Goal: Task Accomplishment & Management: Complete application form

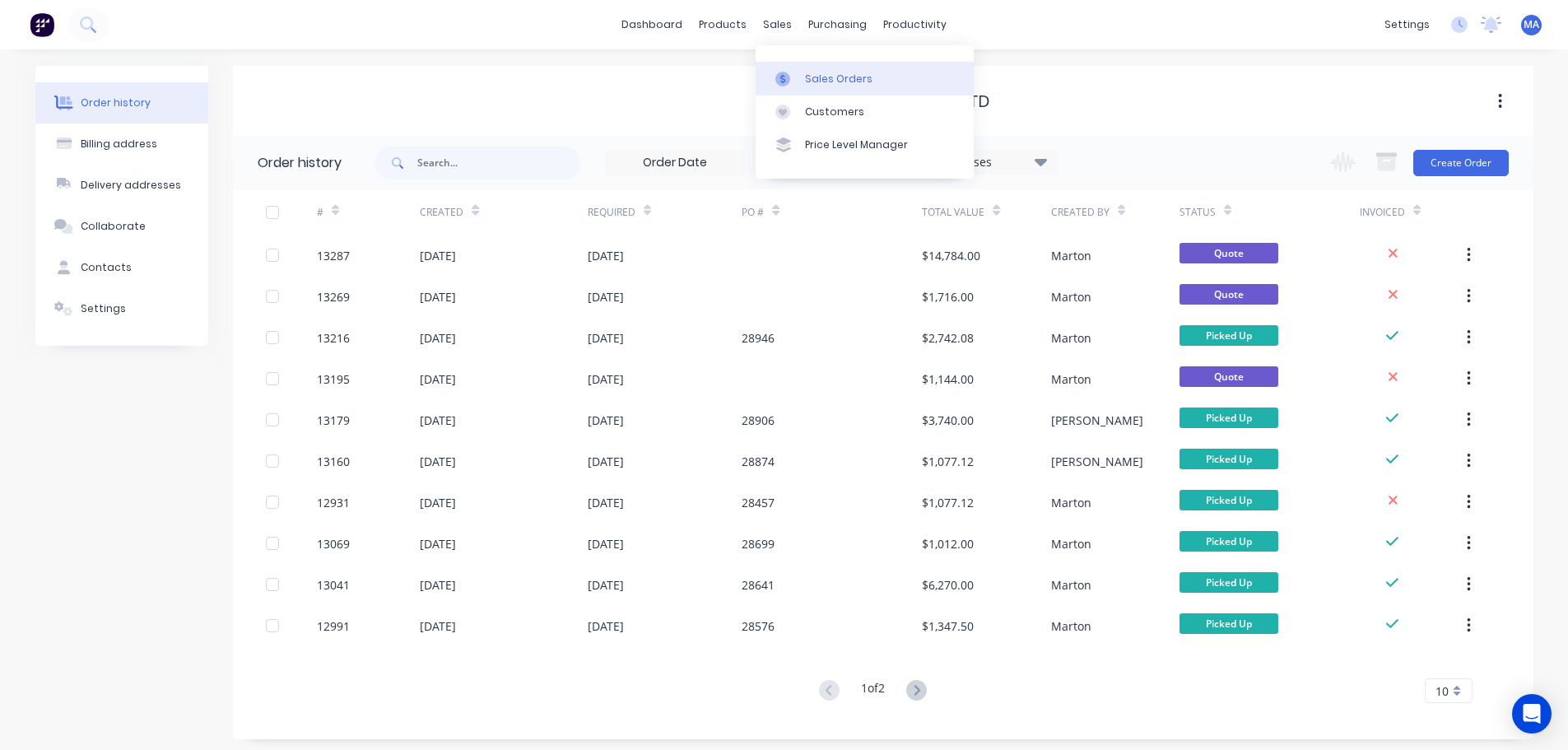
click at [790, 79] on icon at bounding box center [783, 79] width 15 height 15
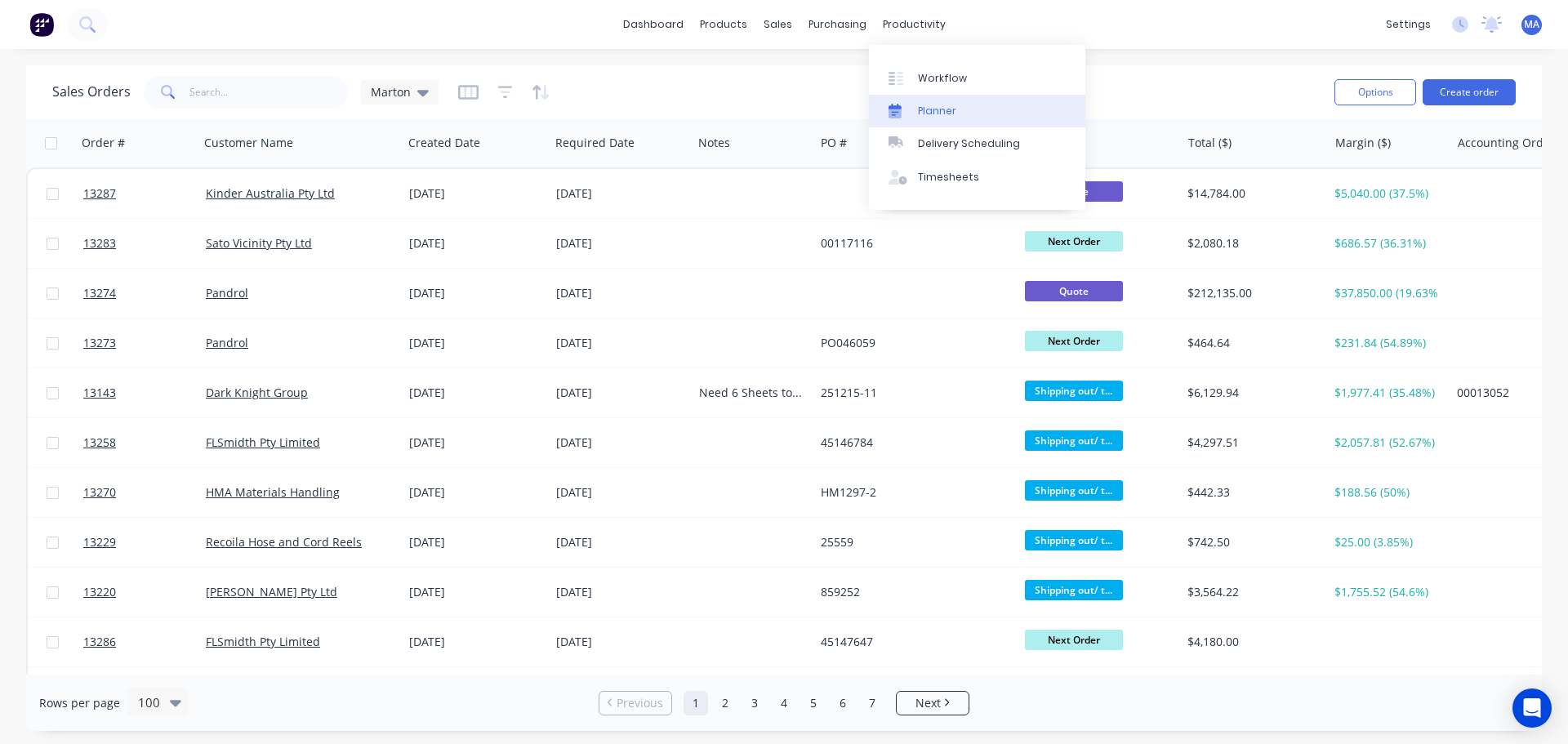
drag, startPoint x: 913, startPoint y: 73, endPoint x: 889, endPoint y: 99, distance: 35.4
click at [913, 73] on link "Workflow" at bounding box center [977, 77] width 217 height 33
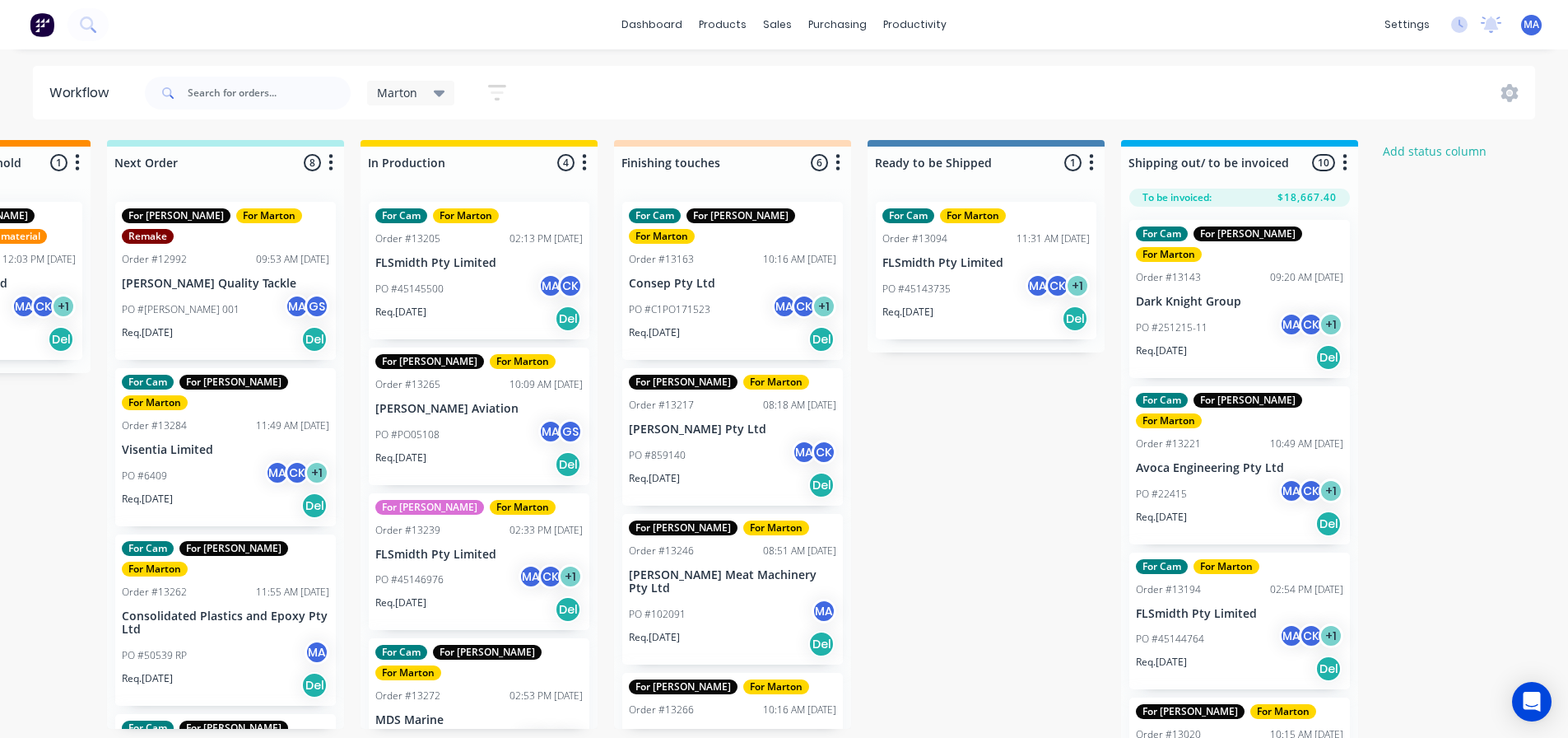
scroll to position [0, 462]
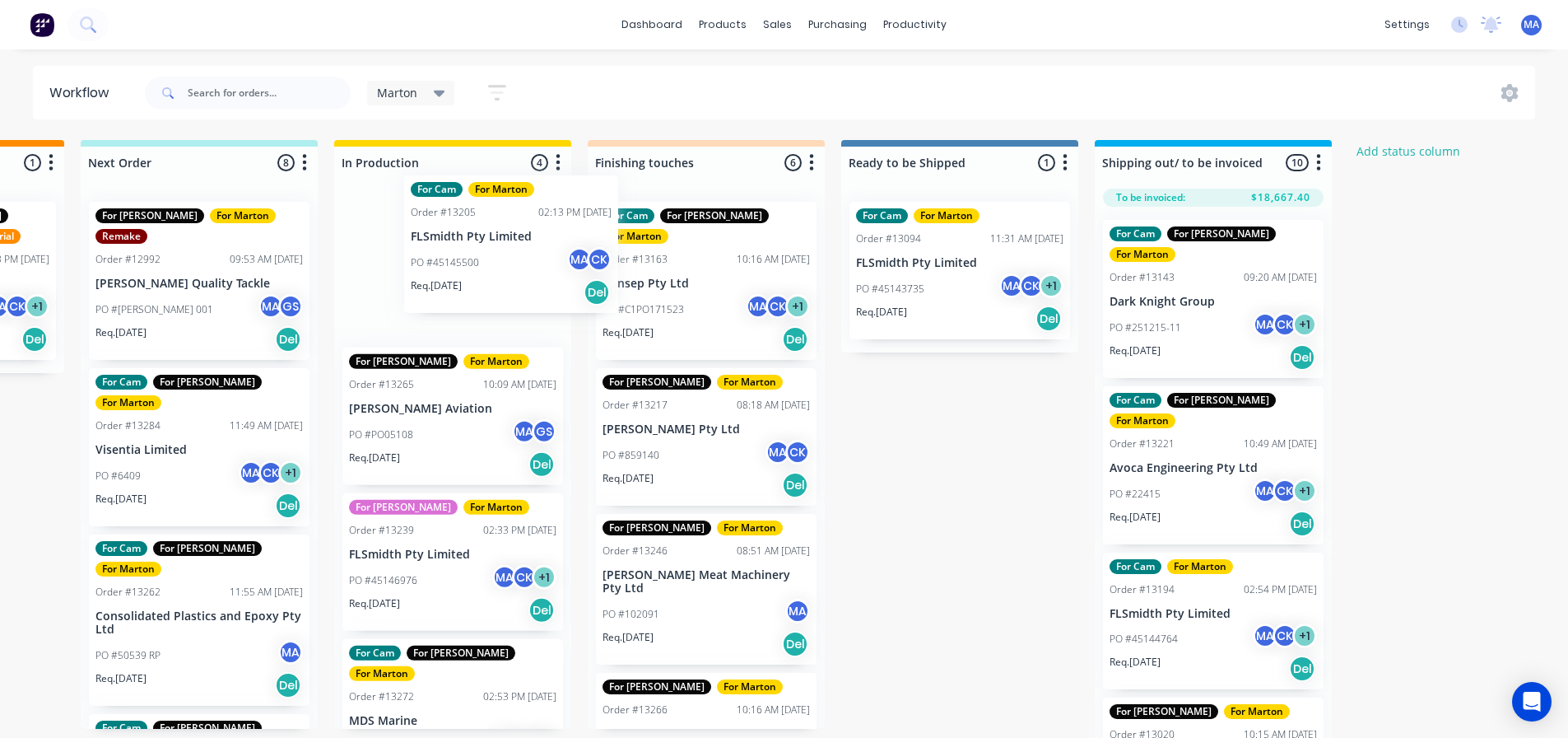
drag, startPoint x: 466, startPoint y: 289, endPoint x: 521, endPoint y: 267, distance: 59.2
click at [521, 267] on div "For Cam For Marton Order #13205 02:13 PM [DATE] FLSmidth Pty Limited PO #451455…" at bounding box center [453, 458] width 237 height 540
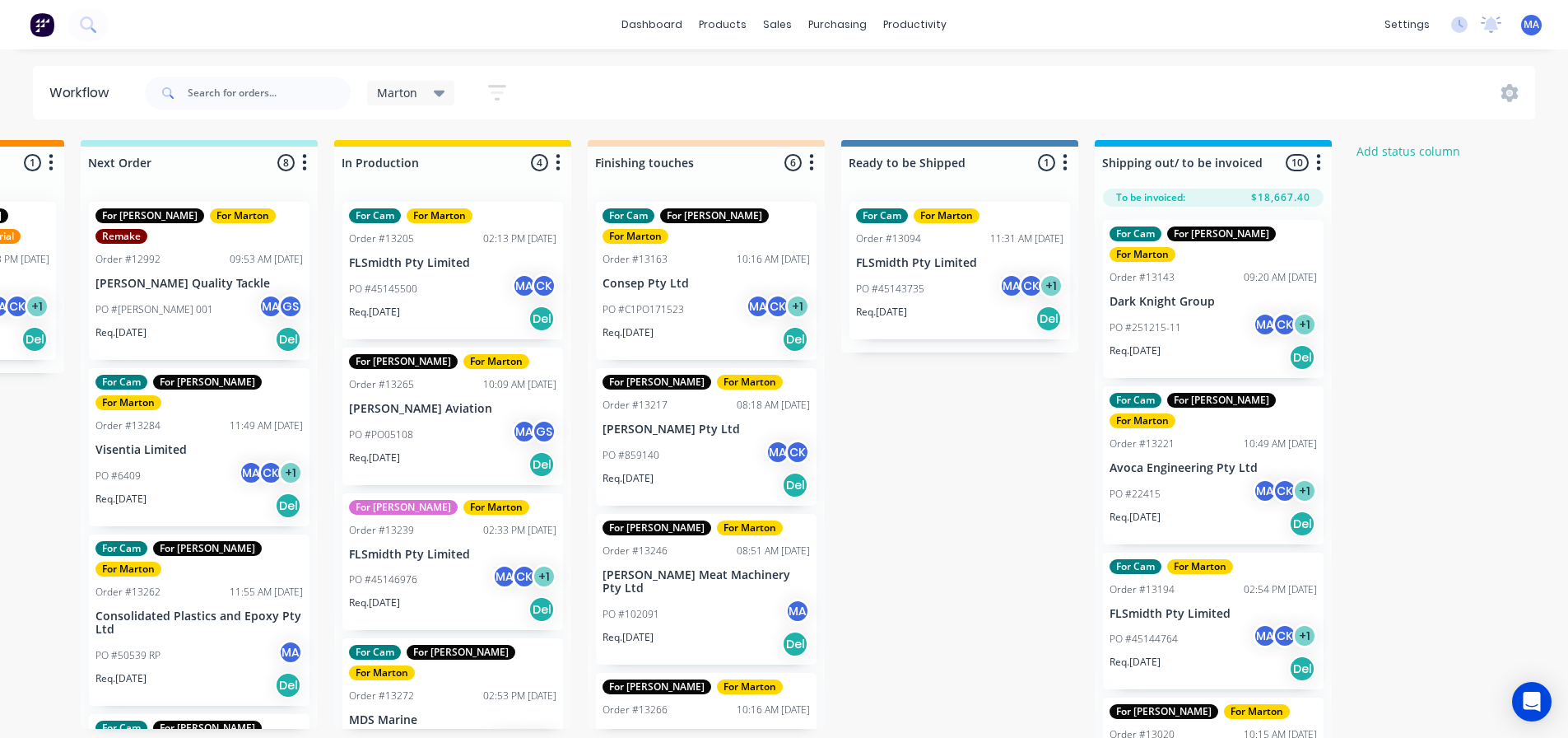
click at [453, 280] on div "PO #45145500 MA CK" at bounding box center [452, 288] width 208 height 31
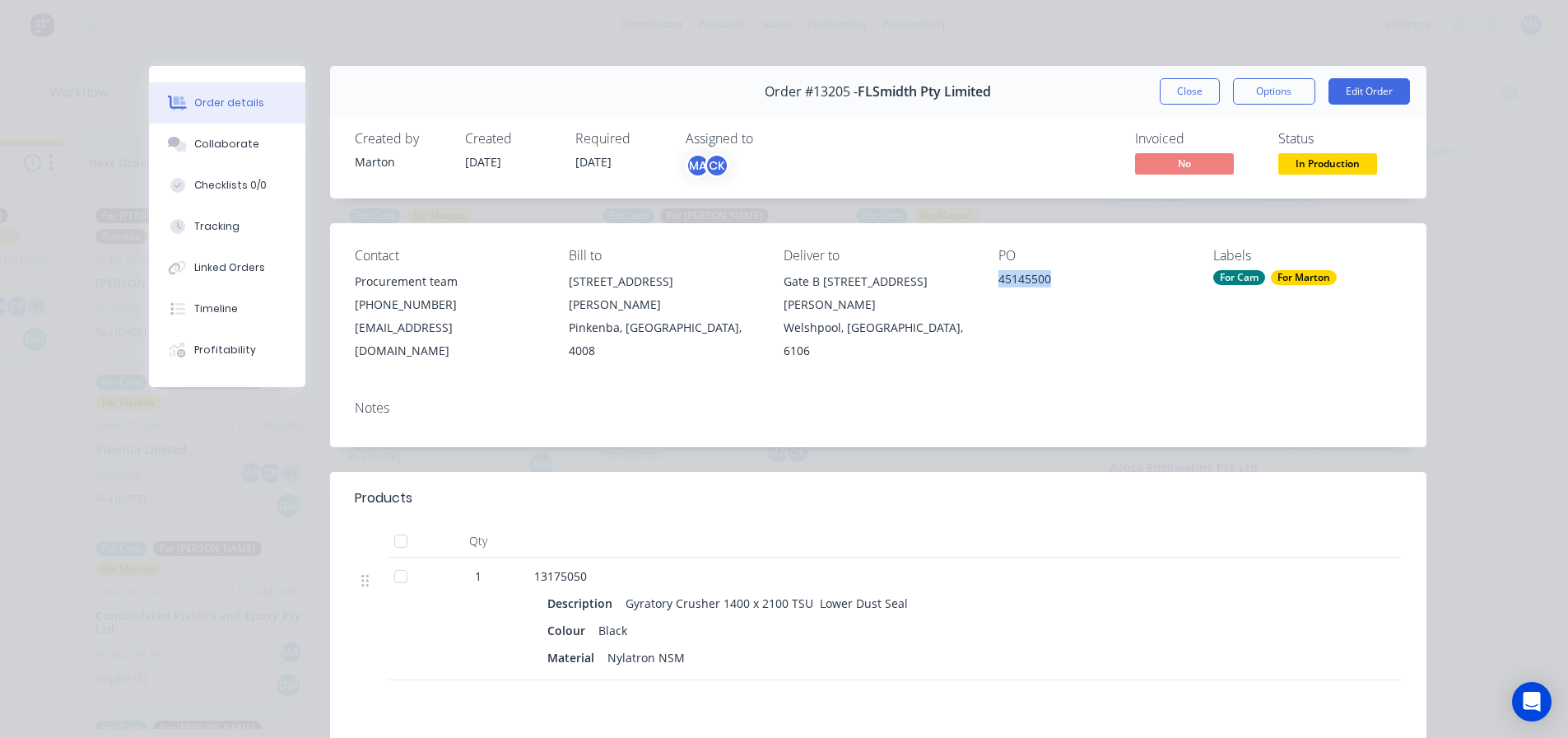
drag, startPoint x: 1023, startPoint y: 280, endPoint x: 992, endPoint y: 285, distance: 31.4
click at [998, 285] on div "45145500" at bounding box center [1092, 281] width 188 height 23
copy div "45145500"
click at [1192, 80] on button "Close" at bounding box center [1190, 91] width 61 height 26
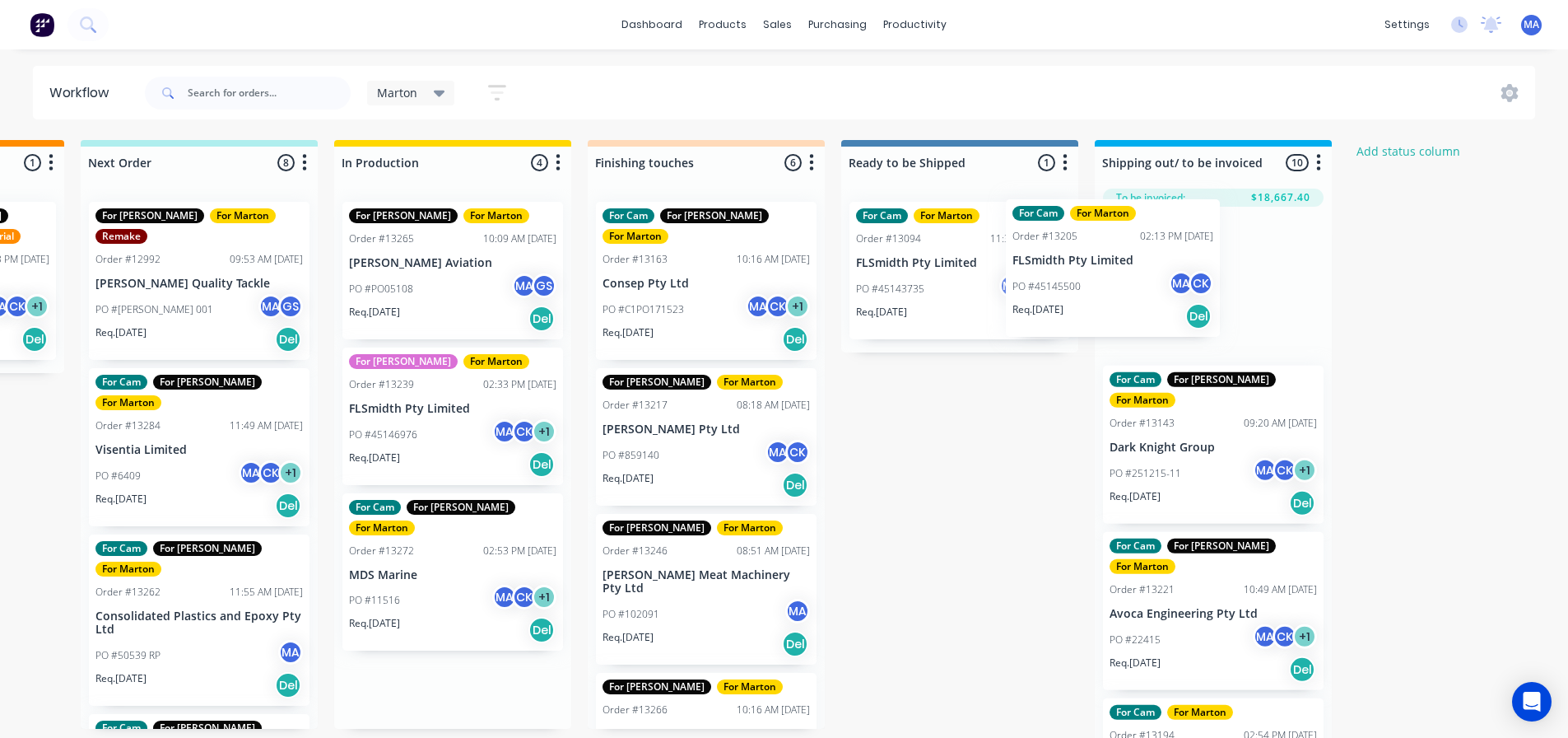
drag, startPoint x: 463, startPoint y: 290, endPoint x: 1135, endPoint y: 287, distance: 672.0
click at [1135, 287] on div "Submitted 1 Status colour #32CD32 hex #32CD32 Save Cancel Summaries Total order…" at bounding box center [660, 444] width 2268 height 607
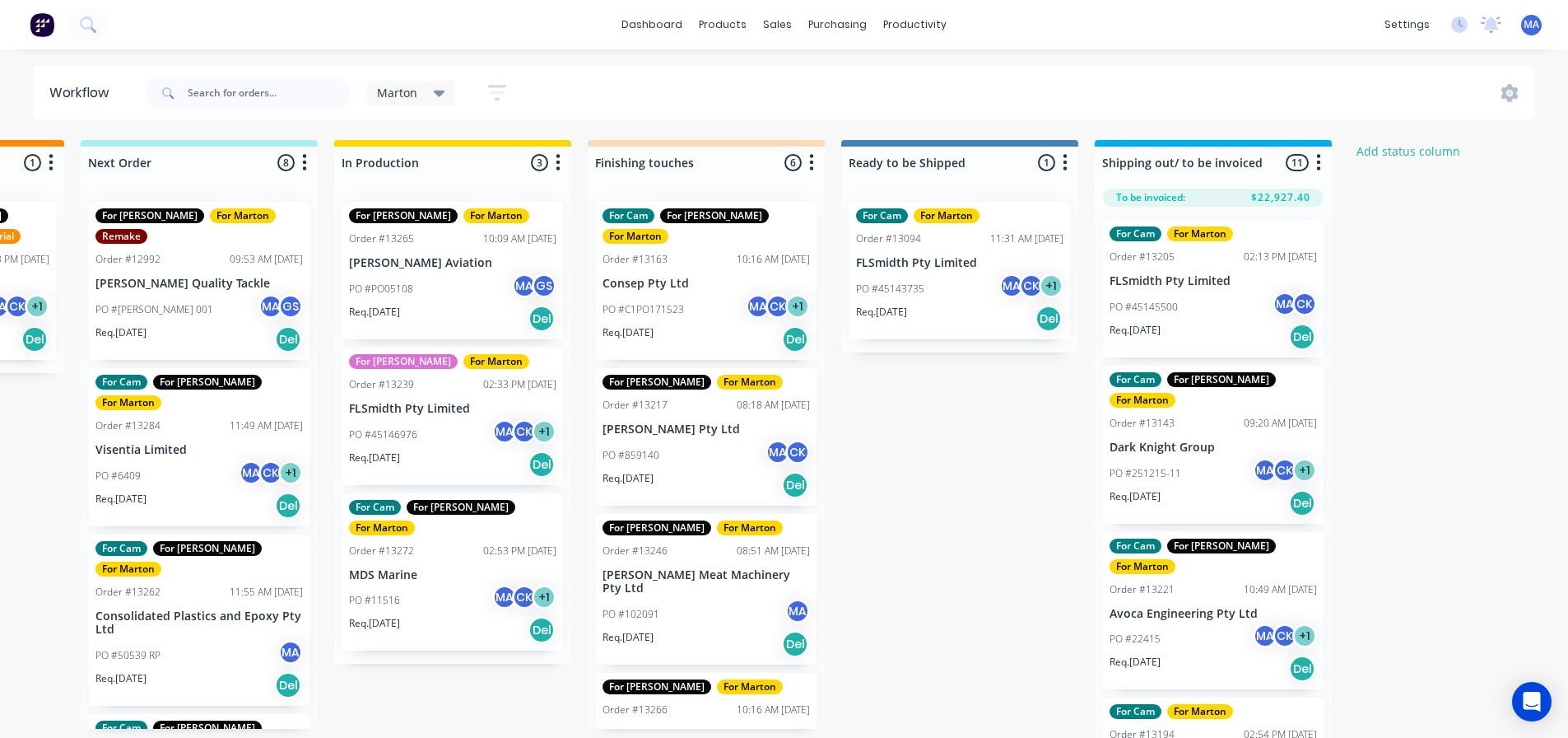
click at [1195, 289] on div "For Cam For Marton Order #13205 02:13 PM [DATE] FLSmidth Pty Limited PO #451455…" at bounding box center [1213, 289] width 221 height 138
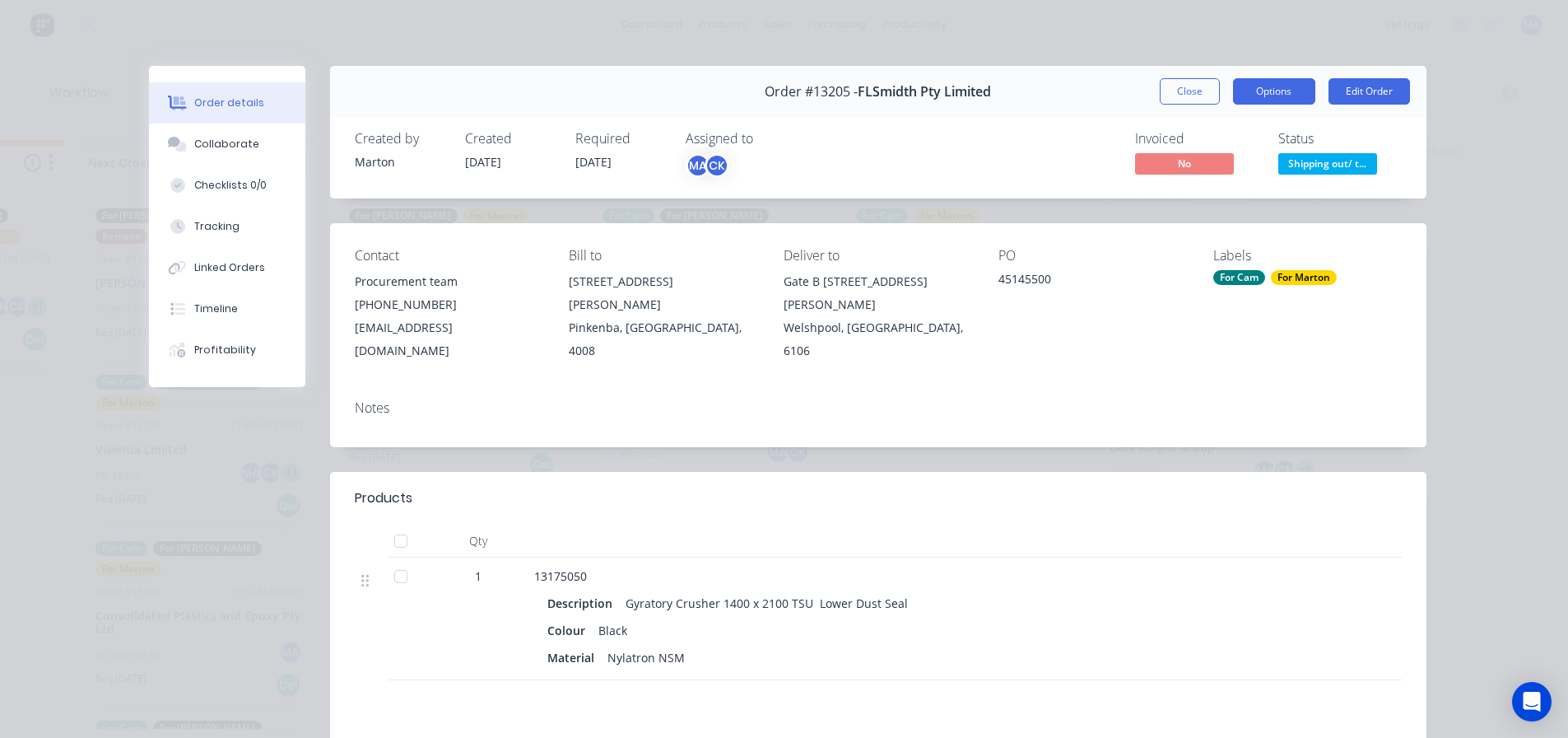
click at [1275, 87] on button "Options" at bounding box center [1275, 91] width 82 height 26
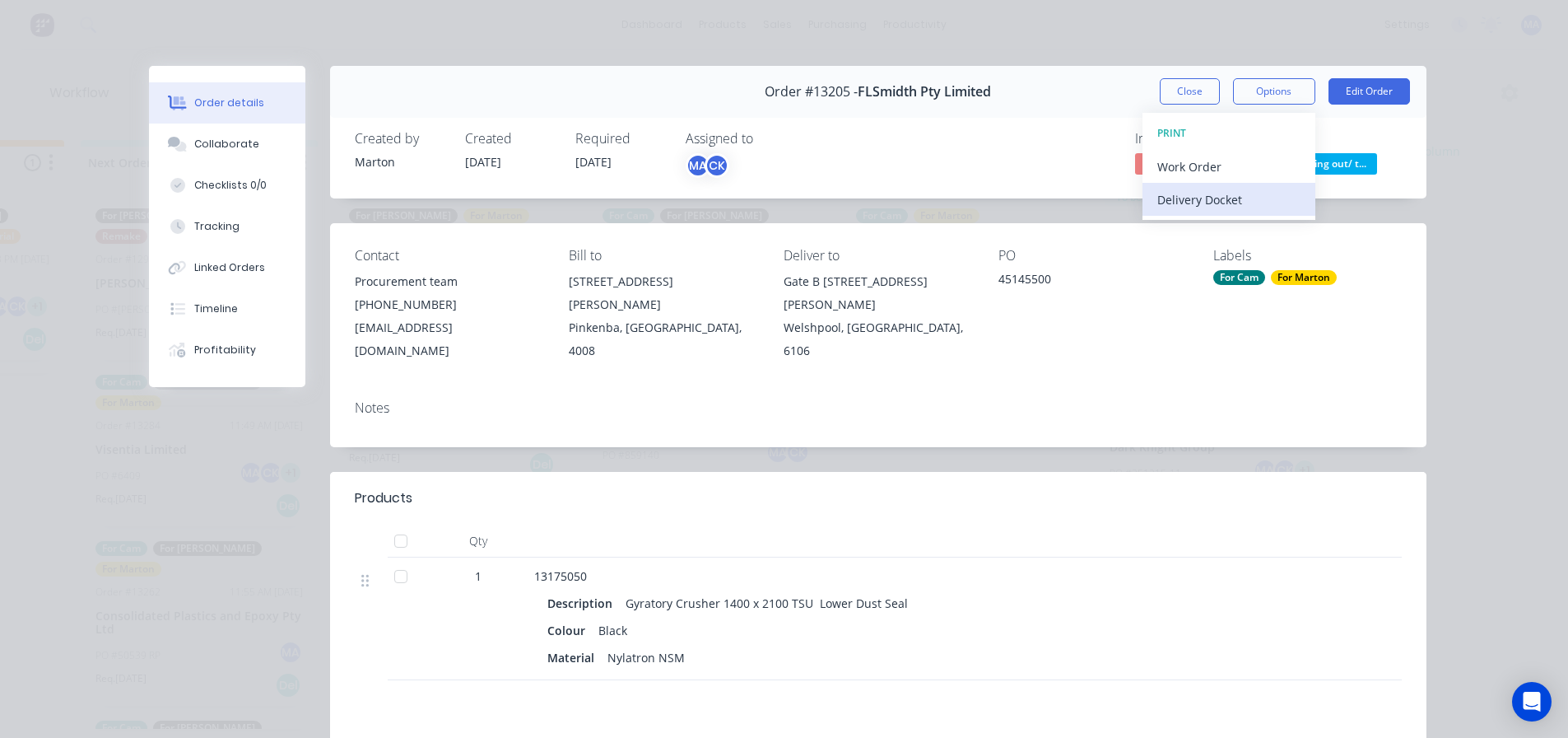
click at [1222, 206] on div "Delivery Docket" at bounding box center [1229, 199] width 143 height 24
click at [1222, 206] on div "Standard" at bounding box center [1229, 199] width 143 height 24
click at [1191, 80] on button "Close" at bounding box center [1190, 91] width 61 height 26
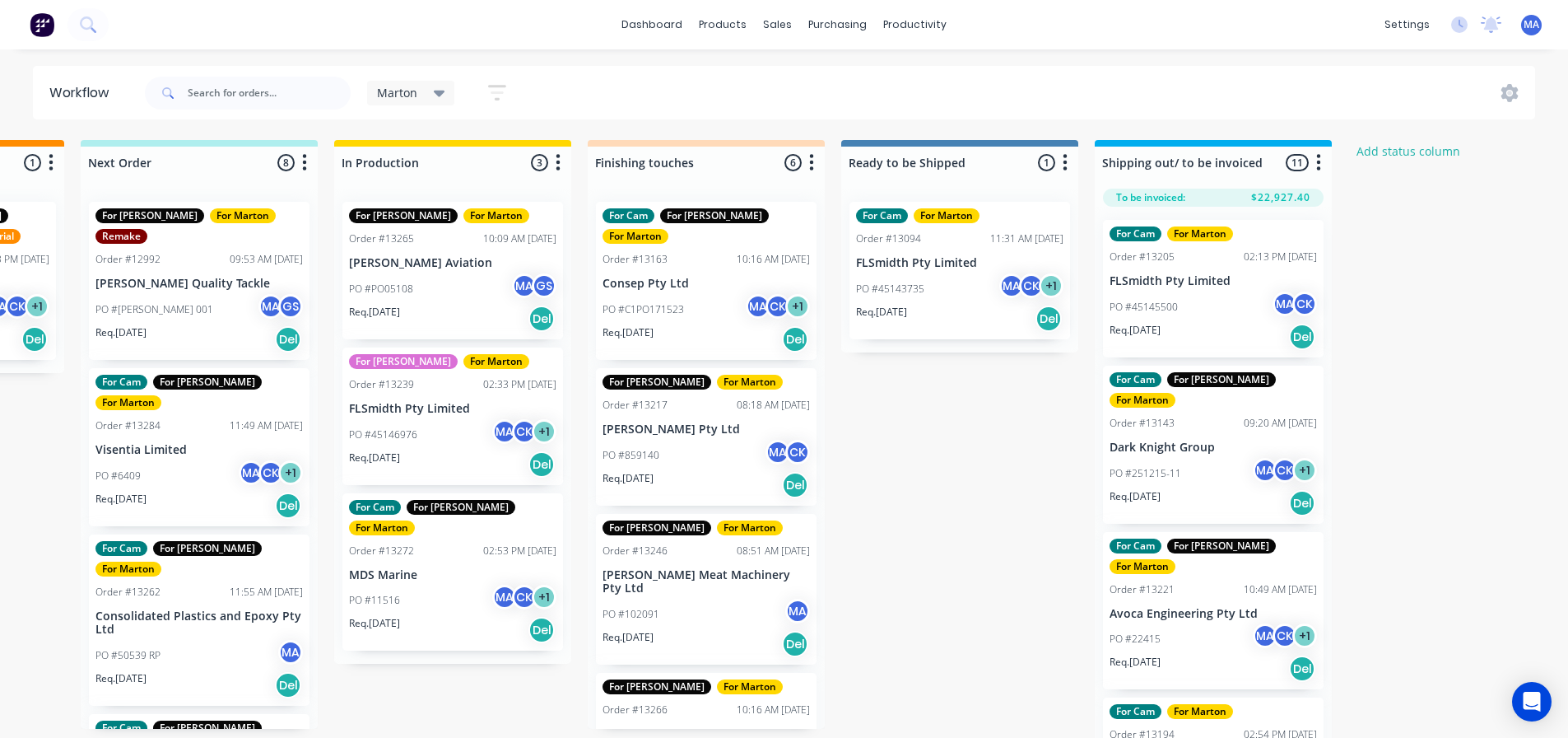
click at [439, 422] on div "PO #45146976 MA CK + 1" at bounding box center [452, 435] width 208 height 31
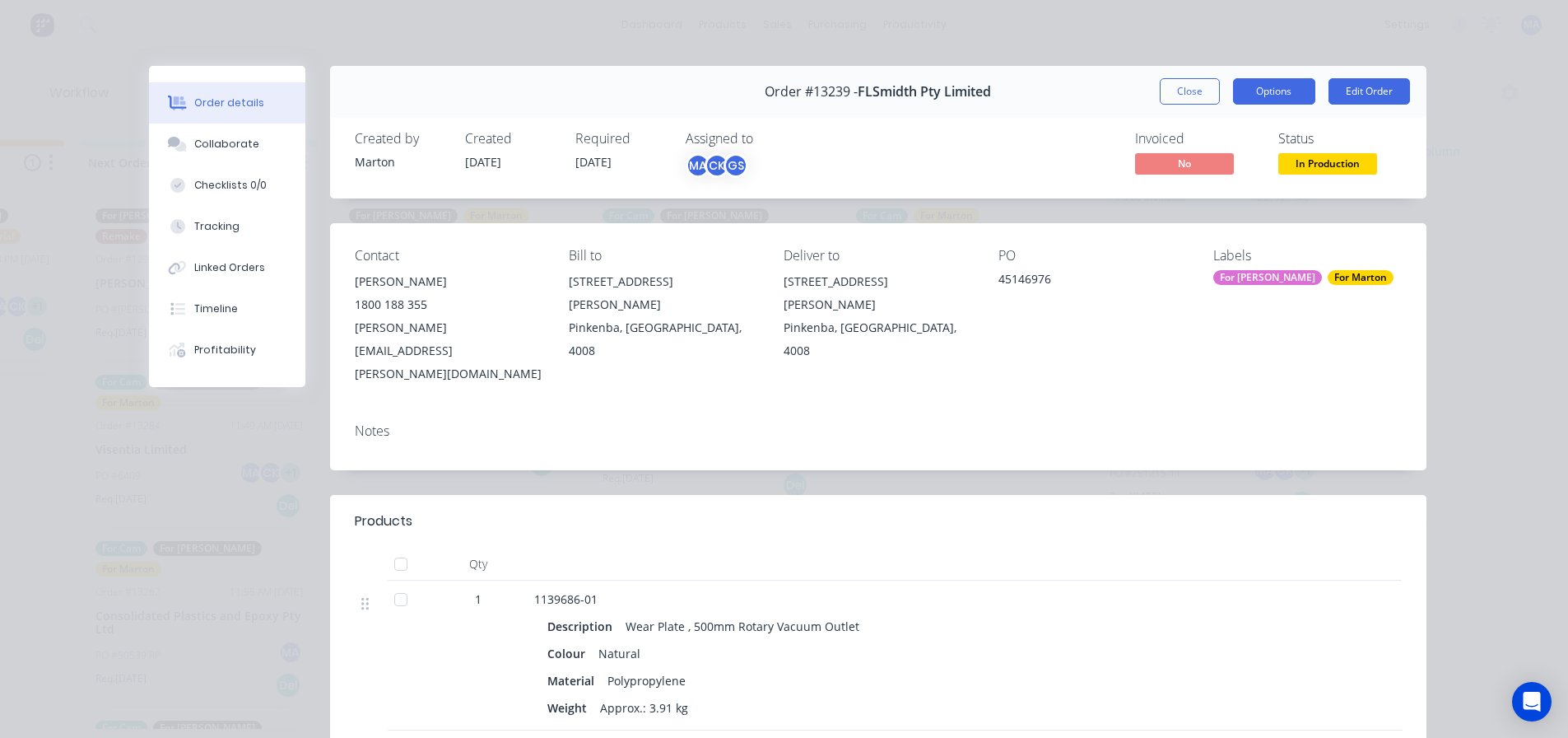
click at [1275, 102] on button "Options" at bounding box center [1275, 91] width 82 height 26
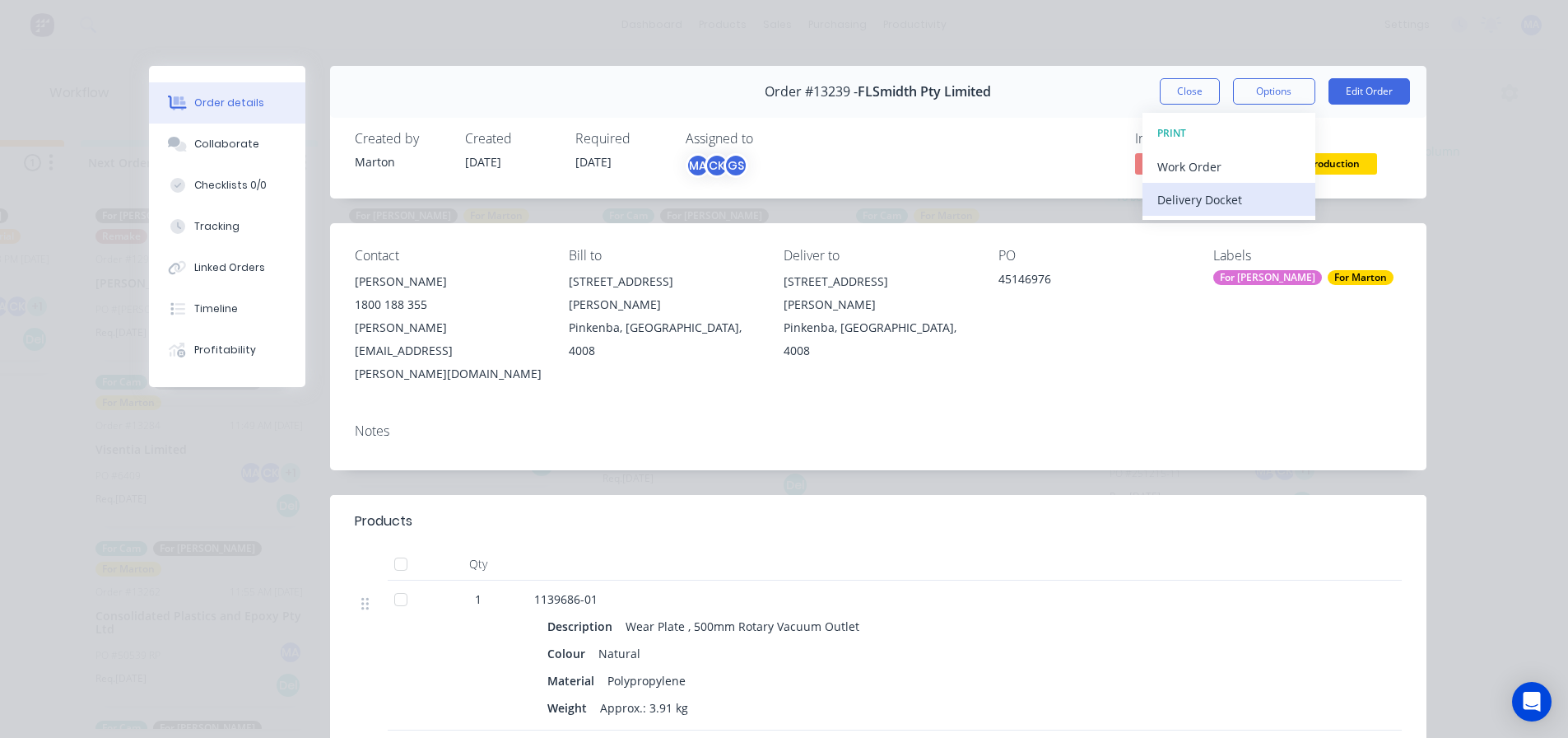
click at [1244, 186] on button "Delivery Docket" at bounding box center [1229, 198] width 173 height 33
click at [1237, 197] on div "Standard" at bounding box center [1229, 199] width 143 height 24
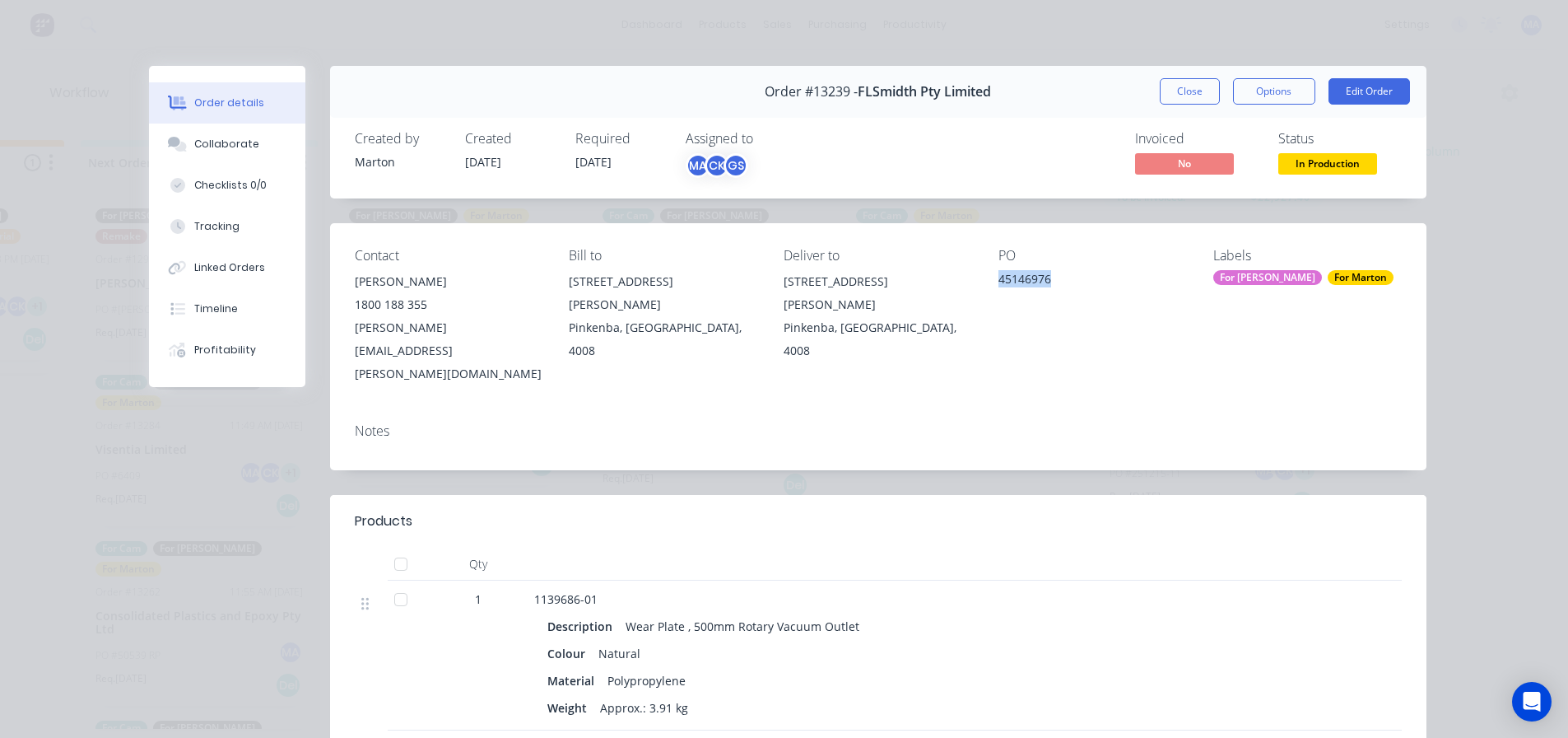
drag, startPoint x: 1074, startPoint y: 276, endPoint x: 1004, endPoint y: 282, distance: 70.3
click at [1004, 282] on div "Contact [PERSON_NAME] 1800 188 355 [PERSON_NAME][EMAIL_ADDRESS][PERSON_NAME][DO…" at bounding box center [878, 316] width 1097 height 187
copy div "45146976"
click at [1167, 82] on button "Close" at bounding box center [1190, 91] width 61 height 26
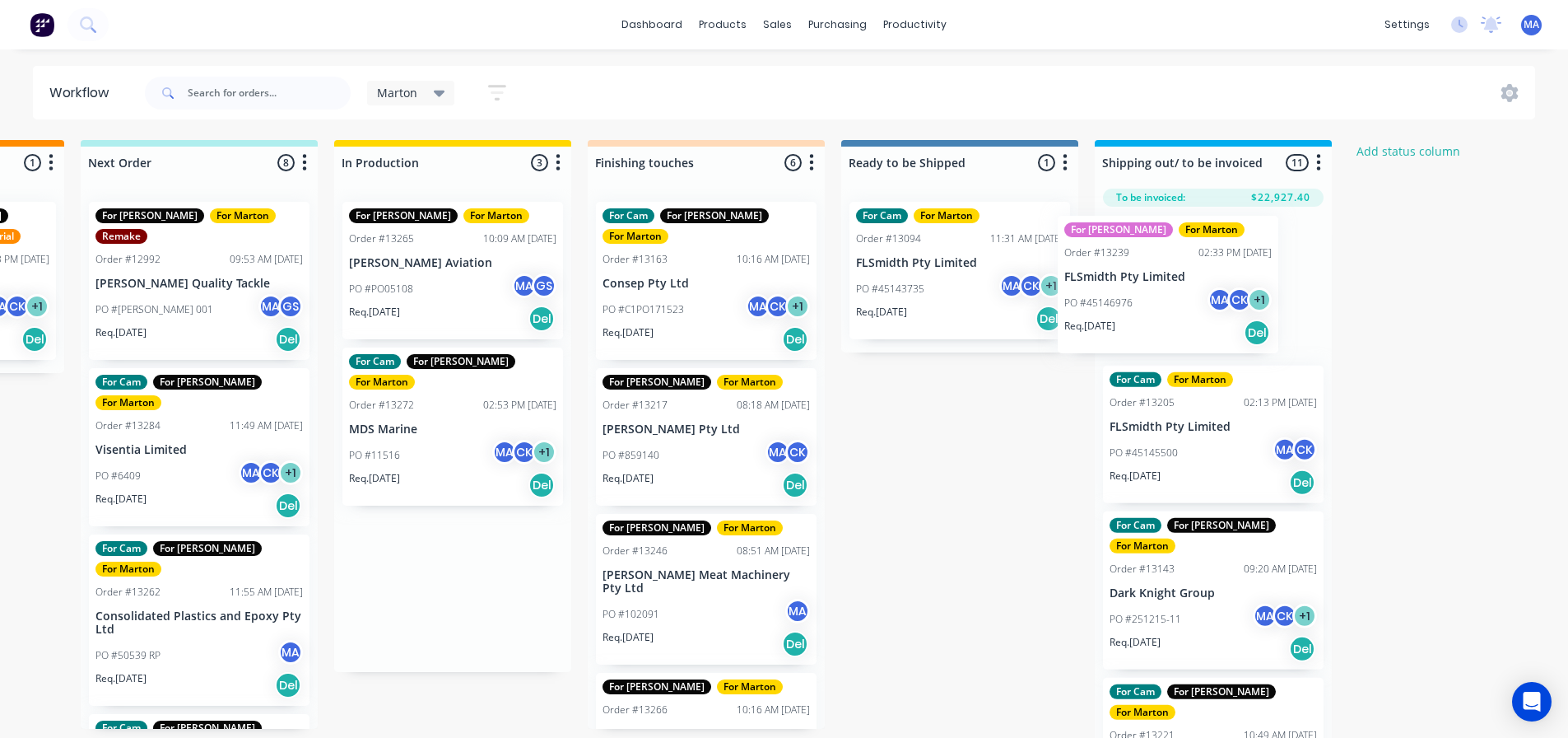
drag, startPoint x: 550, startPoint y: 431, endPoint x: 1177, endPoint y: 308, distance: 639.0
click at [1177, 308] on div "Submitted 1 Status colour #32CD32 hex #32CD32 Save Cancel Summaries Total order…" at bounding box center [660, 444] width 2268 height 607
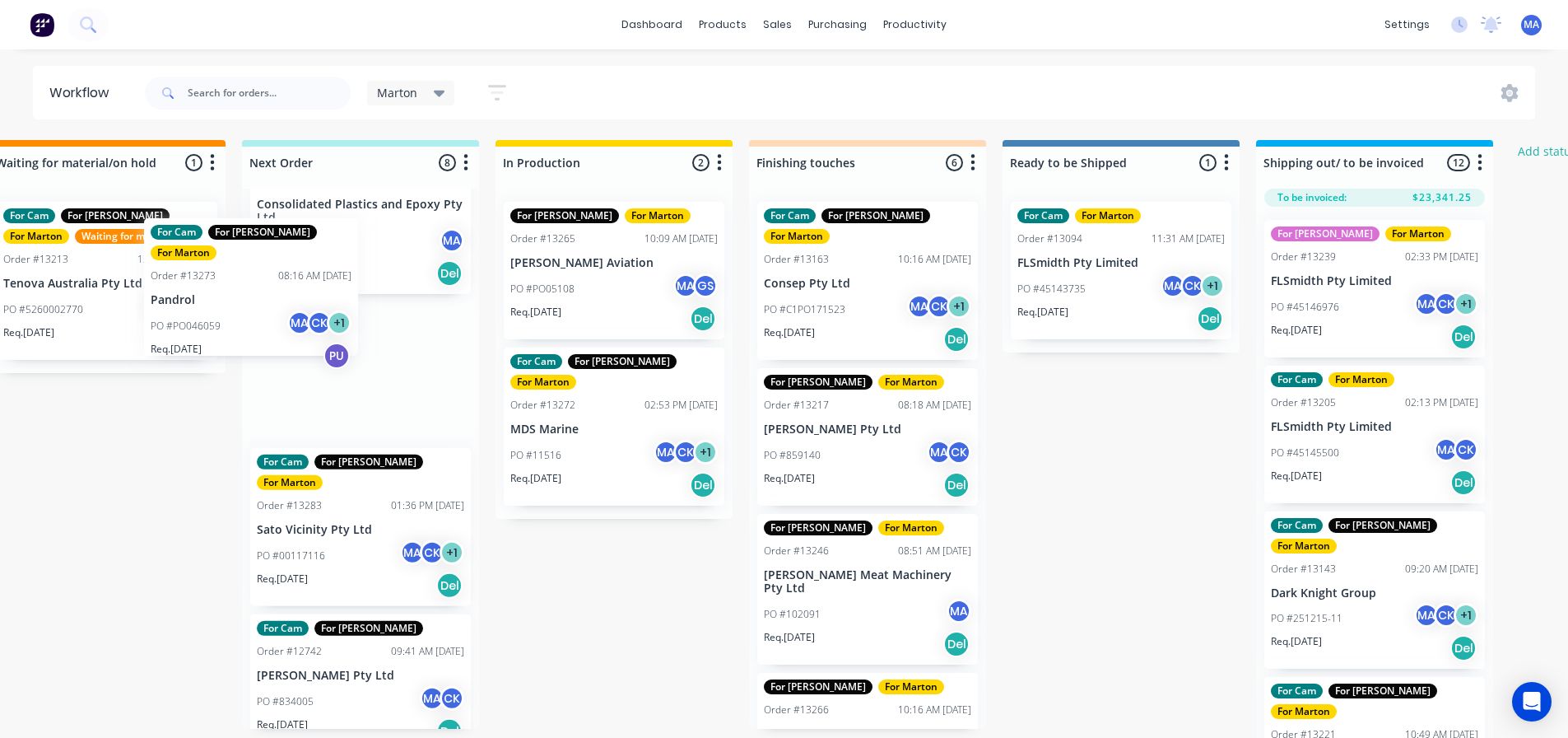
scroll to position [0, 281]
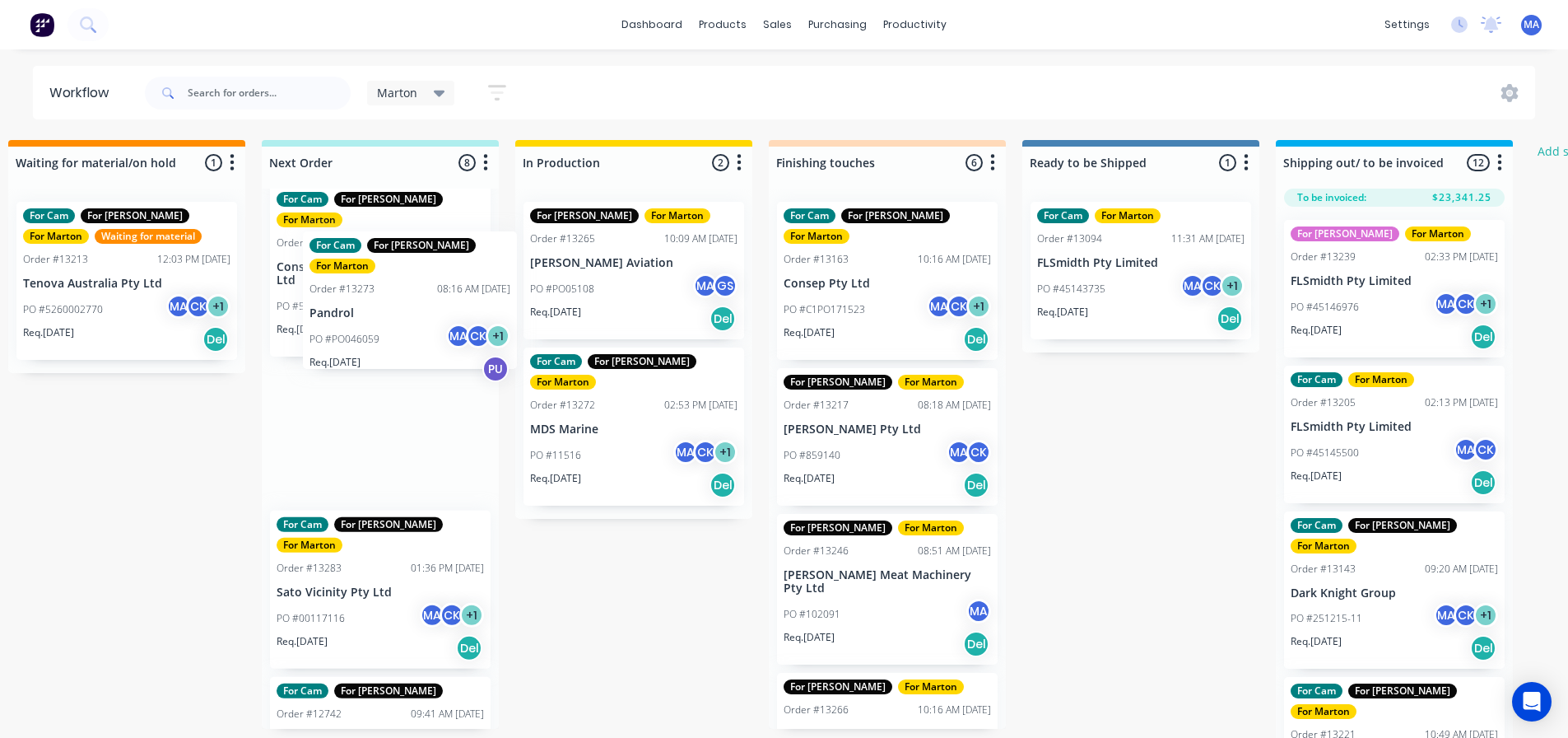
drag, startPoint x: 153, startPoint y: 343, endPoint x: 356, endPoint y: 336, distance: 203.1
click at [357, 335] on div "For [PERSON_NAME] For [PERSON_NAME] Order #12992 09:53 AM [DATE] [PERSON_NAME] …" at bounding box center [381, 458] width 237 height 540
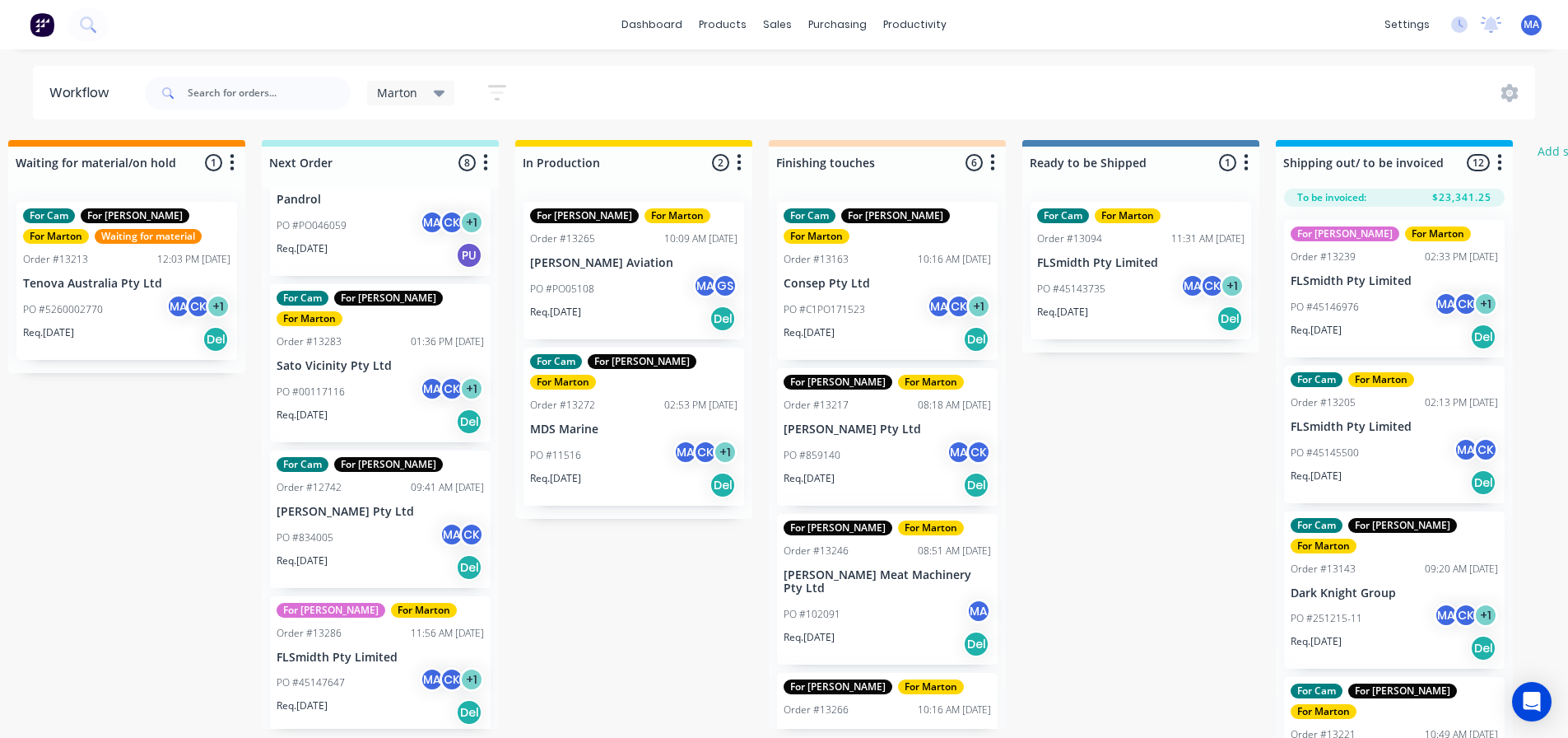
scroll to position [644, 0]
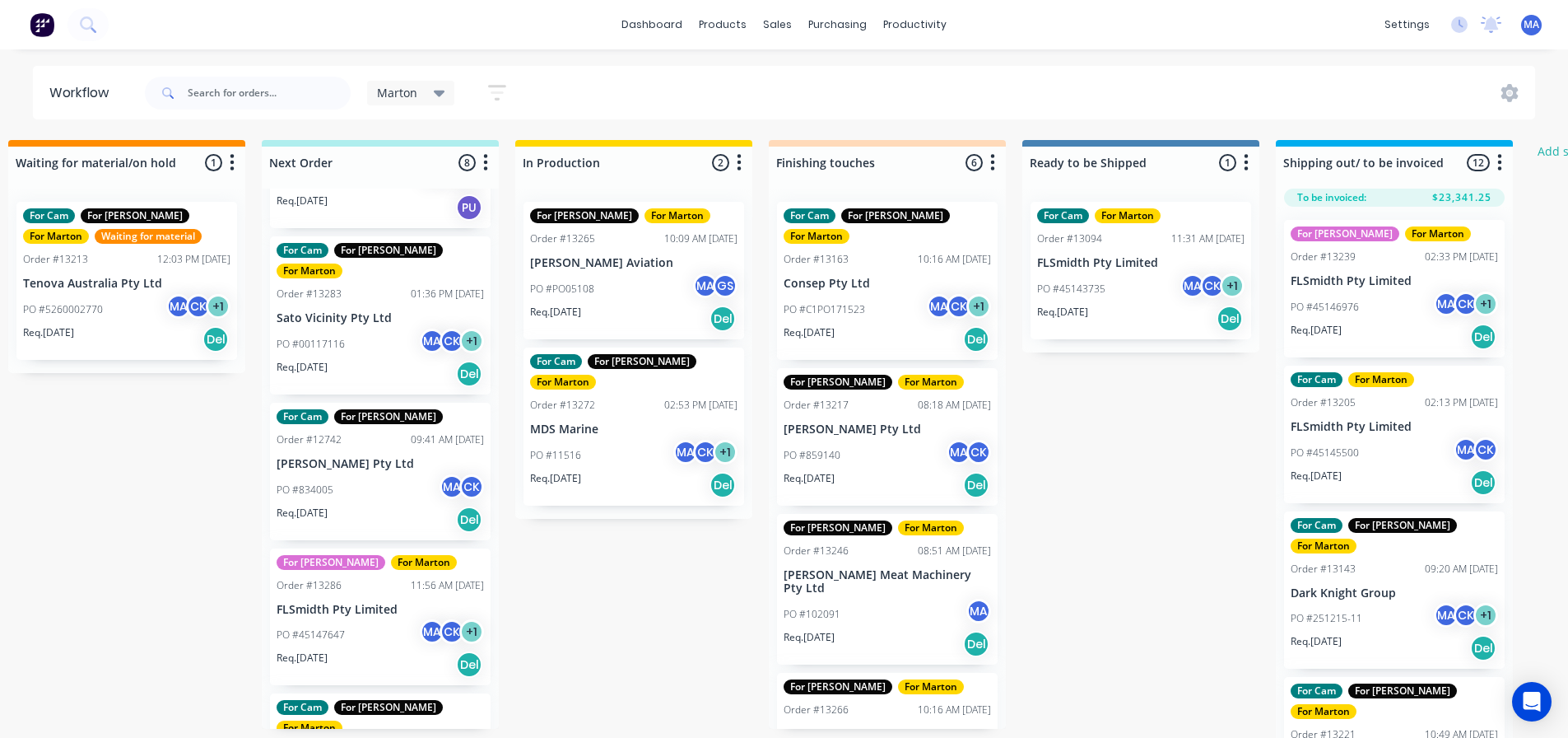
click at [369, 619] on div "PO #45147647 MA CK + 1" at bounding box center [380, 635] width 208 height 31
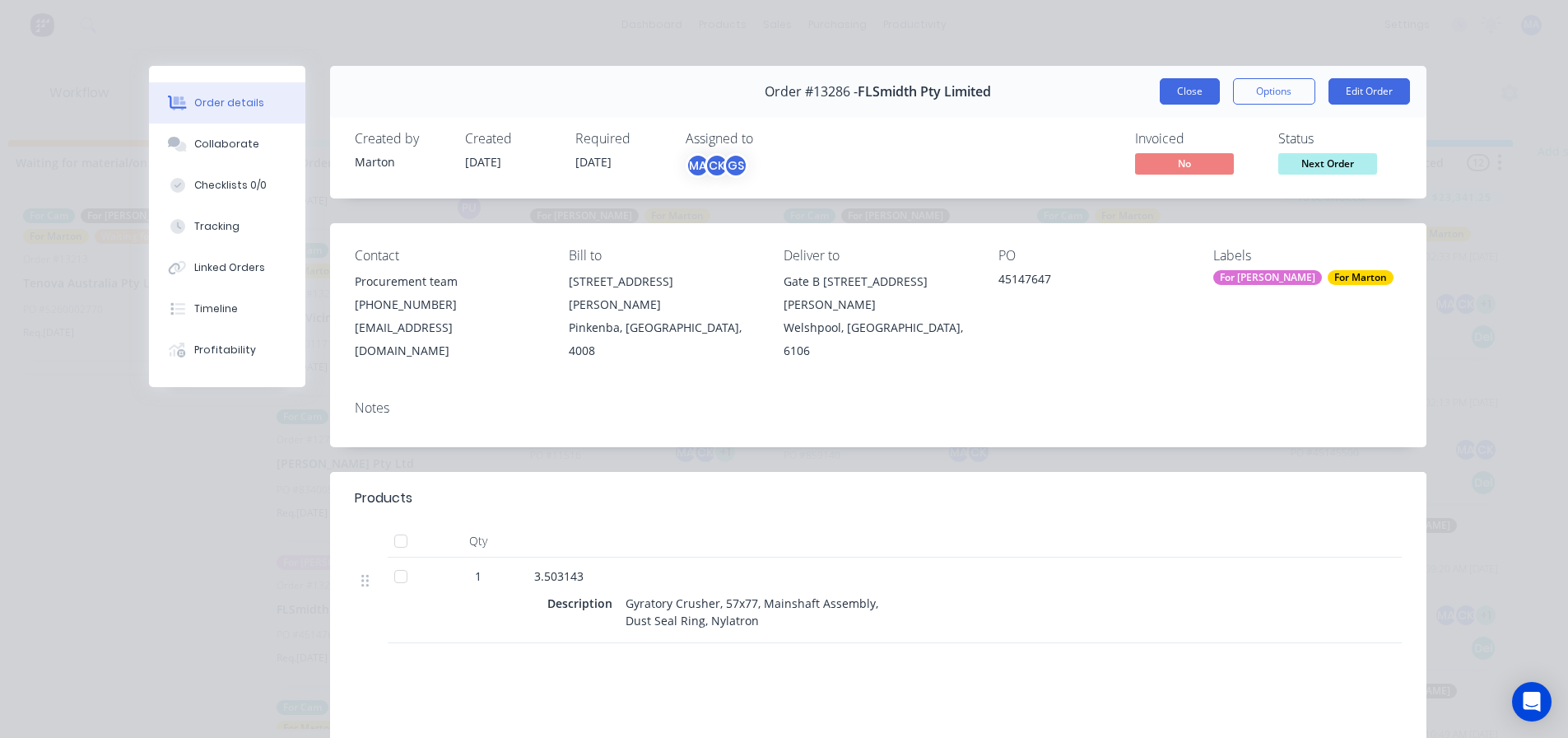
click at [1178, 92] on button "Close" at bounding box center [1190, 91] width 61 height 26
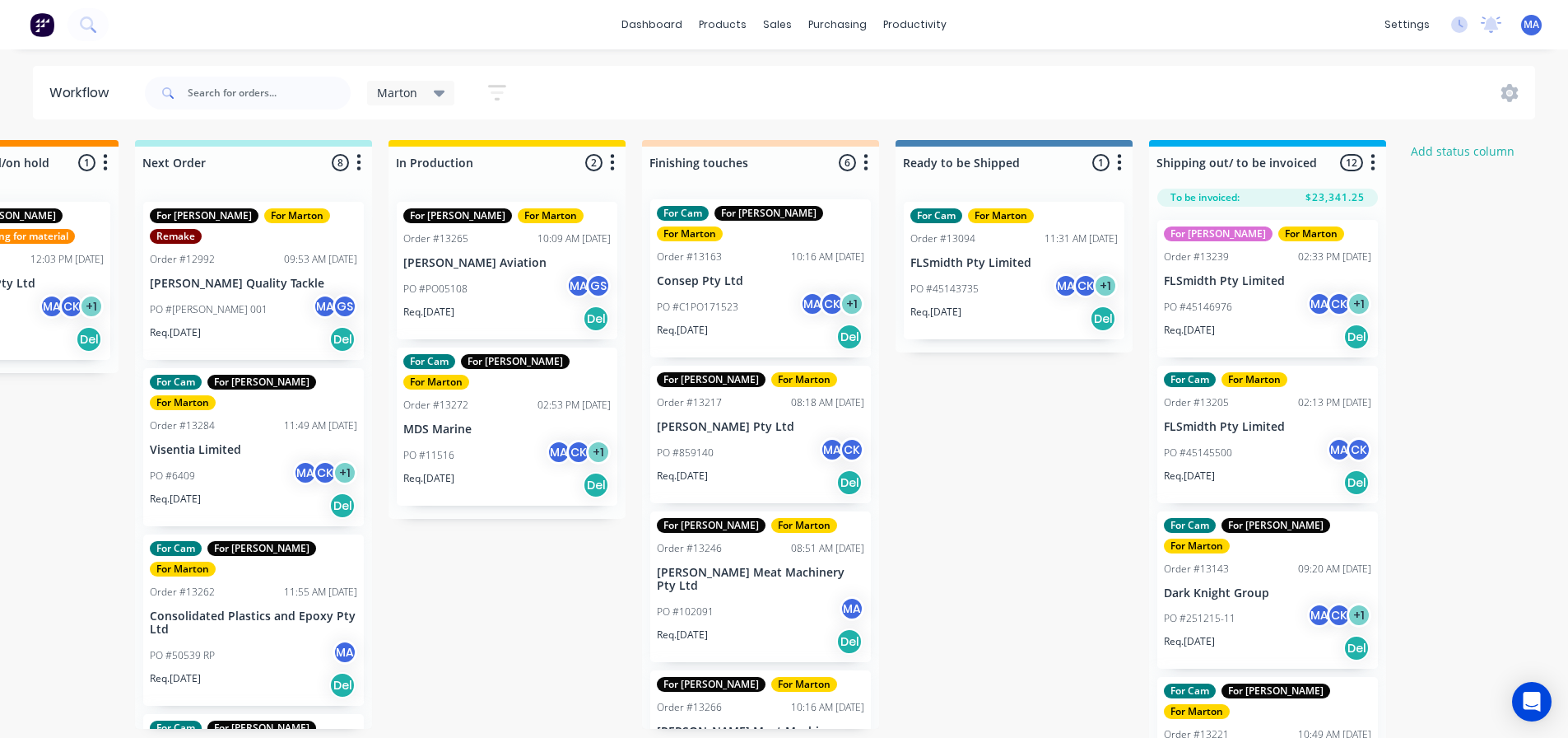
scroll to position [0, 0]
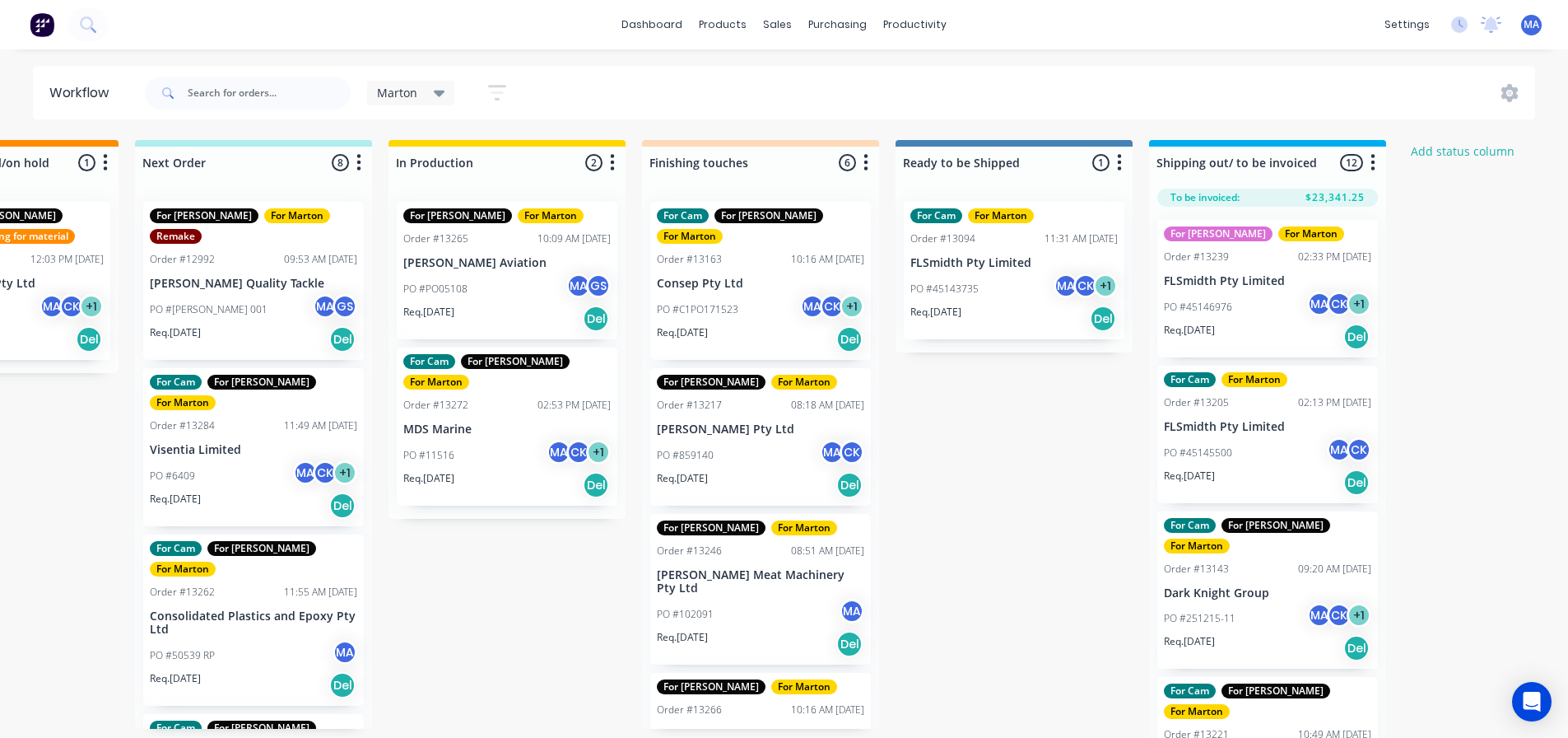
click at [723, 301] on div "PO #C1PO171523 MA CK + 1" at bounding box center [760, 309] width 208 height 31
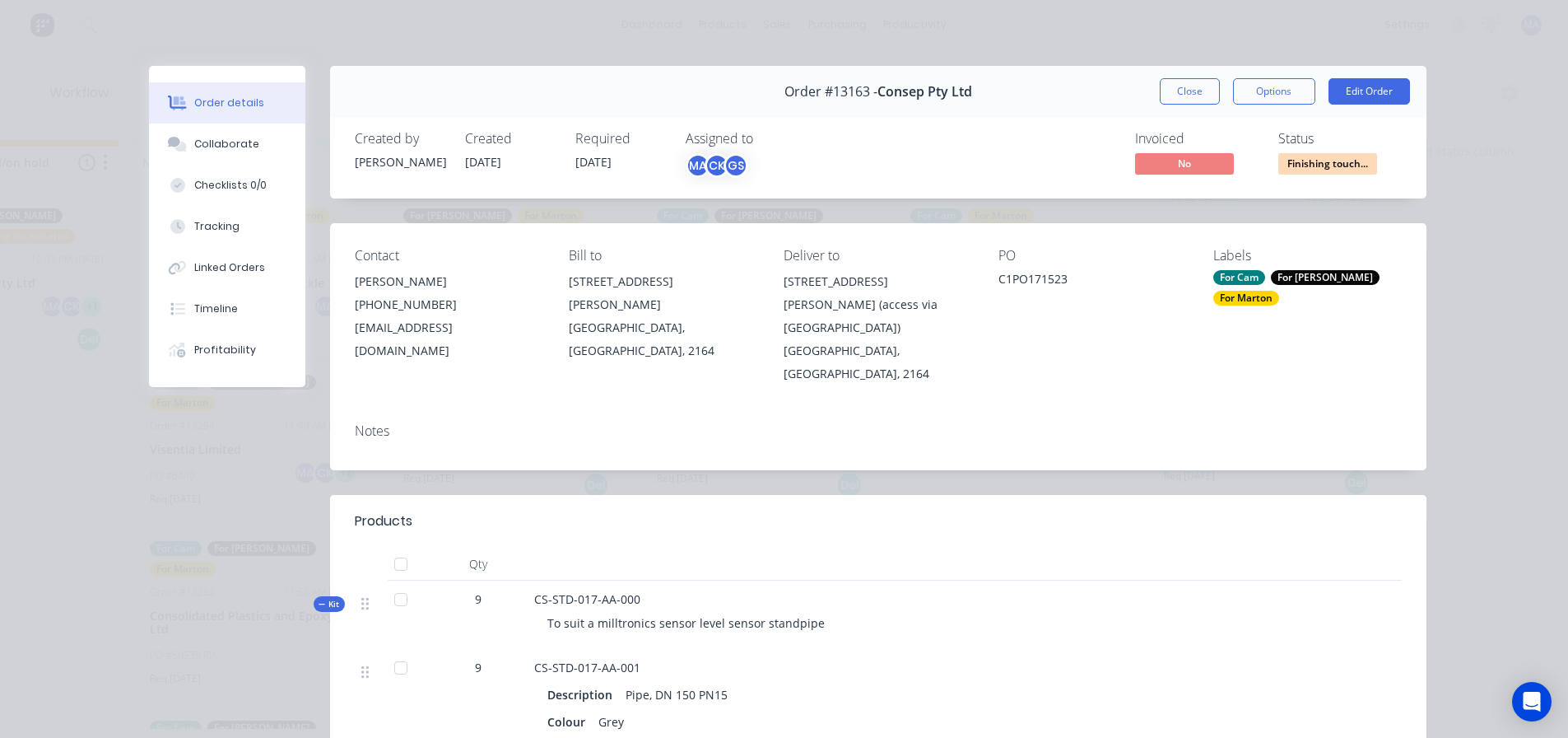
click at [1171, 92] on button "Close" at bounding box center [1190, 91] width 61 height 26
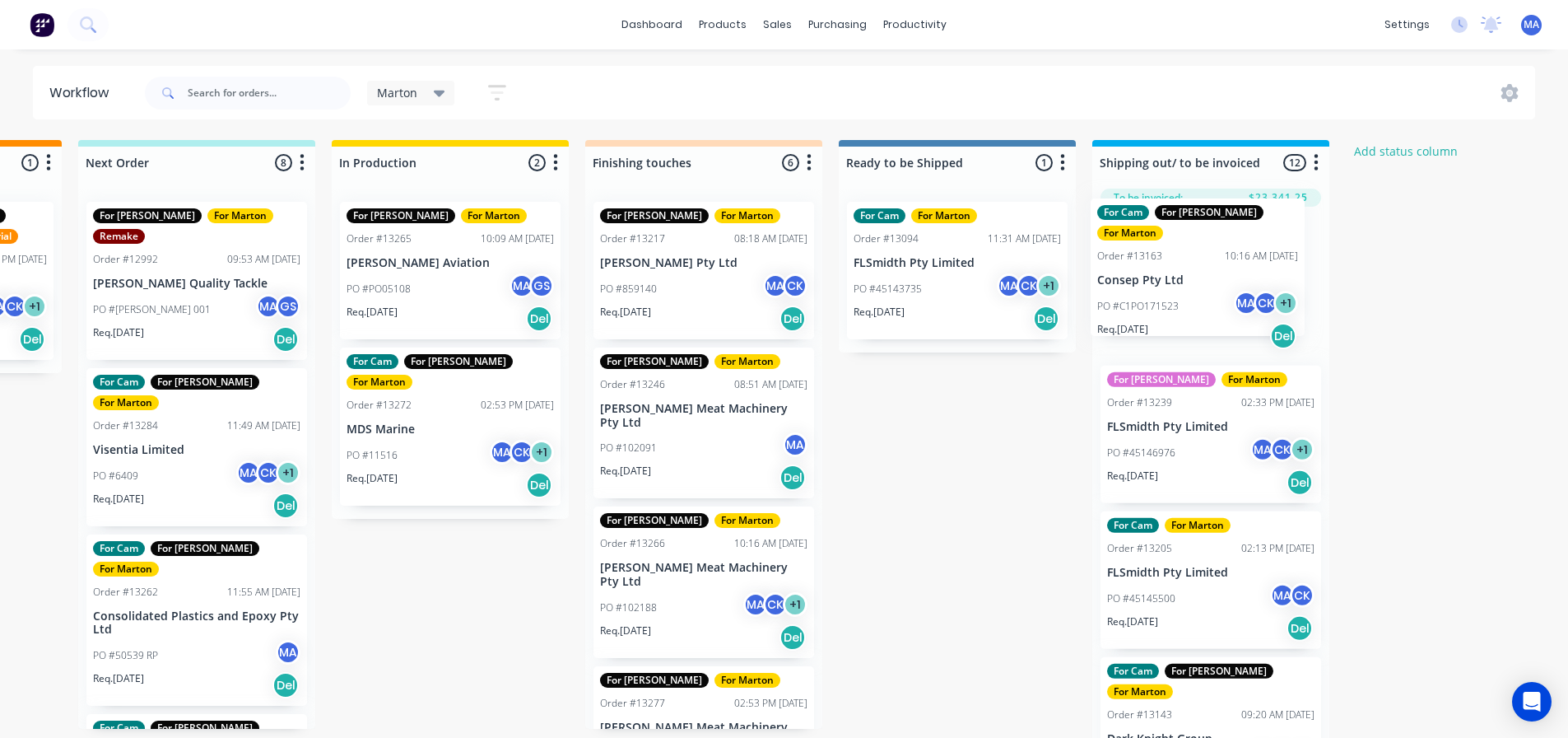
scroll to position [0, 470]
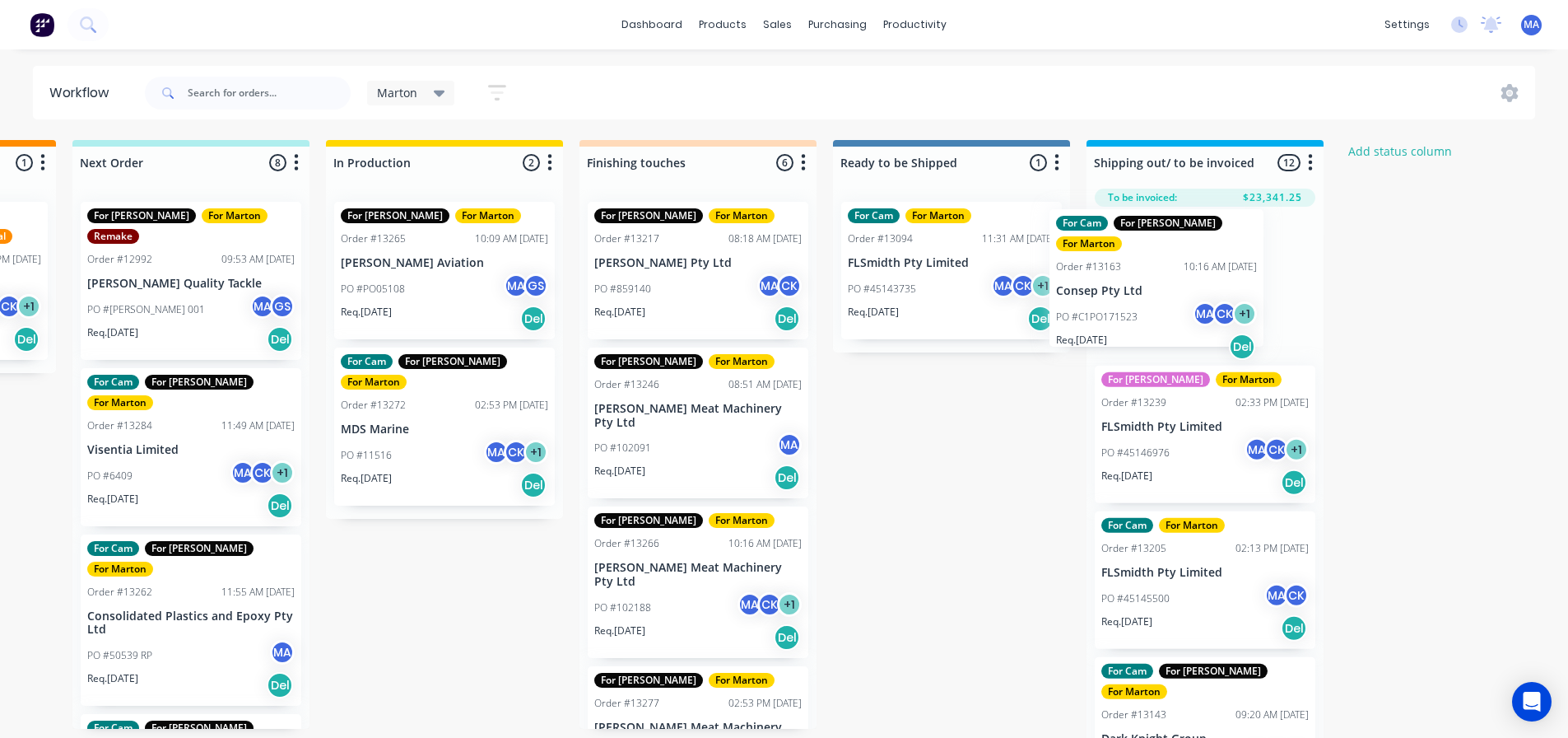
drag, startPoint x: 725, startPoint y: 274, endPoint x: 1130, endPoint y: 282, distance: 405.1
click at [1130, 282] on div "Submitted 1 Status colour #32CD32 hex #32CD32 Save Cancel Summaries Total order…" at bounding box center [651, 444] width 2268 height 607
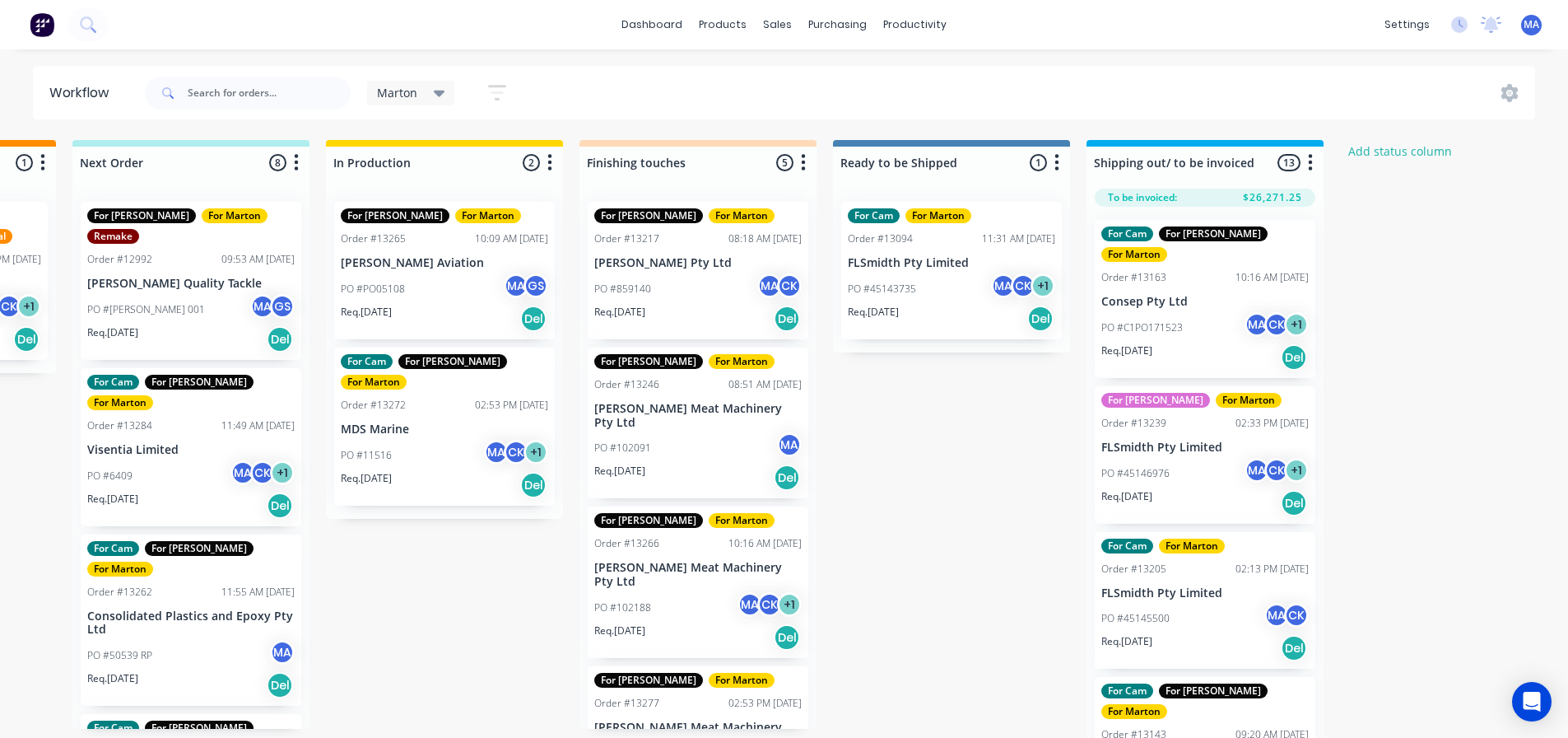
click at [1208, 295] on p "Consep Pty Ltd" at bounding box center [1205, 302] width 208 height 14
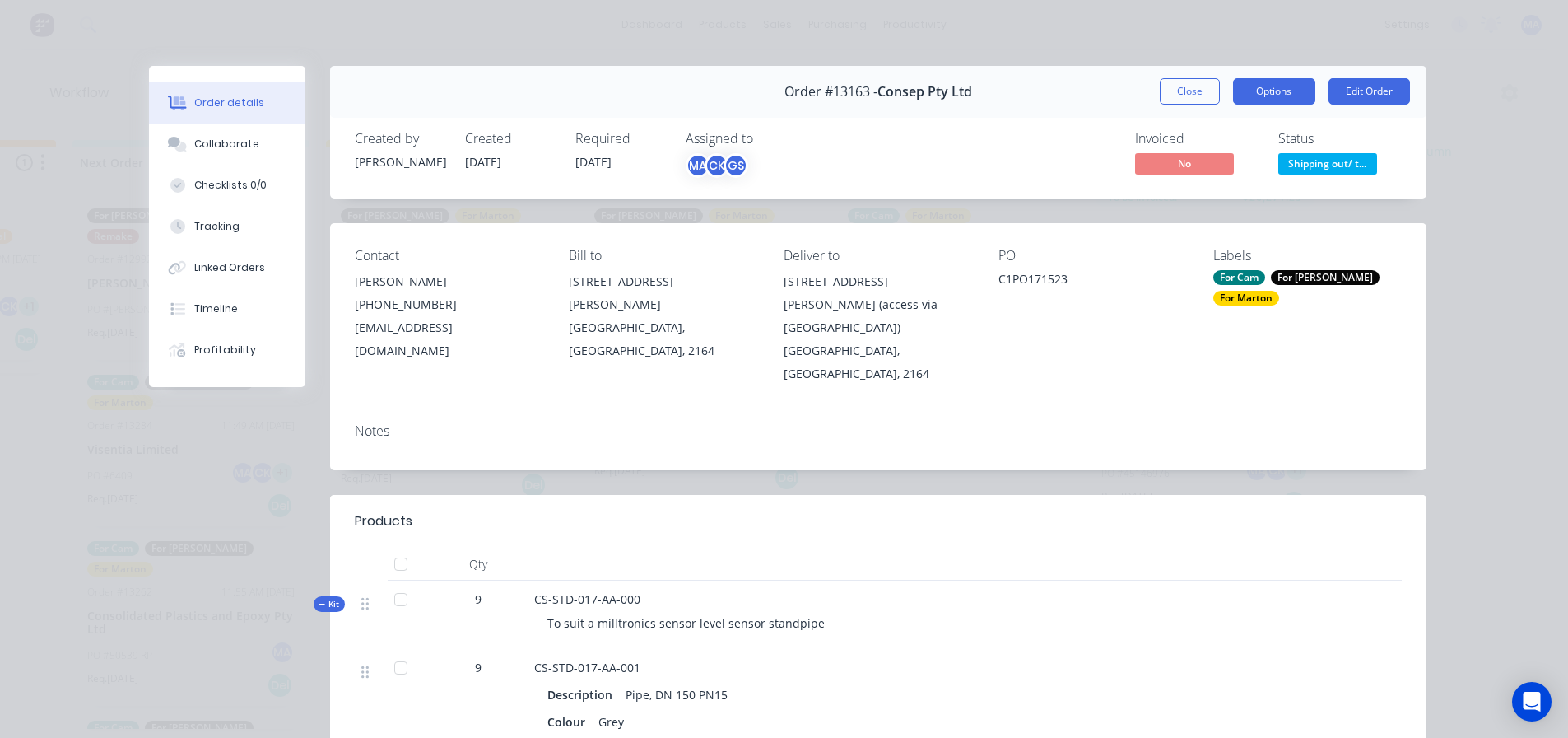
click at [1287, 90] on button "Options" at bounding box center [1275, 91] width 82 height 26
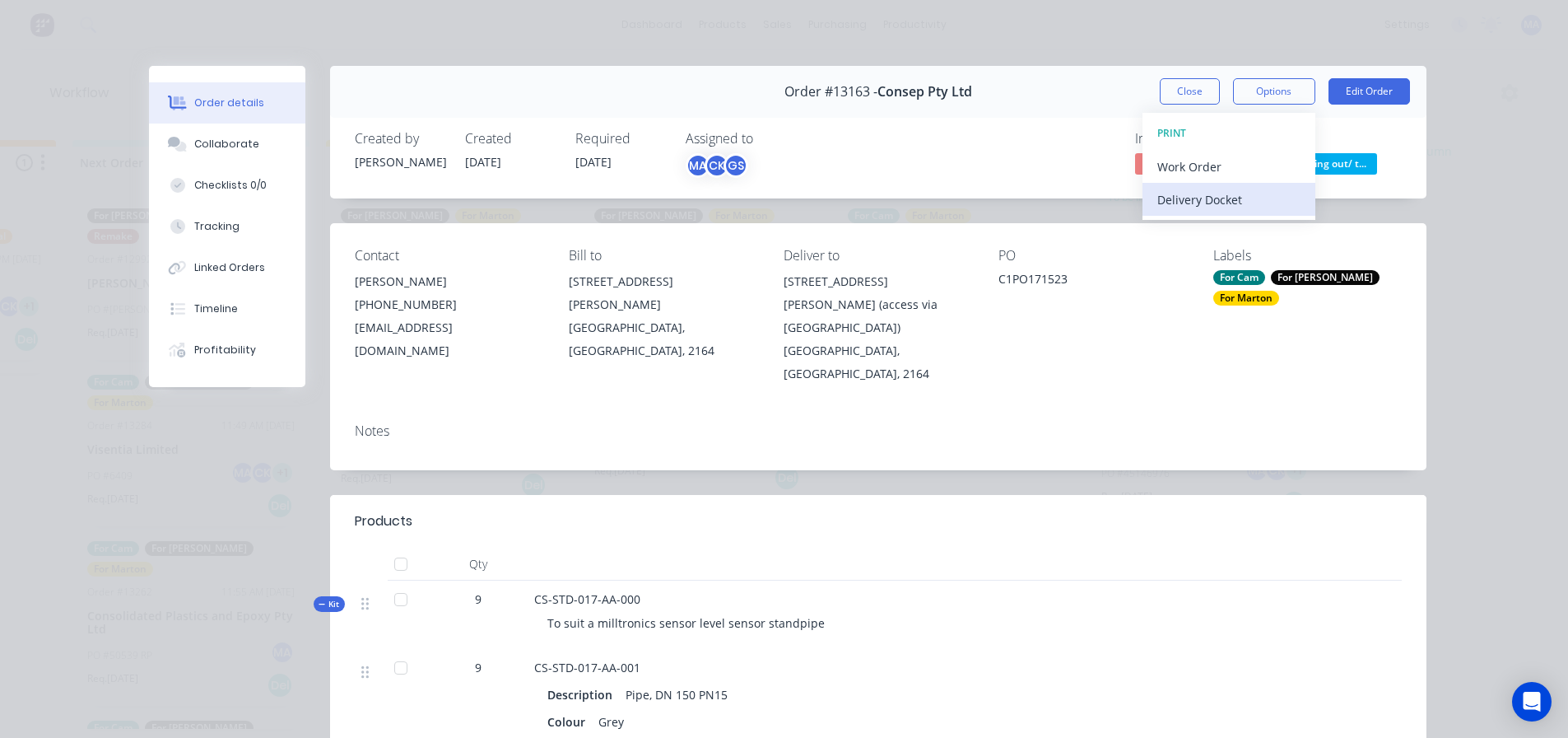
click at [1233, 200] on div "Delivery Docket" at bounding box center [1229, 199] width 143 height 24
click at [1231, 202] on div "Standard" at bounding box center [1229, 199] width 143 height 24
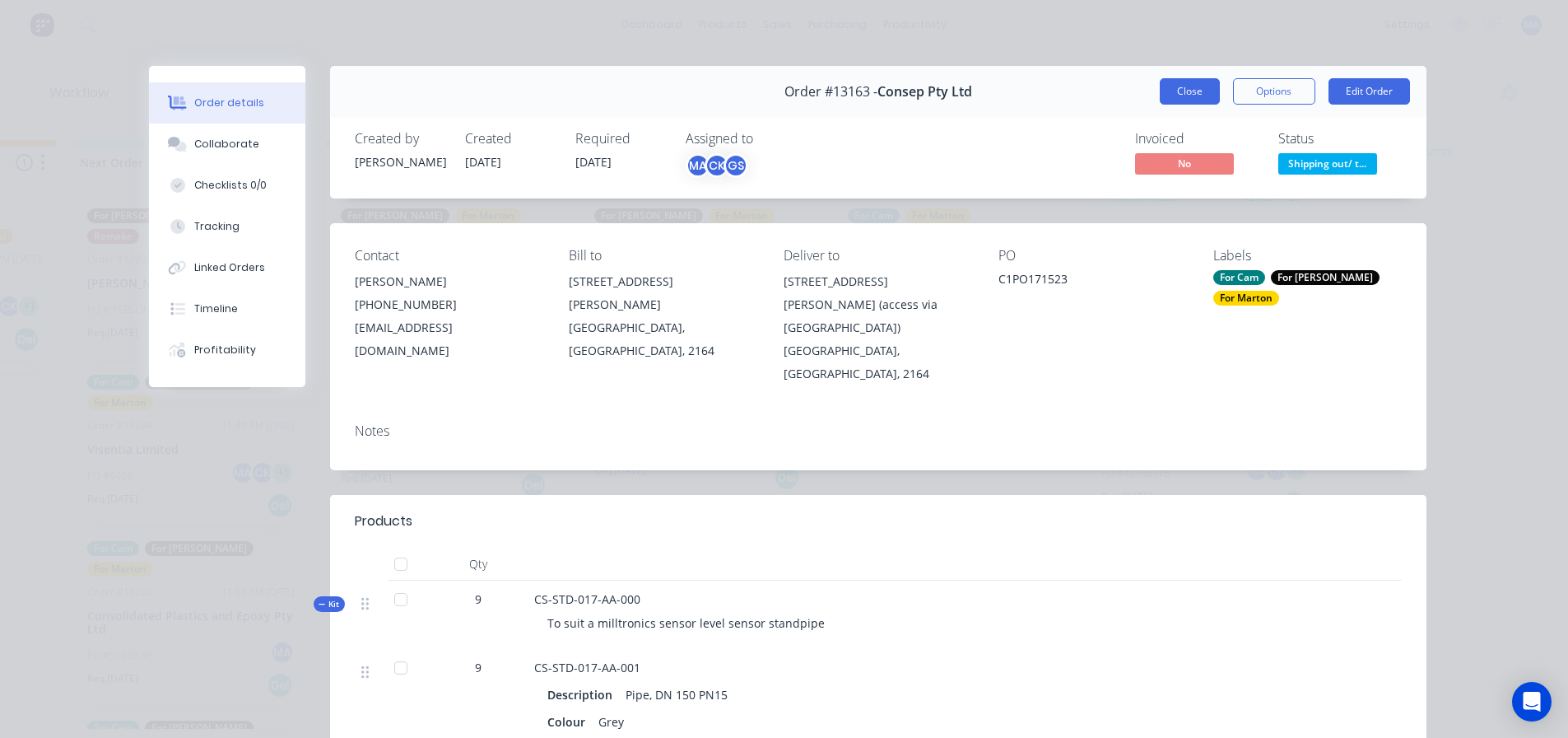
click at [1167, 95] on button "Close" at bounding box center [1190, 91] width 61 height 26
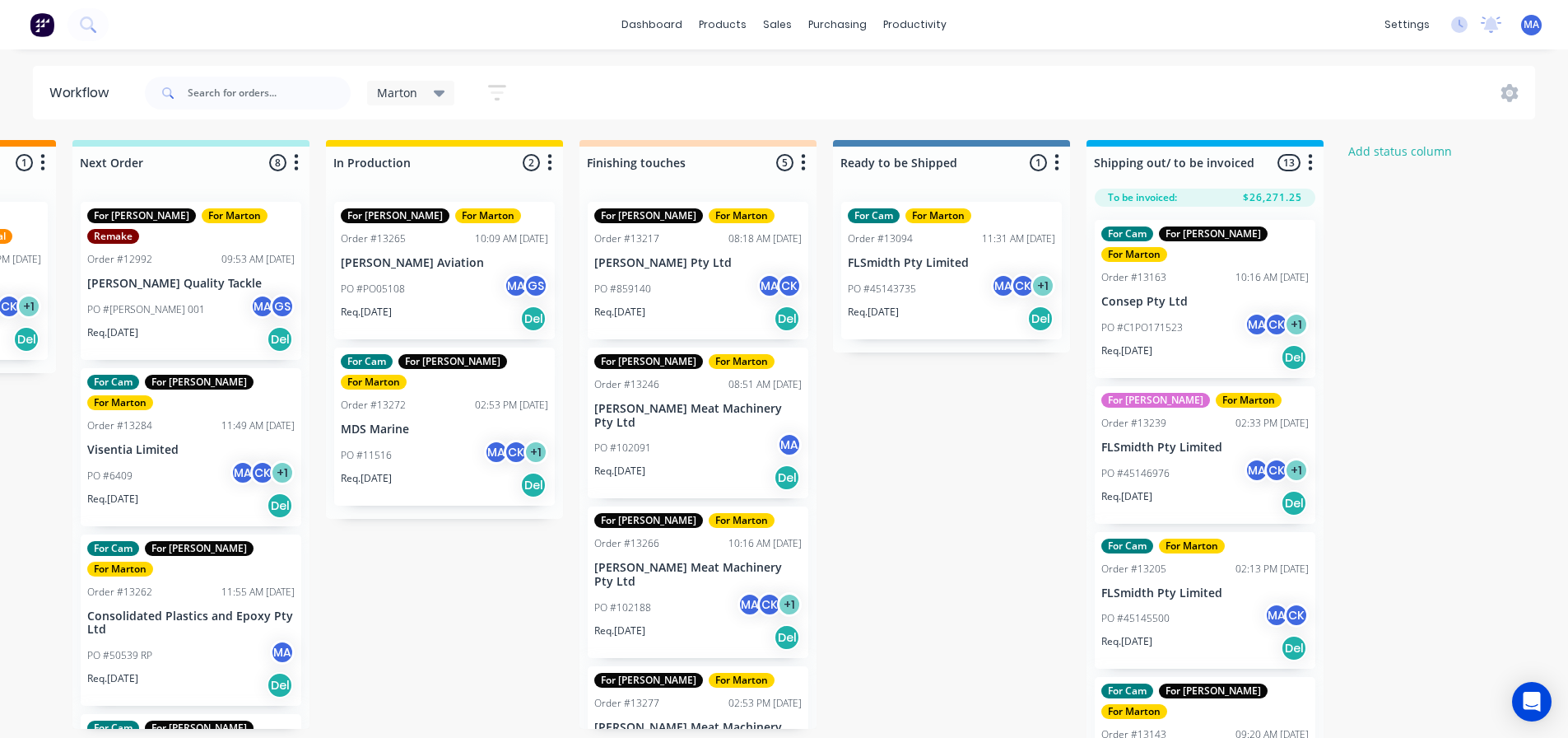
click at [1134, 320] on p "PO #C1PO171523" at bounding box center [1142, 328] width 82 height 15
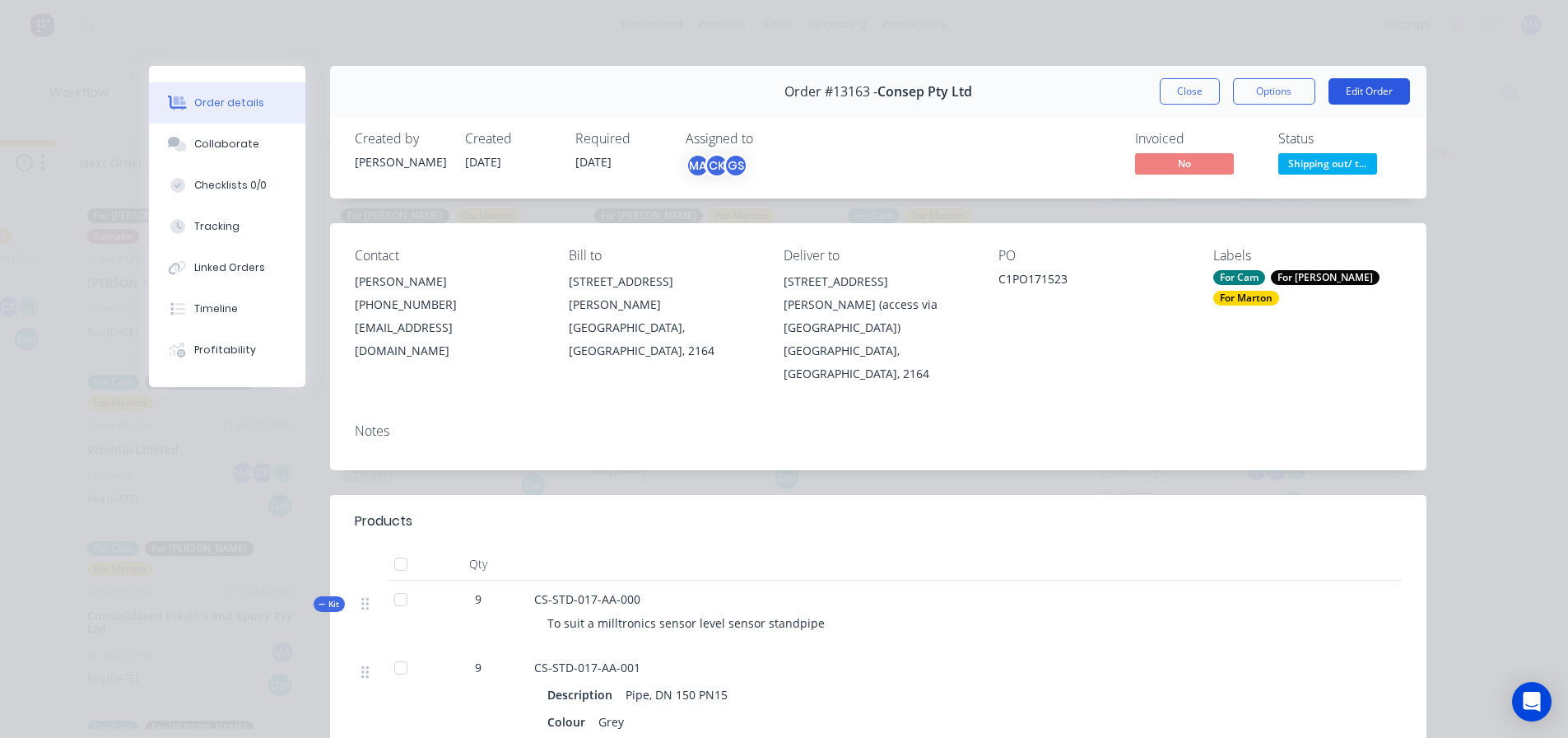
click at [1339, 101] on button "Edit Order" at bounding box center [1369, 91] width 82 height 26
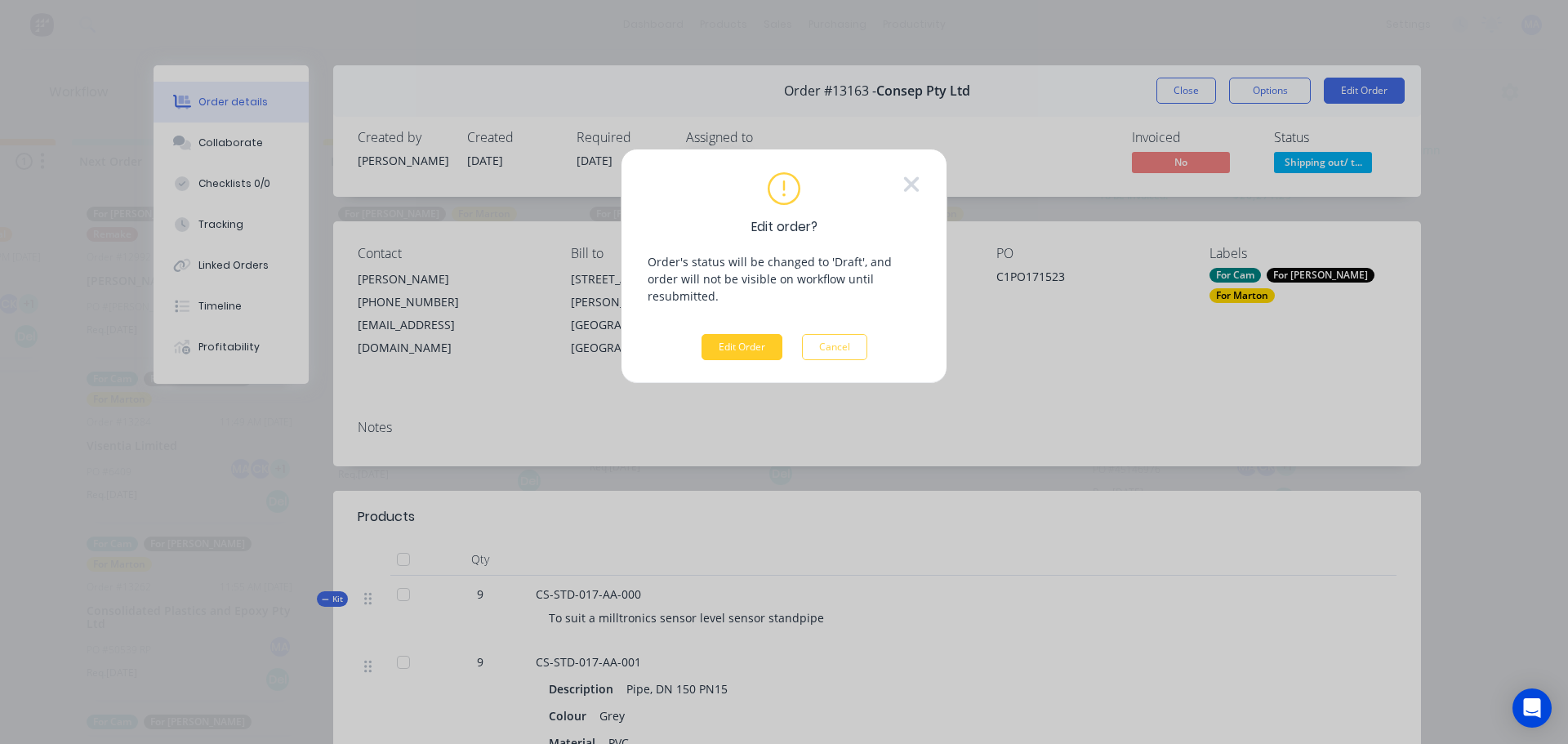
click at [728, 335] on button "Edit Order" at bounding box center [742, 347] width 81 height 26
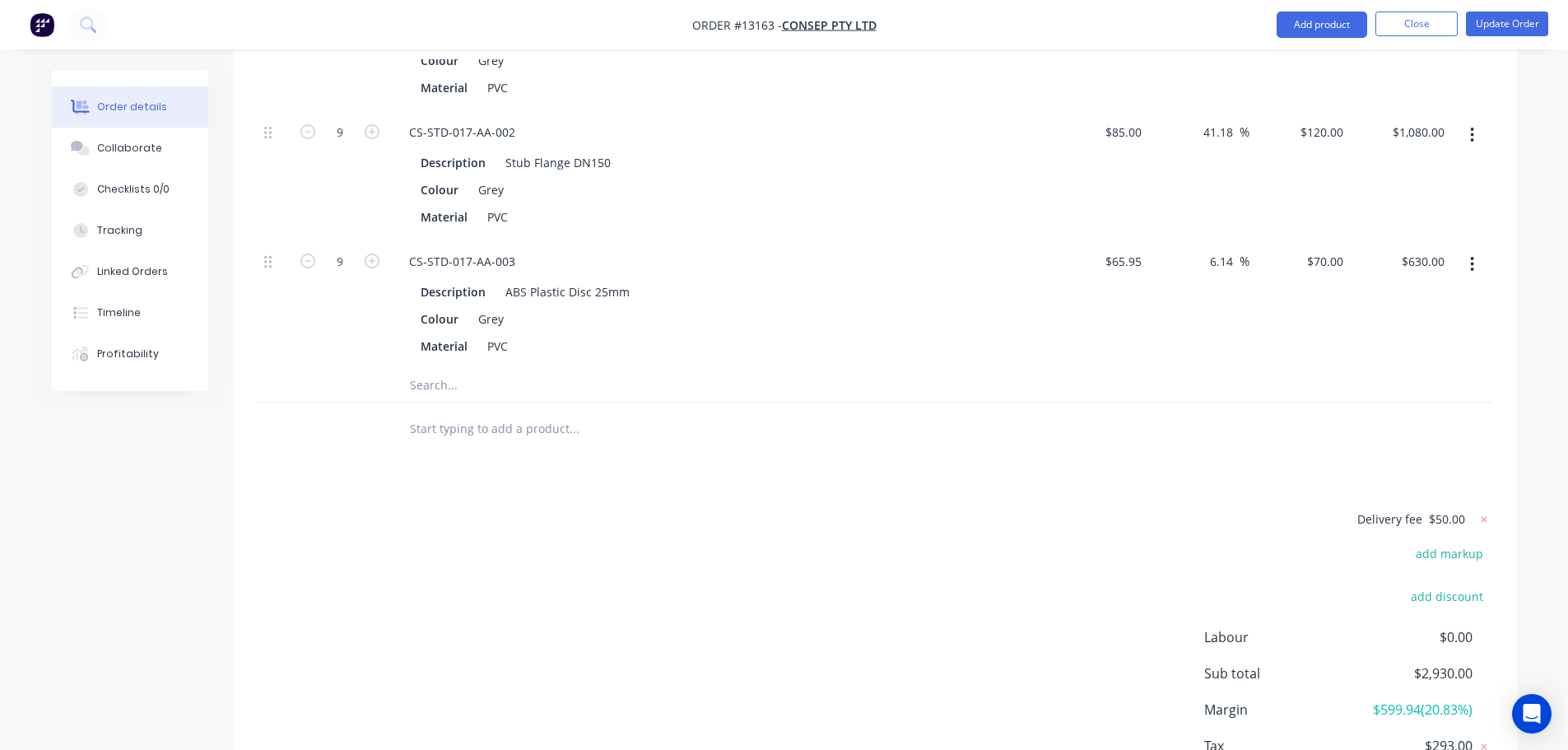
scroll to position [785, 0]
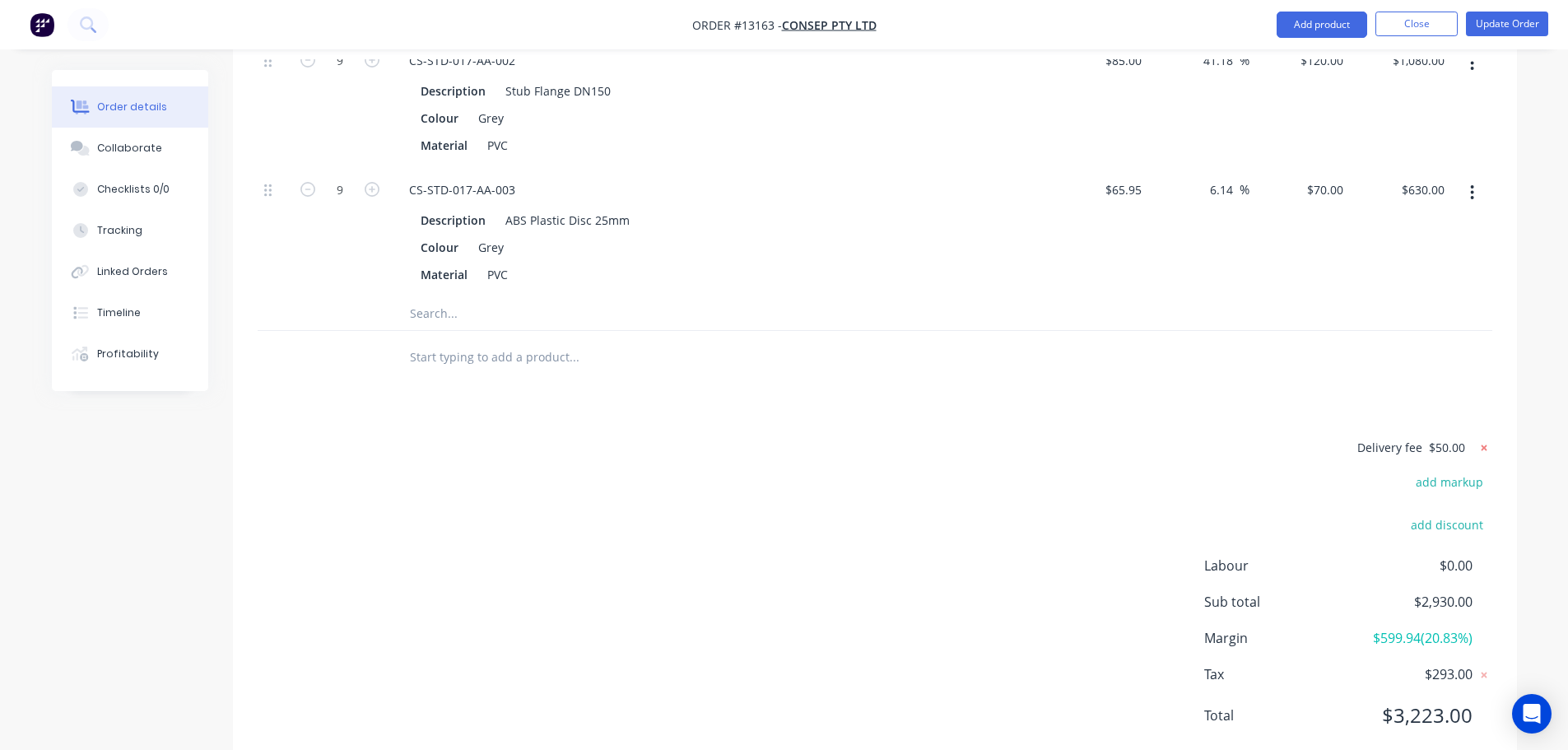
click at [1481, 440] on icon at bounding box center [1485, 448] width 17 height 17
click at [1475, 437] on button "add delivery fee" at bounding box center [1439, 448] width 106 height 22
type input "45"
click at [1492, 36] on li "Update Order" at bounding box center [1507, 24] width 82 height 26
click at [1494, 30] on button "Update Order" at bounding box center [1507, 24] width 82 height 24
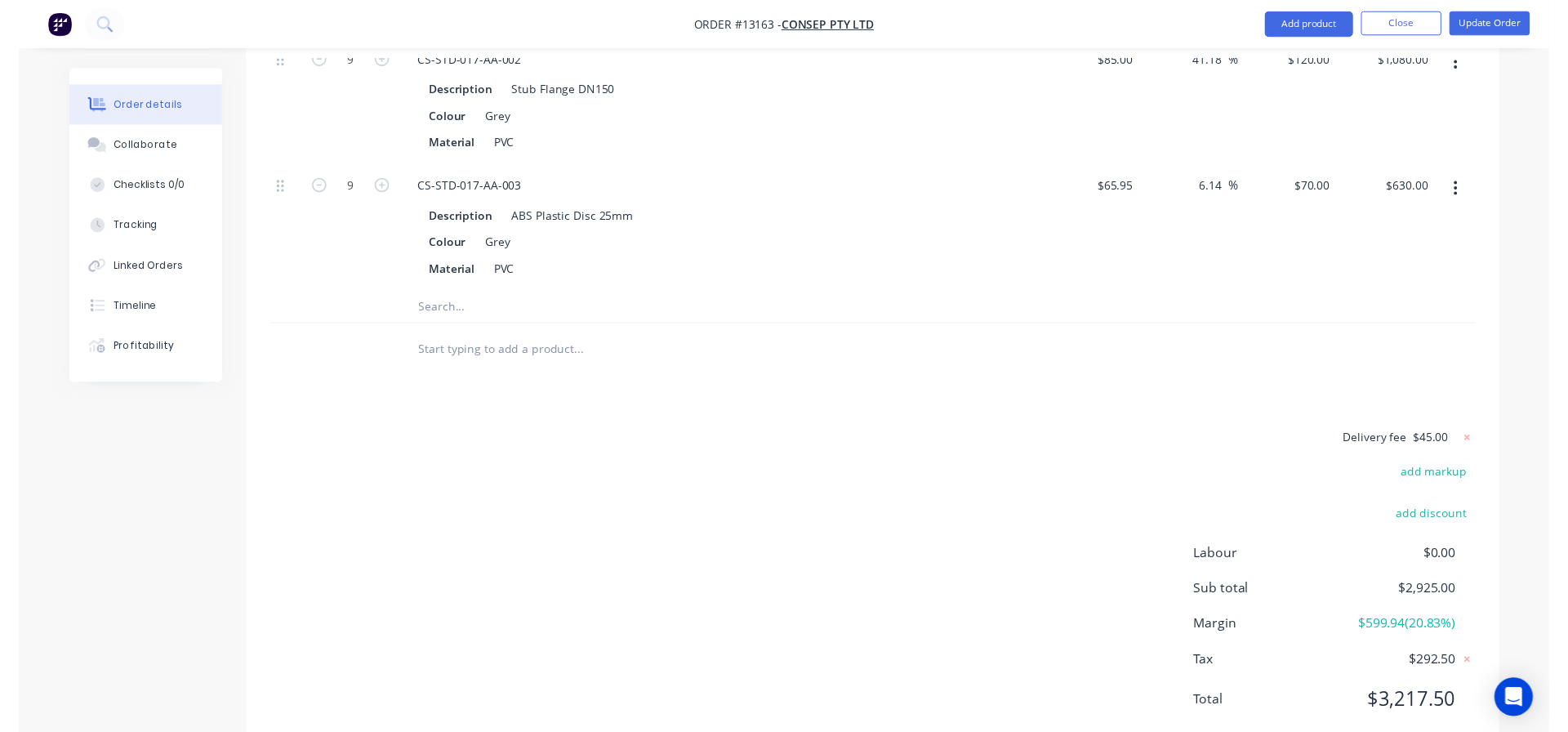
scroll to position [0, 0]
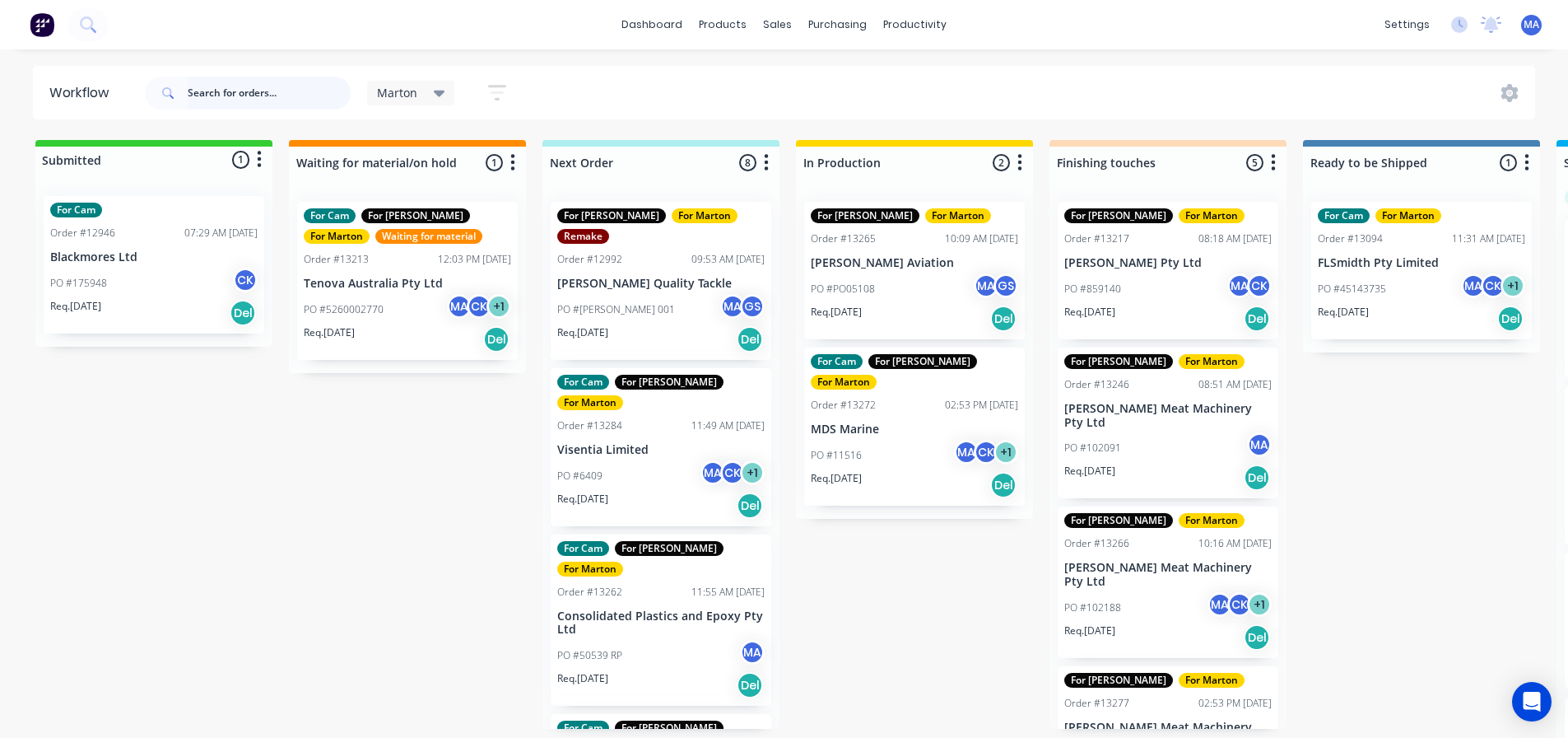
click at [300, 97] on input "text" at bounding box center [269, 92] width 163 height 33
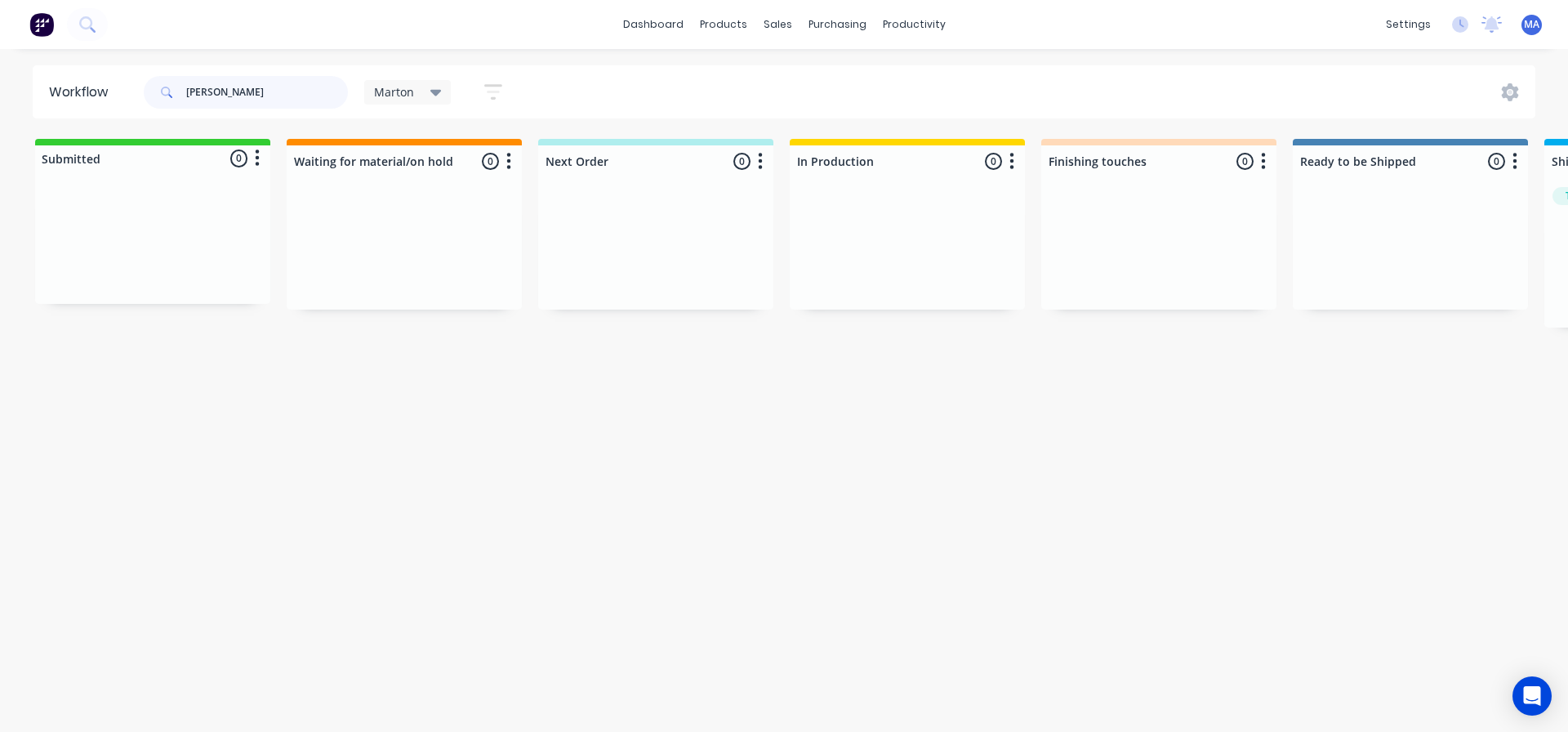
click at [267, 103] on input "[PERSON_NAME]" at bounding box center [267, 92] width 162 height 33
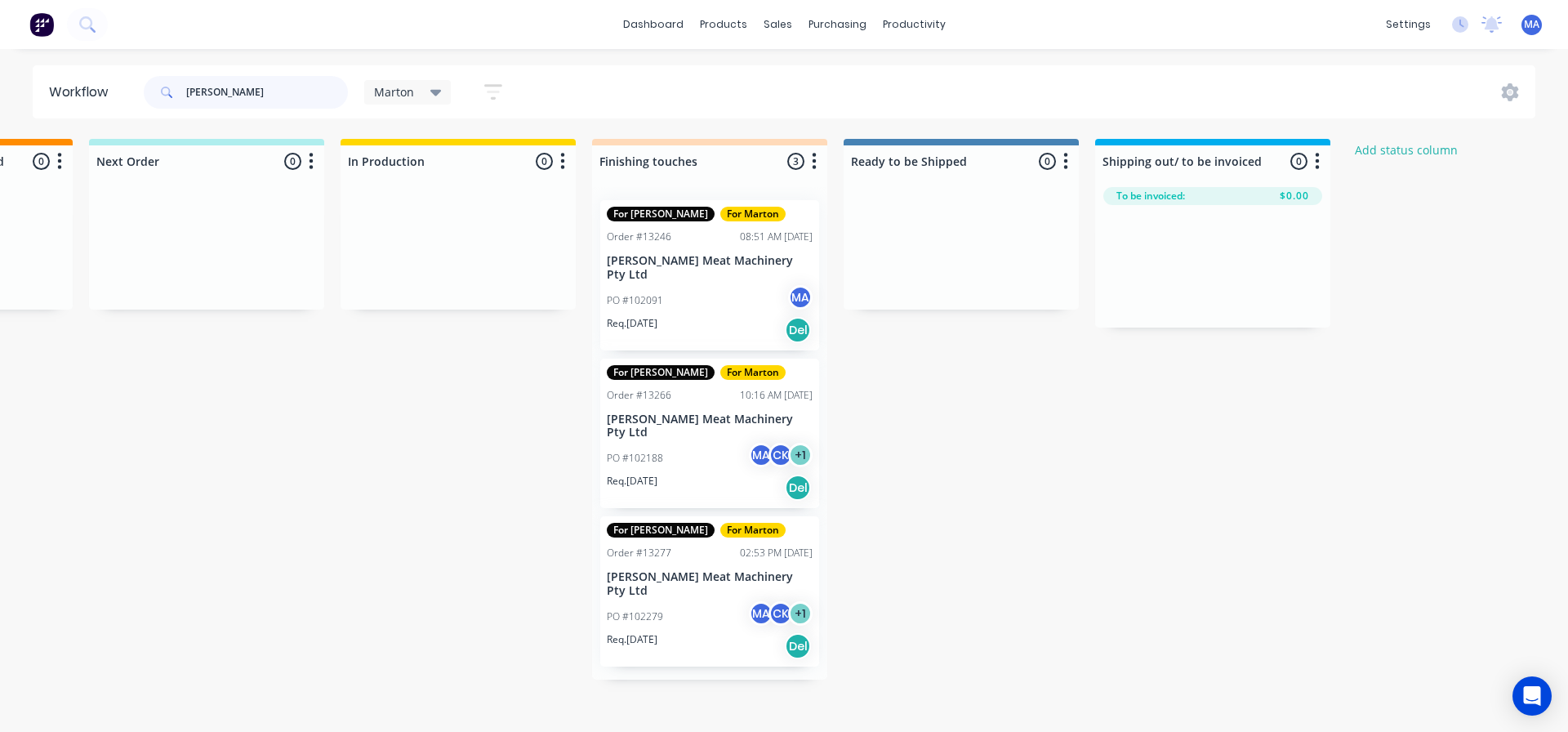
scroll to position [0, 464]
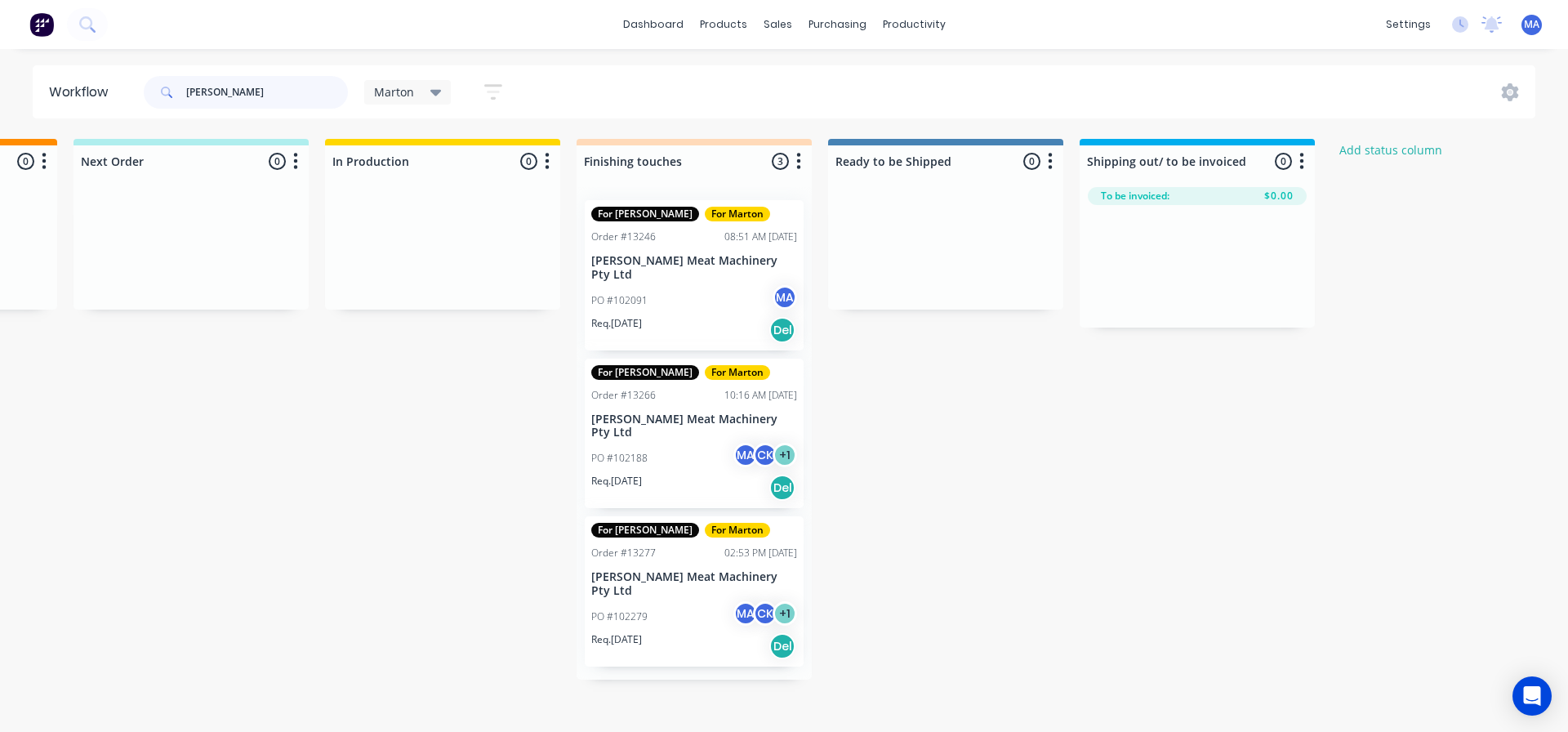
type input "[PERSON_NAME]"
click at [701, 285] on div "PO #102091 MA" at bounding box center [694, 300] width 206 height 31
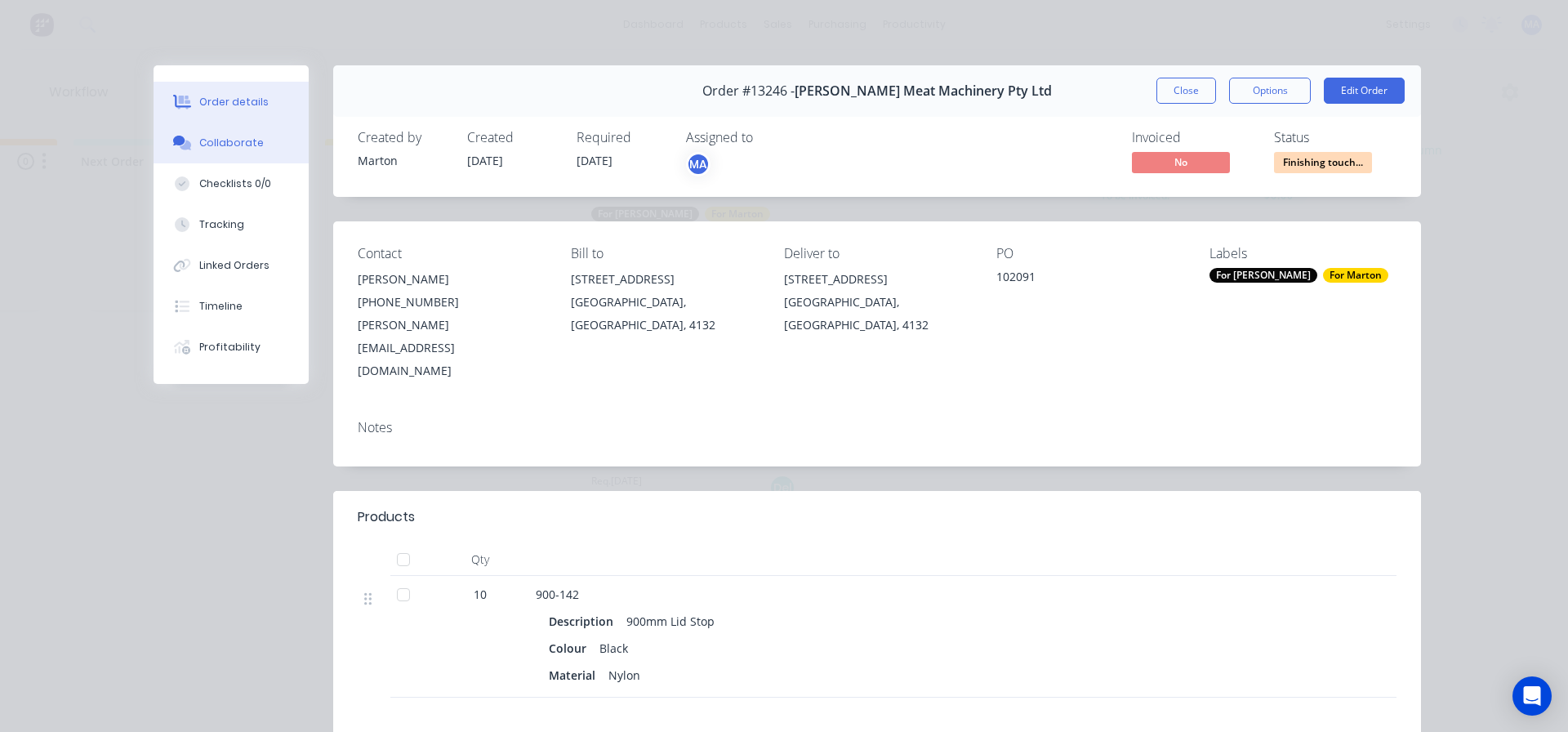
click at [233, 138] on div "Collaborate" at bounding box center [231, 143] width 64 height 15
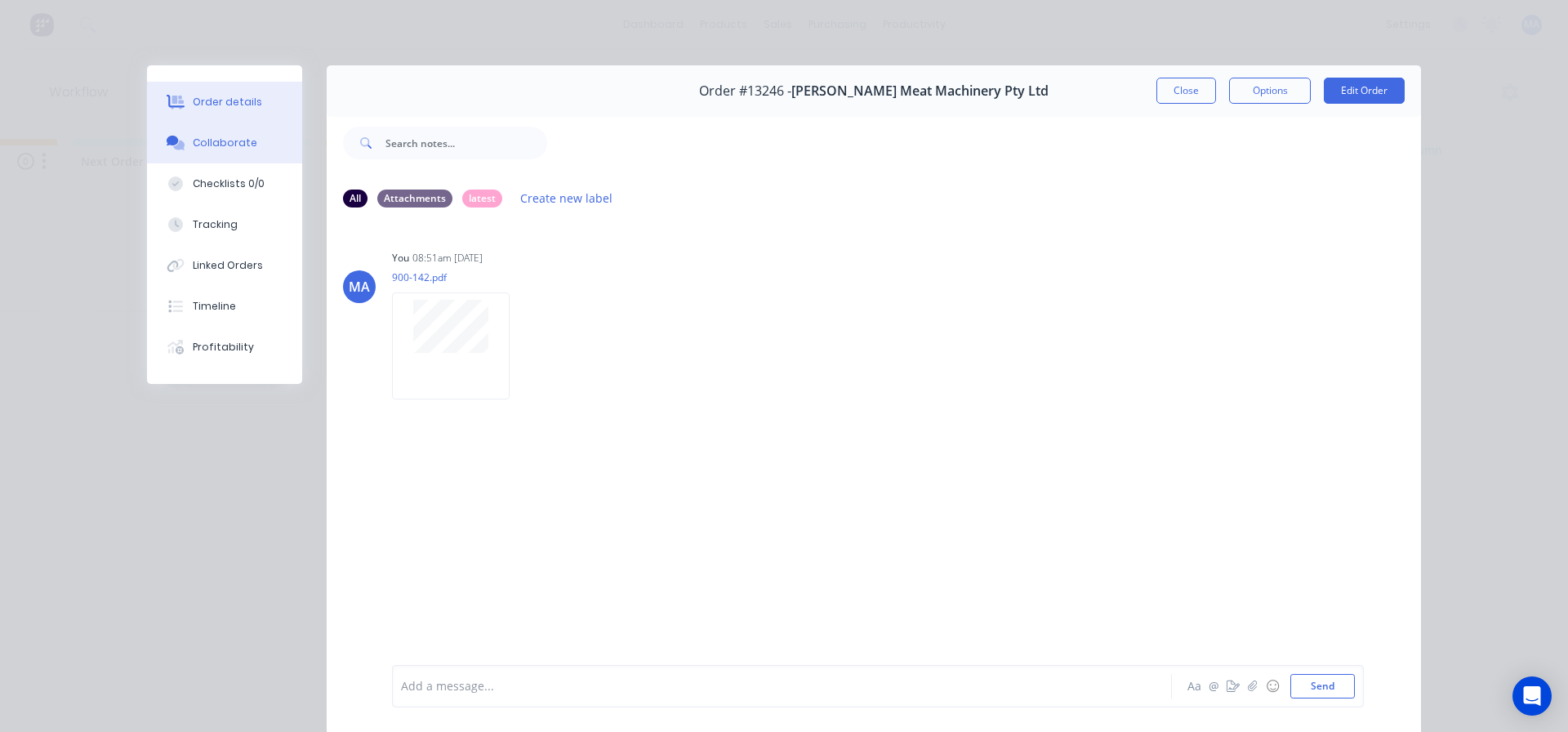
click at [228, 113] on button "Order details" at bounding box center [224, 102] width 155 height 41
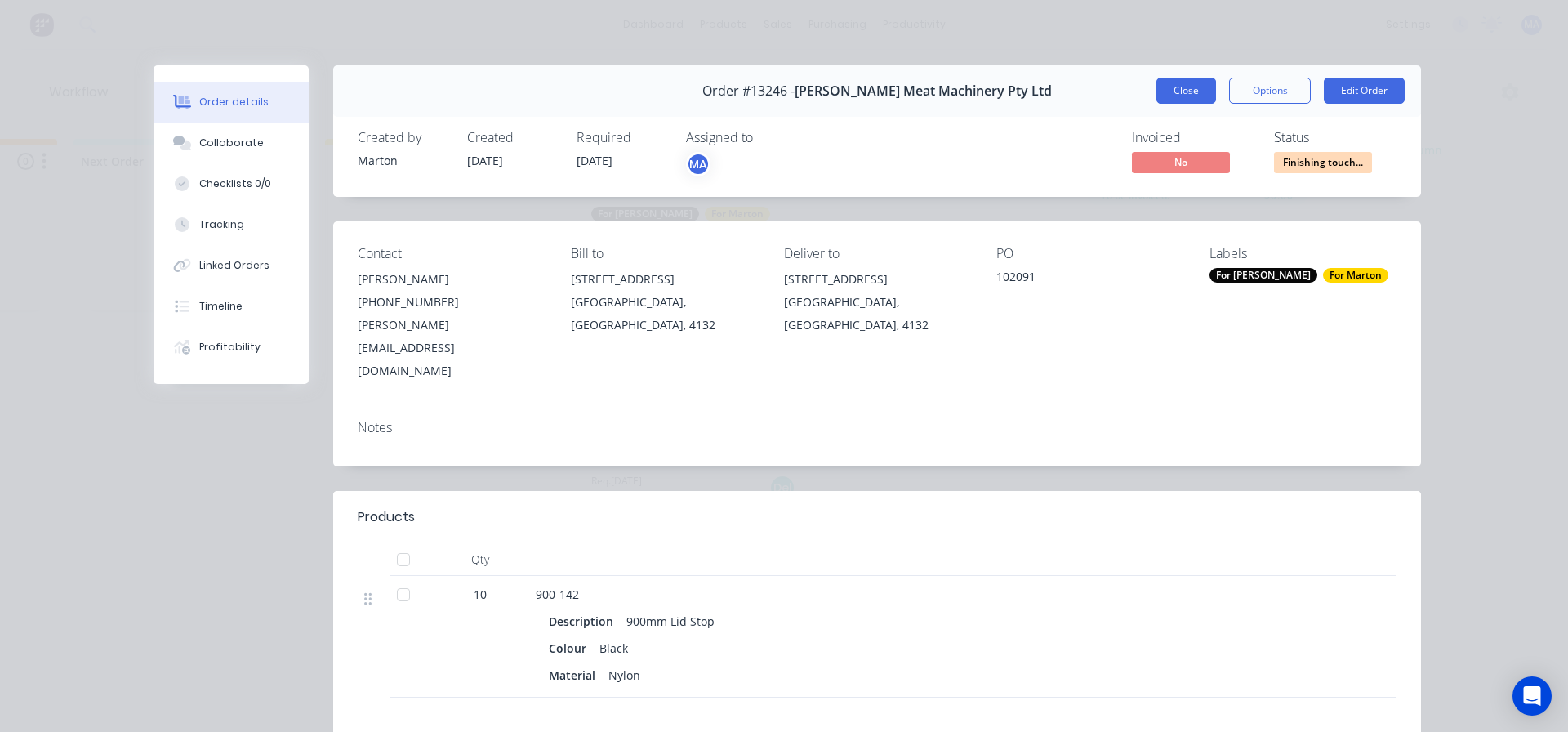
click at [1193, 86] on button "Close" at bounding box center [1186, 90] width 60 height 26
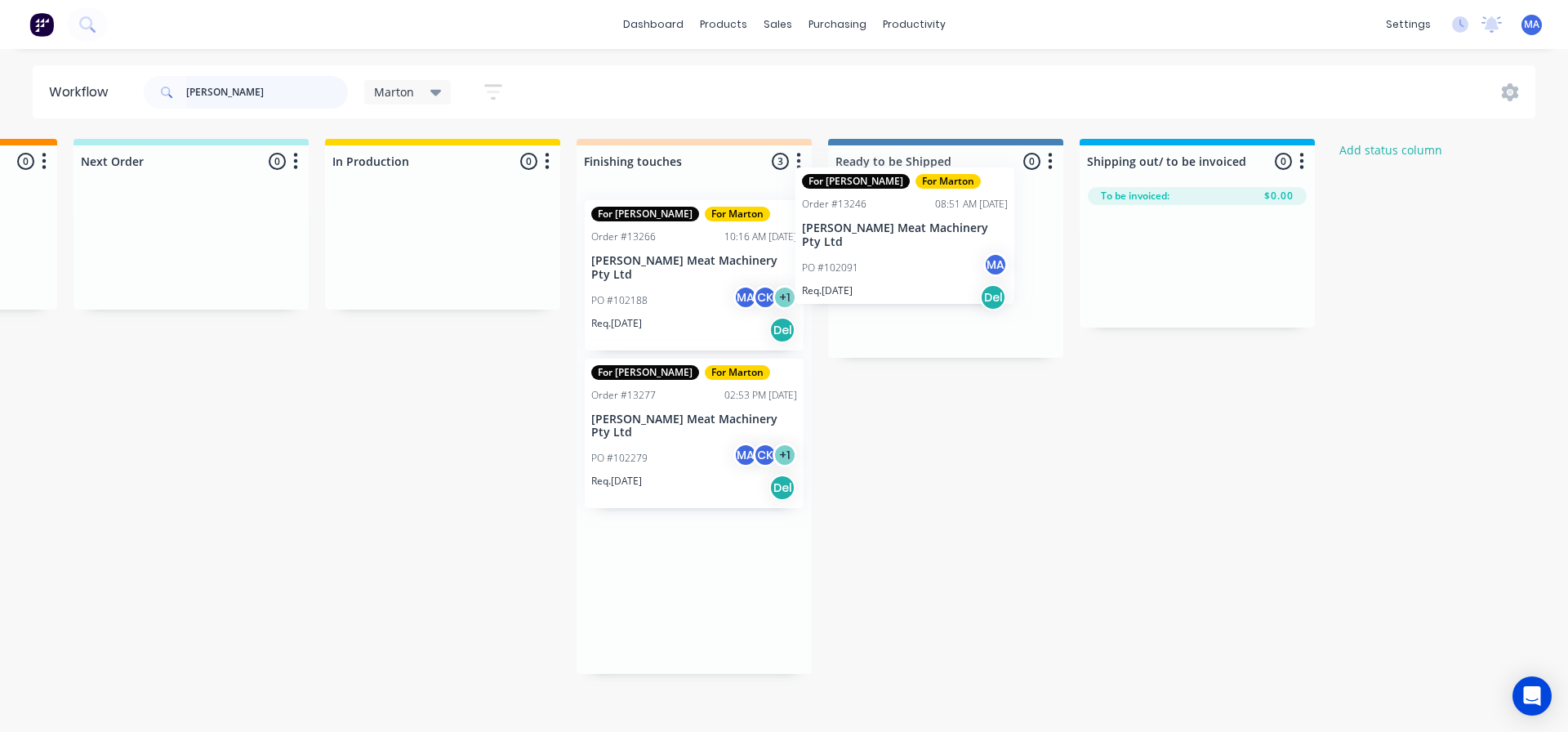
drag, startPoint x: 684, startPoint y: 285, endPoint x: 904, endPoint y: 253, distance: 222.3
click at [904, 253] on div "Submitted 0 Status colour #32CD32 hex #32CD32 Save Cancel Summaries Total order…" at bounding box center [648, 407] width 2250 height 535
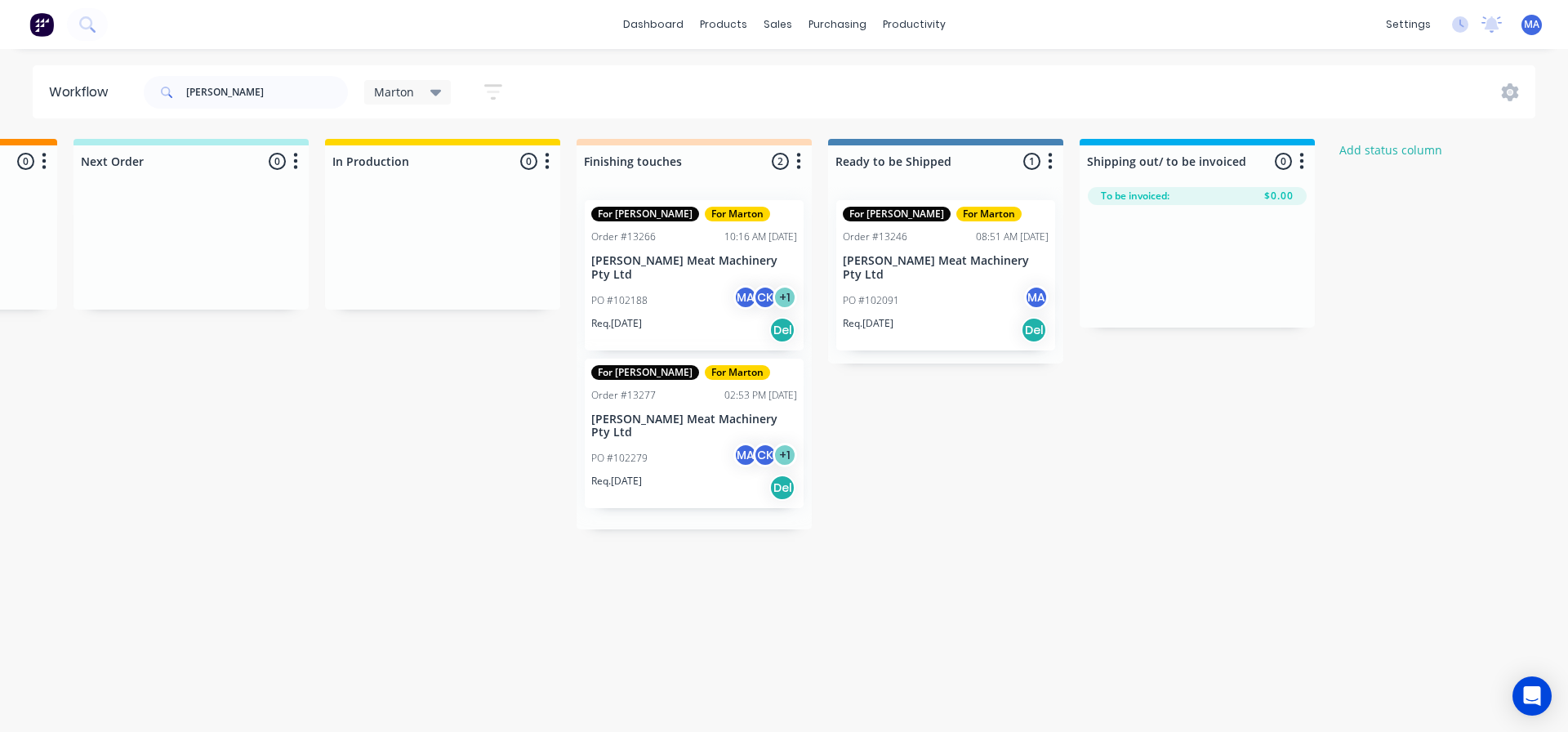
click at [654, 285] on div "PO #102188 MA CK + 1" at bounding box center [694, 300] width 206 height 31
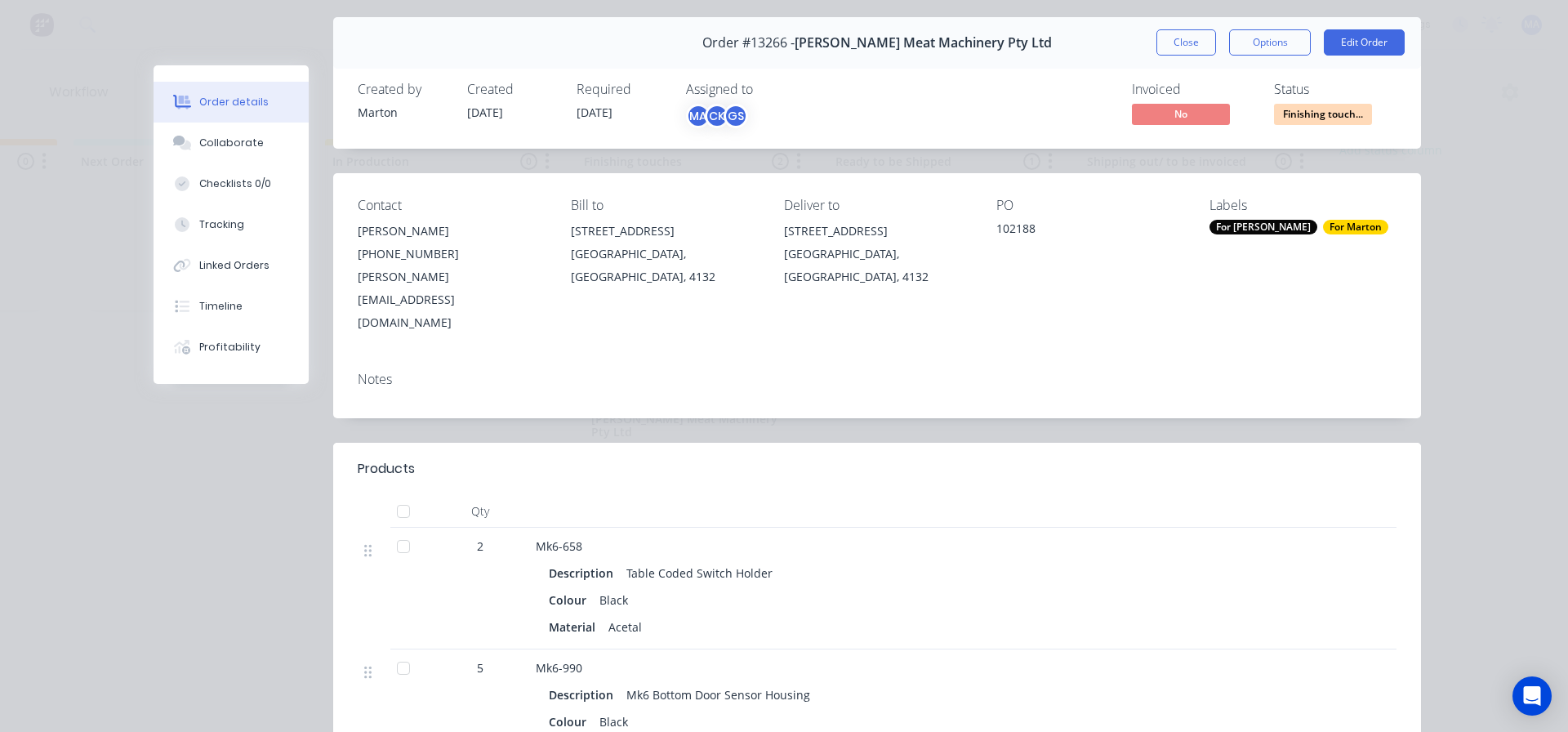
scroll to position [0, 0]
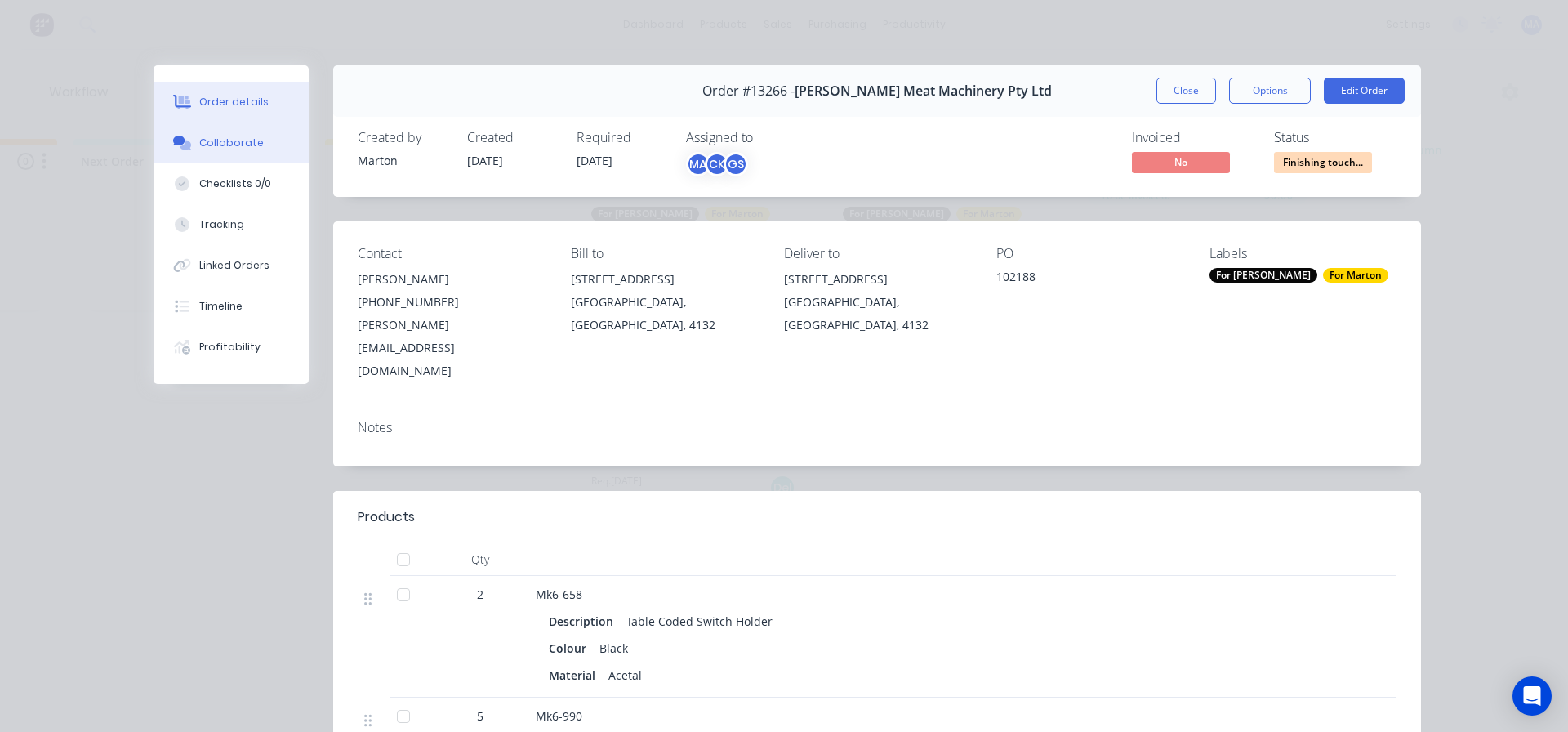
click at [254, 140] on button "Collaborate" at bounding box center [231, 143] width 155 height 41
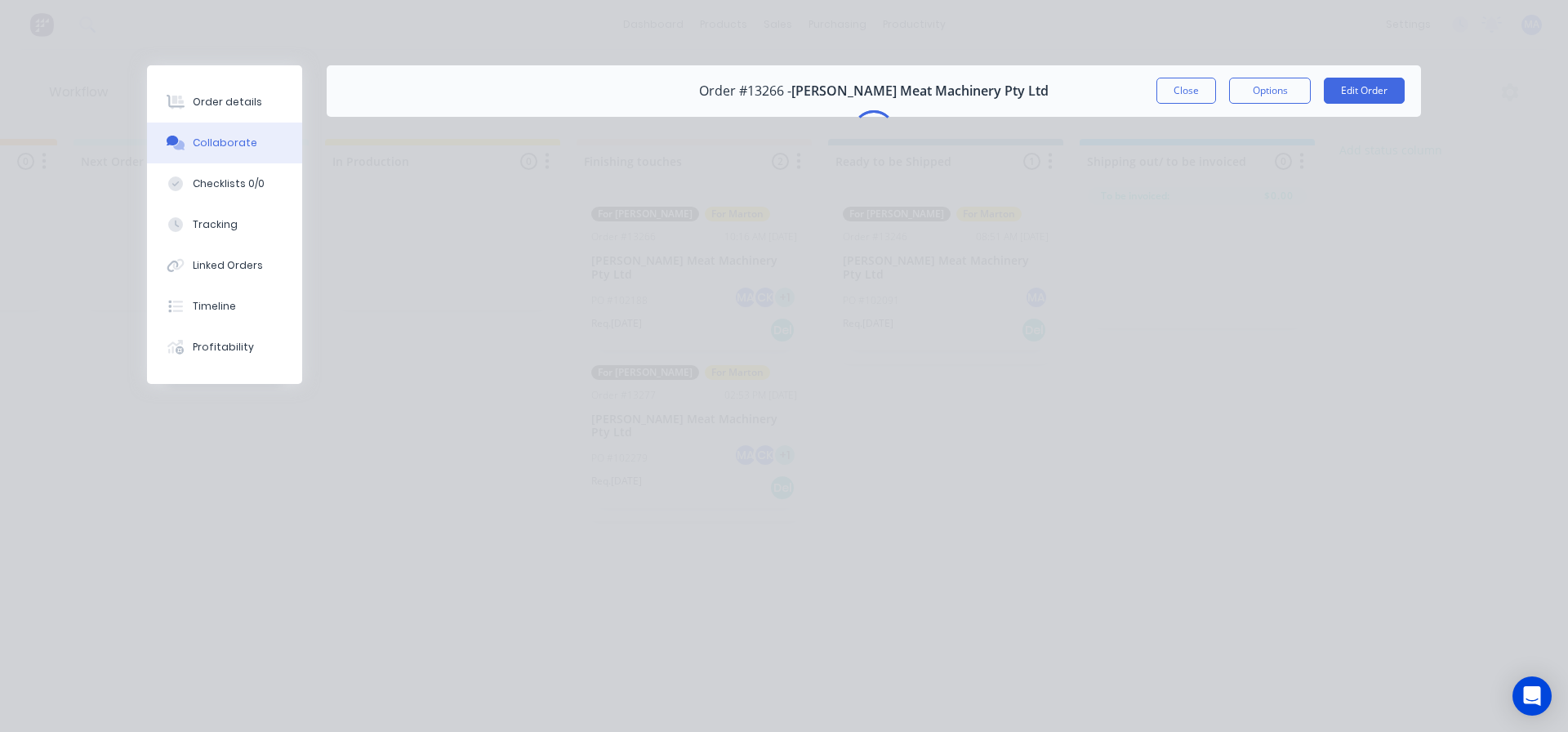
click at [1190, 90] on button "Close" at bounding box center [1186, 90] width 60 height 26
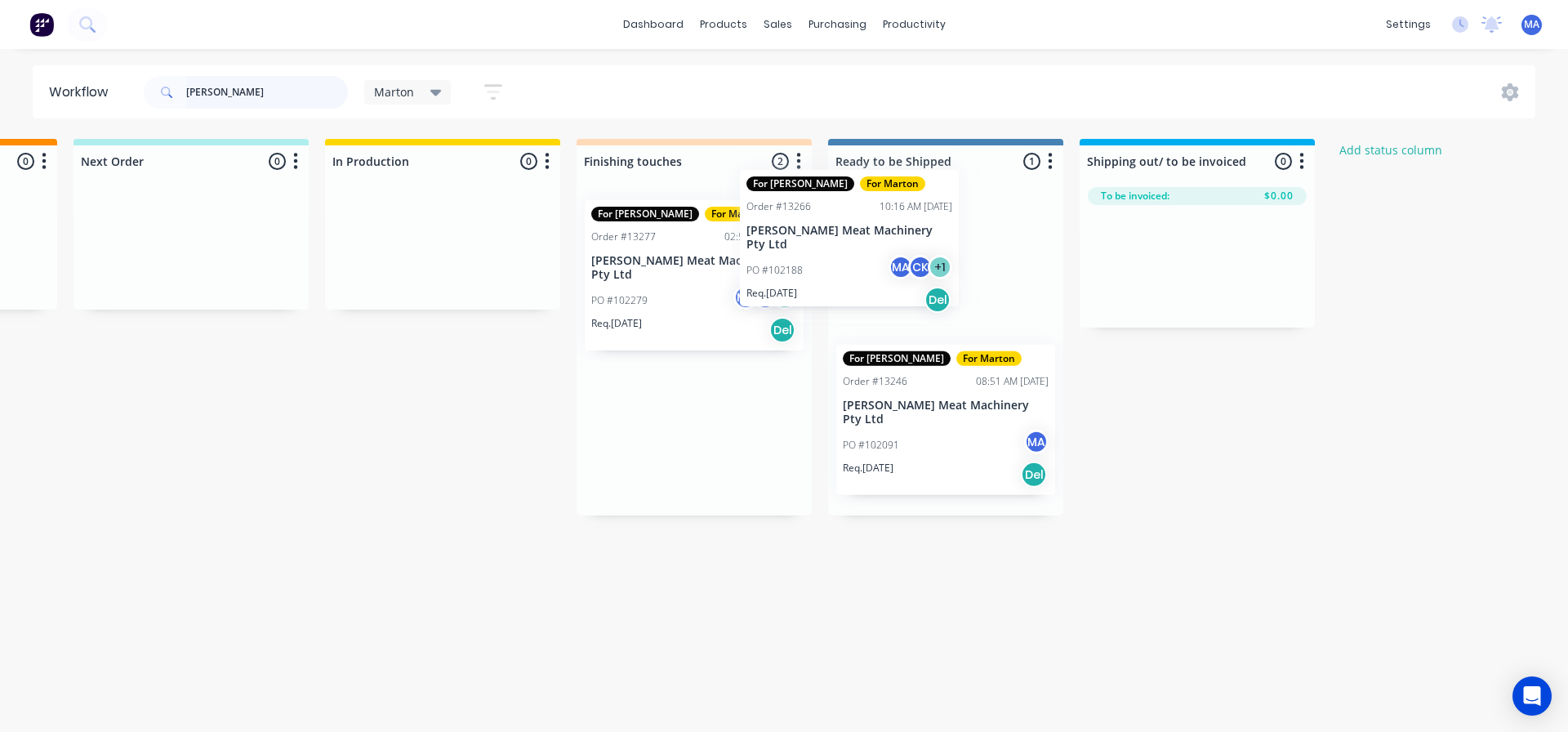
drag, startPoint x: 836, startPoint y: 253, endPoint x: 866, endPoint y: 249, distance: 30.3
click at [878, 249] on div "Submitted 0 Status colour #32CD32 hex #32CD32 Save Cancel Summaries Total order…" at bounding box center [648, 328] width 2250 height 377
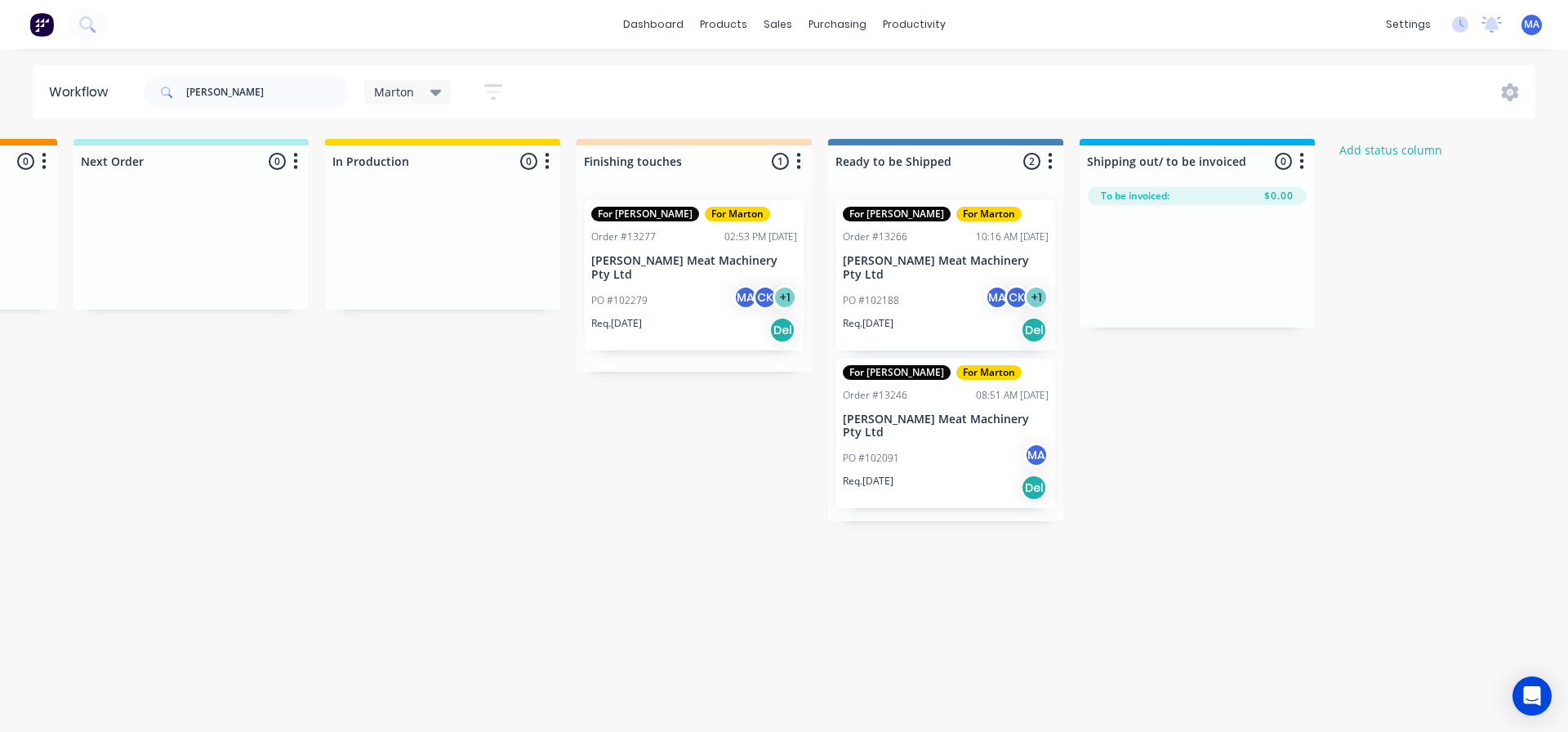
click at [685, 288] on div "PO #102279 MA CK + 1" at bounding box center [694, 300] width 206 height 31
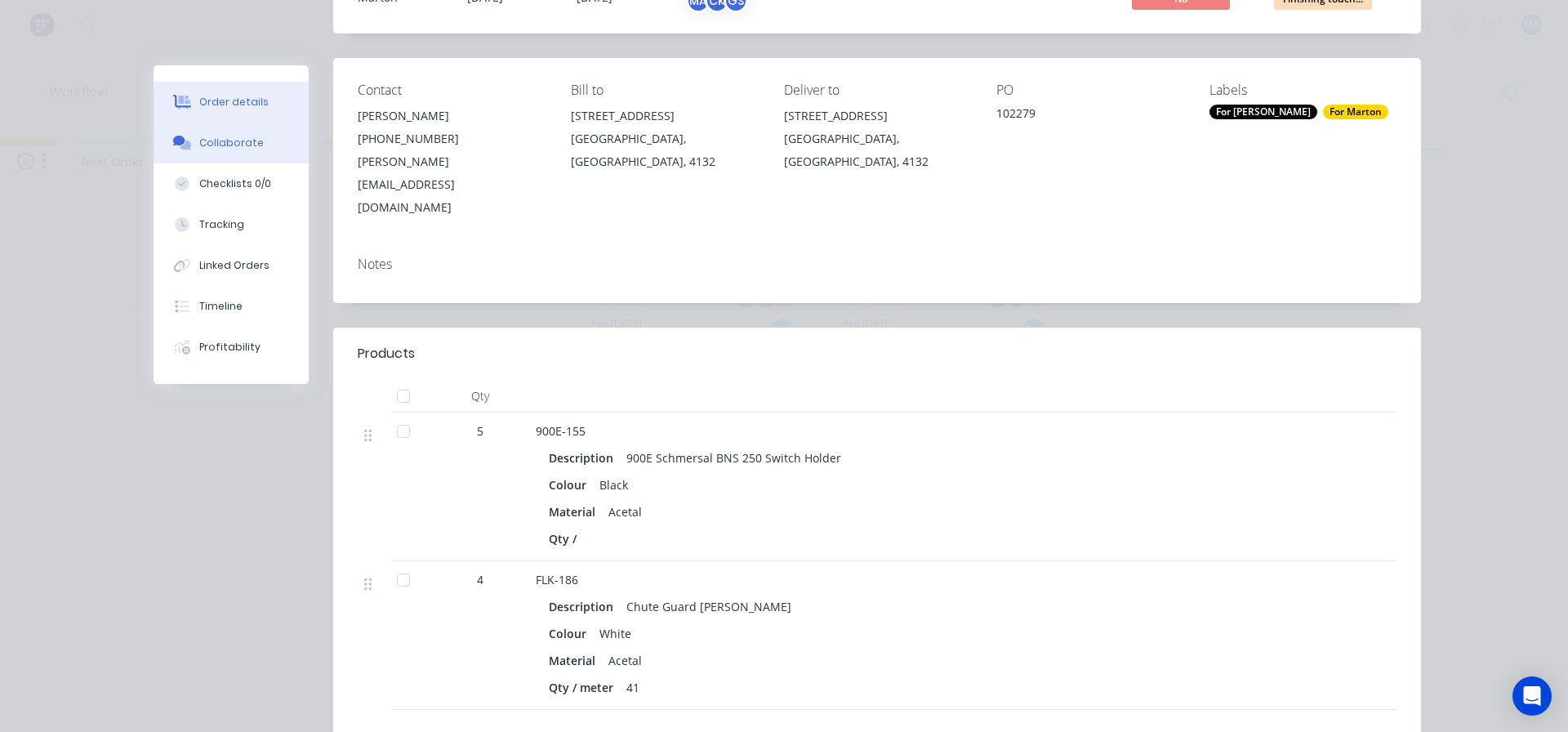
click at [263, 141] on button "Collaborate" at bounding box center [231, 143] width 155 height 41
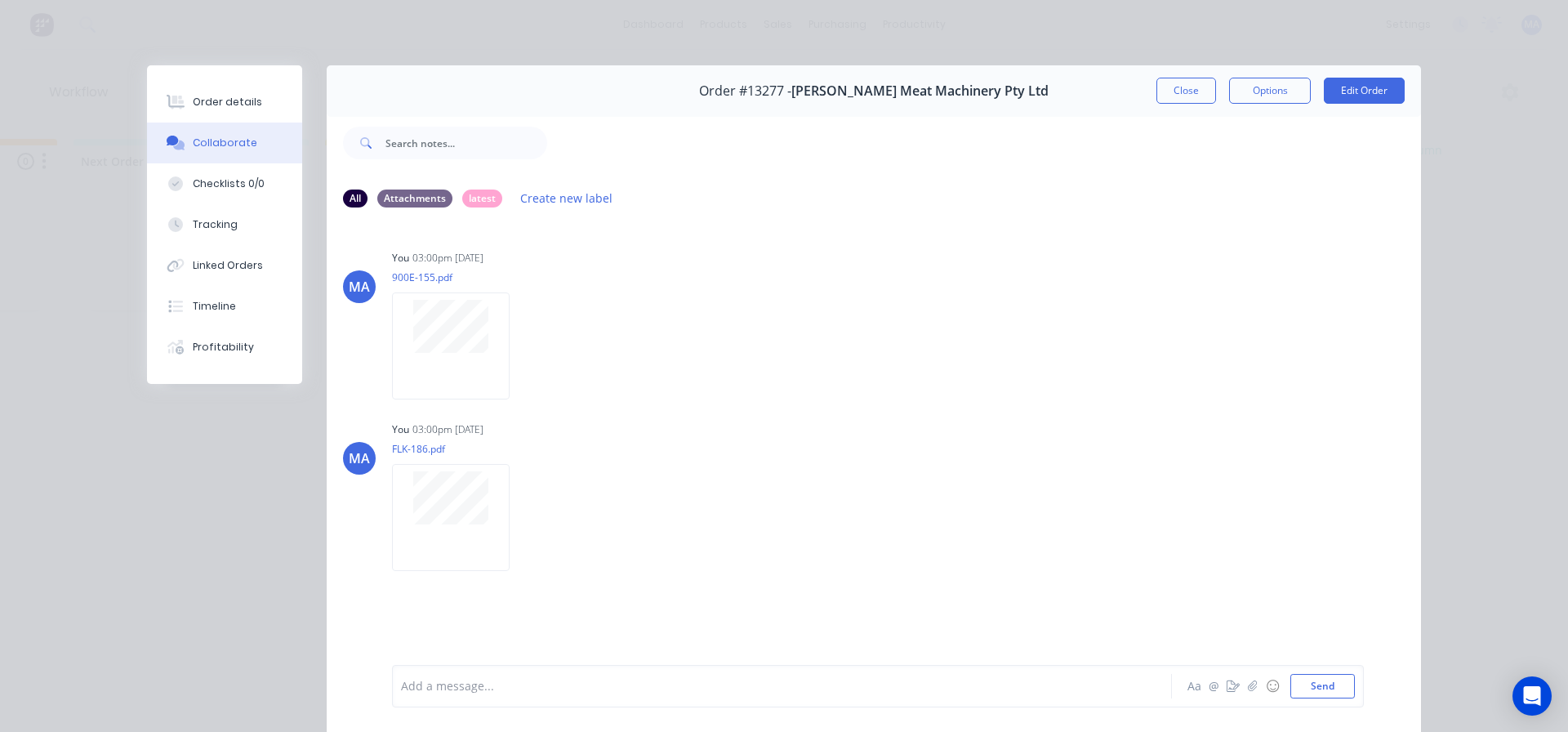
click at [1160, 94] on button "Close" at bounding box center [1186, 90] width 60 height 26
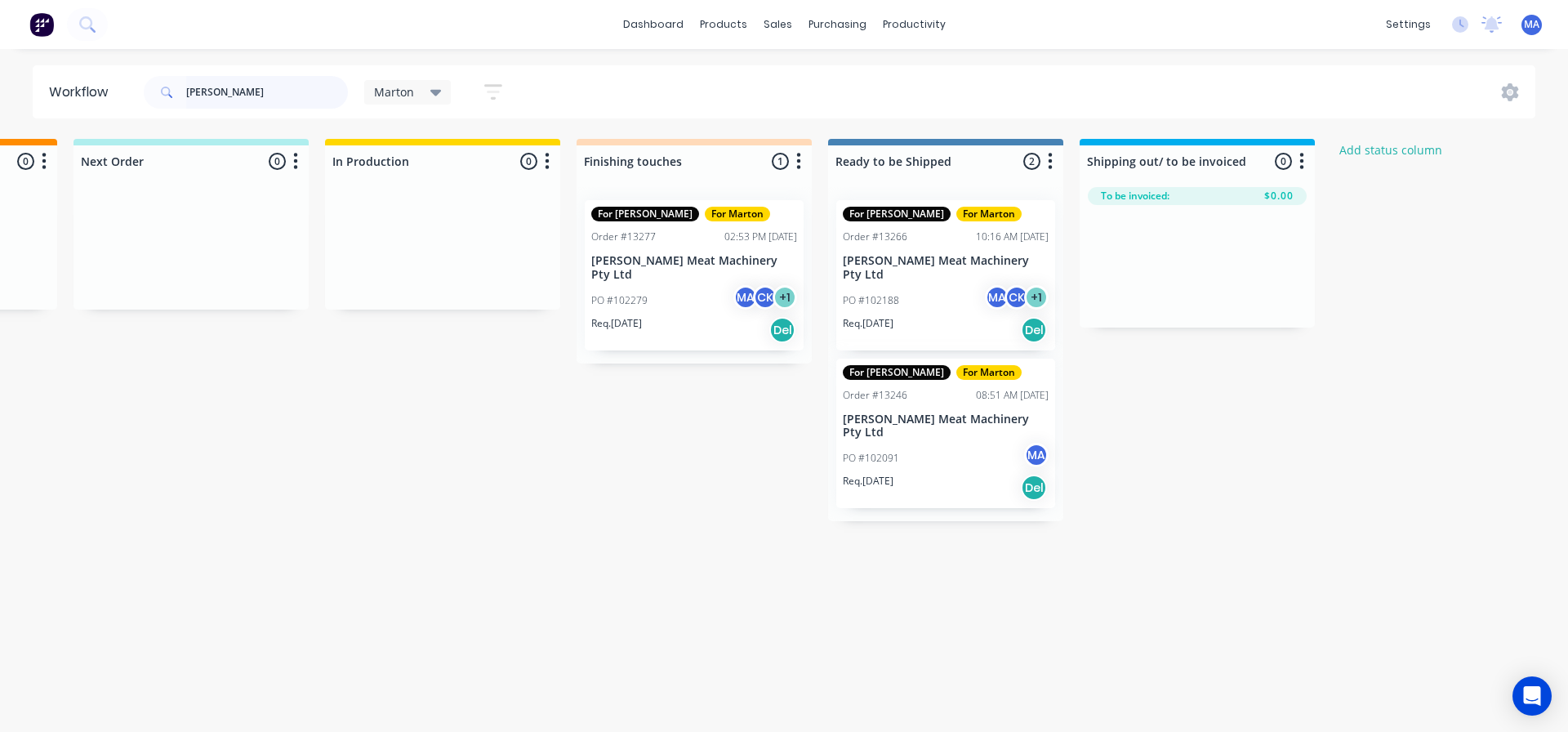
drag, startPoint x: 764, startPoint y: 286, endPoint x: 900, endPoint y: 267, distance: 137.3
click at [900, 267] on div "Submitted 0 Status colour #32CD32 hex #32CD32 Save Cancel Summaries Total order…" at bounding box center [648, 330] width 2250 height 382
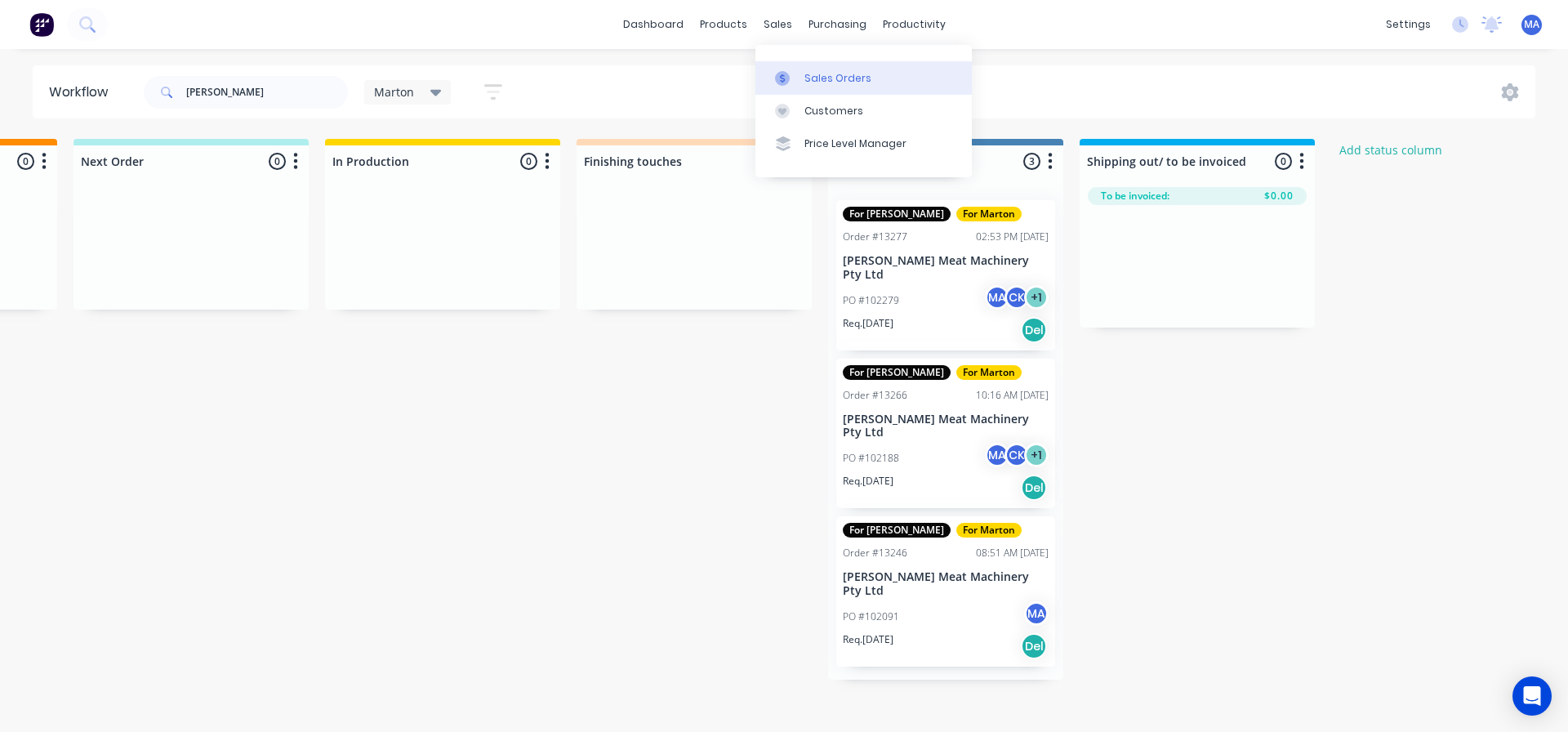
click at [808, 85] on div "Sales Orders" at bounding box center [838, 78] width 67 height 15
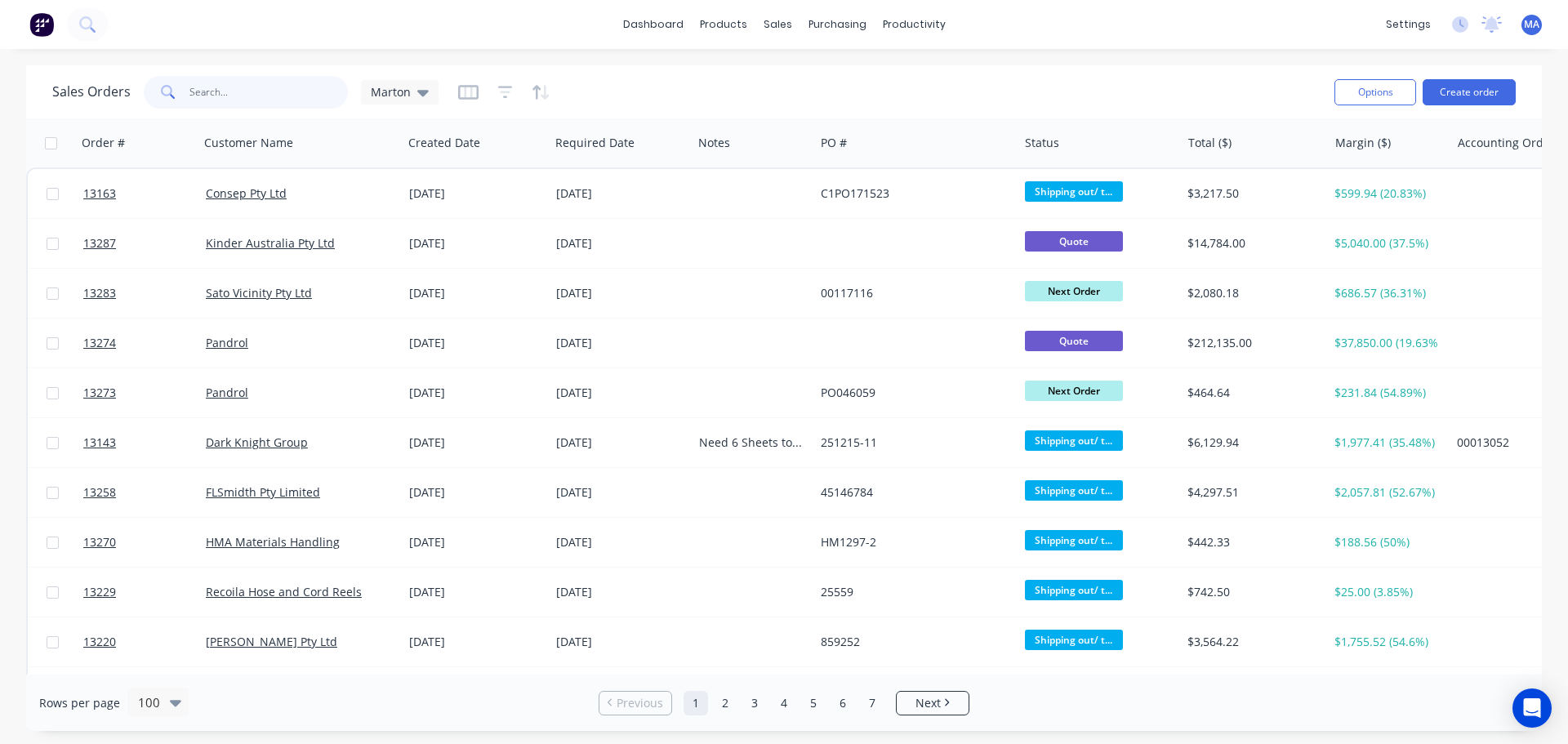
click at [302, 93] on input "text" at bounding box center [268, 92] width 159 height 33
click at [373, 94] on span "Marton" at bounding box center [391, 92] width 40 height 18
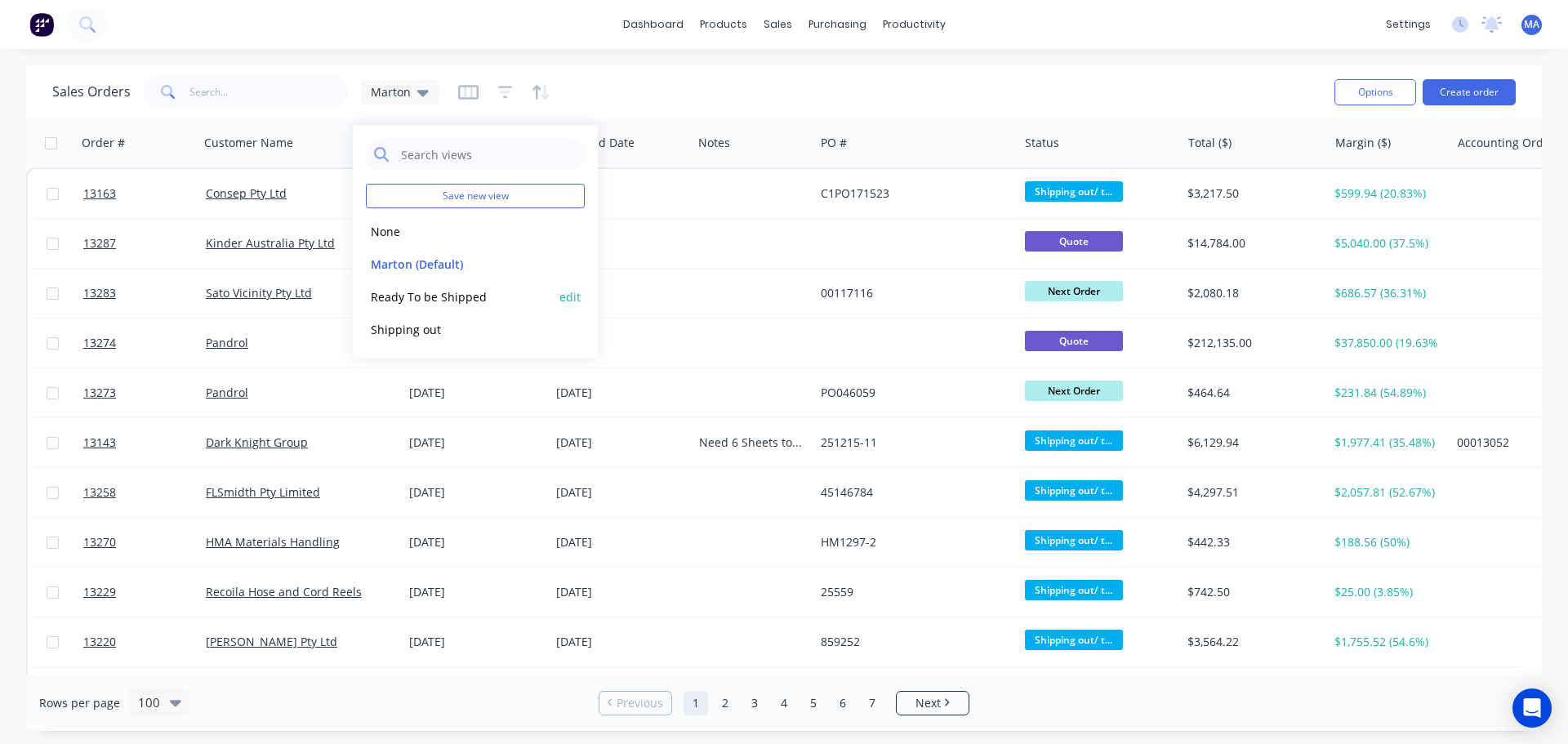
click at [422, 298] on button "Ready To be Shipped" at bounding box center [458, 297] width 186 height 19
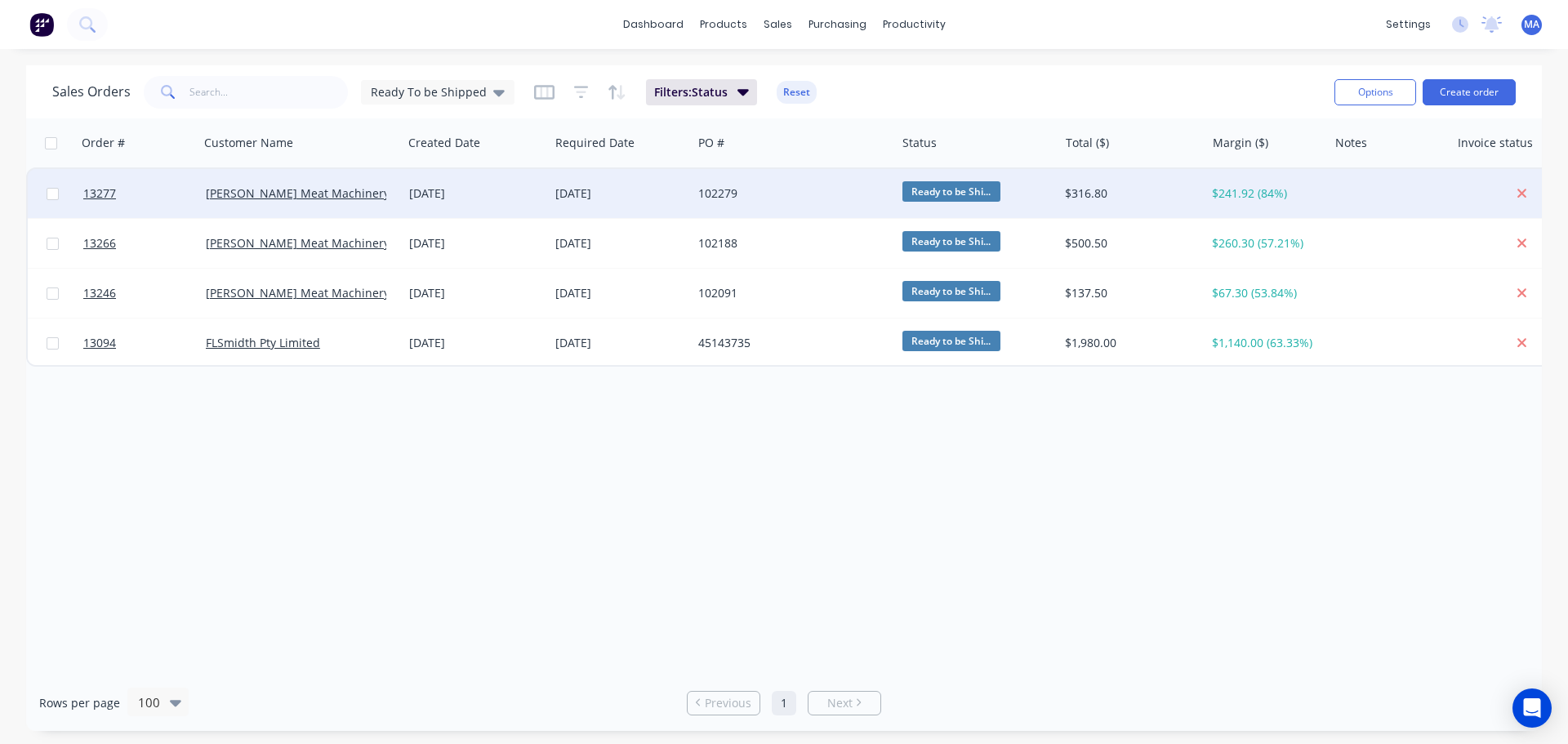
click at [800, 189] on div "102279" at bounding box center [789, 194] width 181 height 17
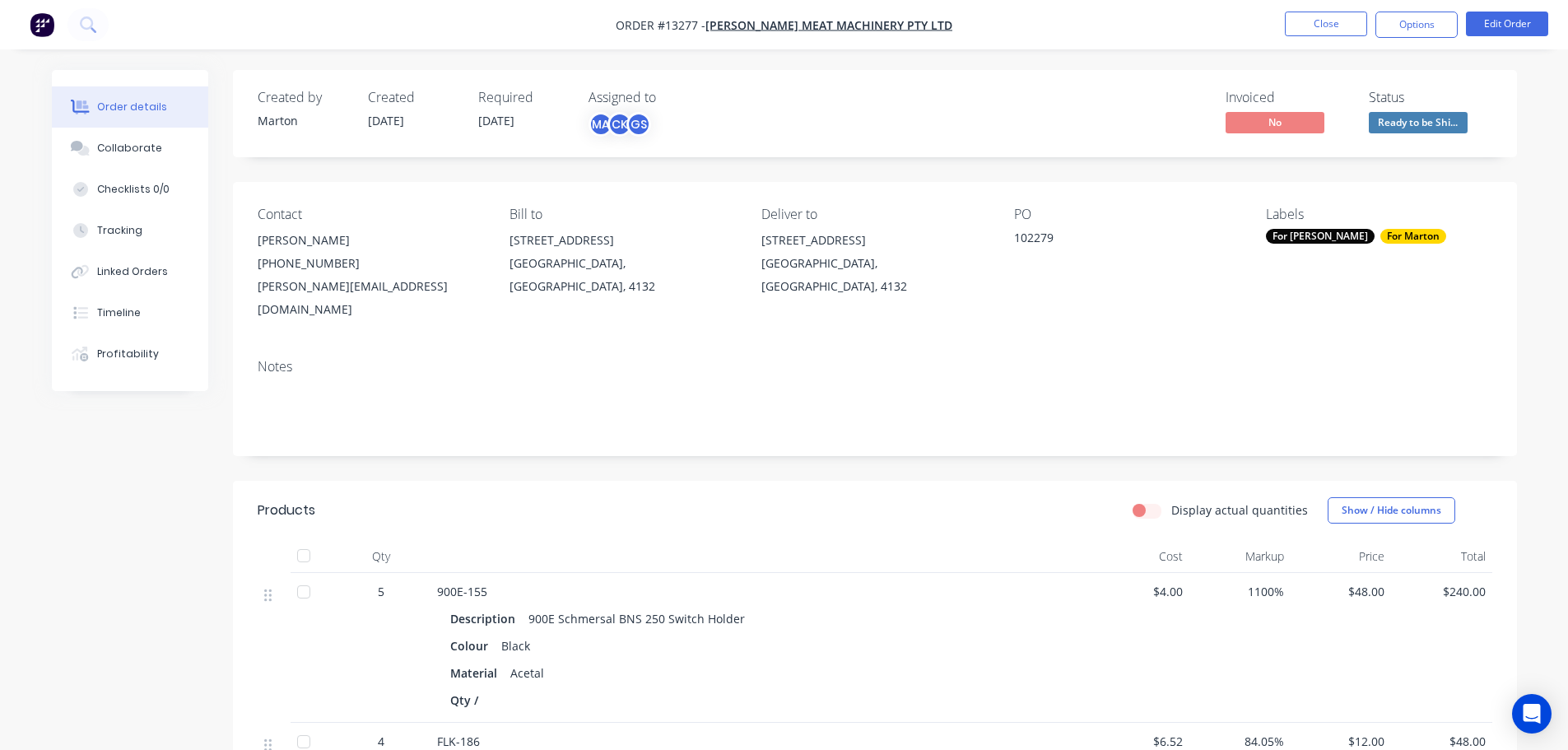
click at [1283, 23] on ul "Close Options Edit Order" at bounding box center [1417, 24] width 303 height 26
click at [1309, 33] on li "Close" at bounding box center [1326, 24] width 82 height 26
click at [1296, 25] on button "Close" at bounding box center [1326, 24] width 82 height 24
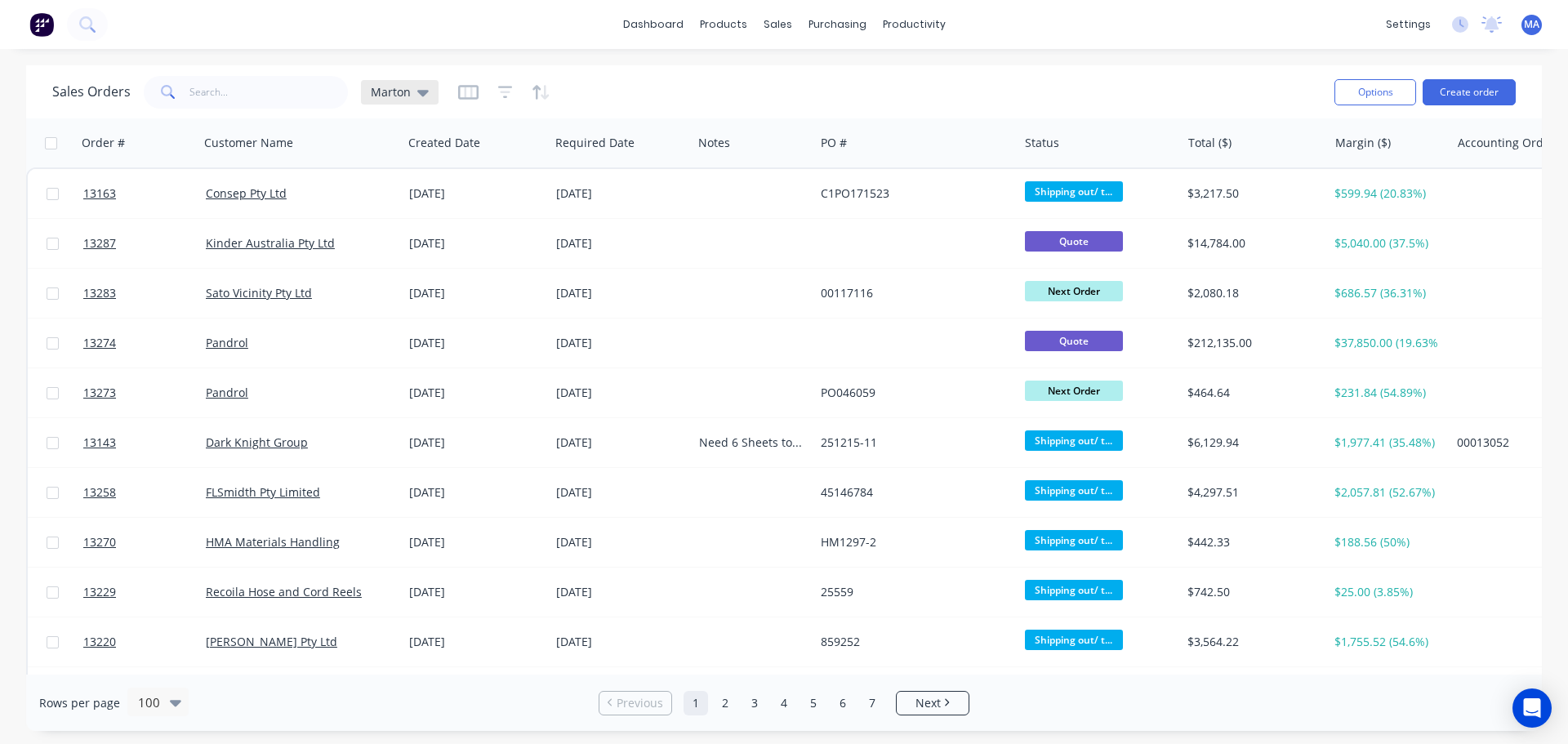
click at [423, 91] on icon at bounding box center [423, 93] width 12 height 7
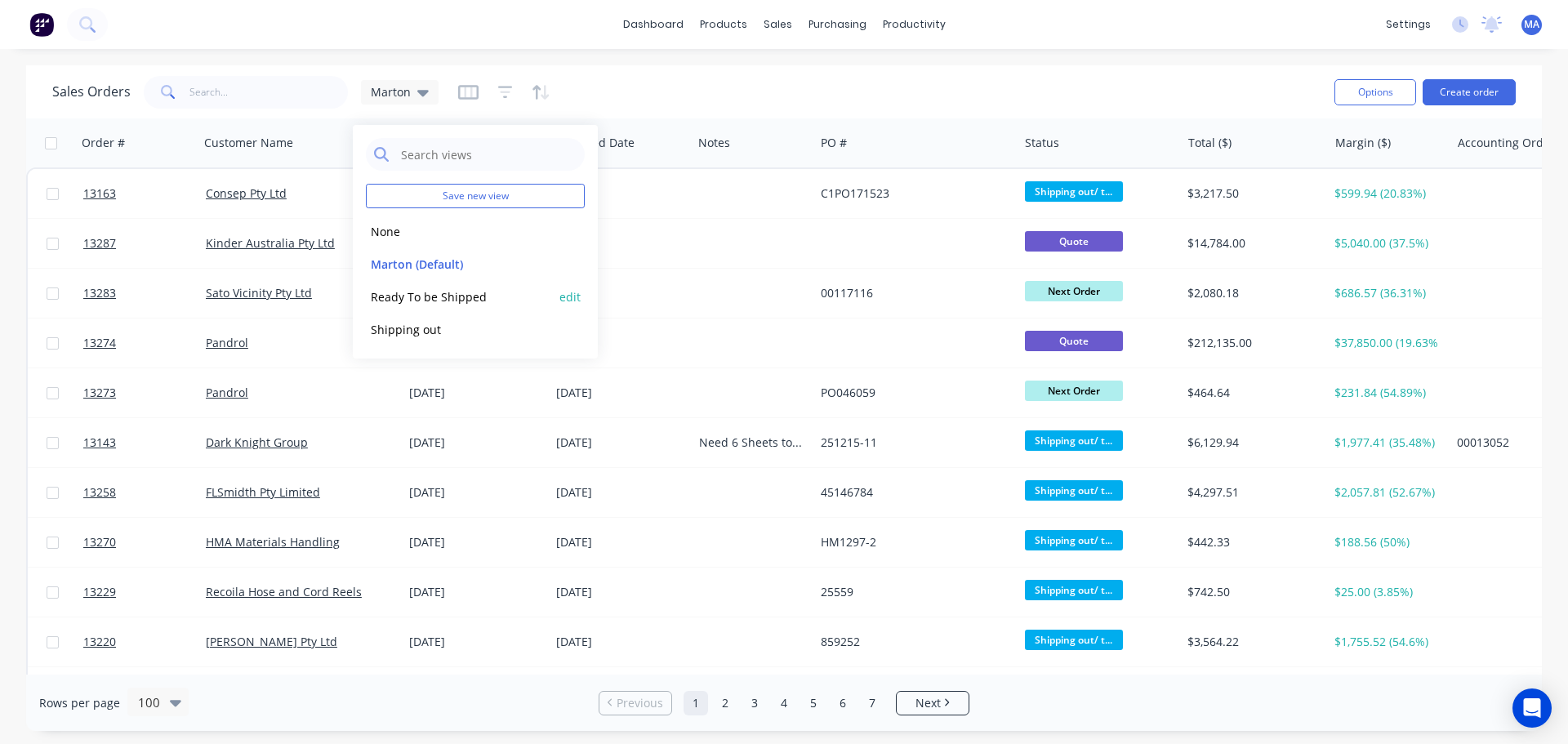
click at [429, 300] on button "Ready To be Shipped" at bounding box center [458, 297] width 186 height 19
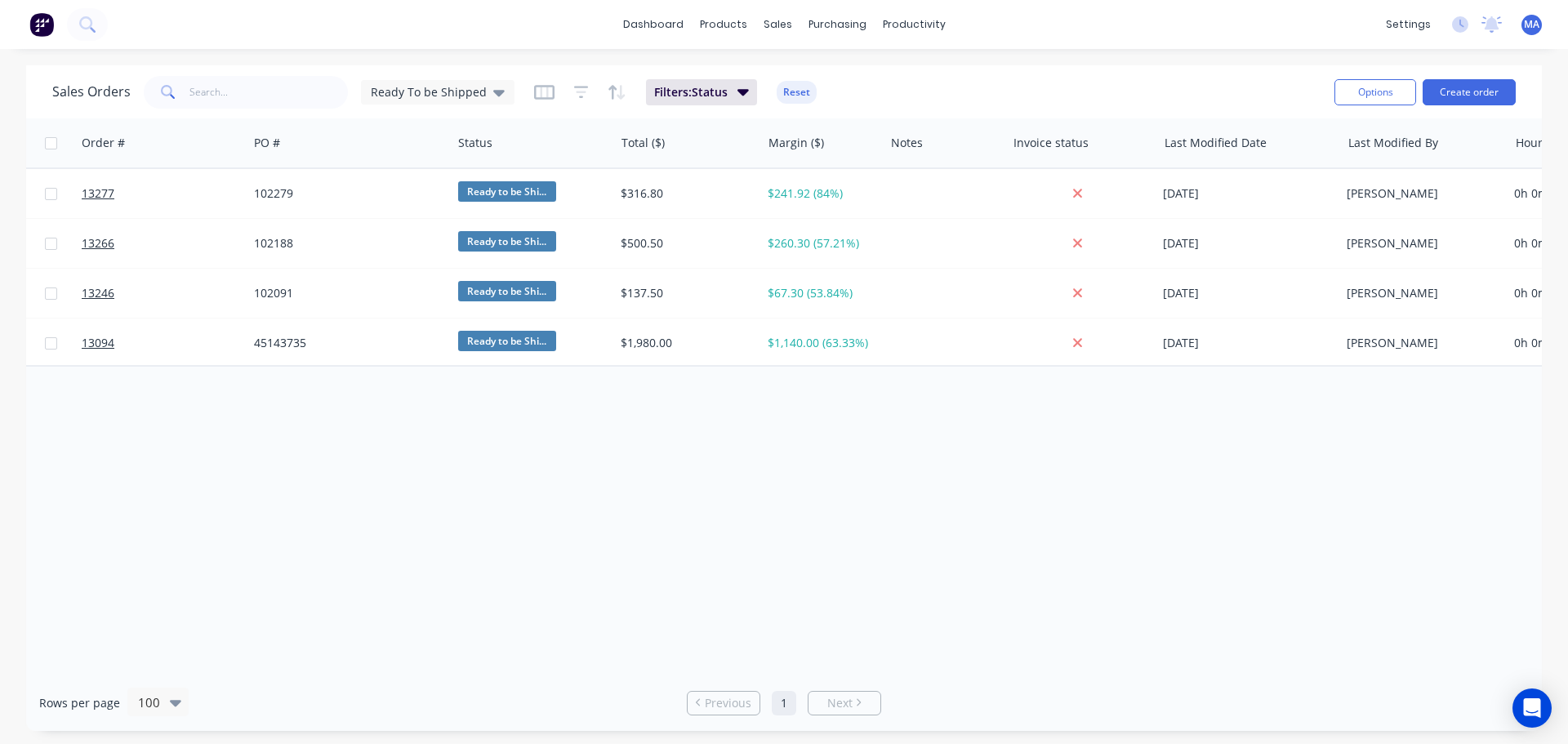
scroll to position [0, 248]
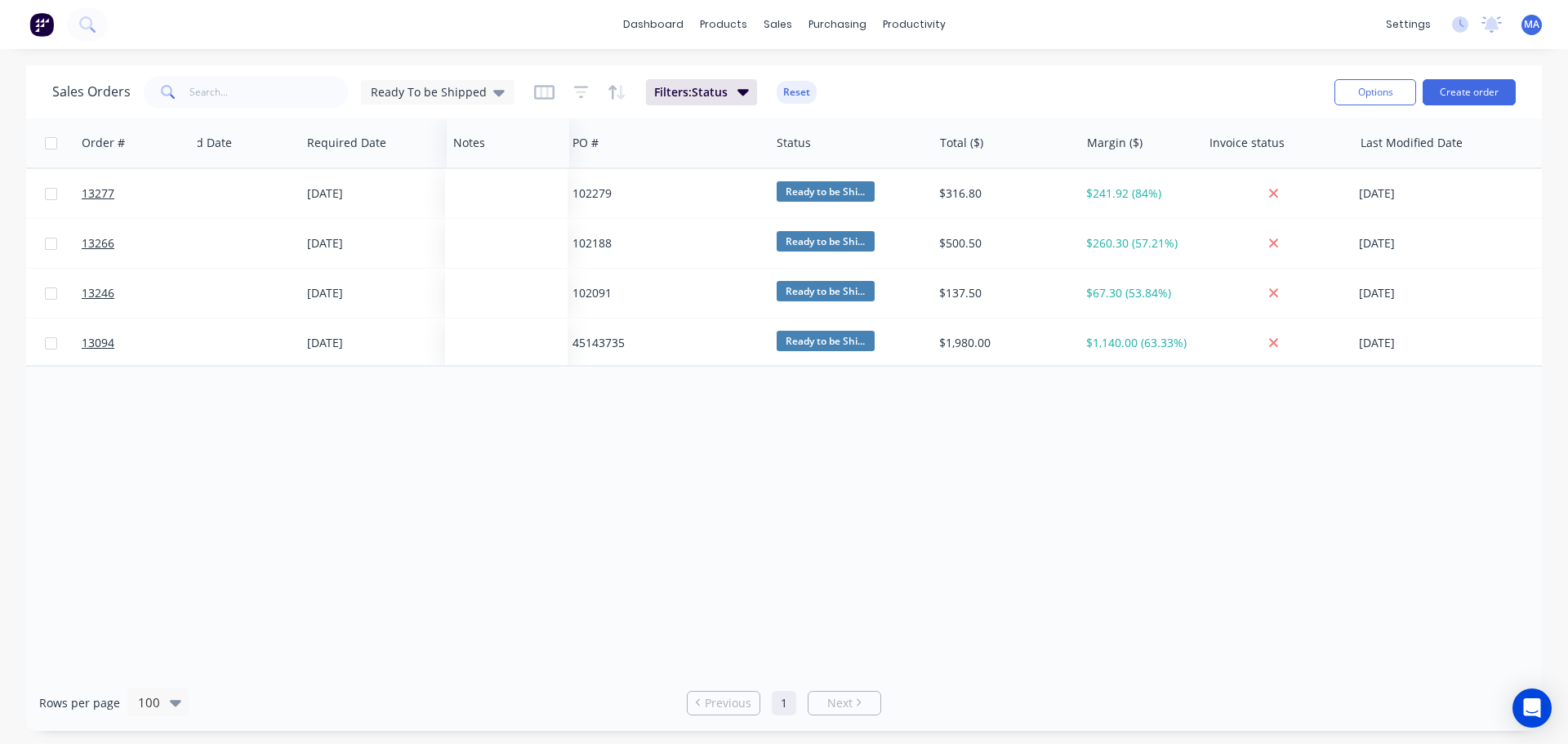
drag, startPoint x: 1121, startPoint y: 146, endPoint x: 448, endPoint y: 160, distance: 673.1
click at [0, 0] on div at bounding box center [0, 0] width 0 height 0
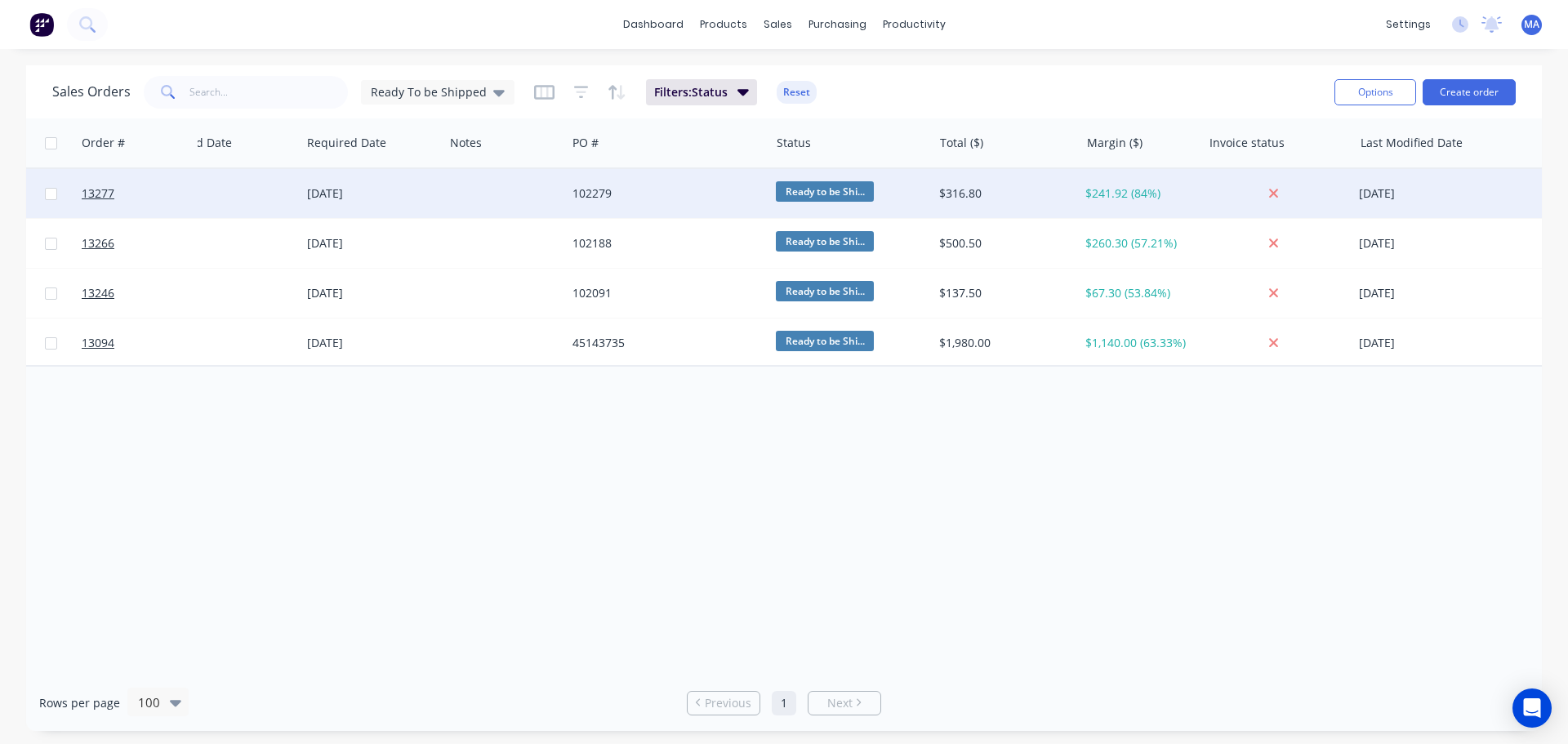
click at [462, 185] on div at bounding box center [504, 194] width 123 height 49
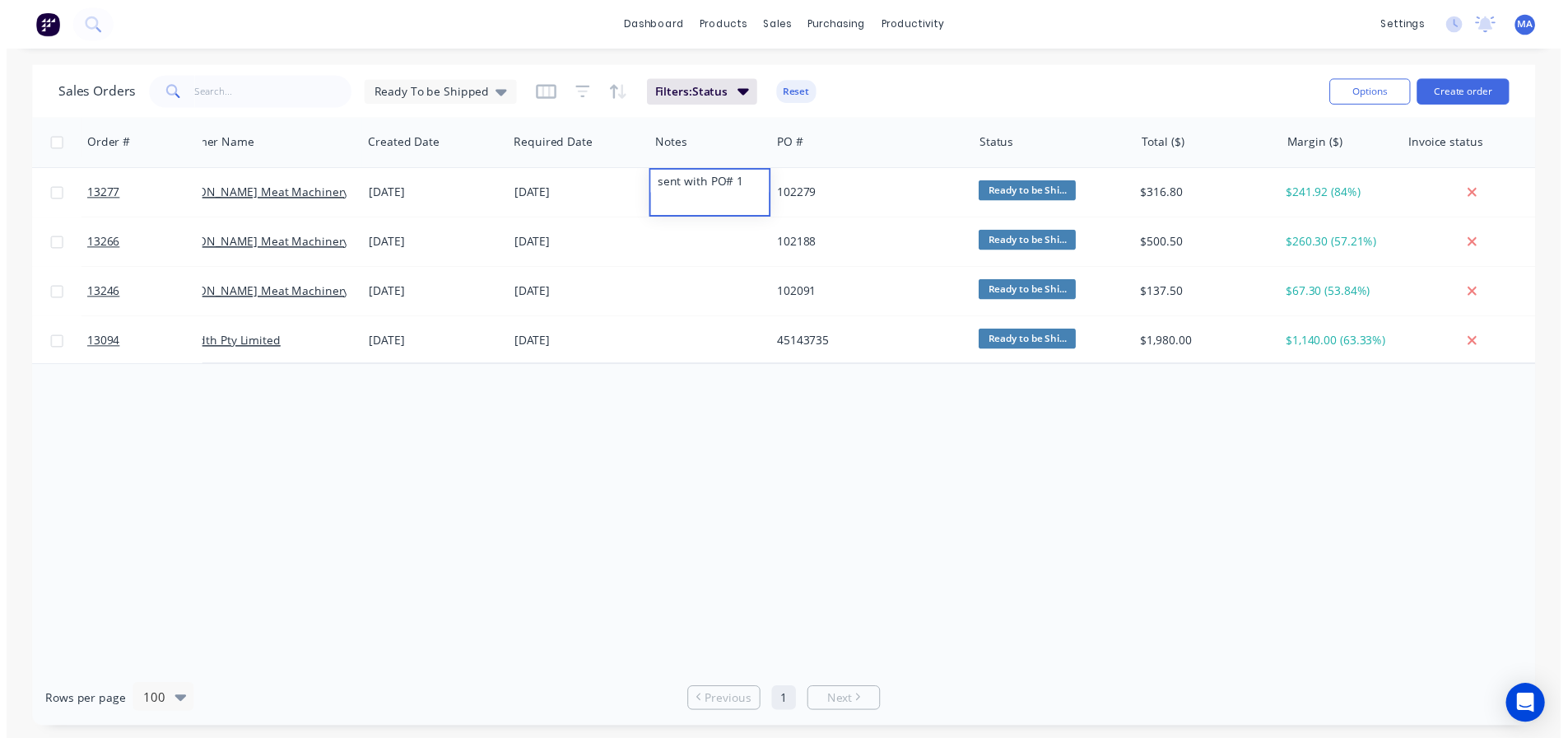
scroll to position [0, 0]
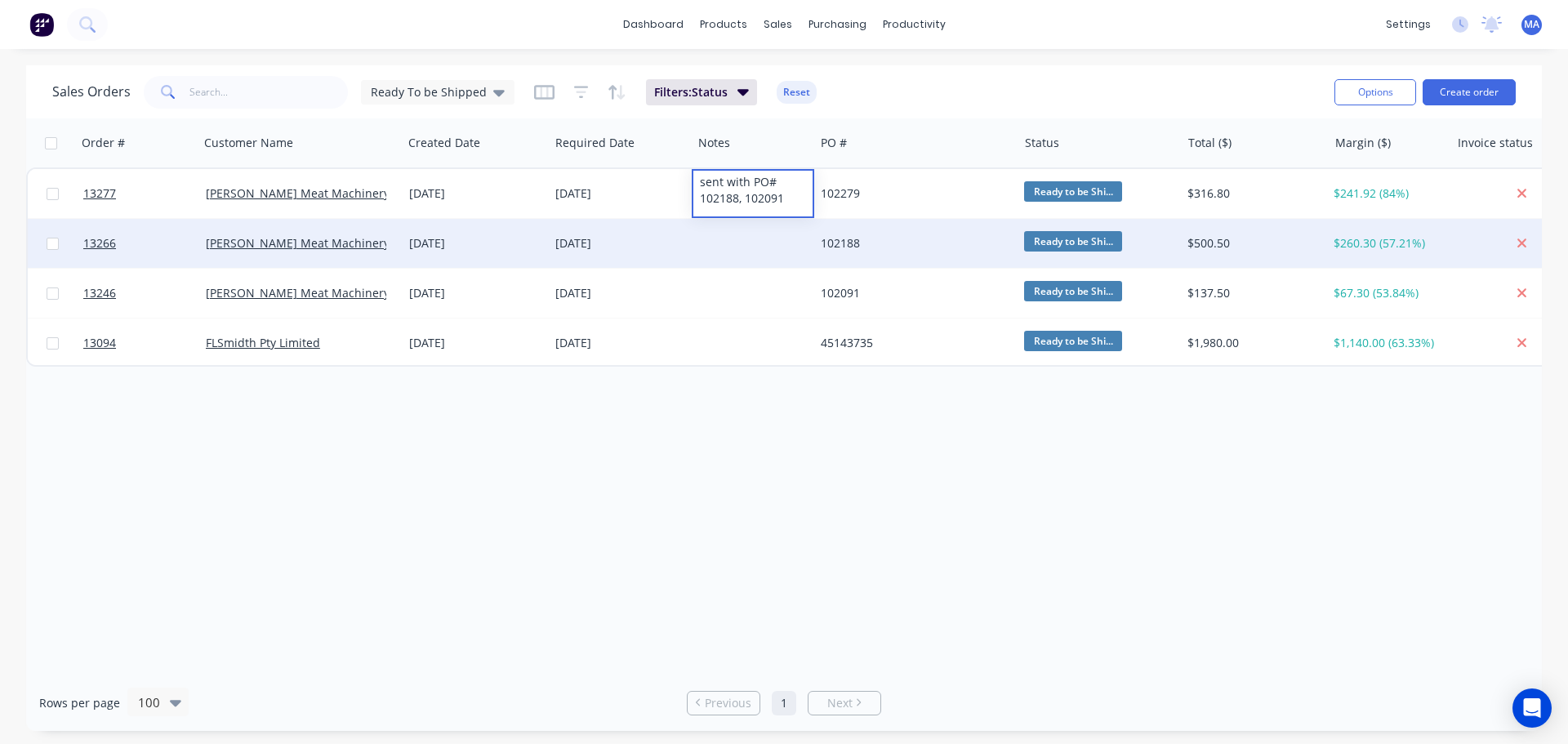
click at [744, 233] on div at bounding box center [753, 244] width 123 height 49
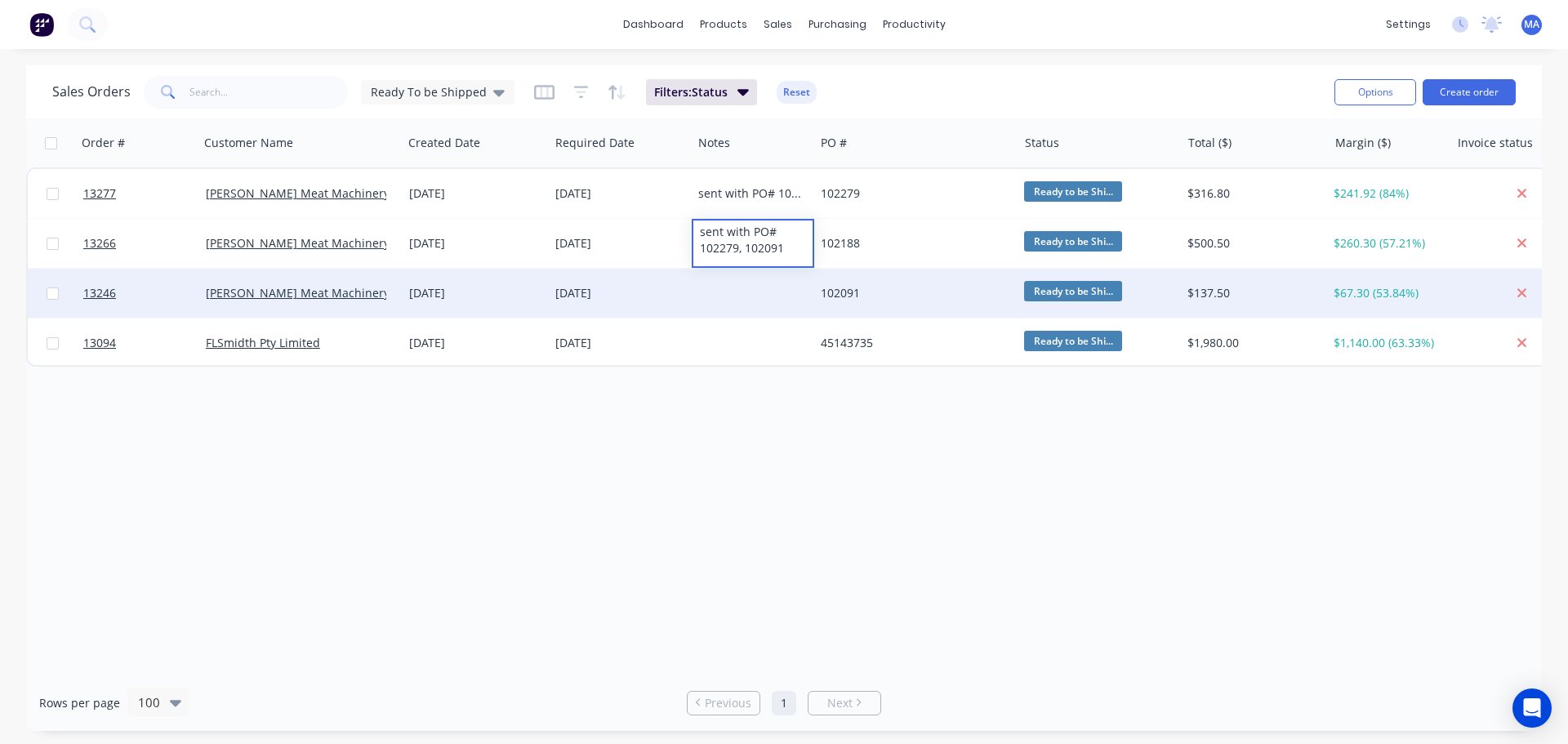
click at [759, 286] on div at bounding box center [753, 293] width 123 height 49
click at [752, 280] on div at bounding box center [753, 293] width 123 height 49
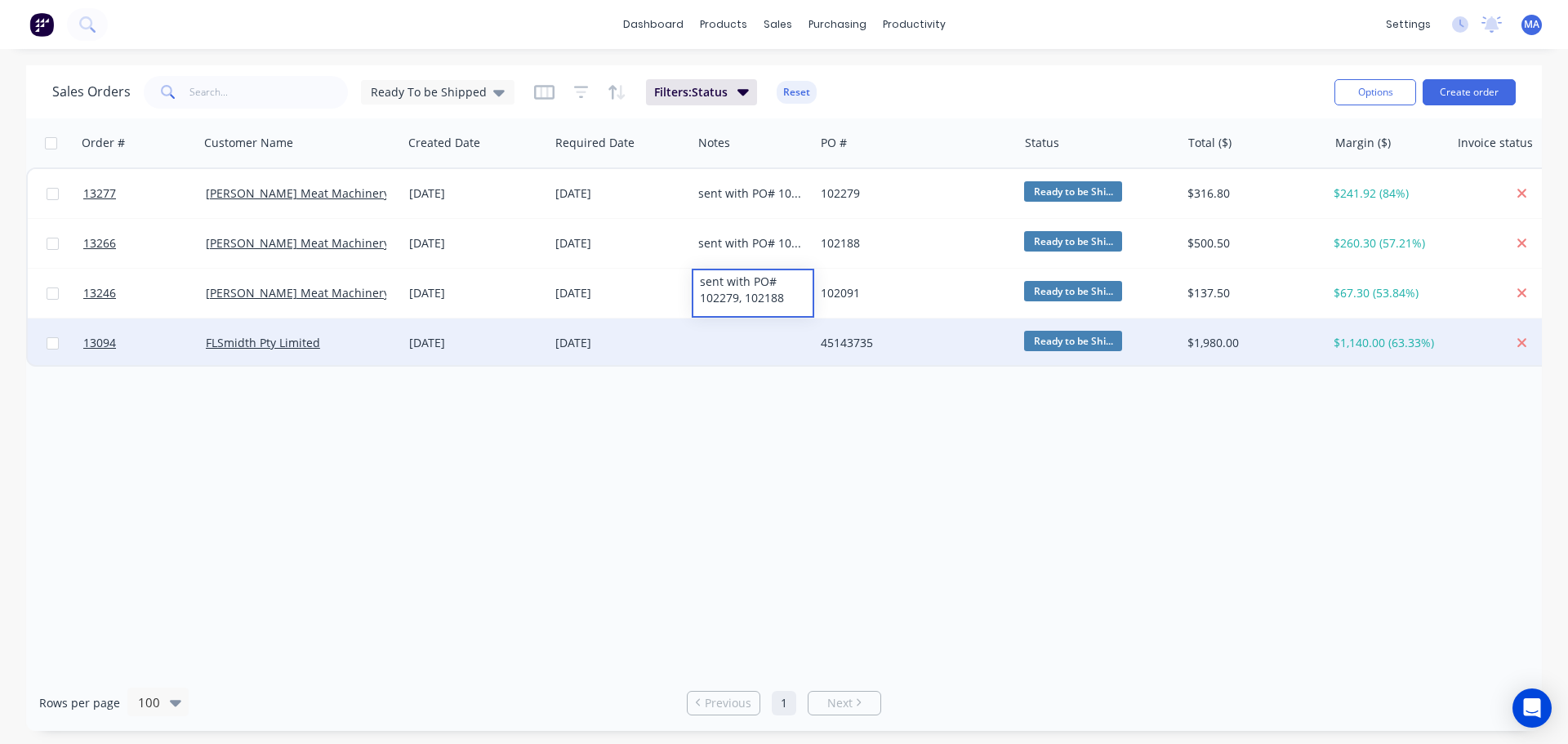
click at [749, 349] on div at bounding box center [753, 343] width 123 height 49
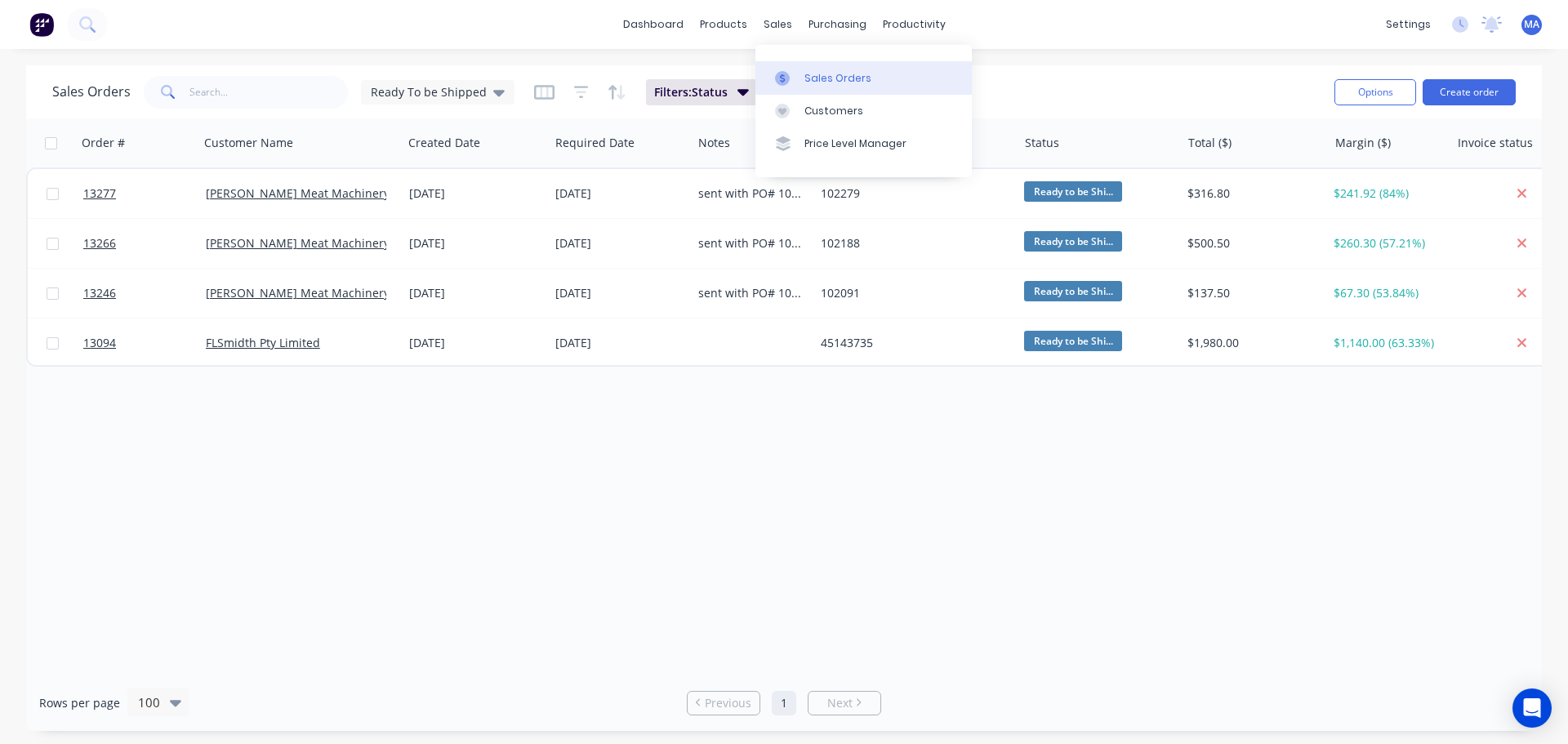
click at [824, 73] on div "Sales Orders" at bounding box center [838, 78] width 67 height 15
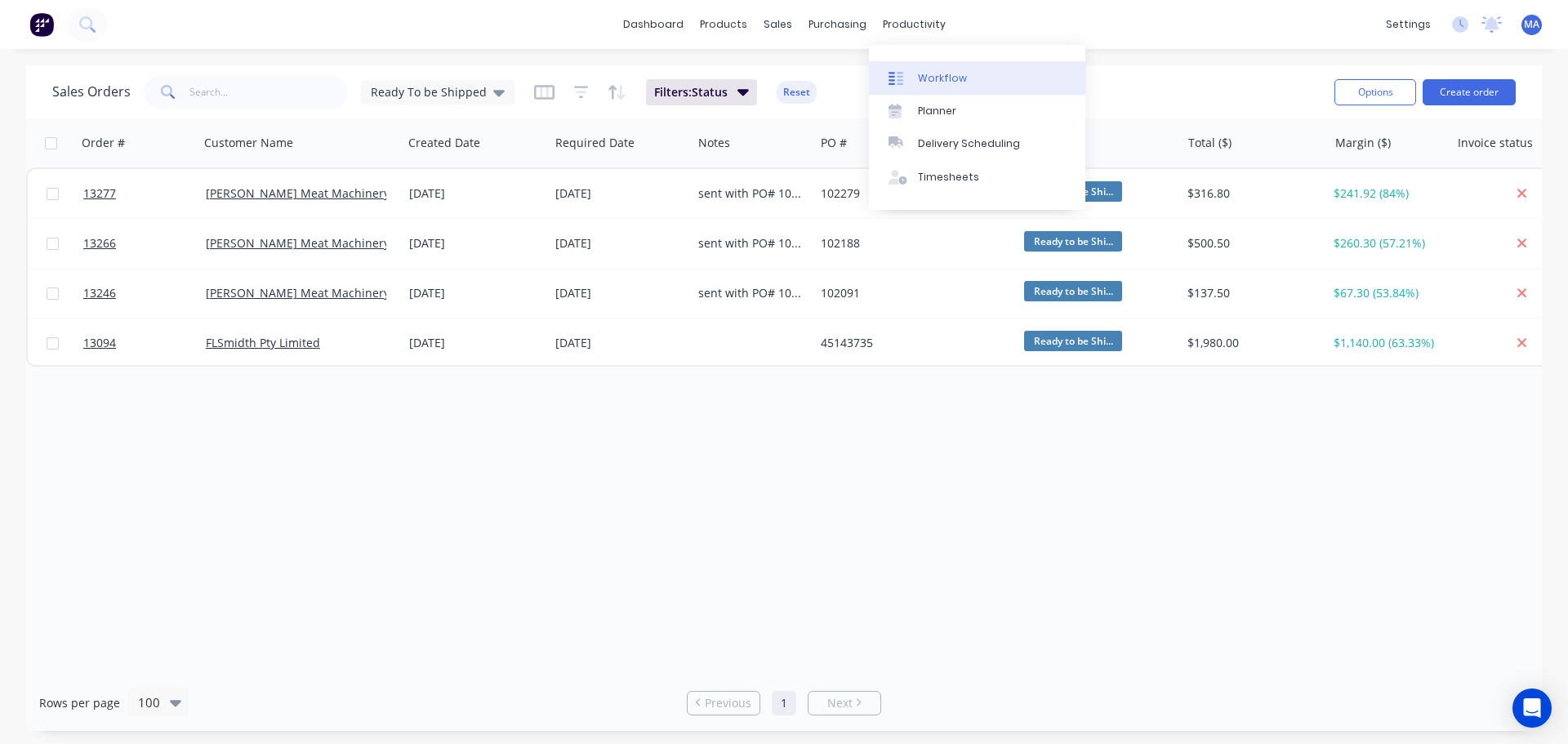
click at [958, 86] on link "Workflow" at bounding box center [977, 77] width 217 height 33
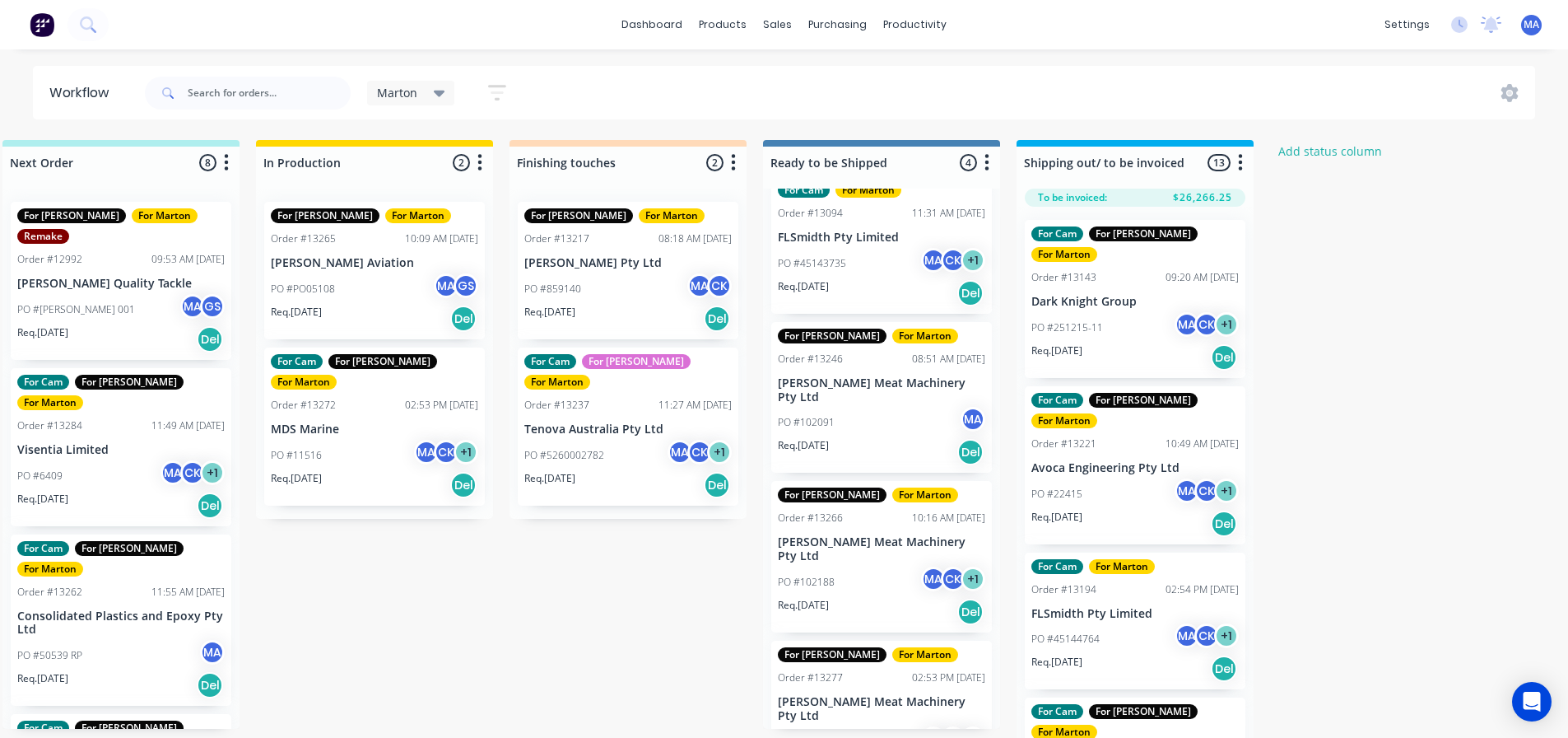
scroll to position [48, 0]
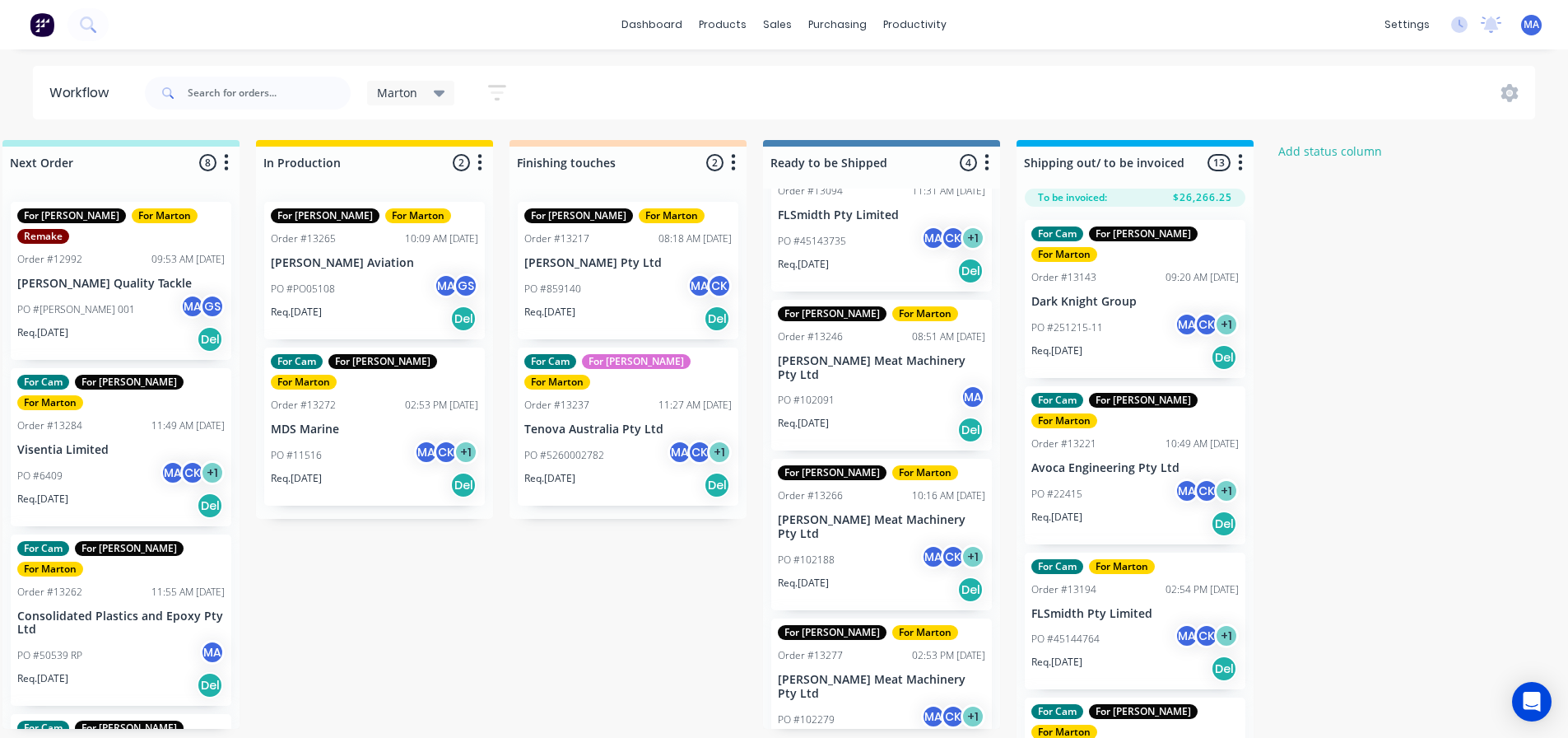
click at [878, 416] on div "Req. [DATE] Del" at bounding box center [881, 430] width 208 height 28
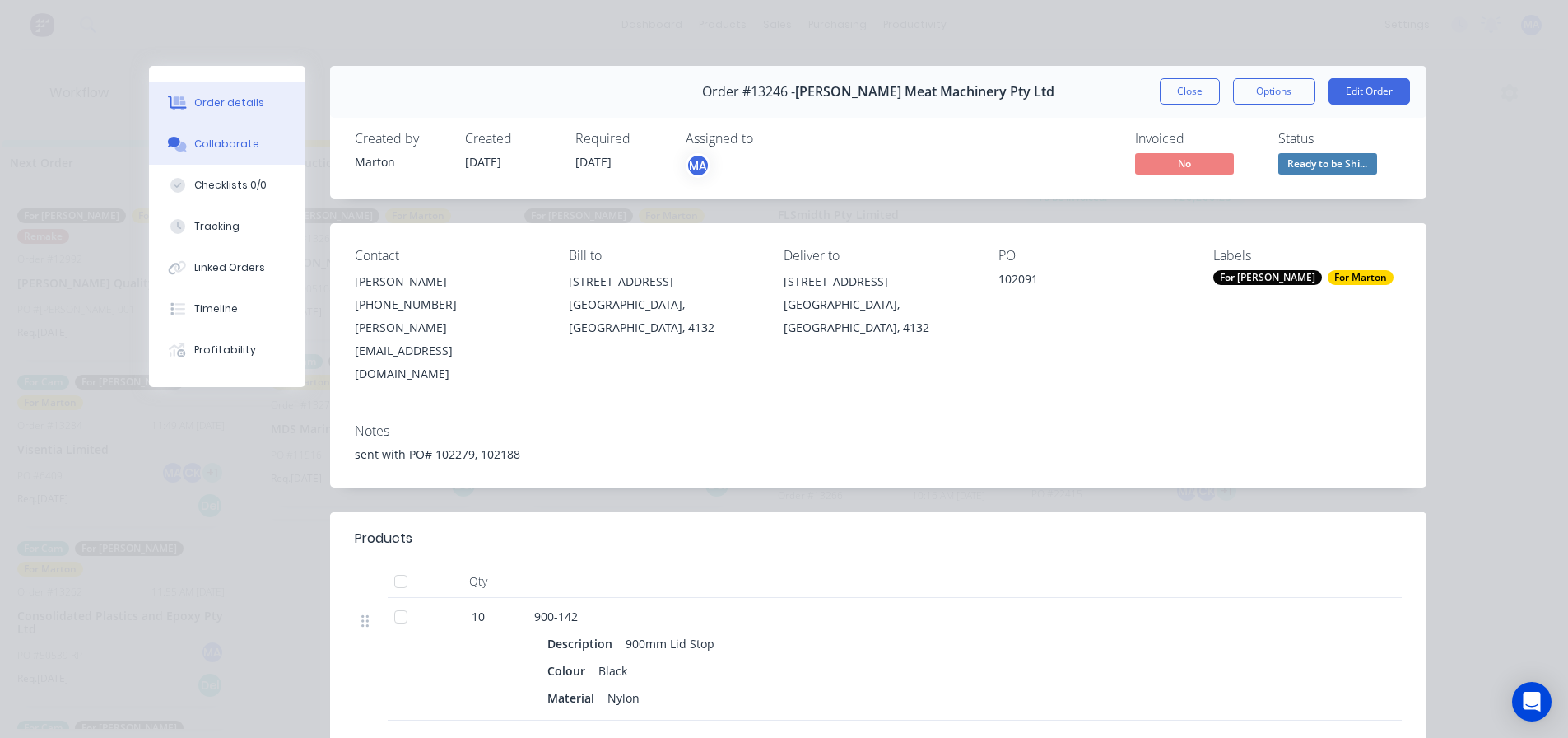
click at [233, 140] on div "Collaborate" at bounding box center [226, 145] width 65 height 15
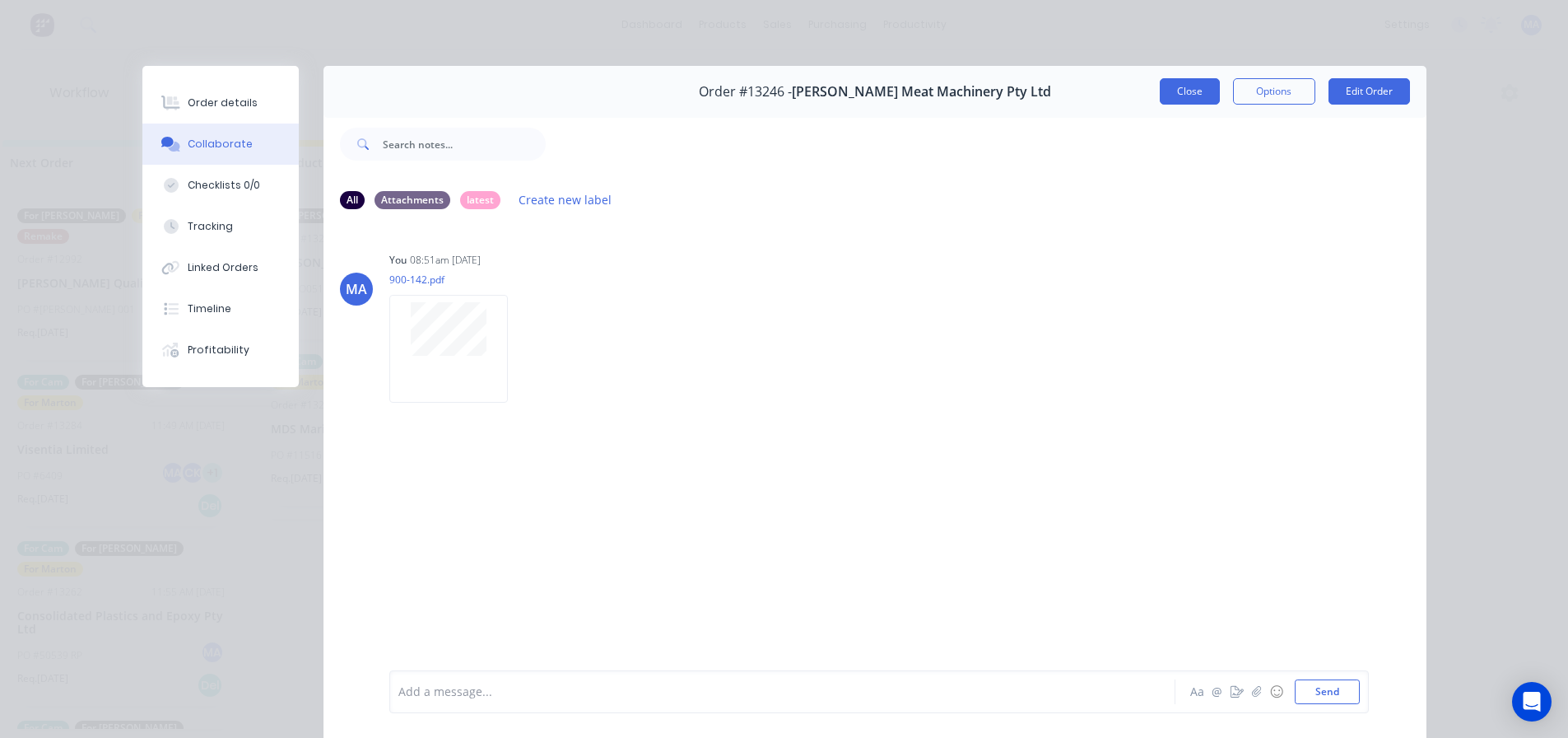
click at [1176, 92] on button "Close" at bounding box center [1190, 91] width 61 height 26
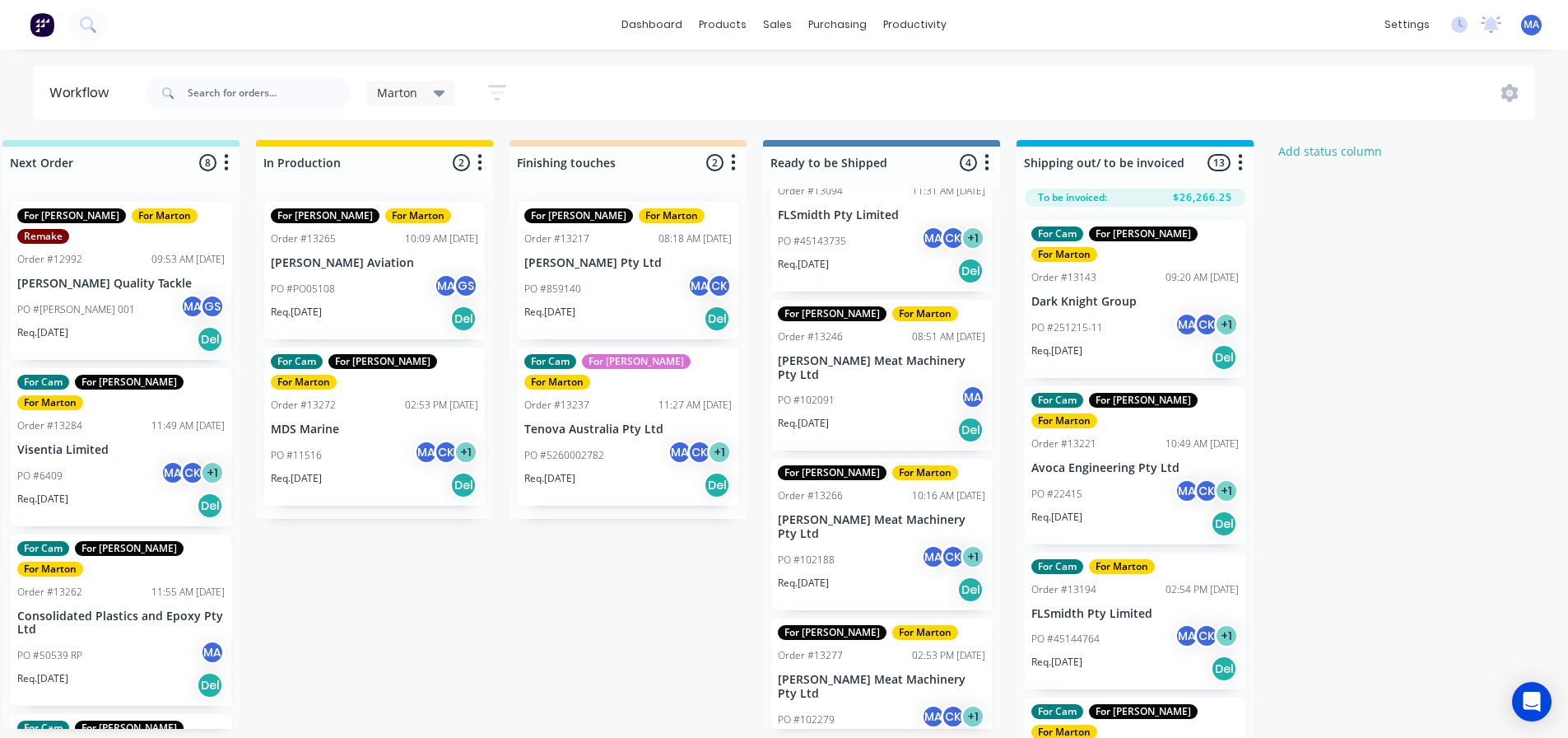
click at [865, 366] on p "[PERSON_NAME] Meat Machinery Pty Ltd" at bounding box center [881, 367] width 208 height 28
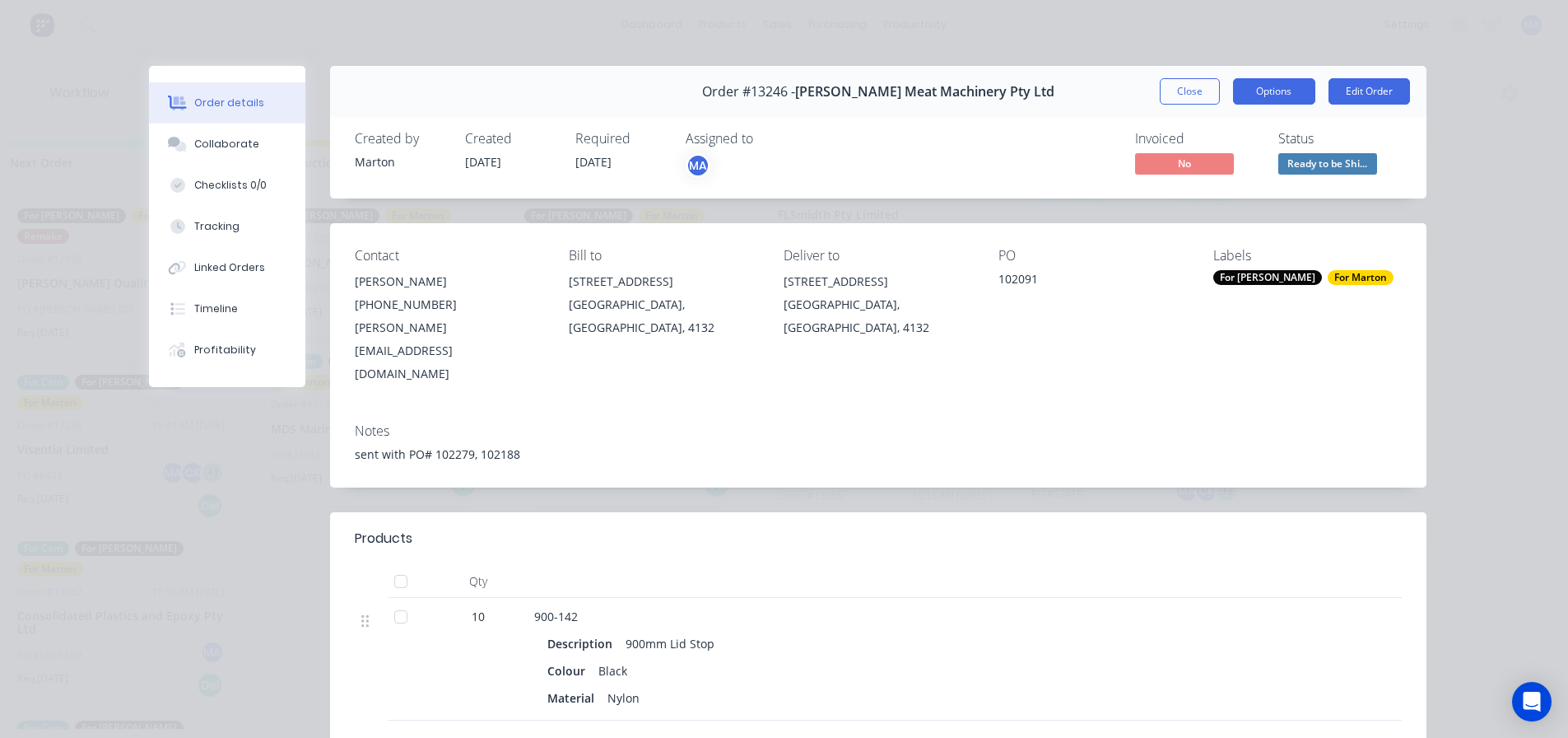
click at [1289, 98] on button "Options" at bounding box center [1275, 91] width 82 height 26
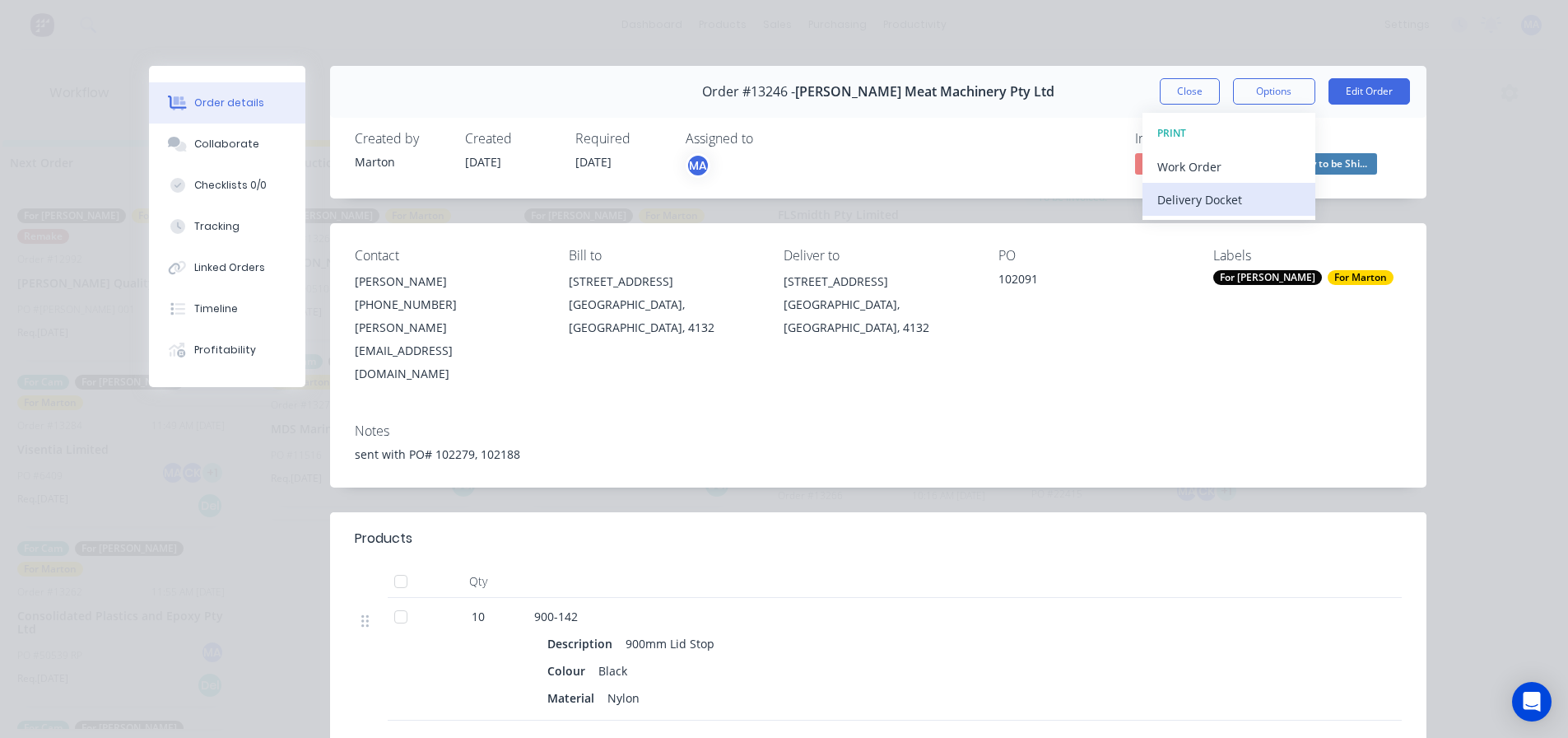
click at [1236, 208] on div "Delivery Docket" at bounding box center [1229, 199] width 143 height 24
click at [1236, 208] on div "Standard" at bounding box center [1229, 199] width 143 height 24
click at [1181, 92] on button "Close" at bounding box center [1190, 91] width 61 height 26
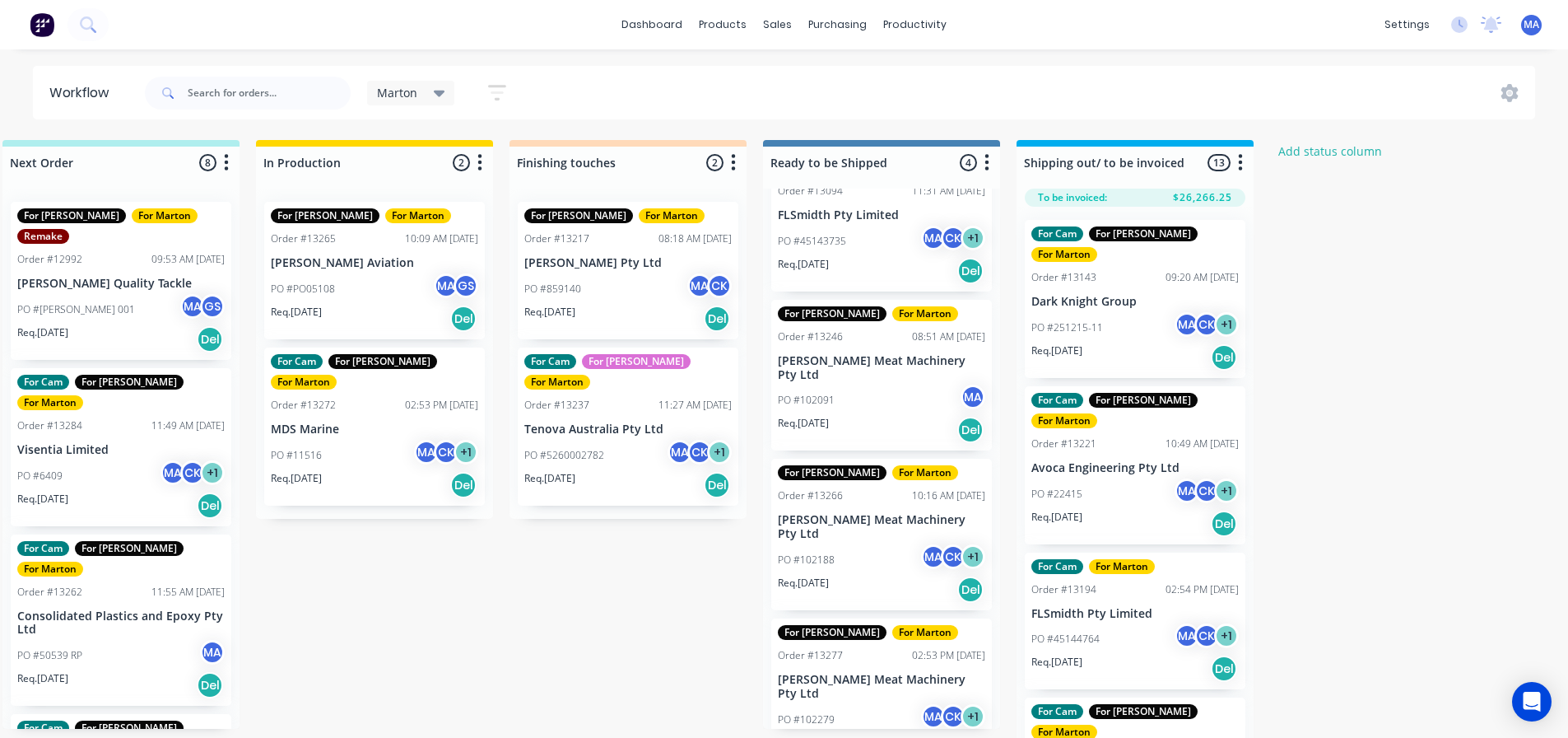
click at [891, 545] on div "PO #102188 MA CK + 1" at bounding box center [881, 560] width 208 height 31
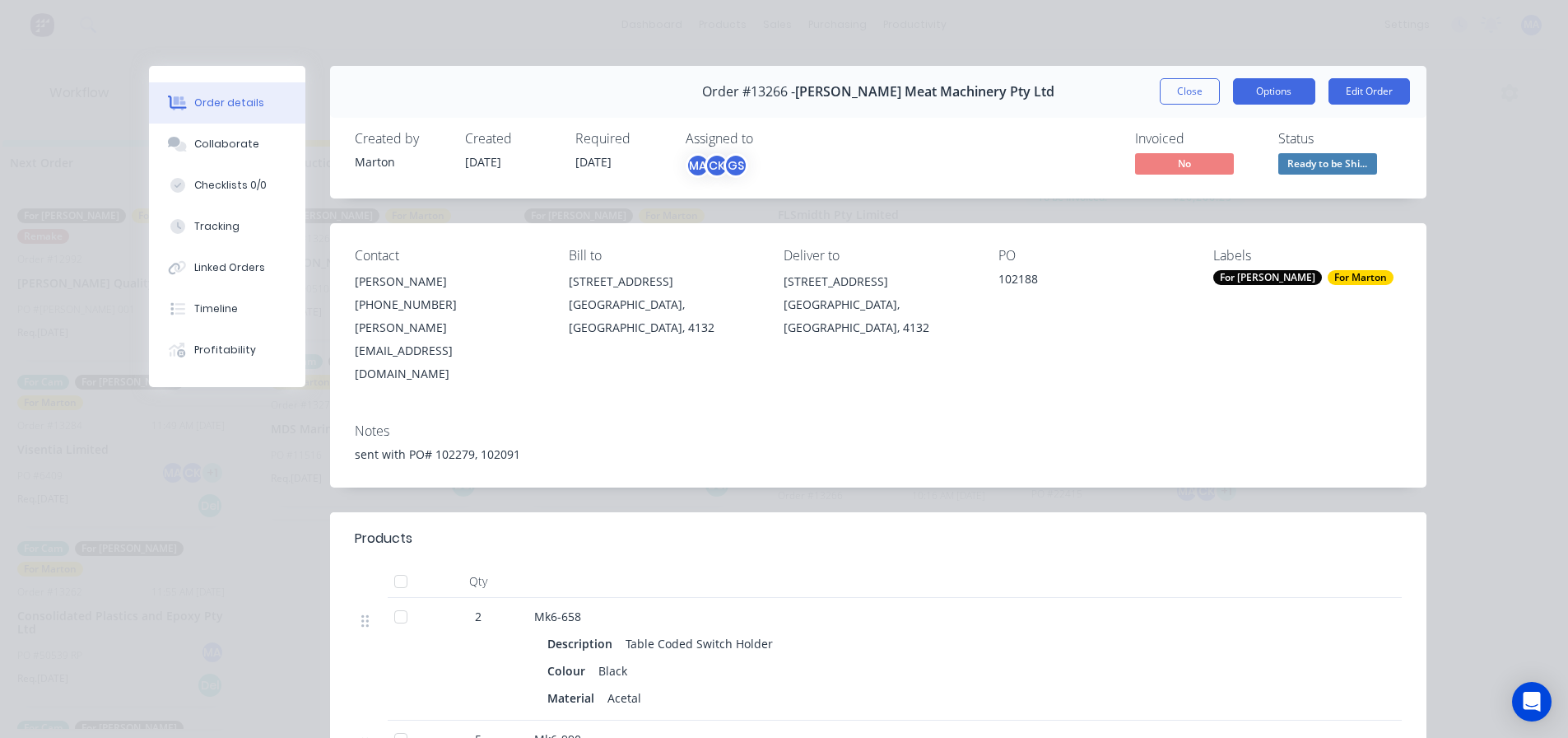
click at [1255, 88] on button "Options" at bounding box center [1275, 91] width 82 height 26
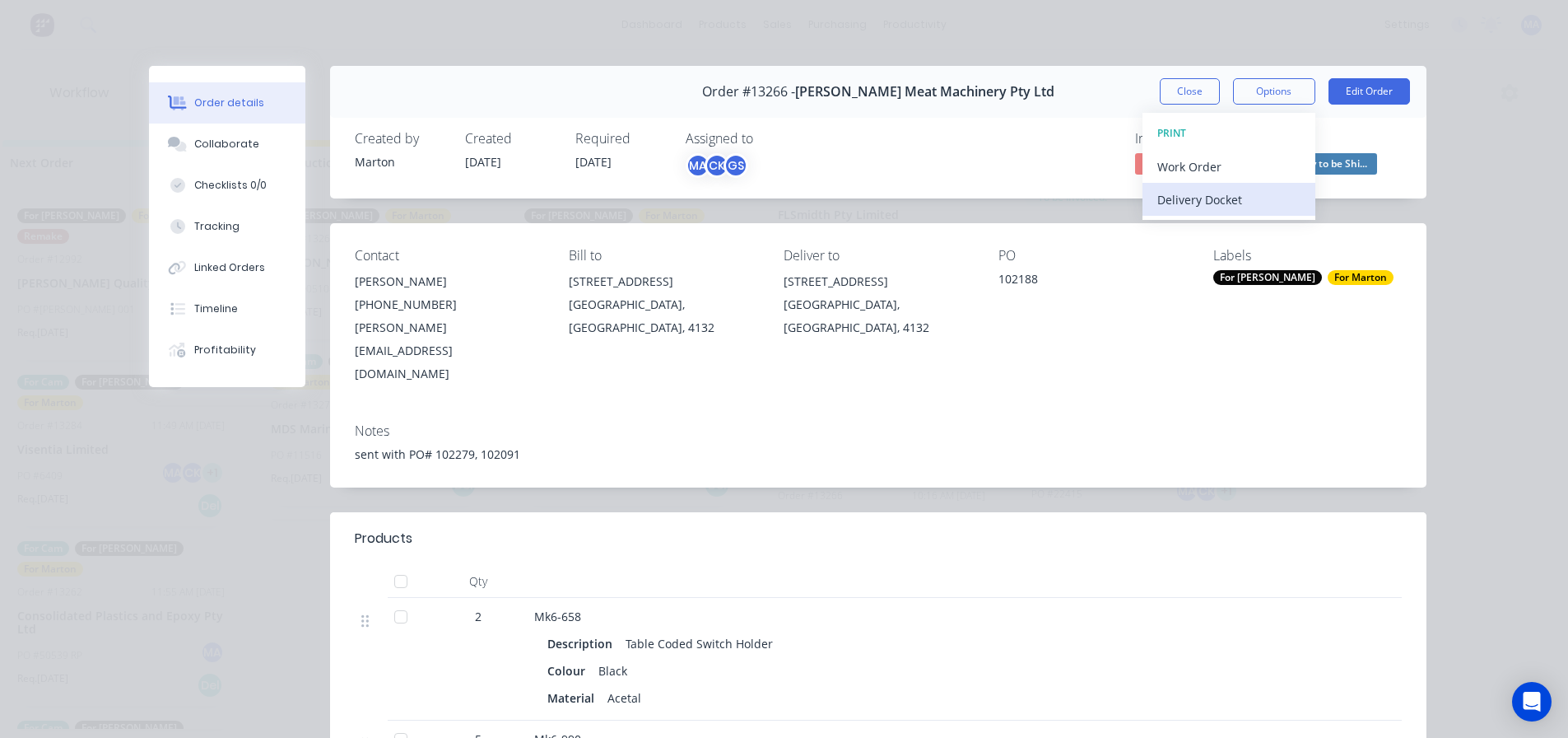
click at [1208, 209] on div "Delivery Docket" at bounding box center [1229, 199] width 143 height 24
click at [1208, 209] on div "Standard" at bounding box center [1229, 199] width 143 height 24
click at [1212, 92] on button "Close" at bounding box center [1190, 91] width 61 height 26
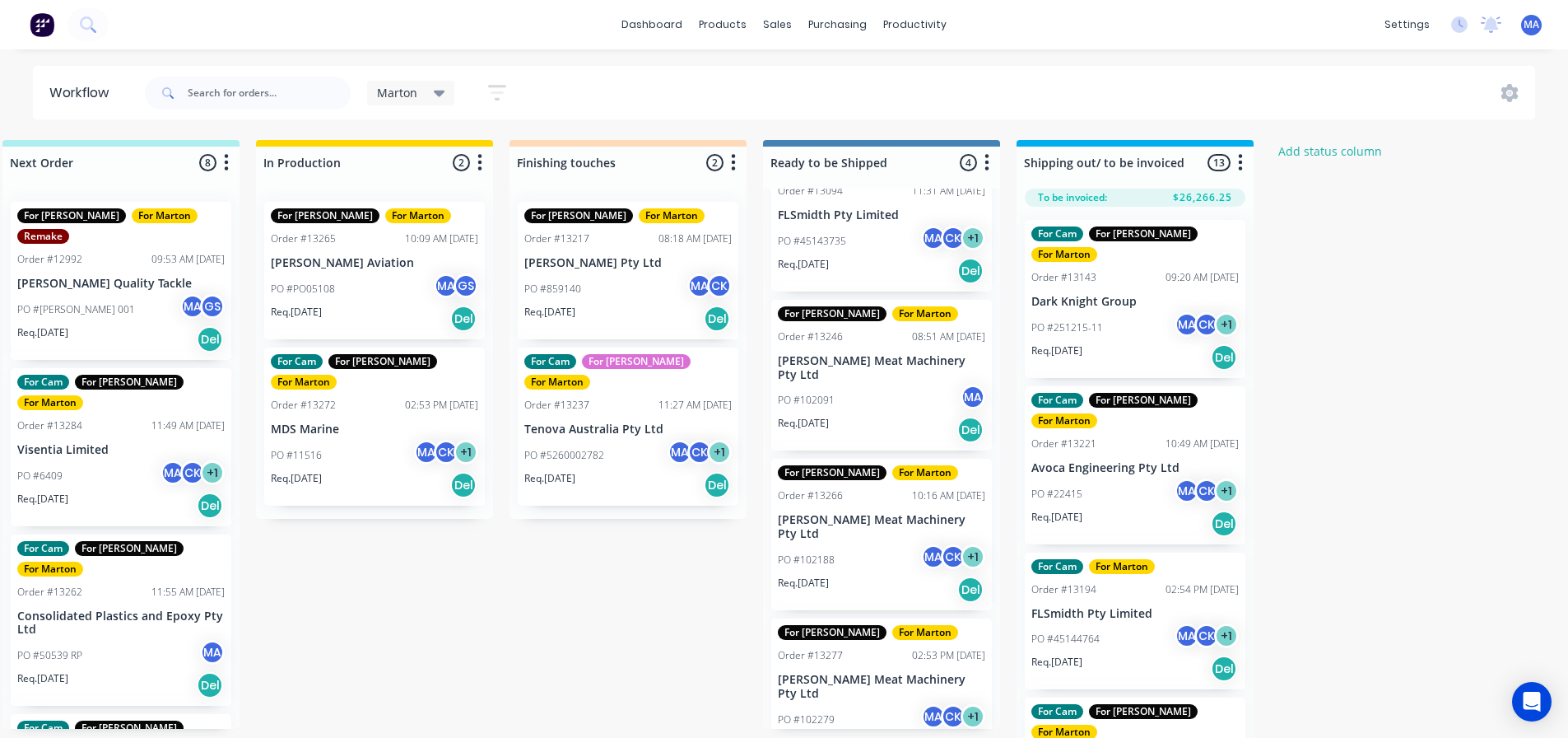
click at [875, 672] on p "[PERSON_NAME] Meat Machinery Pty Ltd" at bounding box center [881, 686] width 208 height 28
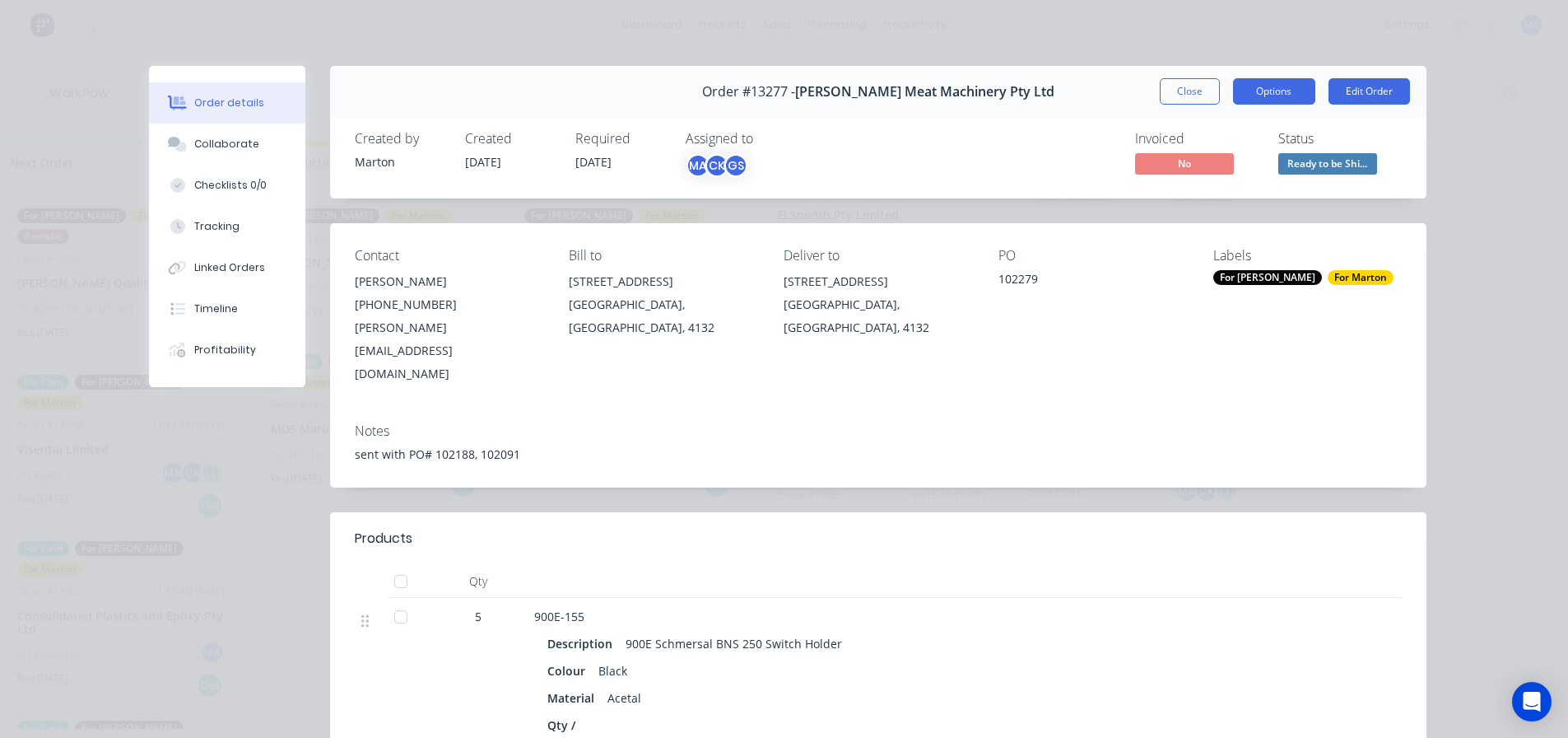
click at [1281, 96] on button "Options" at bounding box center [1275, 91] width 82 height 26
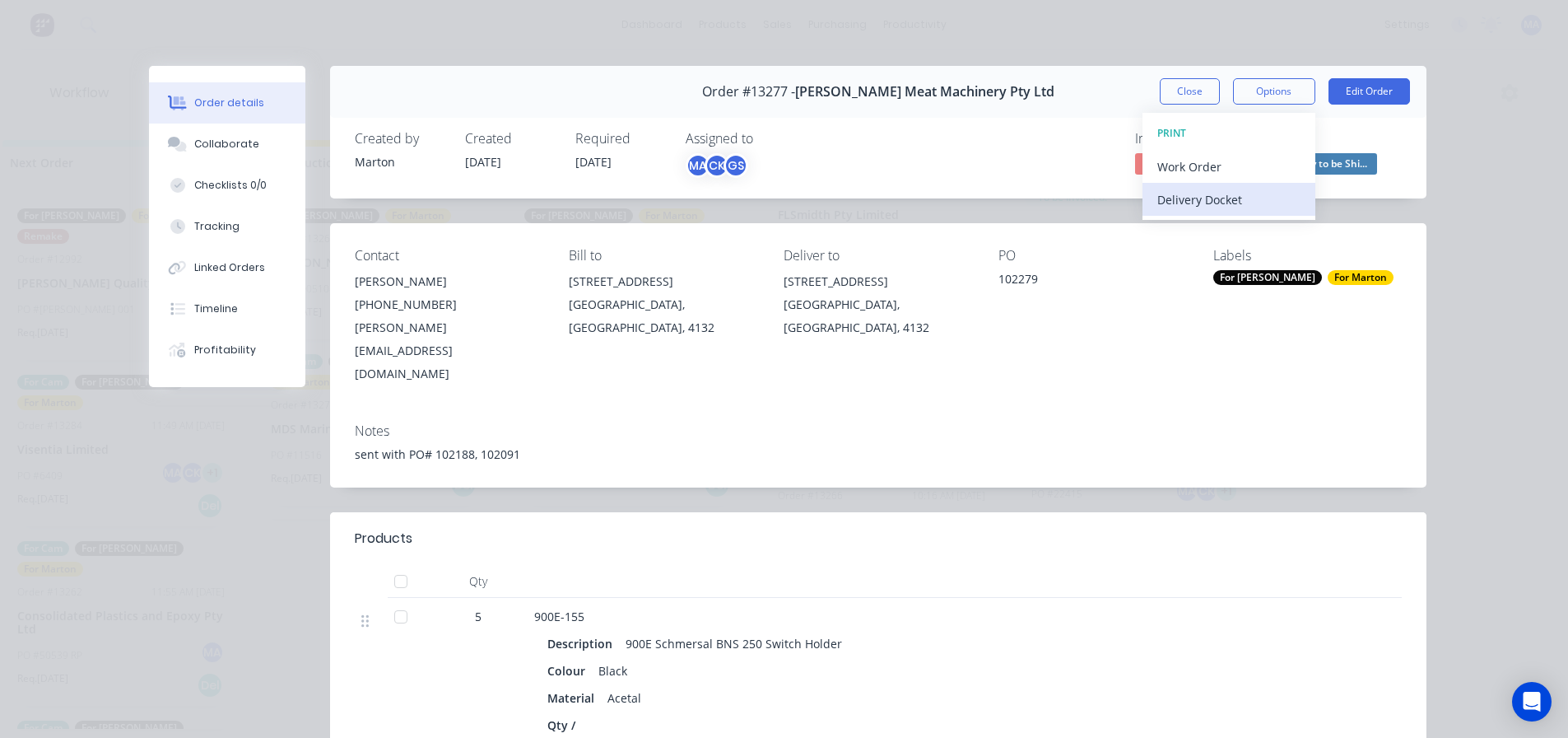
click at [1247, 188] on div "Delivery Docket" at bounding box center [1229, 199] width 143 height 24
click at [1234, 204] on div "Standard" at bounding box center [1229, 199] width 143 height 24
click at [1179, 90] on button "Close" at bounding box center [1190, 91] width 61 height 26
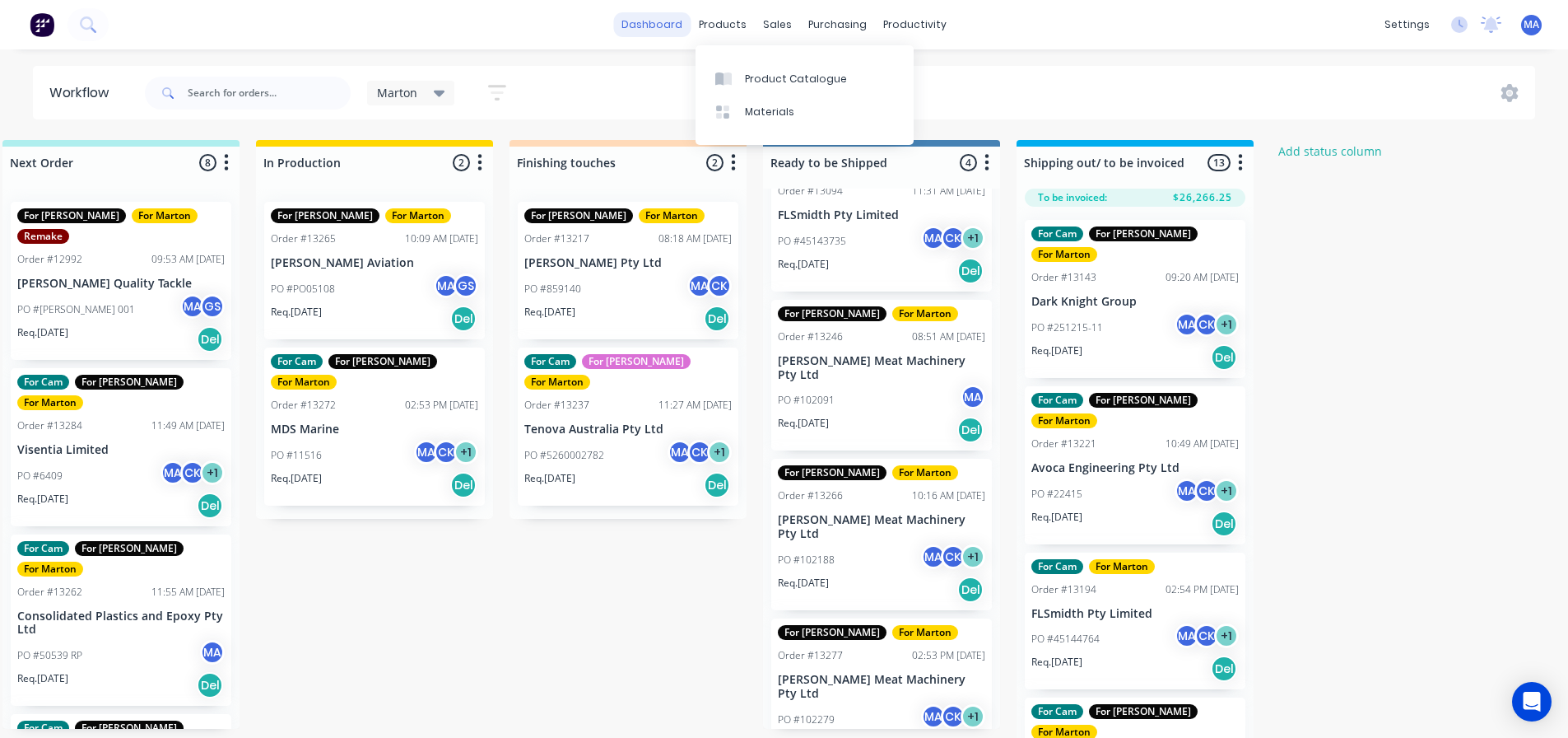
click at [670, 24] on link "dashboard" at bounding box center [652, 24] width 77 height 24
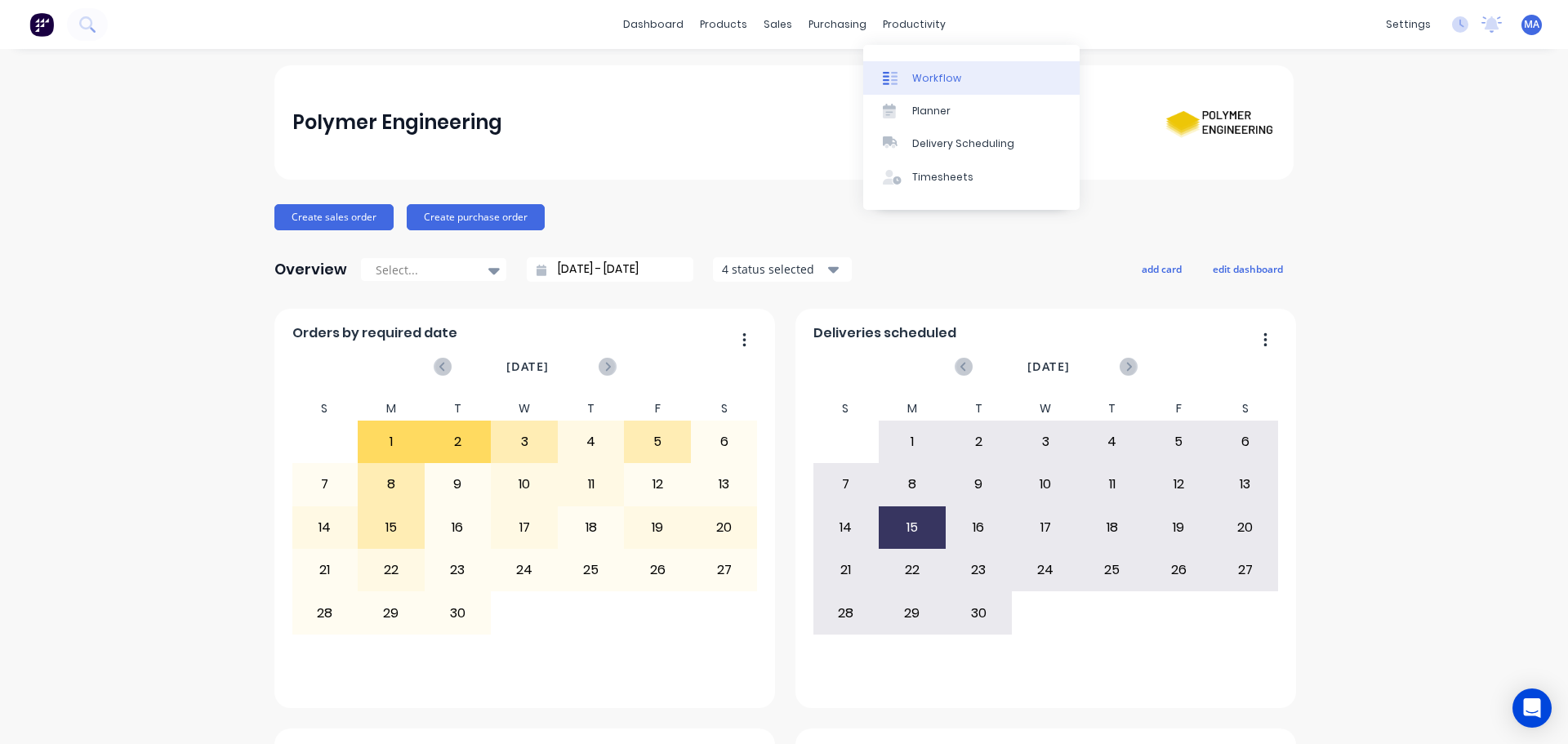
click at [910, 70] on link "Workflow" at bounding box center [972, 77] width 217 height 33
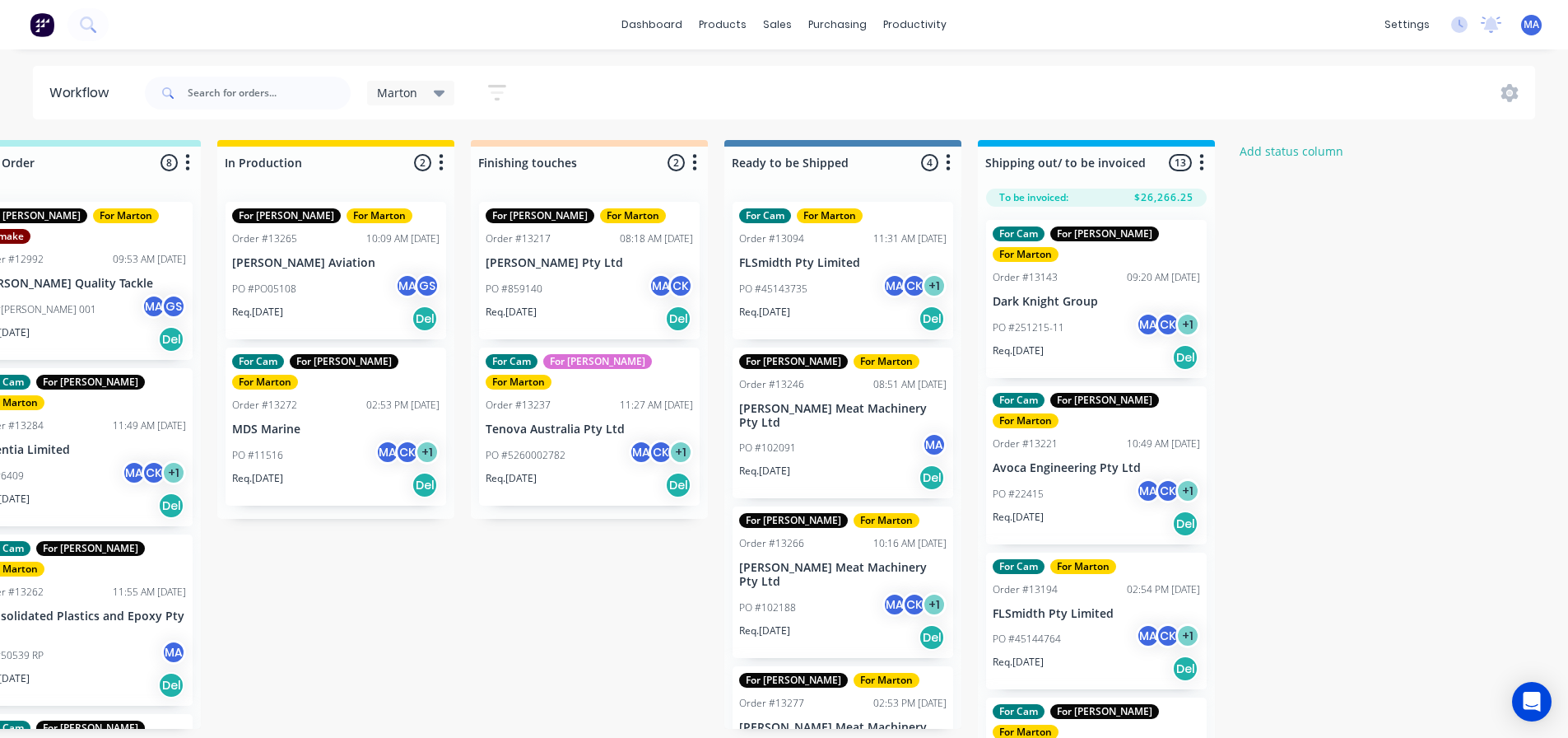
scroll to position [0, 643]
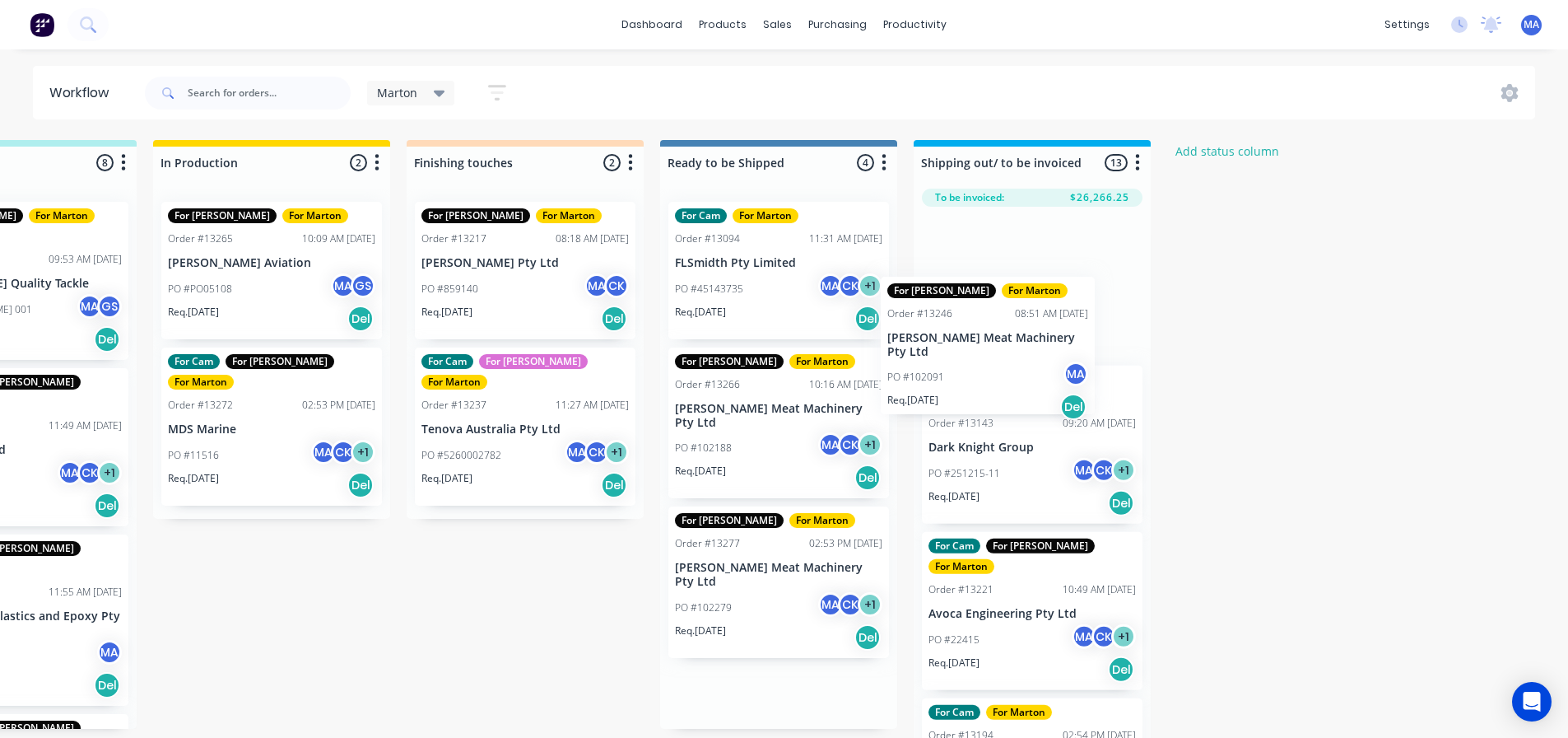
drag, startPoint x: 745, startPoint y: 425, endPoint x: 964, endPoint y: 352, distance: 230.8
click at [964, 352] on div "Submitted 1 Status colour #32CD32 hex #32CD32 Save Cancel Summaries Total order…" at bounding box center [478, 444] width 2268 height 607
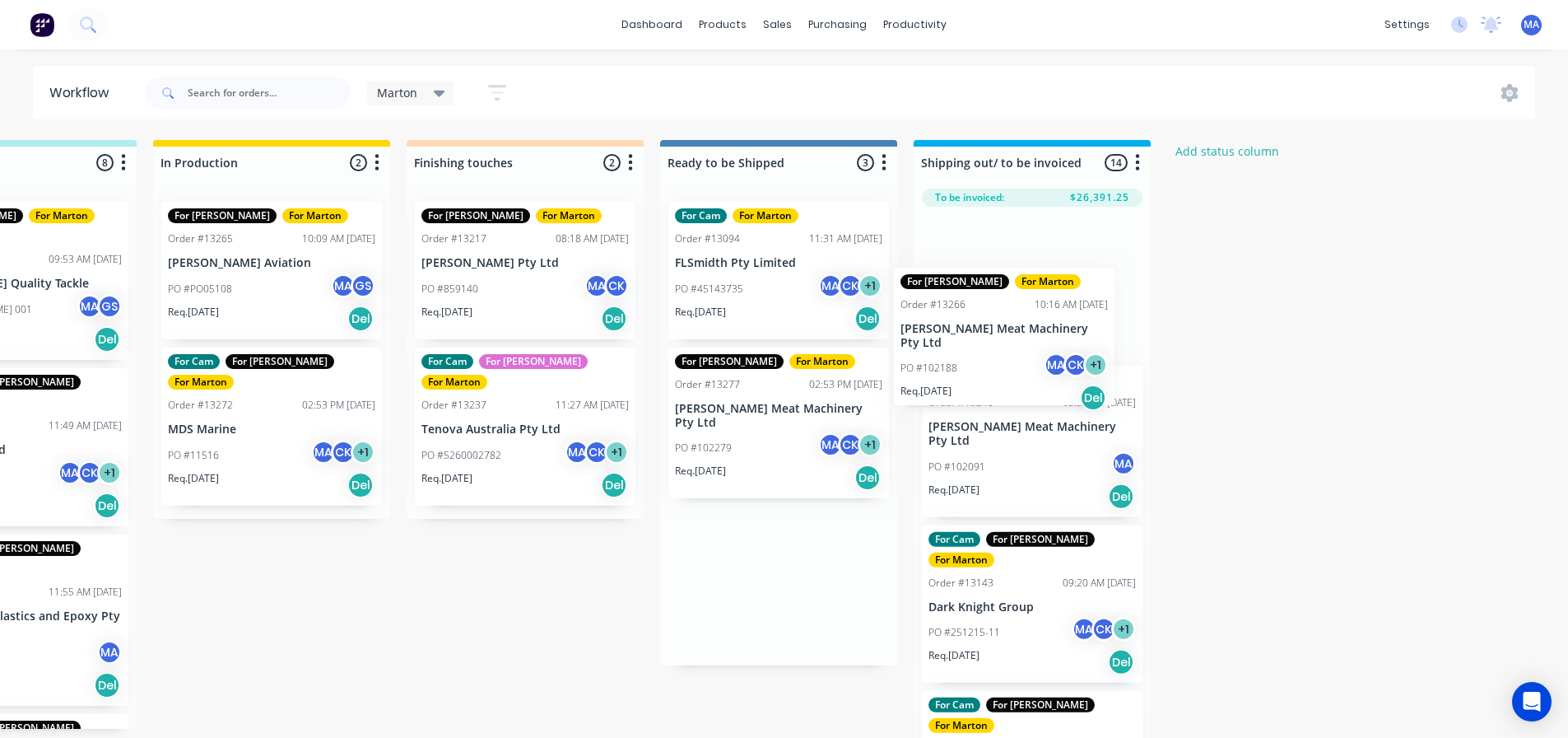
drag, startPoint x: 725, startPoint y: 408, endPoint x: 955, endPoint y: 328, distance: 243.5
click at [955, 328] on div "Submitted 1 Status colour #32CD32 hex #32CD32 Save Cancel Summaries Total order…" at bounding box center [478, 444] width 2268 height 607
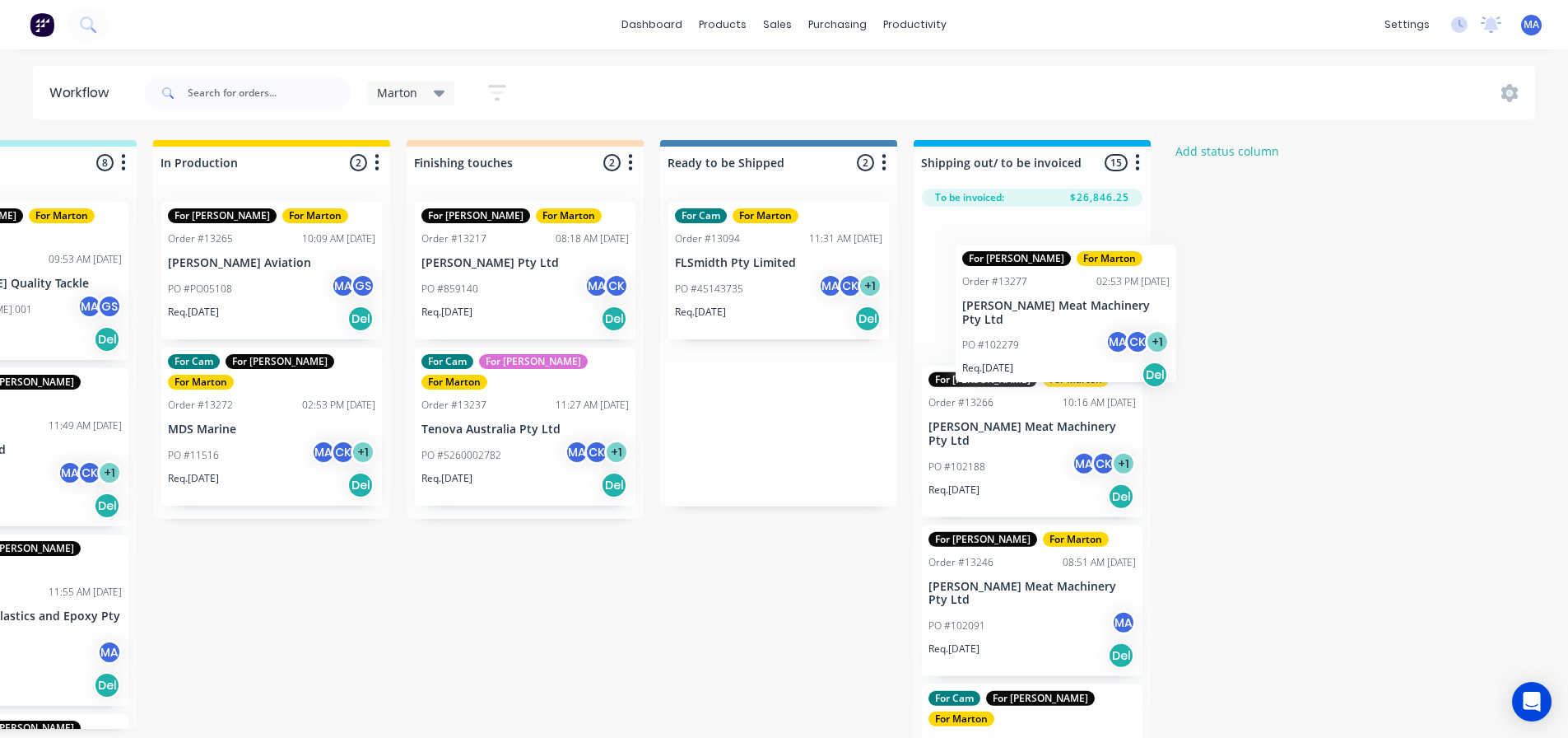
drag, startPoint x: 743, startPoint y: 414, endPoint x: 1038, endPoint y: 308, distance: 313.5
click at [1038, 308] on div "Submitted 1 Status colour #32CD32 hex #32CD32 Save Cancel Summaries Total order…" at bounding box center [478, 444] width 2268 height 607
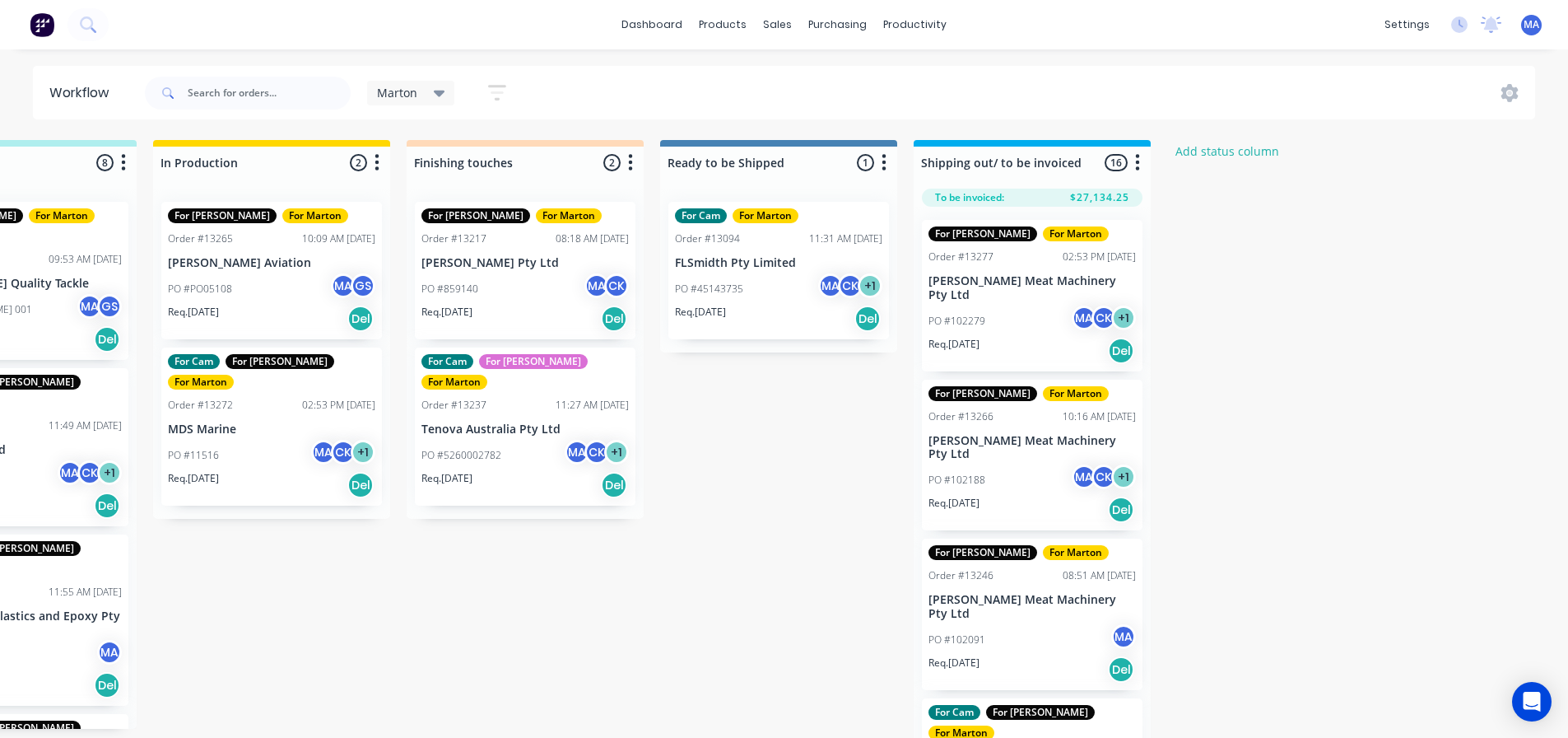
click at [671, 87] on div "Marton Save new view None edit Marton (Default) edit For Cam edit For [PERSON_N…" at bounding box center [839, 92] width 1395 height 50
click at [1043, 66] on header "Workflow Marton Save new view None edit Marton (Default) edit For Cam edit For …" at bounding box center [784, 92] width 1503 height 54
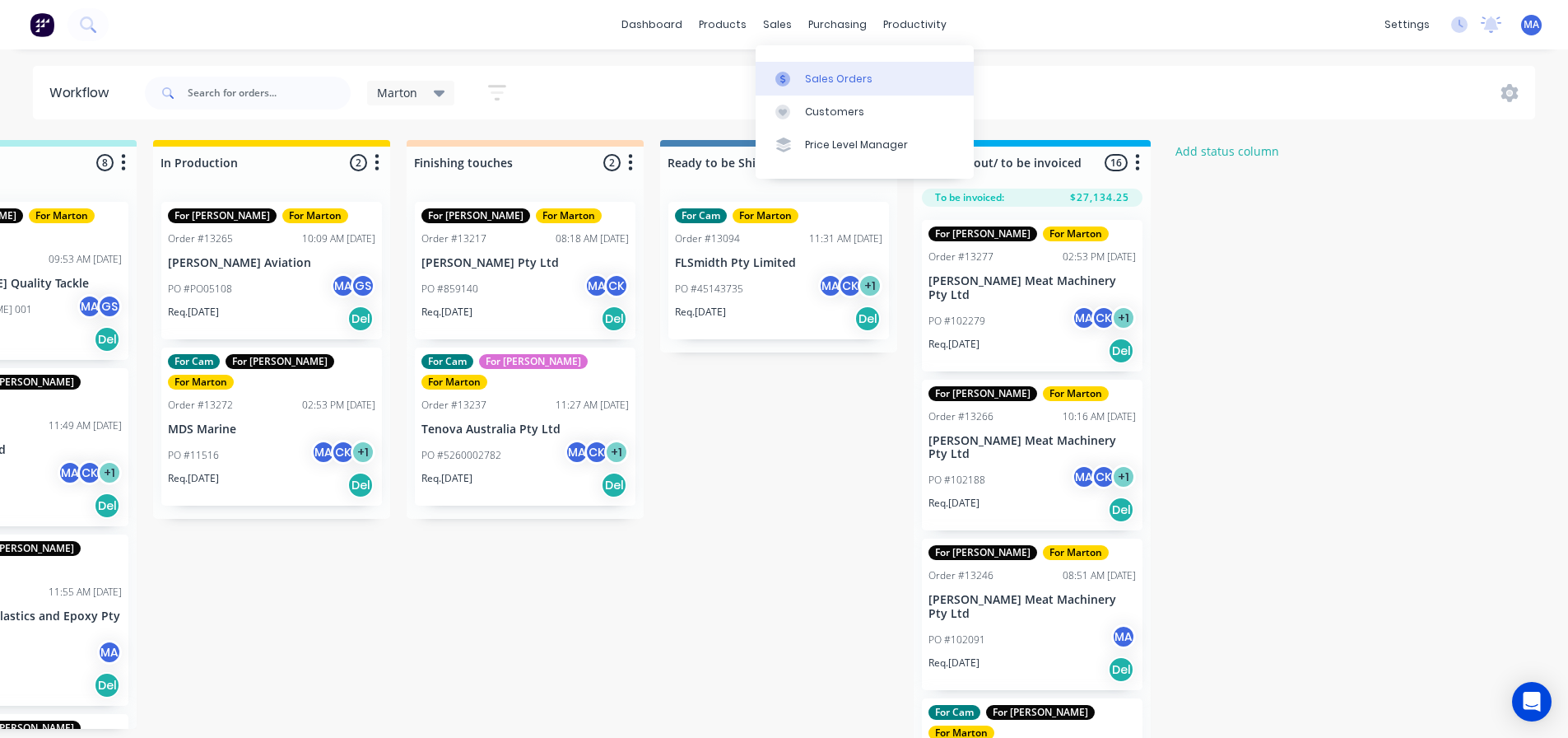
click at [807, 64] on link "Sales Orders" at bounding box center [865, 77] width 218 height 33
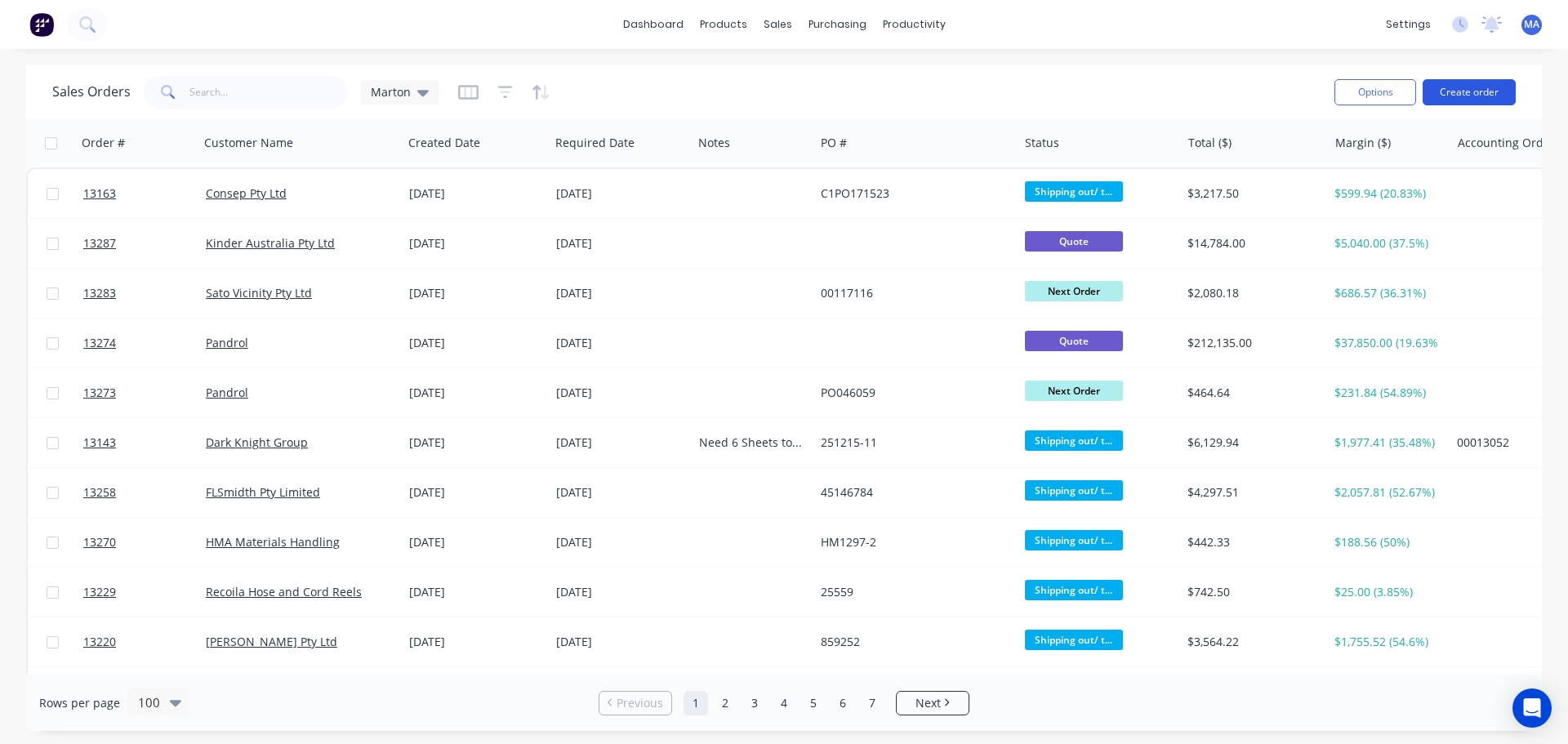
click at [1470, 100] on button "Create order" at bounding box center [1470, 92] width 93 height 26
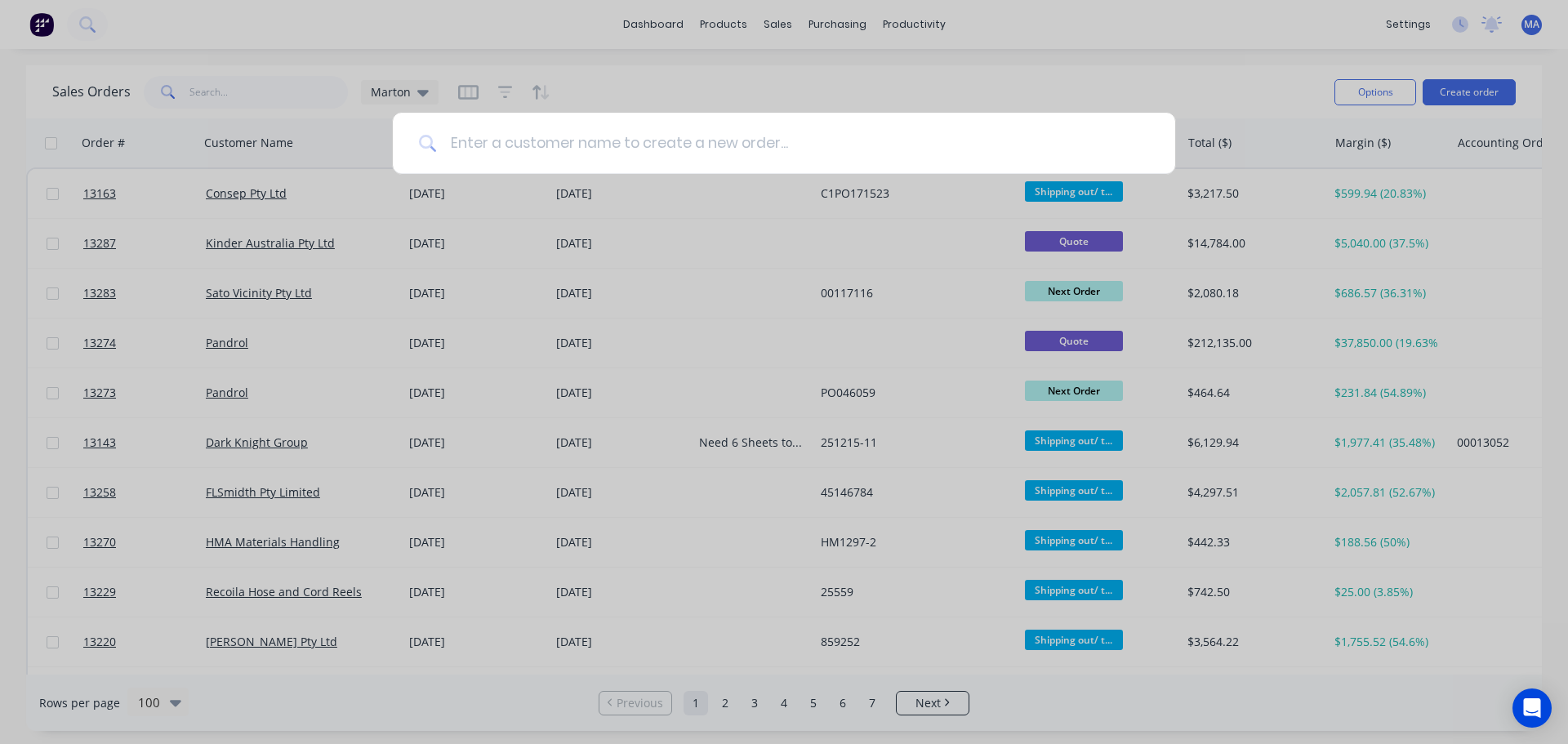
click at [559, 151] on input at bounding box center [793, 143] width 712 height 61
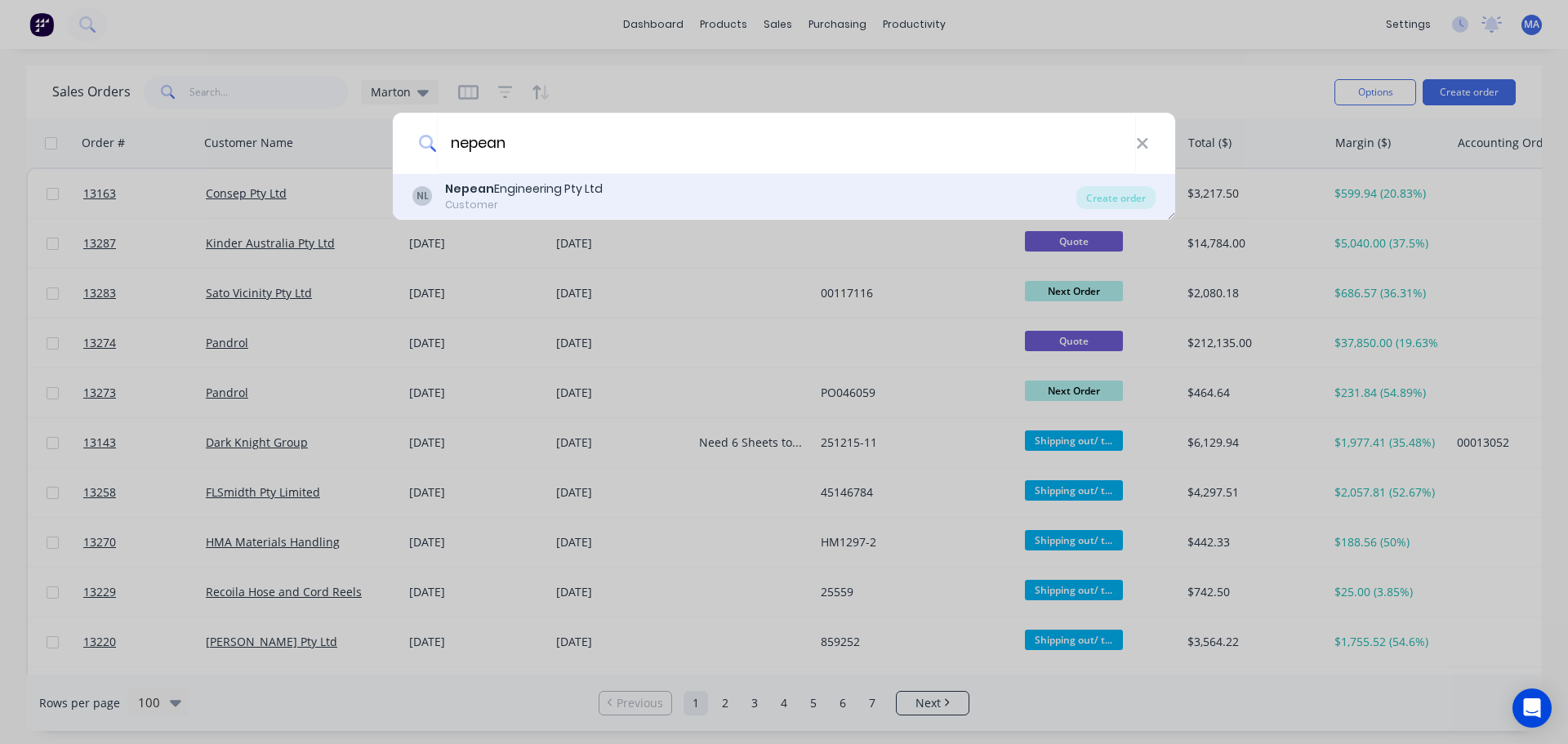
type input "nepean"
click at [527, 194] on div "Nepean Engineering Pty Ltd" at bounding box center [524, 189] width 158 height 18
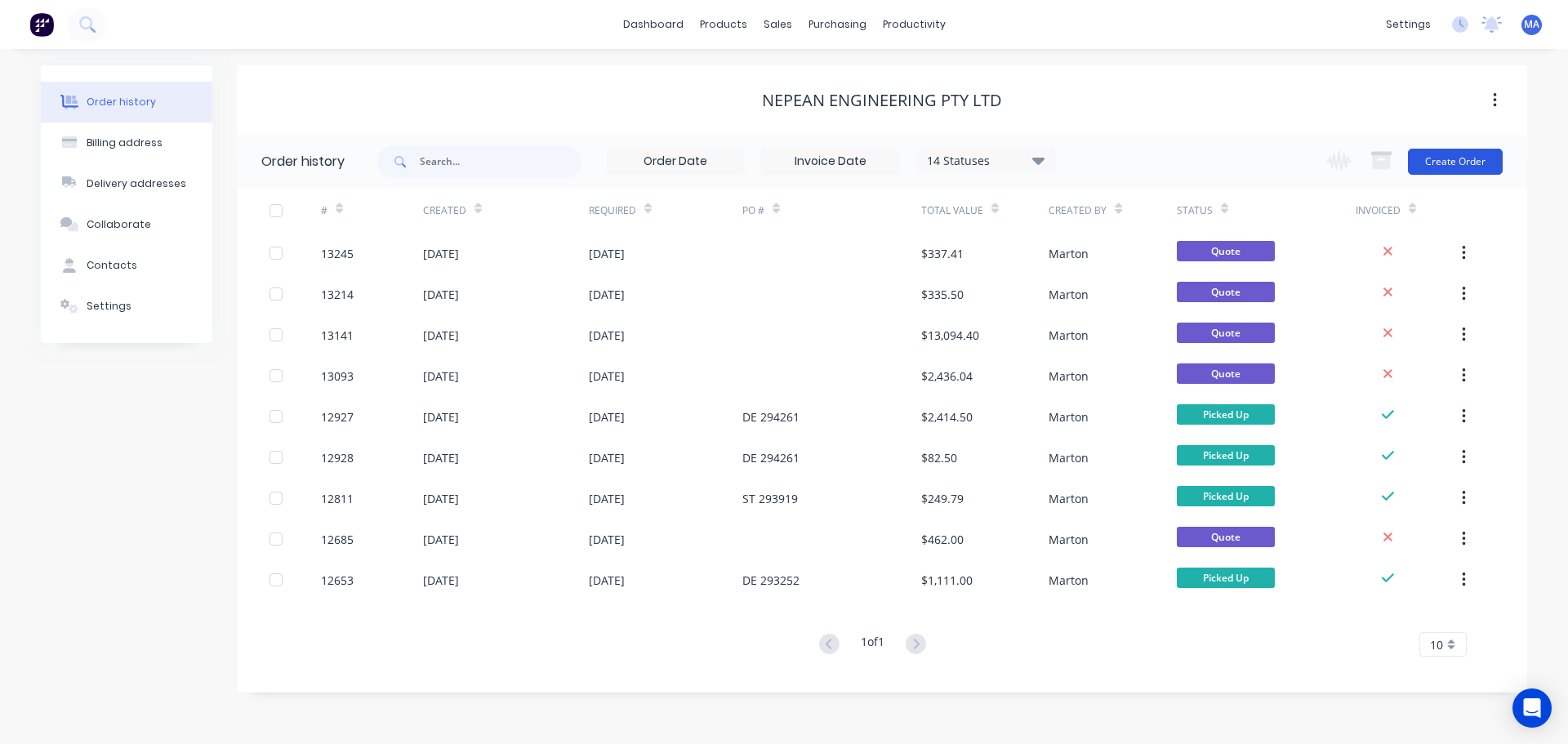
click at [1441, 165] on button "Create Order" at bounding box center [1455, 161] width 95 height 26
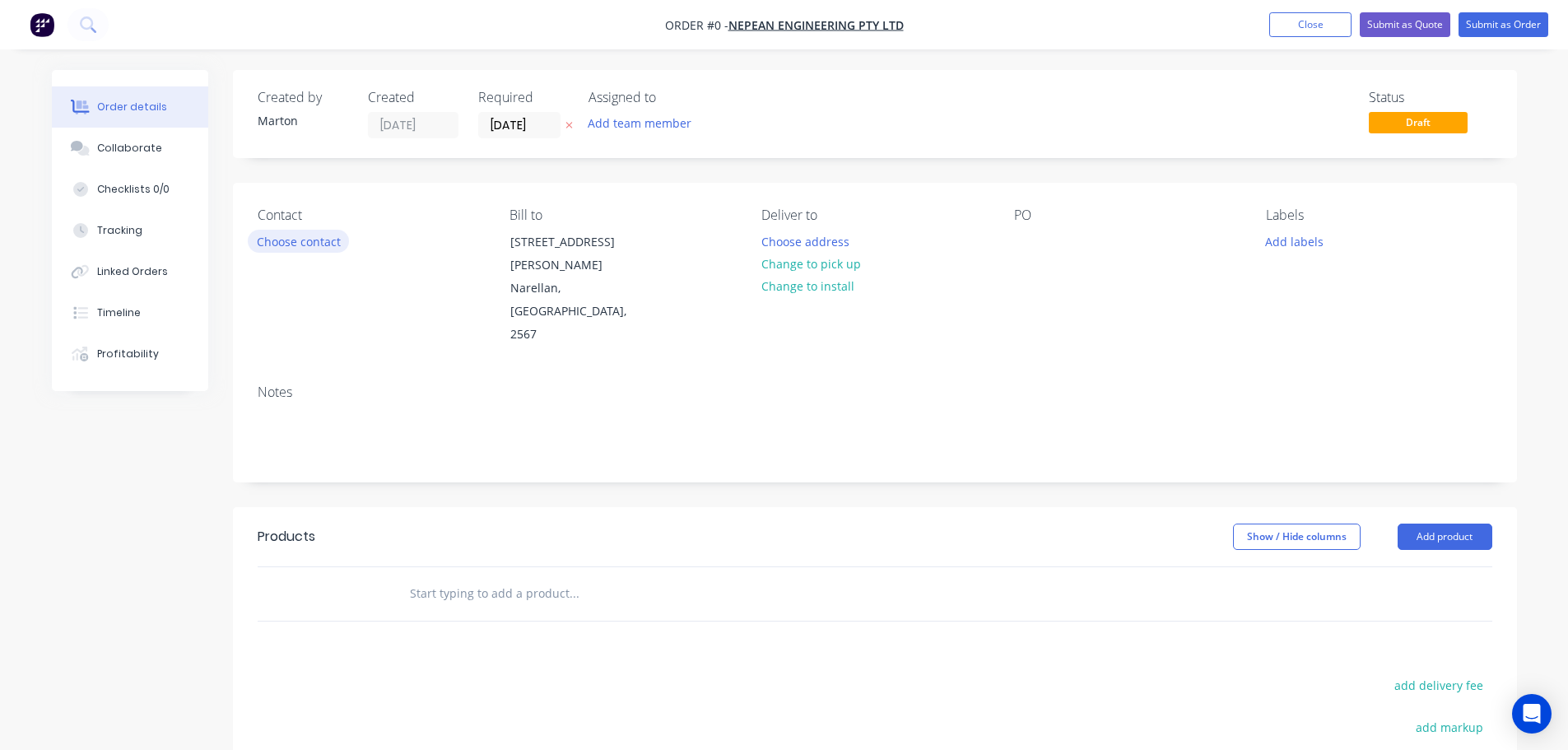
click at [341, 244] on button "Choose contact" at bounding box center [298, 240] width 102 height 22
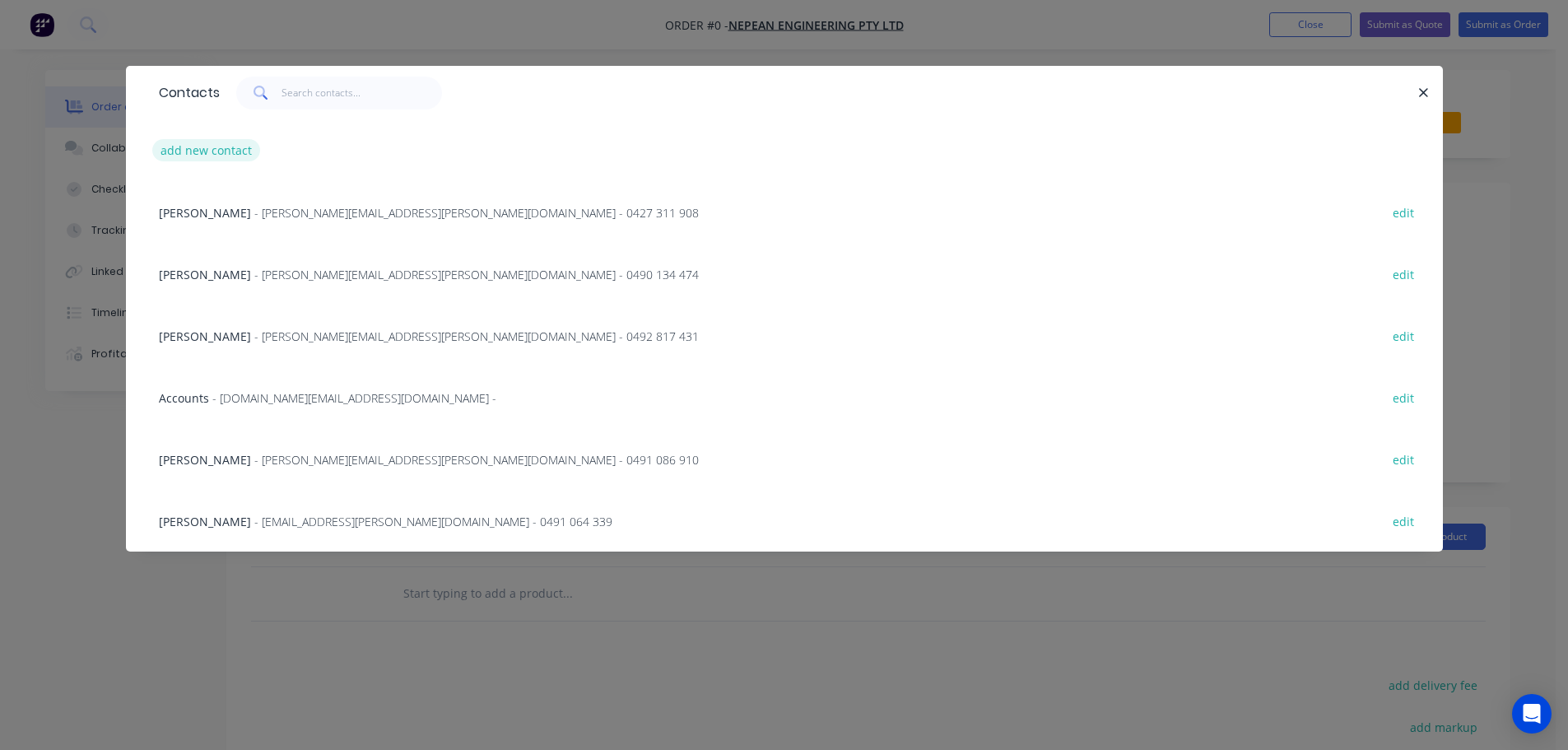
click at [225, 156] on button "add new contact" at bounding box center [206, 151] width 108 height 22
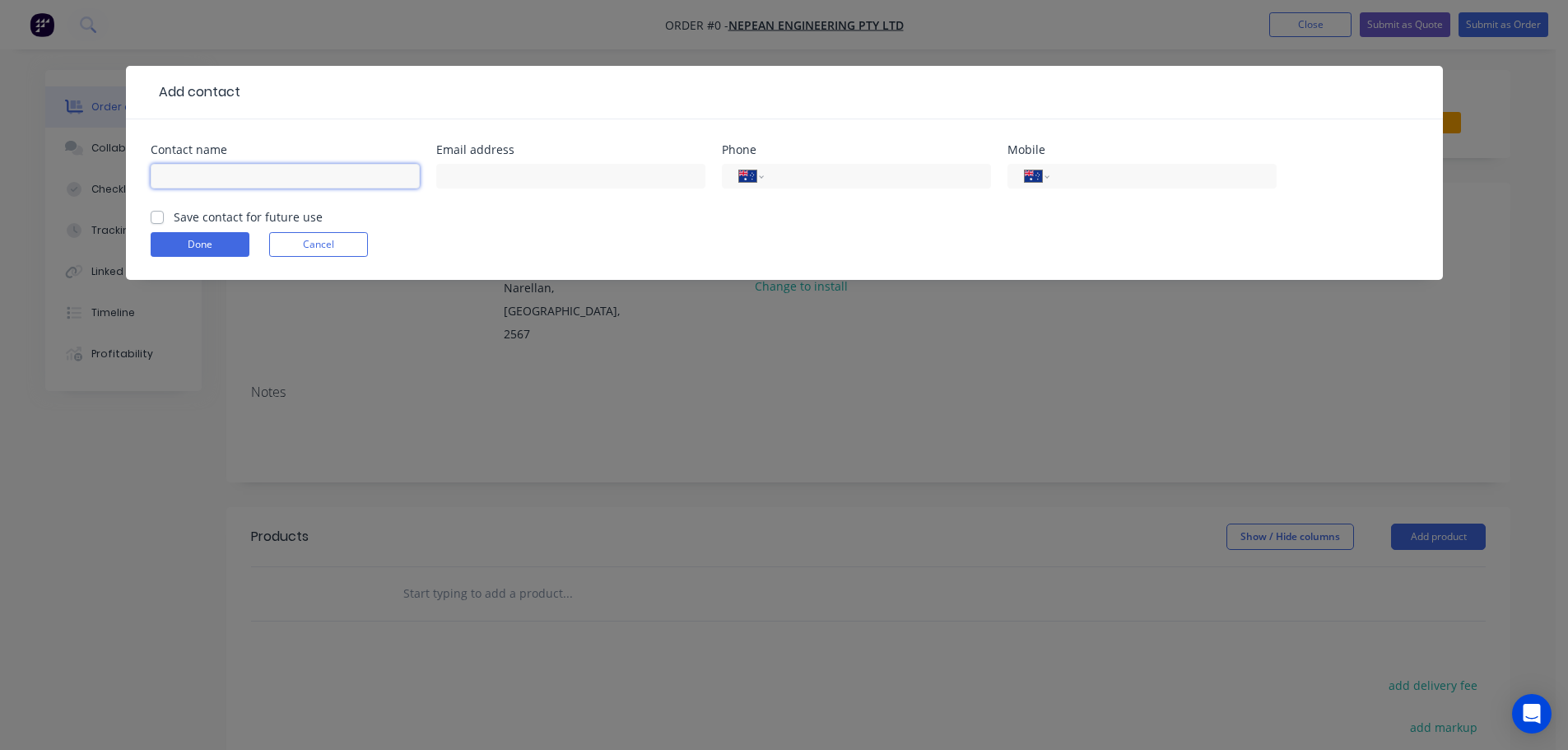
click at [281, 182] on input "text" at bounding box center [285, 176] width 269 height 24
type input "[PERSON_NAME]"
click at [486, 165] on input "text" at bounding box center [571, 176] width 269 height 24
paste input "[PERSON_NAME][EMAIL_ADDRESS][PERSON_NAME][DOMAIN_NAME]"
type input "[PERSON_NAME][EMAIL_ADDRESS][PERSON_NAME][DOMAIN_NAME]"
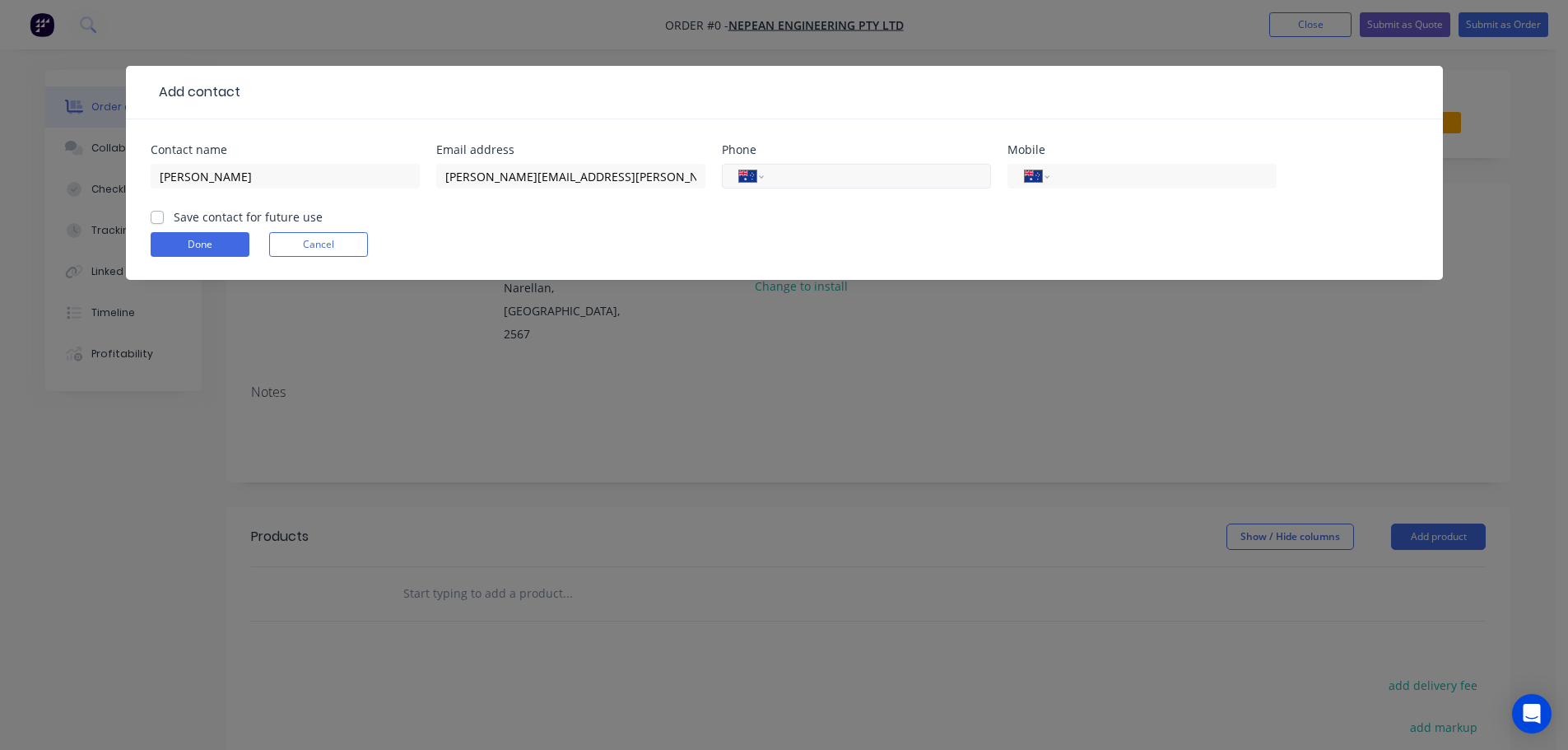
click at [830, 181] on input "tel" at bounding box center [874, 177] width 197 height 19
click at [814, 174] on input "tel" at bounding box center [874, 177] width 197 height 19
type input "[PHONE_NUMBER]"
click at [166, 215] on div "Save contact for future use" at bounding box center [236, 217] width 172 height 18
click at [166, 218] on div "Save contact for future use" at bounding box center [236, 217] width 172 height 18
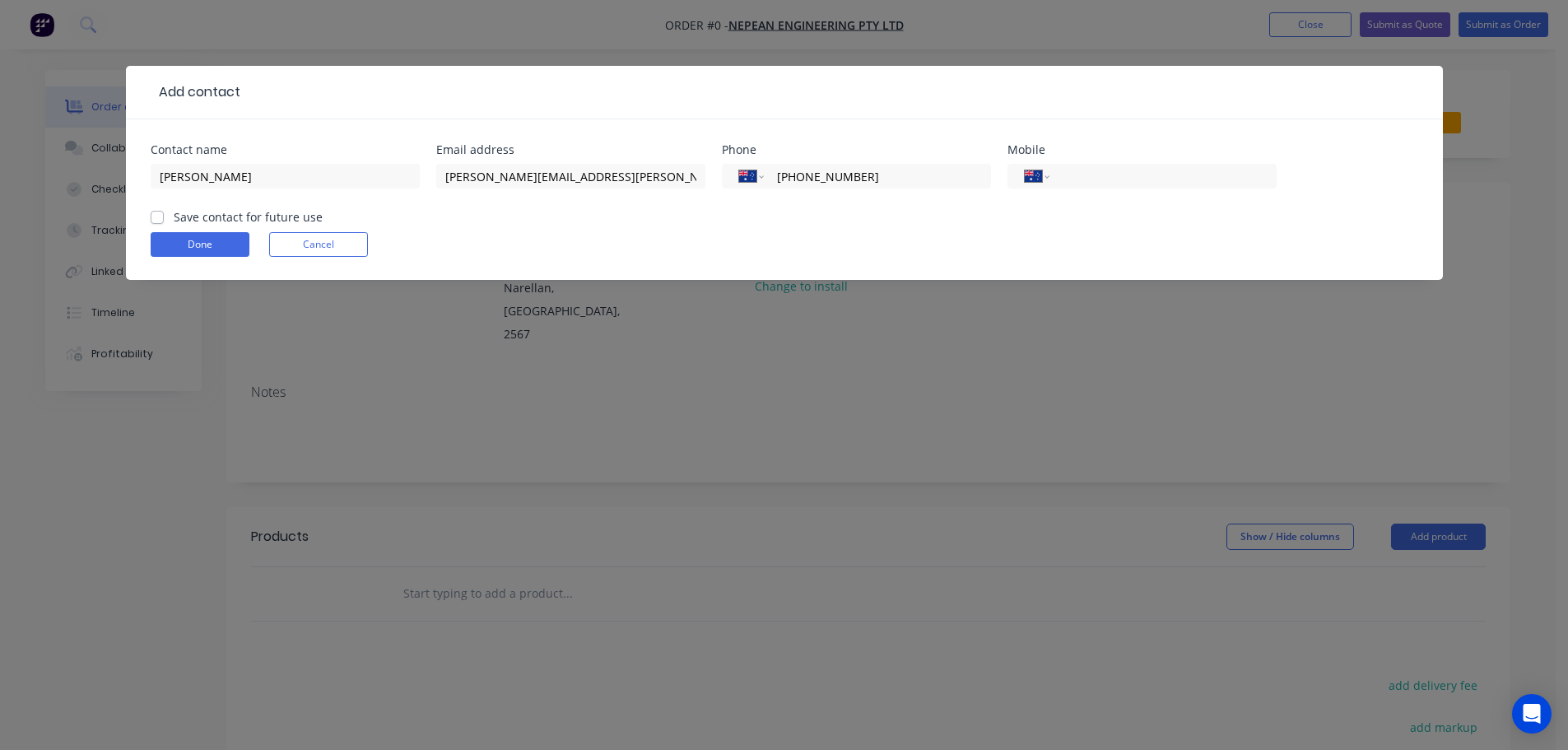
click at [165, 224] on div "Save contact for future use" at bounding box center [236, 217] width 172 height 18
click at [174, 220] on label "Save contact for future use" at bounding box center [248, 217] width 149 height 18
click at [158, 220] on input "Save contact for future use" at bounding box center [157, 216] width 13 height 16
checkbox input "true"
click at [175, 245] on button "Done" at bounding box center [200, 244] width 99 height 24
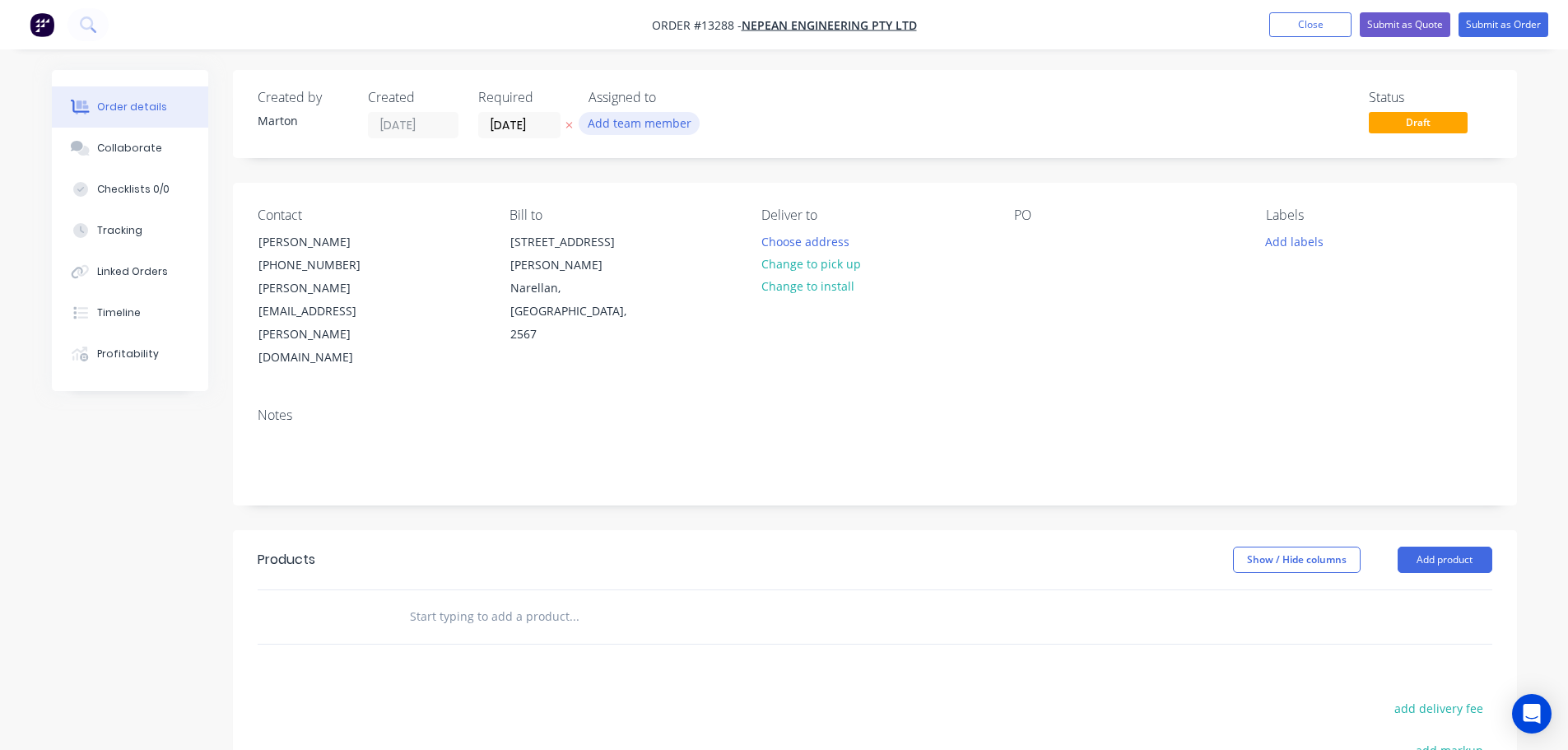
click at [650, 128] on button "Add team member" at bounding box center [639, 123] width 121 height 22
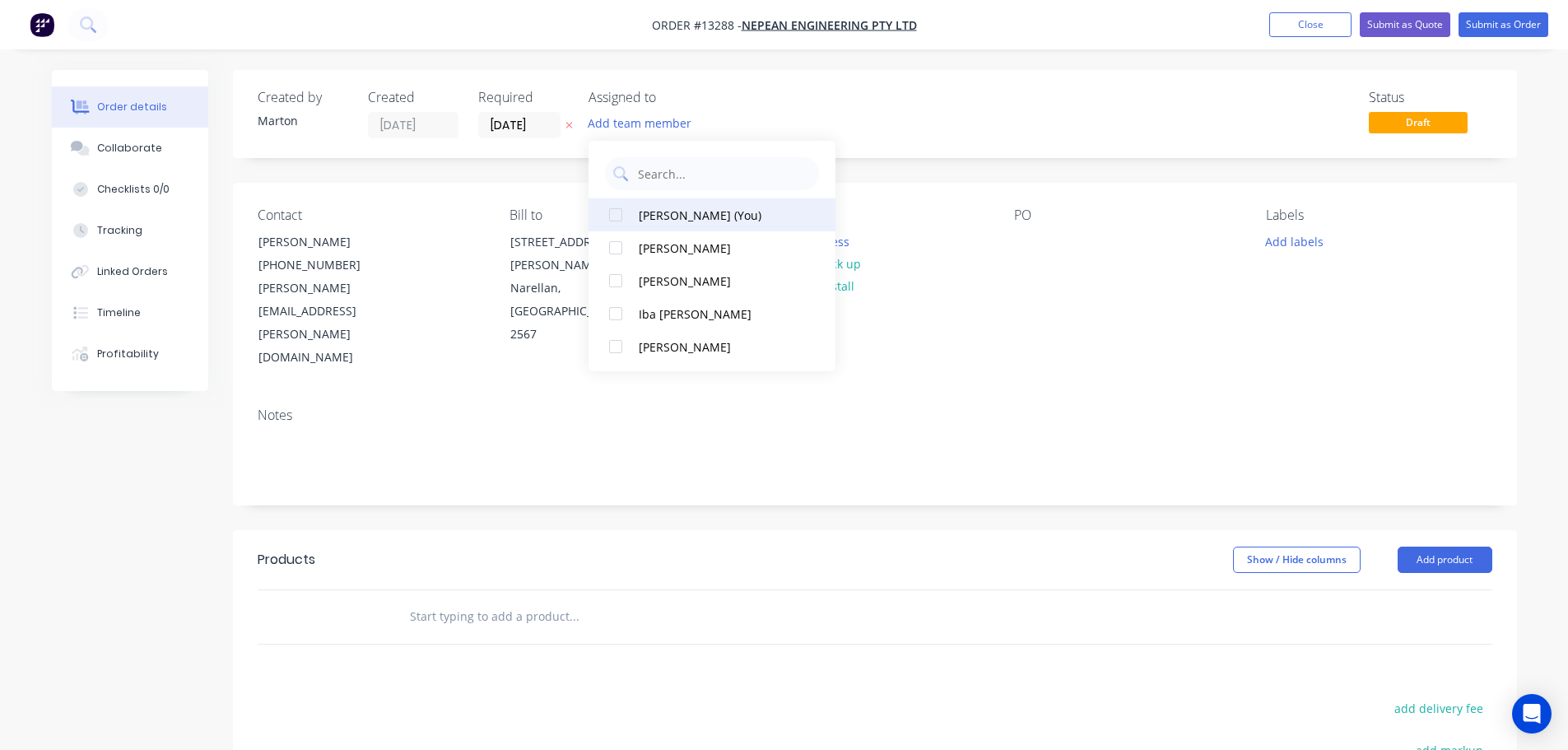
click at [624, 216] on div at bounding box center [615, 214] width 33 height 33
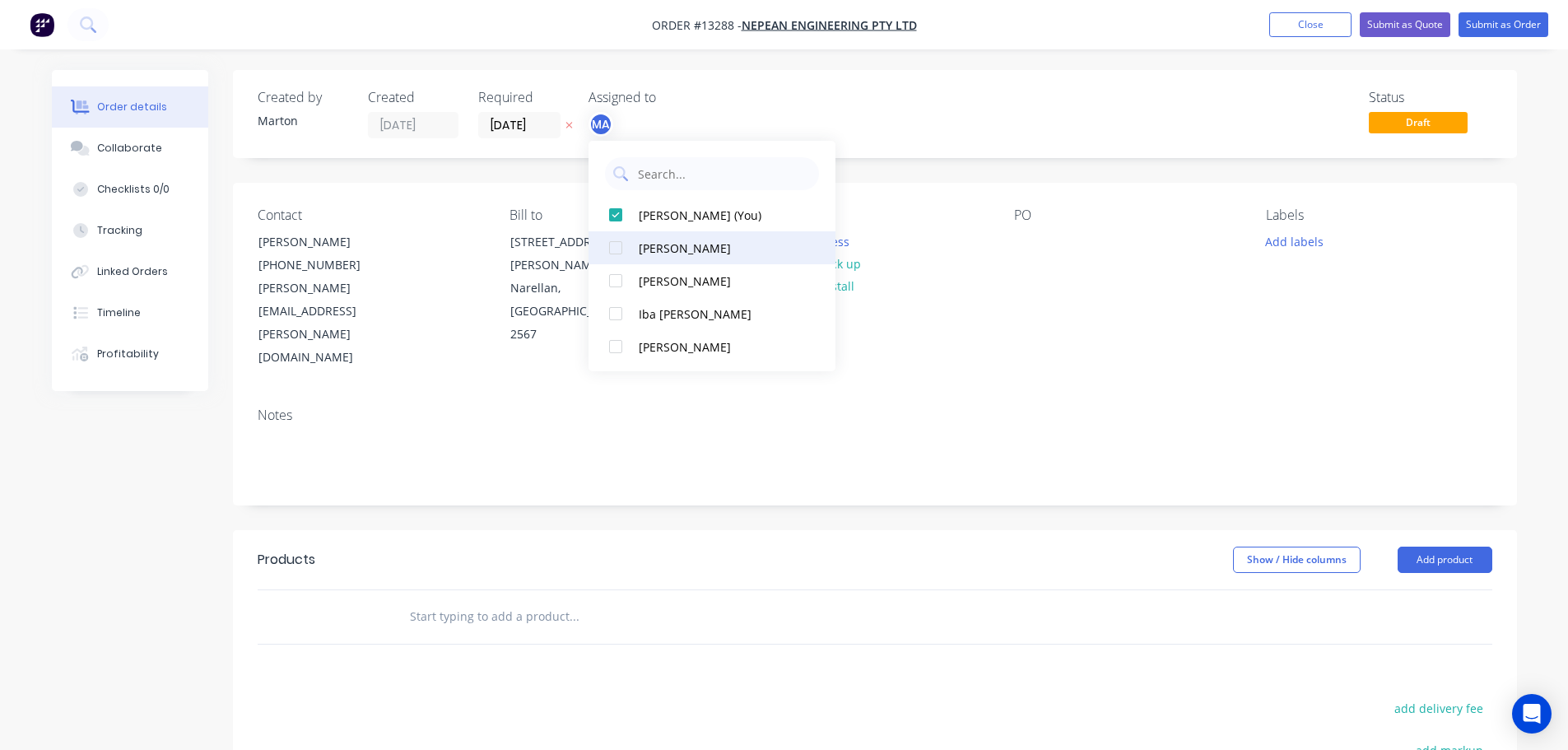
click at [620, 239] on div at bounding box center [615, 247] width 33 height 33
click at [614, 273] on div at bounding box center [615, 280] width 33 height 33
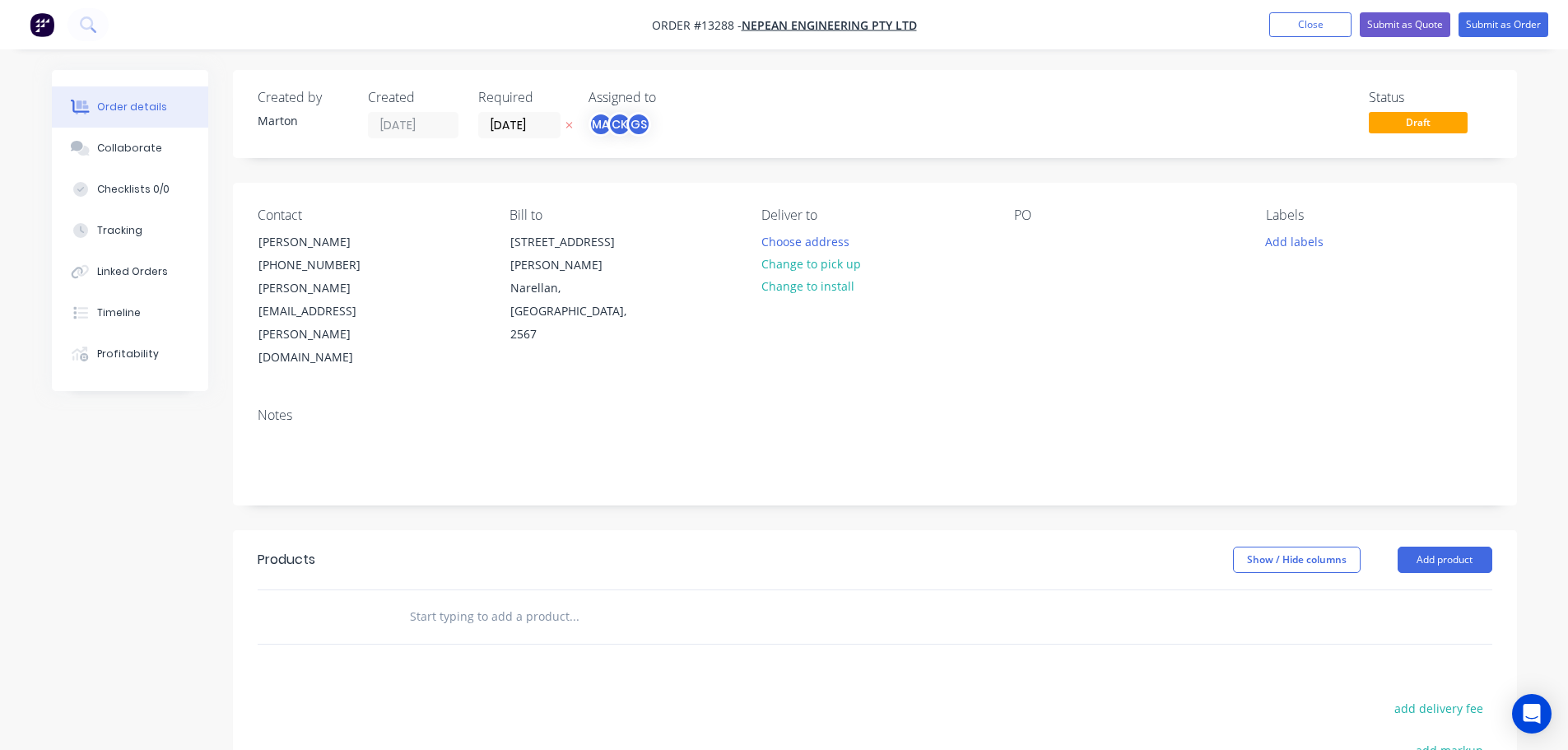
click at [803, 108] on div "Status Draft" at bounding box center [1123, 114] width 739 height 49
click at [515, 127] on input "[DATE]" at bounding box center [519, 124] width 81 height 24
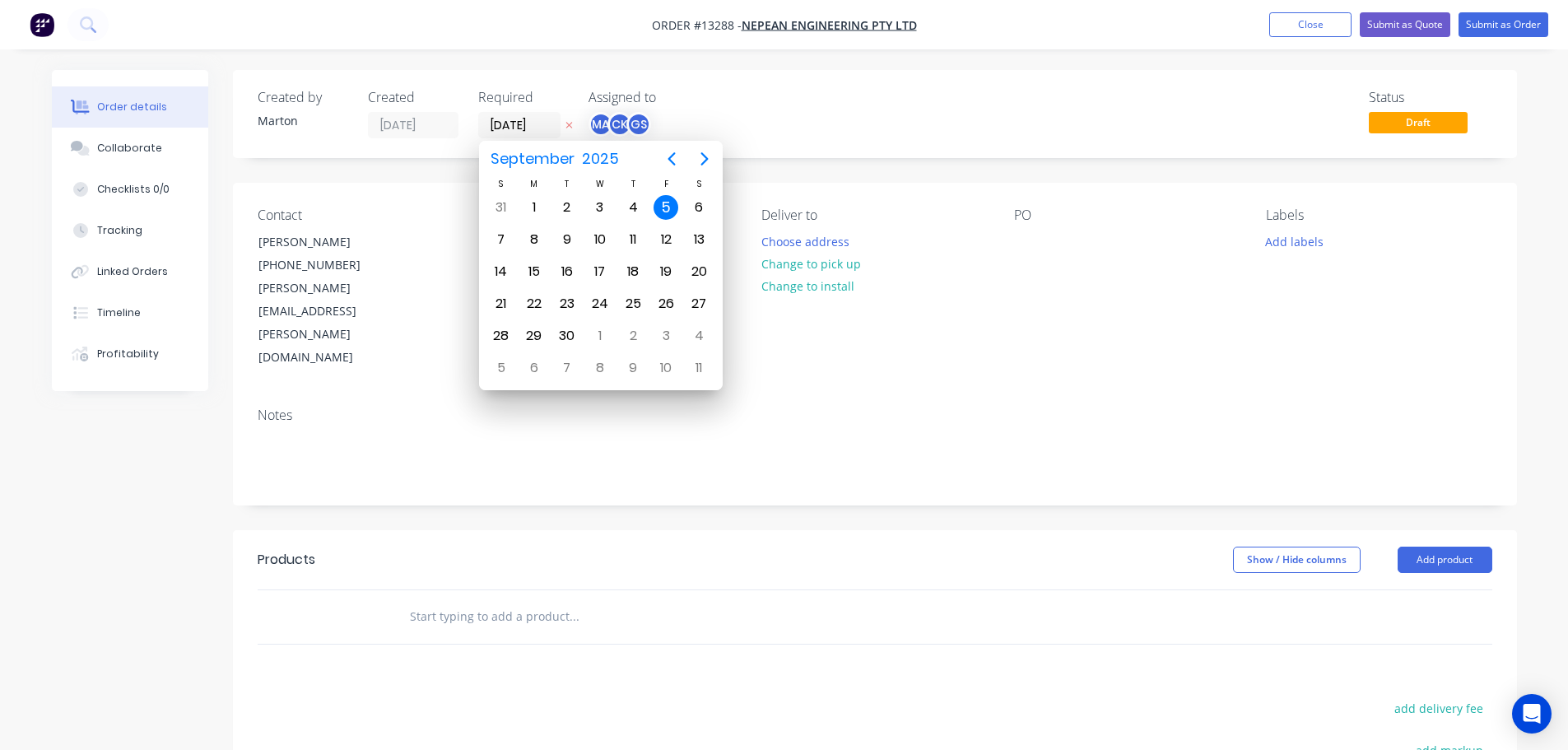
click at [802, 131] on div "Status Draft" at bounding box center [1123, 114] width 739 height 49
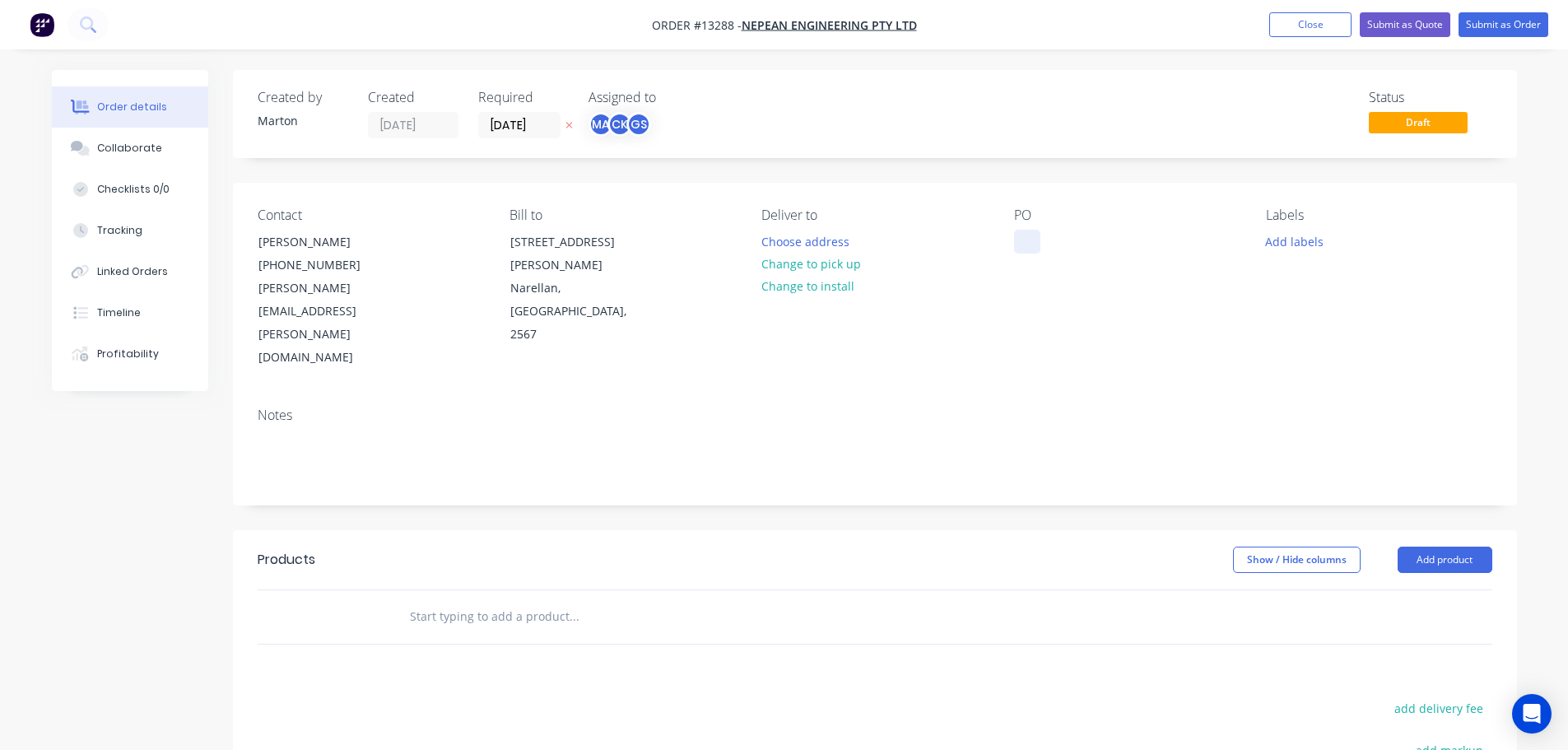
drag, startPoint x: 1029, startPoint y: 226, endPoint x: 1021, endPoint y: 235, distance: 12.0
click at [1028, 228] on div "PO" at bounding box center [1127, 288] width 225 height 162
click at [1021, 235] on div at bounding box center [1027, 241] width 26 height 24
click at [1285, 236] on button "Add labels" at bounding box center [1295, 240] width 76 height 22
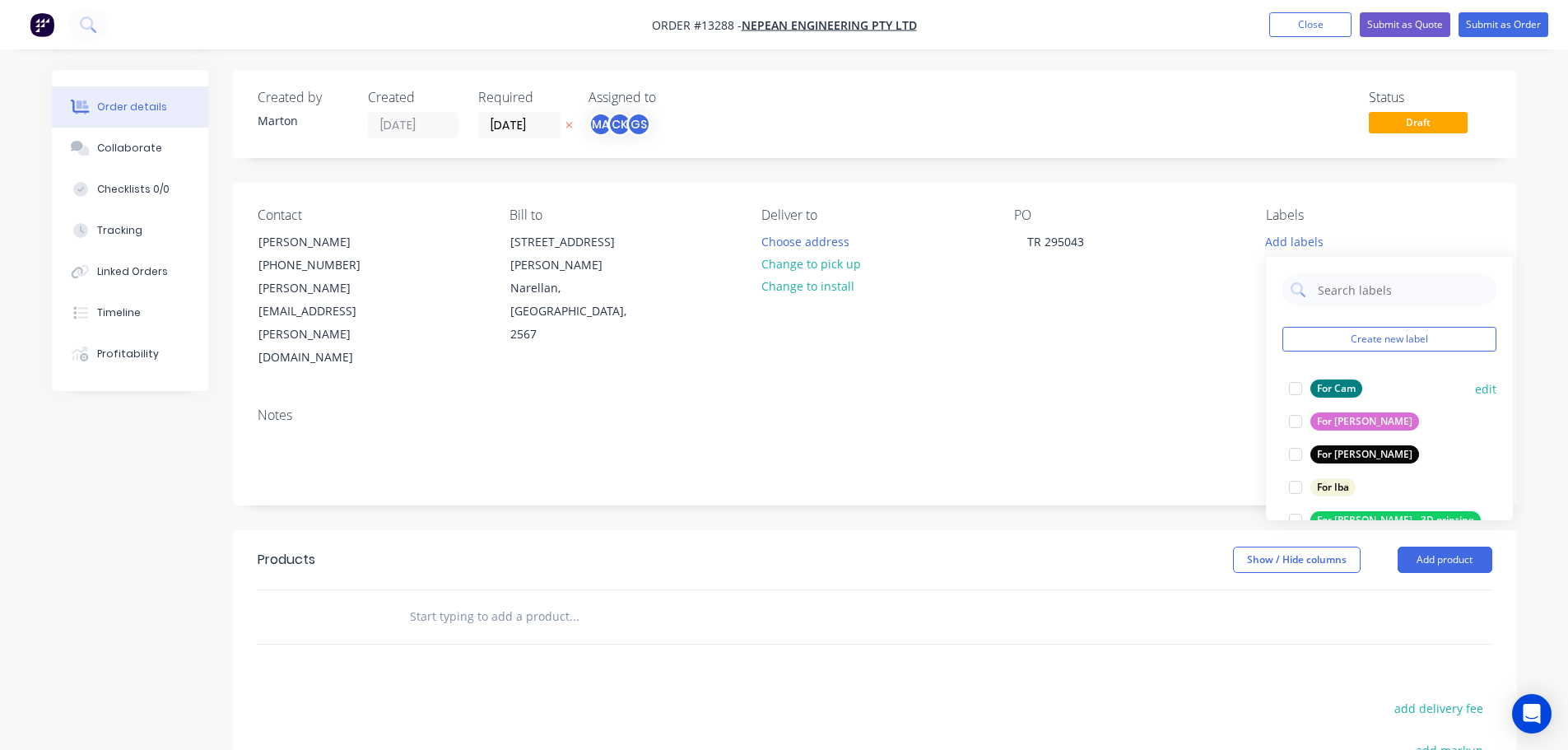
click at [1286, 391] on div at bounding box center [1295, 388] width 33 height 33
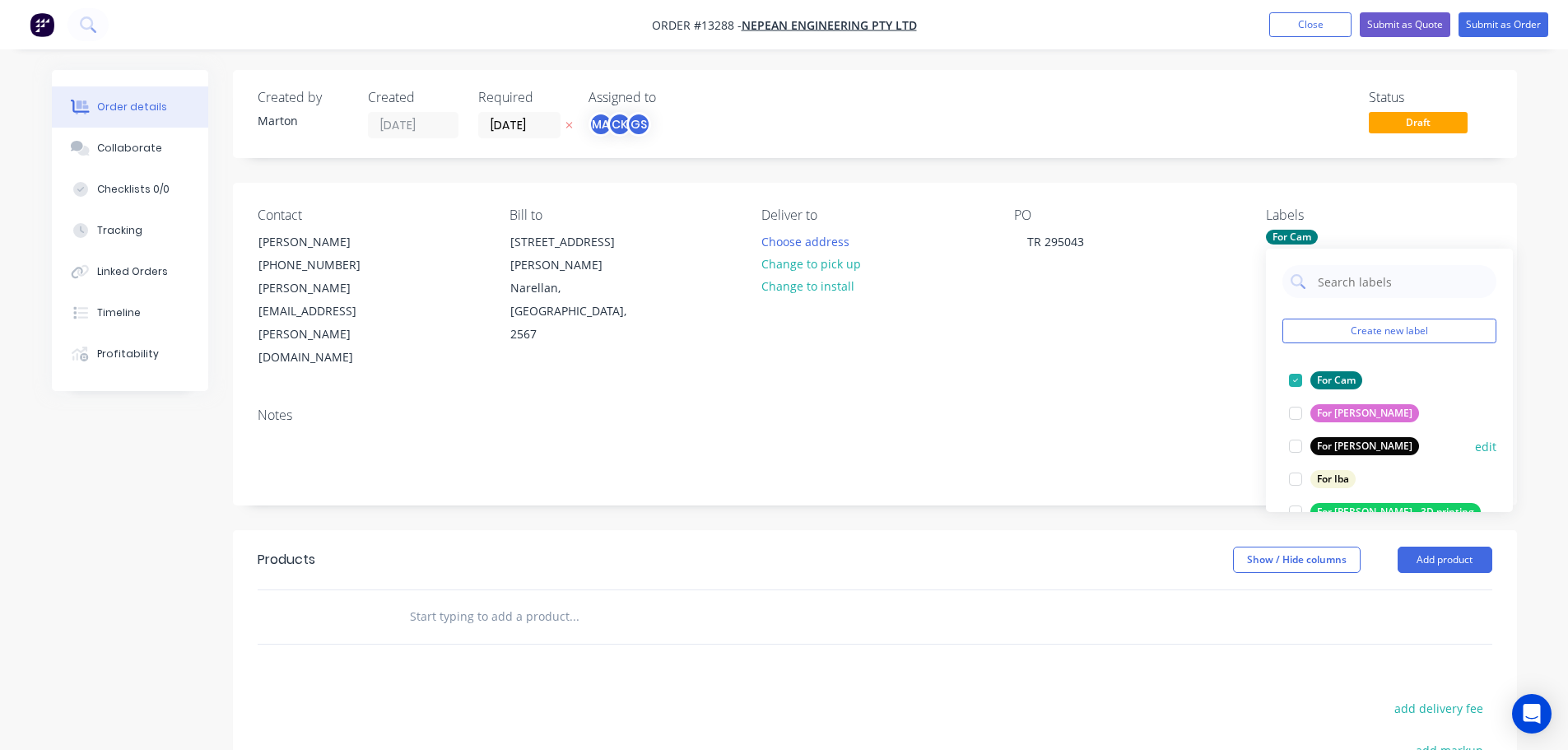
click at [1288, 438] on div at bounding box center [1295, 446] width 33 height 33
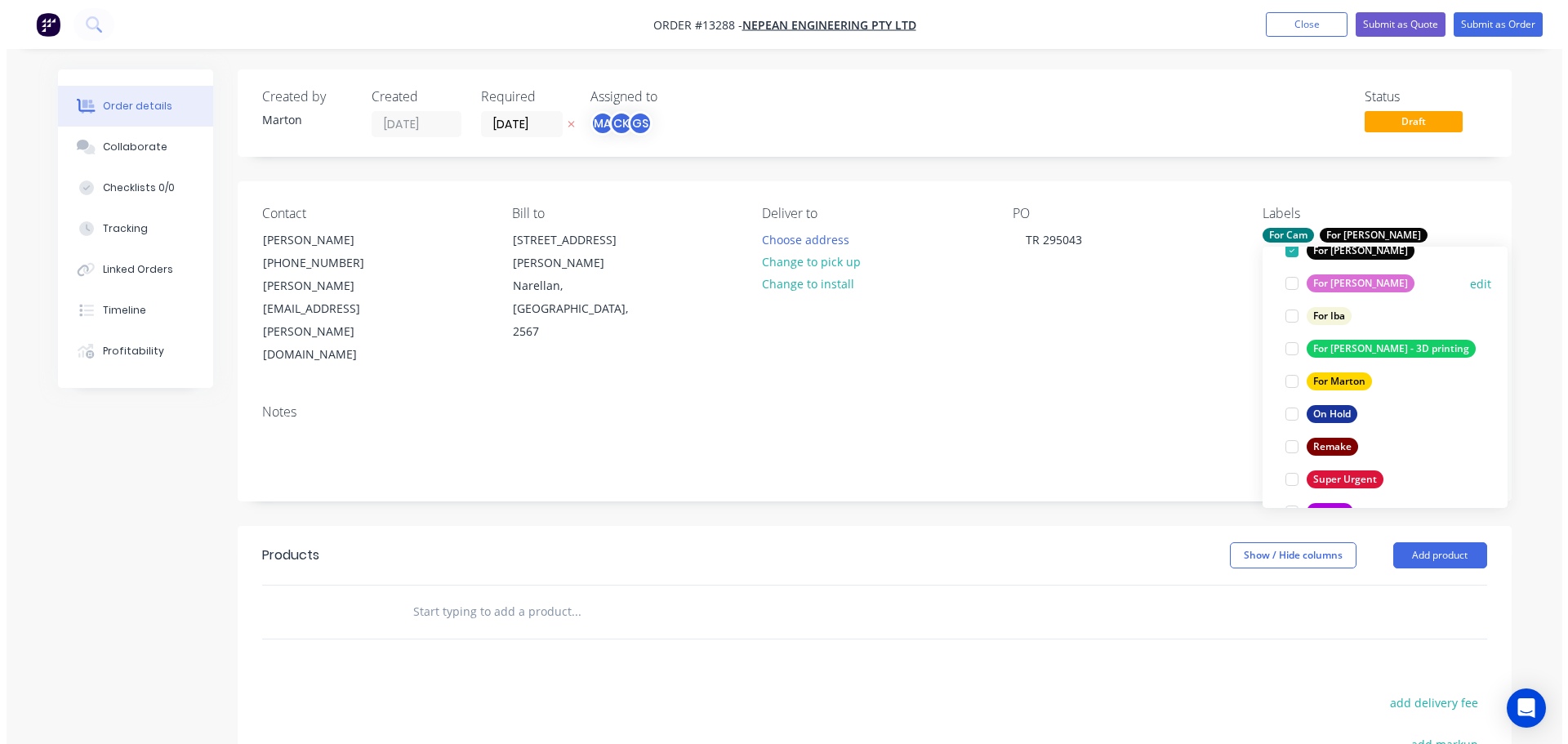
scroll to position [163, 0]
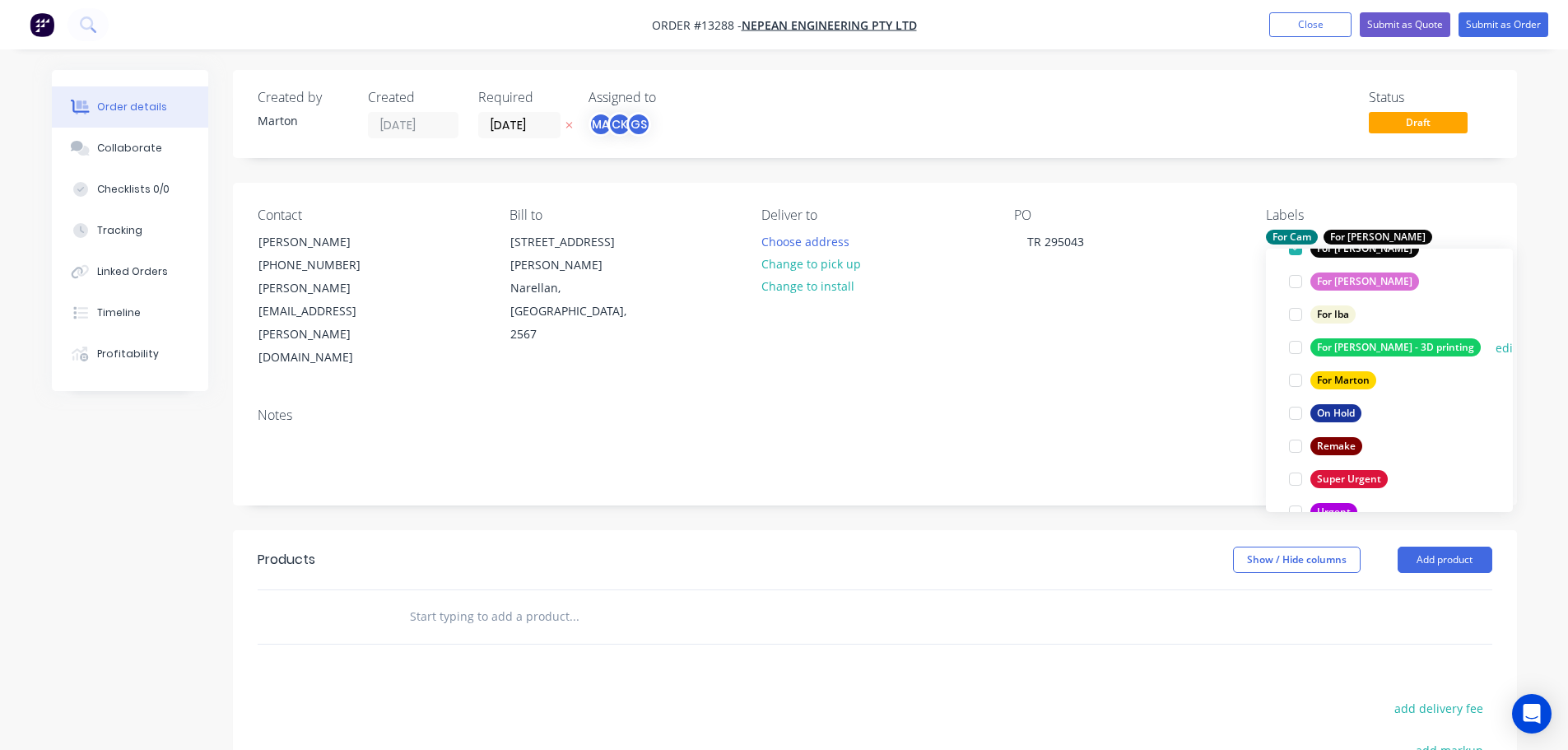
click at [1292, 391] on div at bounding box center [1295, 380] width 33 height 33
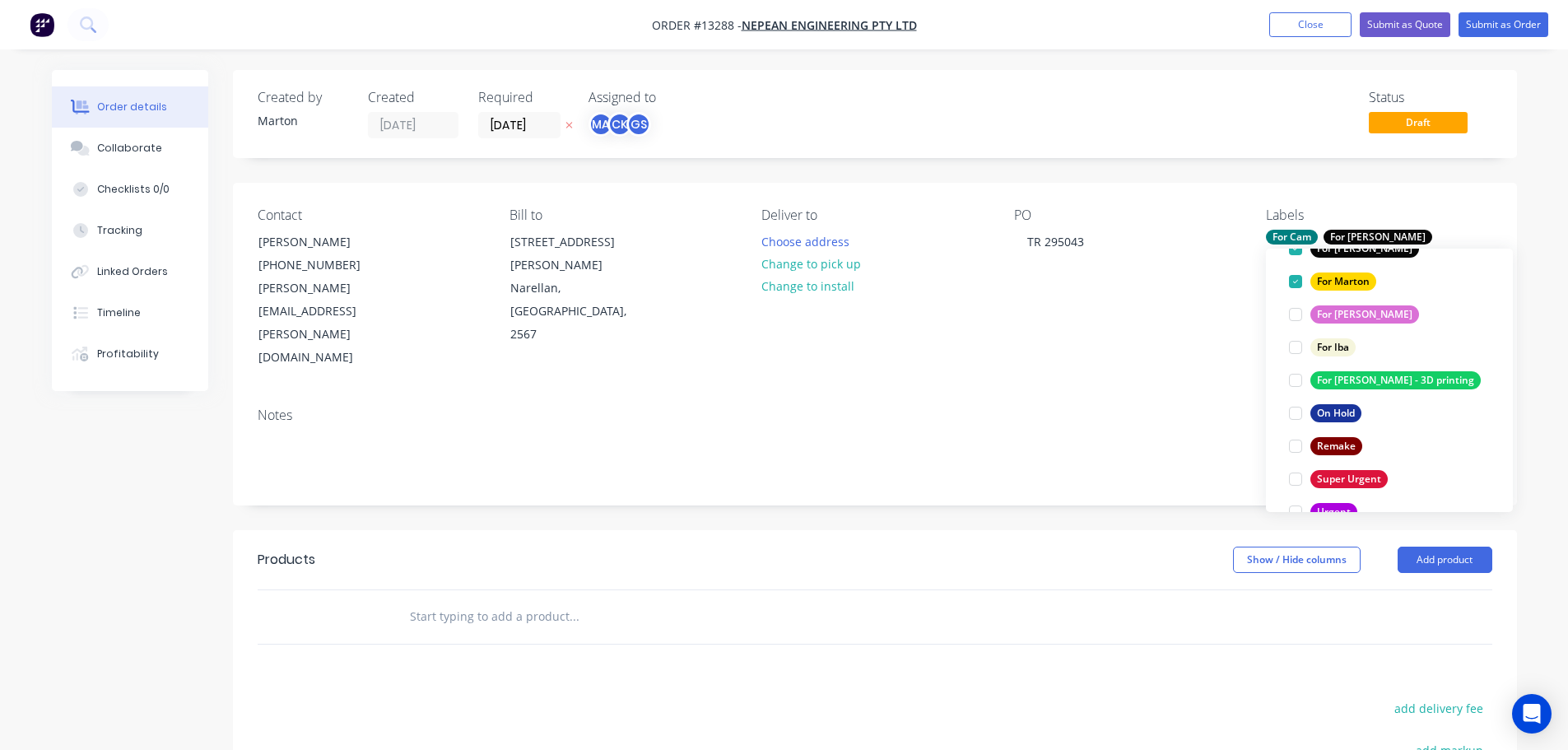
click at [696, 590] on div at bounding box center [685, 617] width 592 height 54
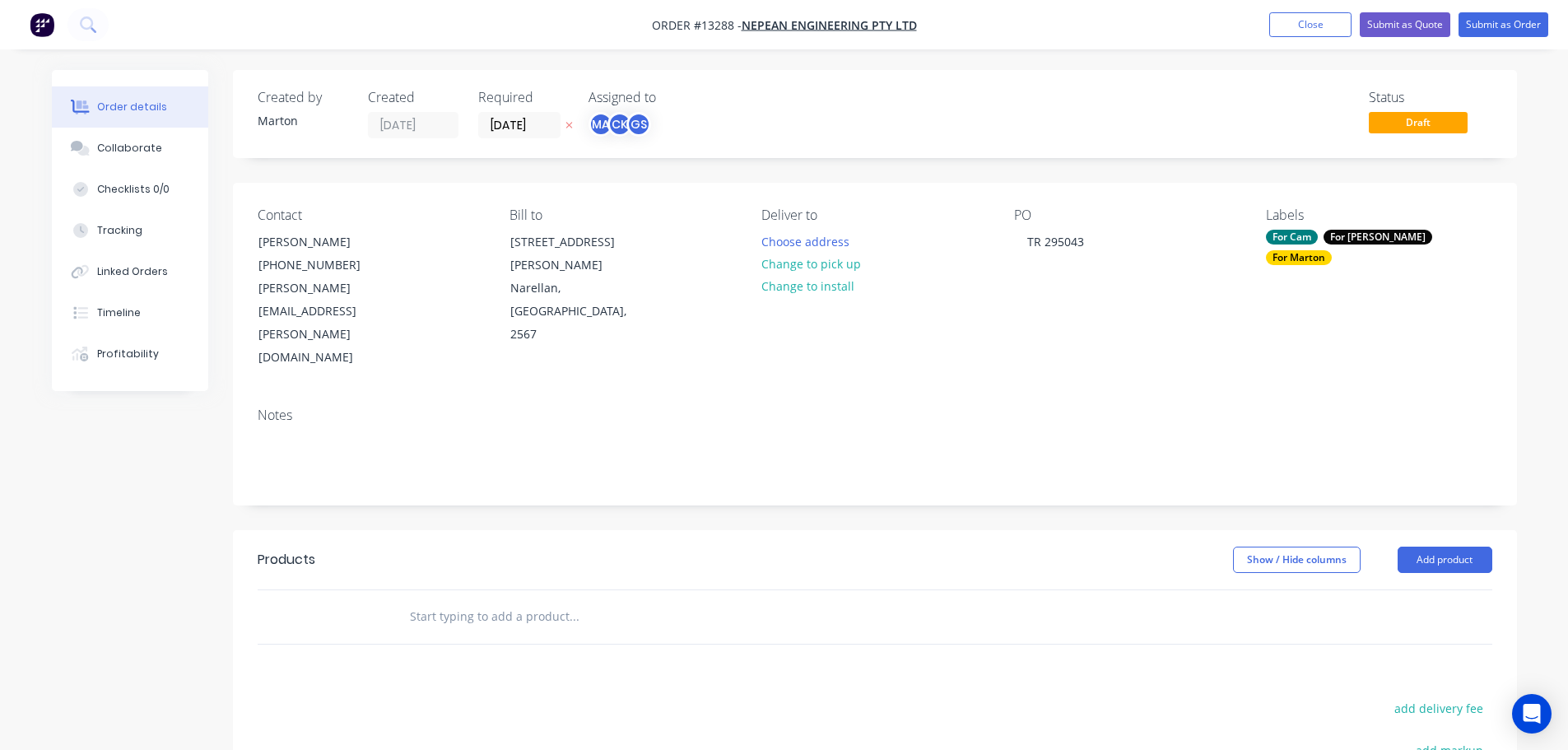
click at [553, 600] on input "text" at bounding box center [574, 616] width 329 height 33
click at [821, 233] on button "Choose address" at bounding box center [804, 240] width 105 height 22
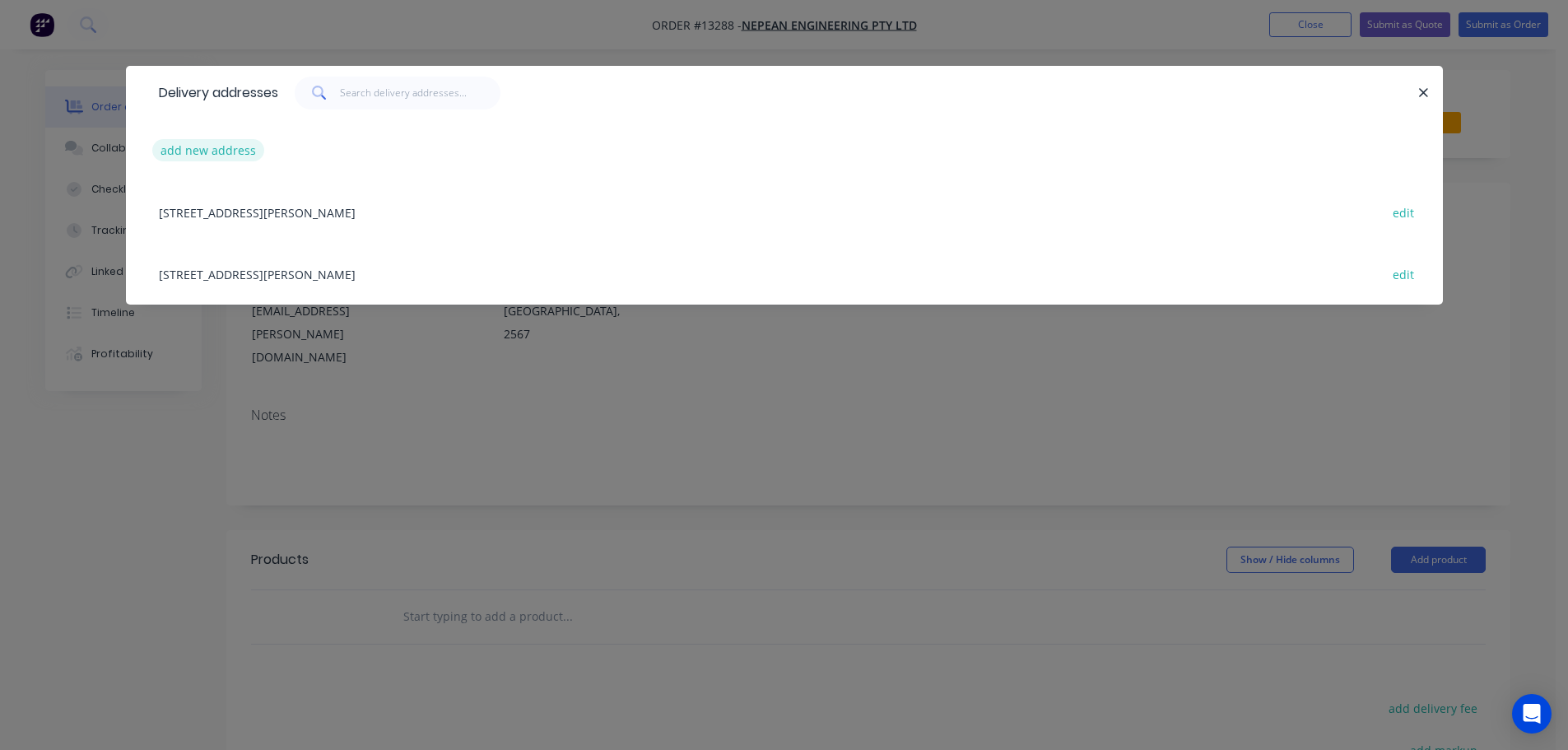
click at [237, 155] on button "add new address" at bounding box center [208, 151] width 113 height 22
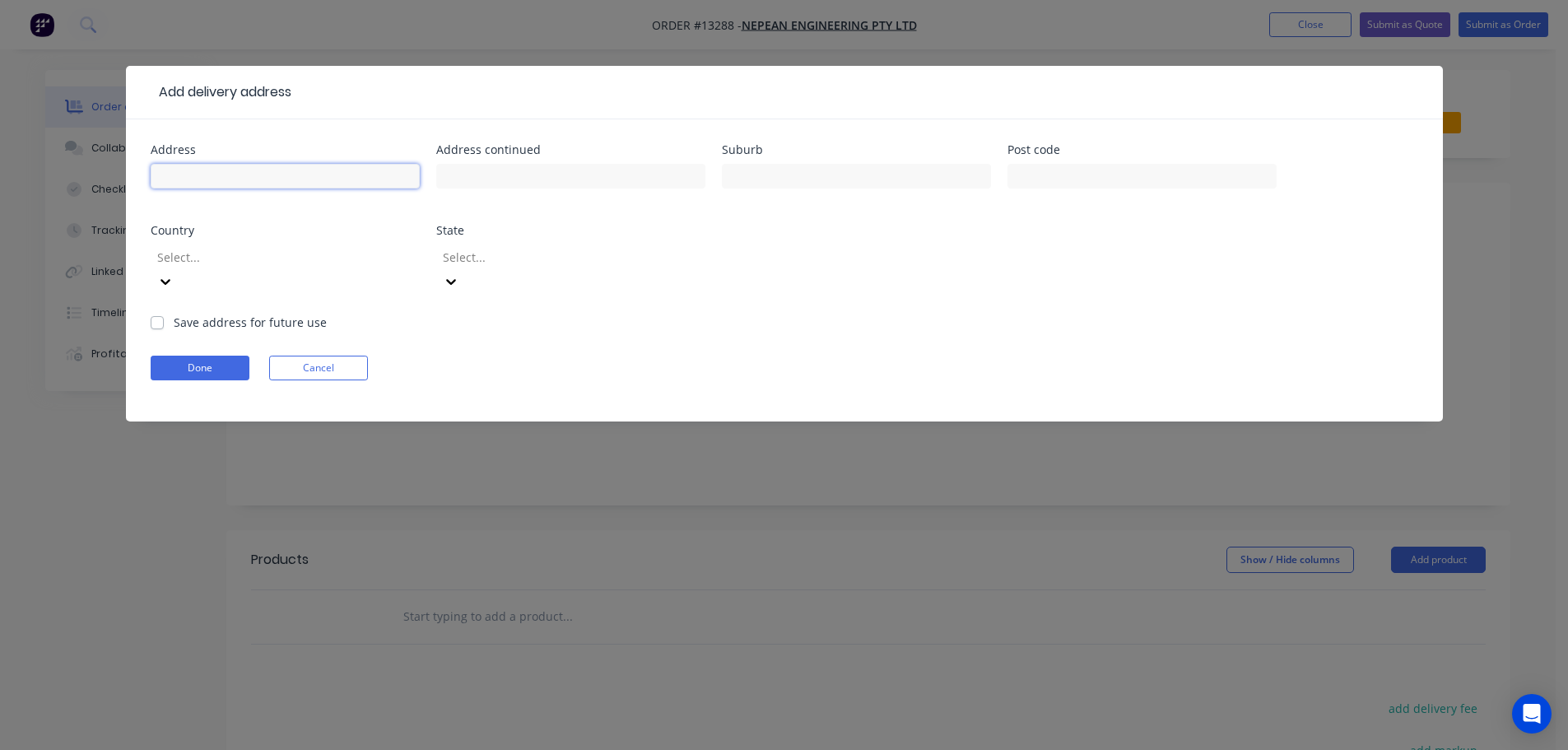
click at [281, 172] on input "text" at bounding box center [285, 176] width 269 height 24
type input "Building [STREET_ADDRESS]"
click at [464, 178] on input "text" at bounding box center [571, 176] width 269 height 24
click at [728, 164] on input "text" at bounding box center [856, 176] width 269 height 24
type input "Prestons"
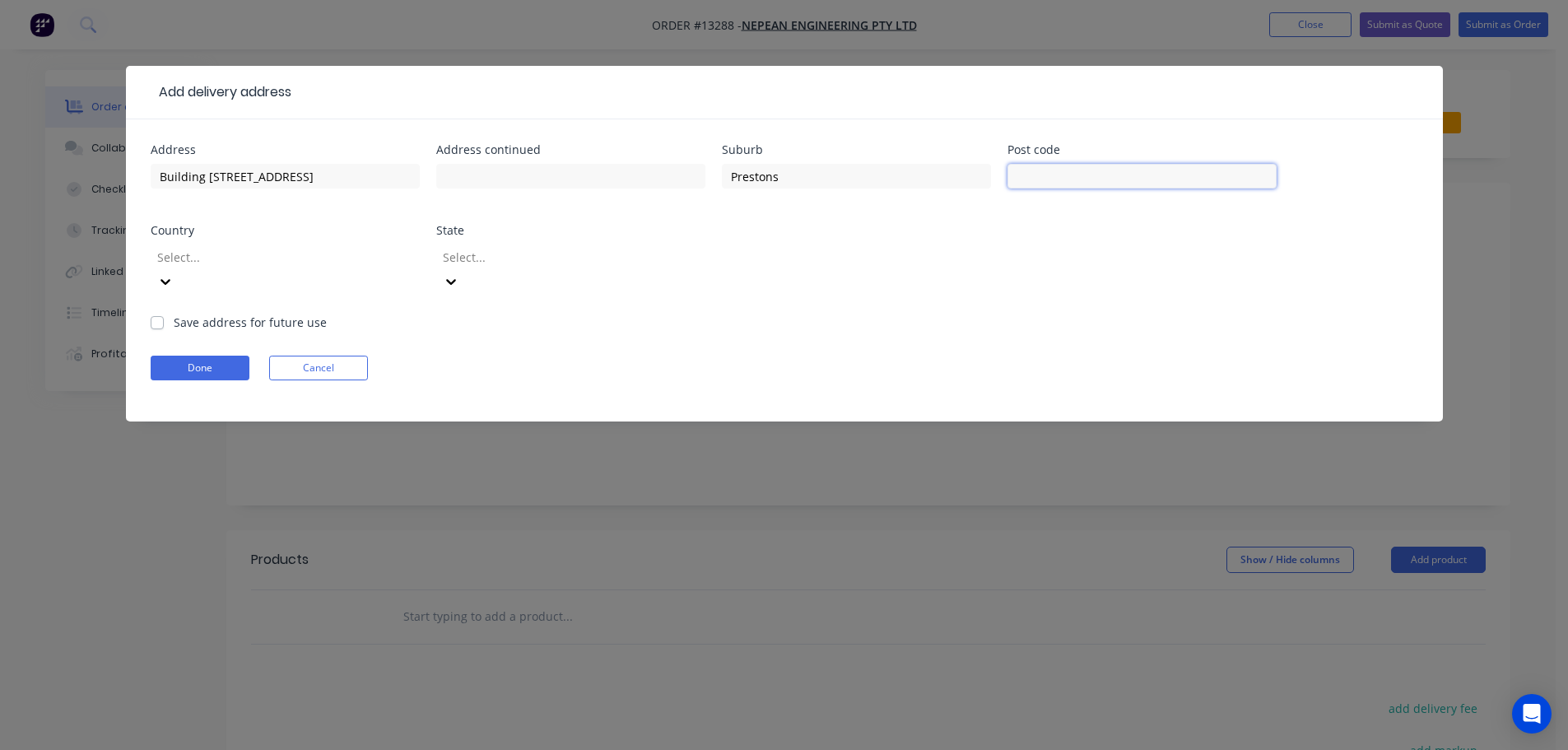
drag, startPoint x: 1094, startPoint y: 181, endPoint x: 1112, endPoint y: 182, distance: 18.0
click at [1094, 181] on input "text" at bounding box center [1142, 176] width 269 height 24
type input "2170"
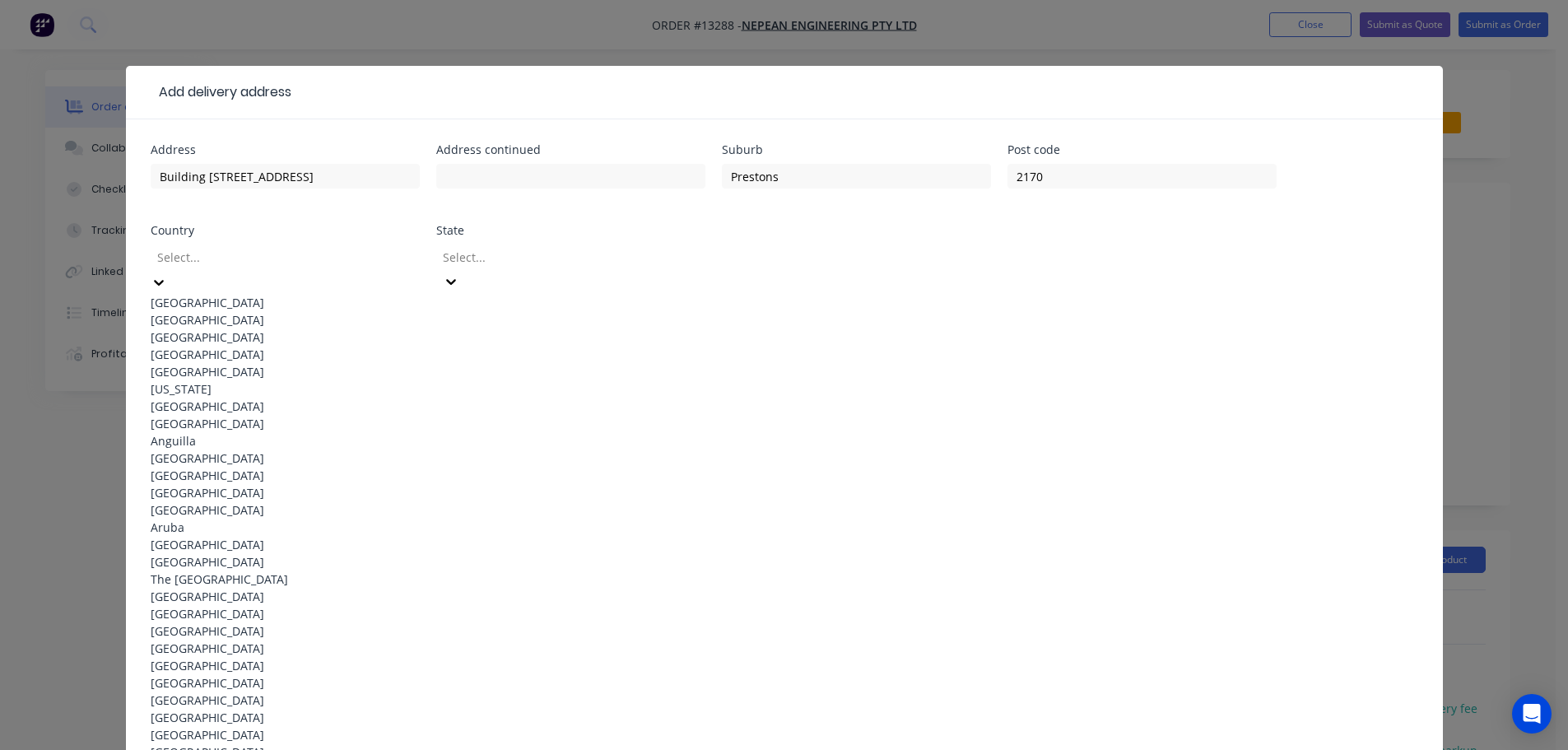
click at [303, 255] on div at bounding box center [274, 257] width 237 height 20
click at [234, 304] on div "[GEOGRAPHIC_DATA]" at bounding box center [285, 303] width 269 height 18
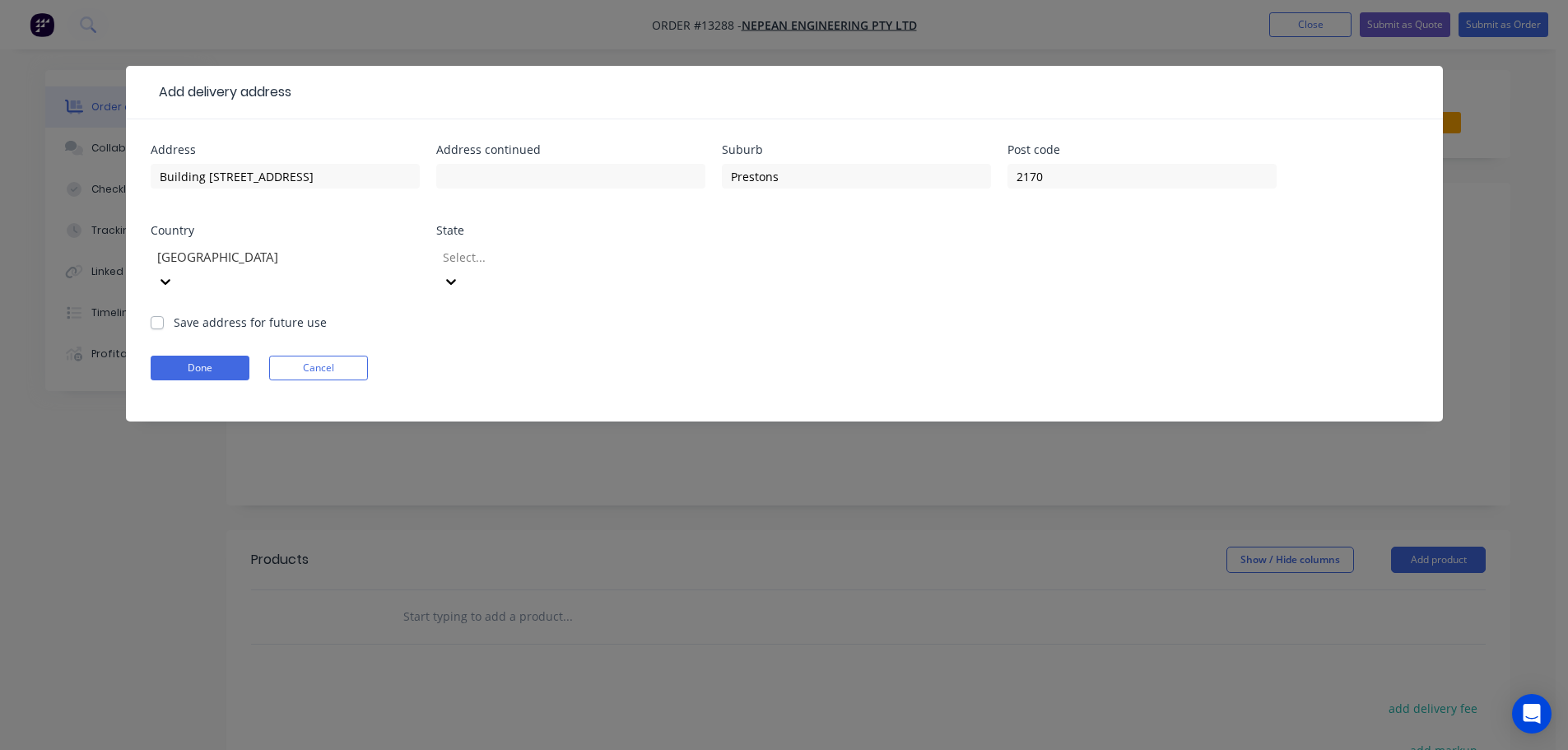
click at [526, 252] on div at bounding box center [560, 257] width 237 height 20
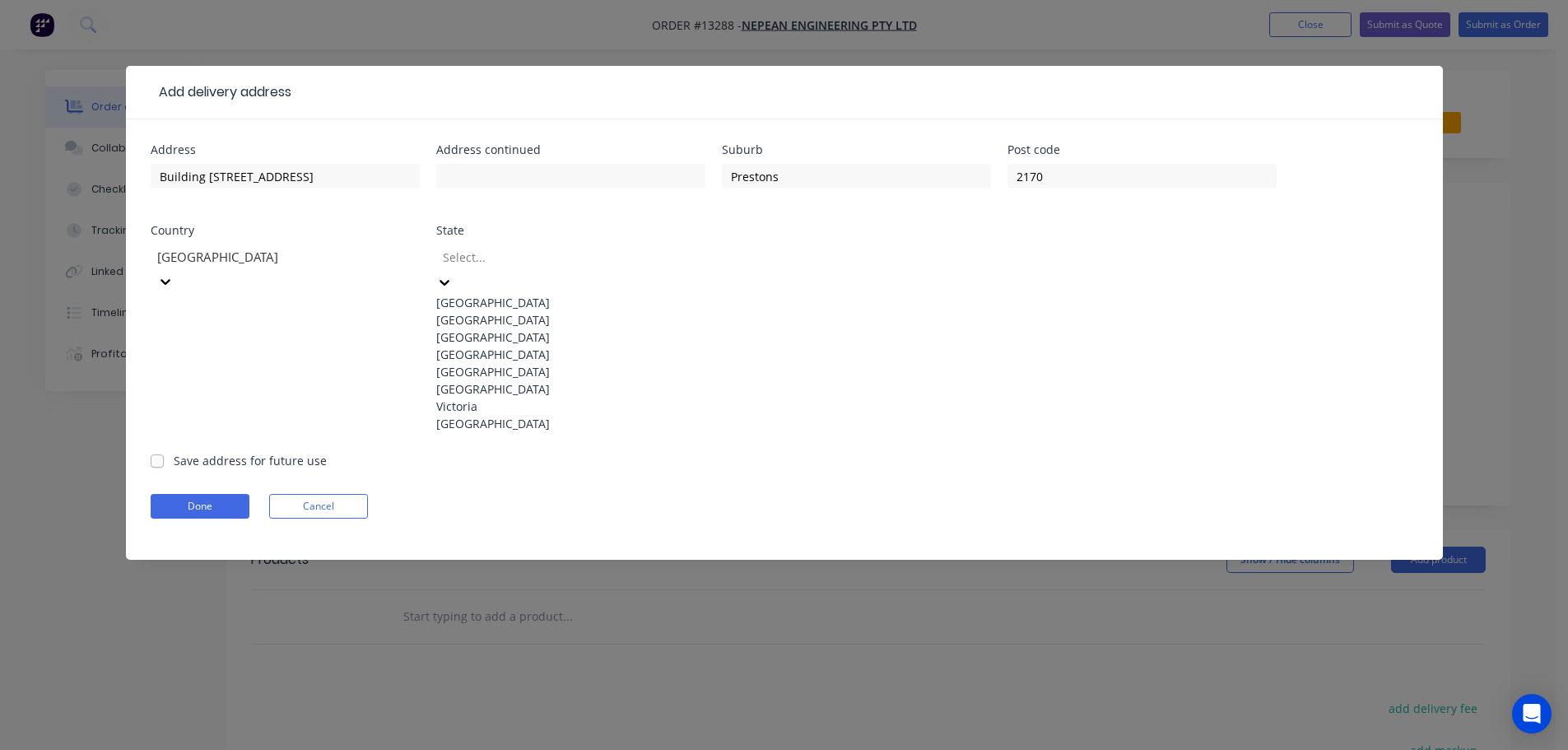
click at [502, 320] on div "[GEOGRAPHIC_DATA]" at bounding box center [571, 320] width 269 height 18
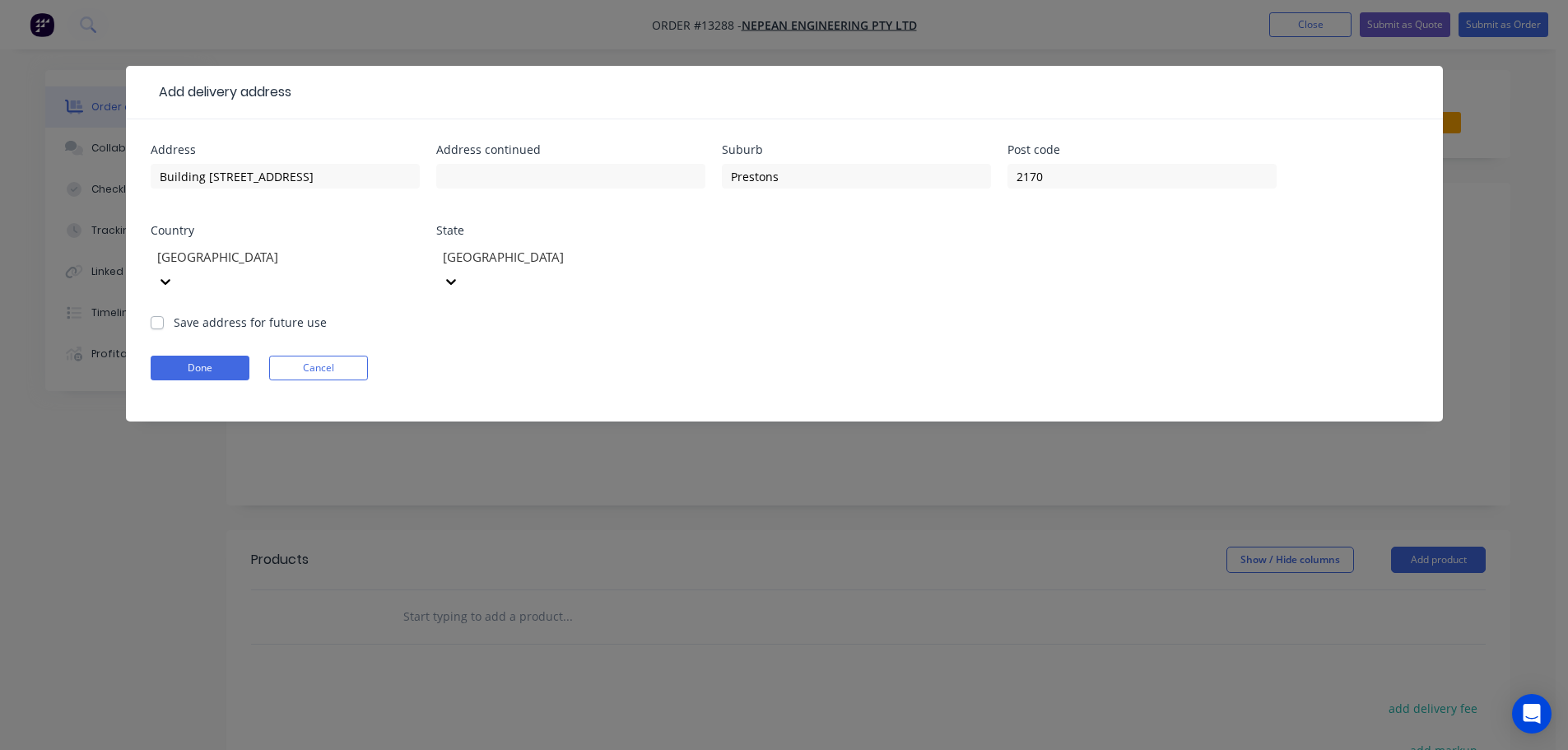
click at [174, 314] on label "Save address for future use" at bounding box center [250, 322] width 153 height 18
click at [160, 314] on input "Save address for future use" at bounding box center [157, 321] width 13 height 16
checkbox input "true"
click at [215, 356] on button "Done" at bounding box center [200, 367] width 99 height 24
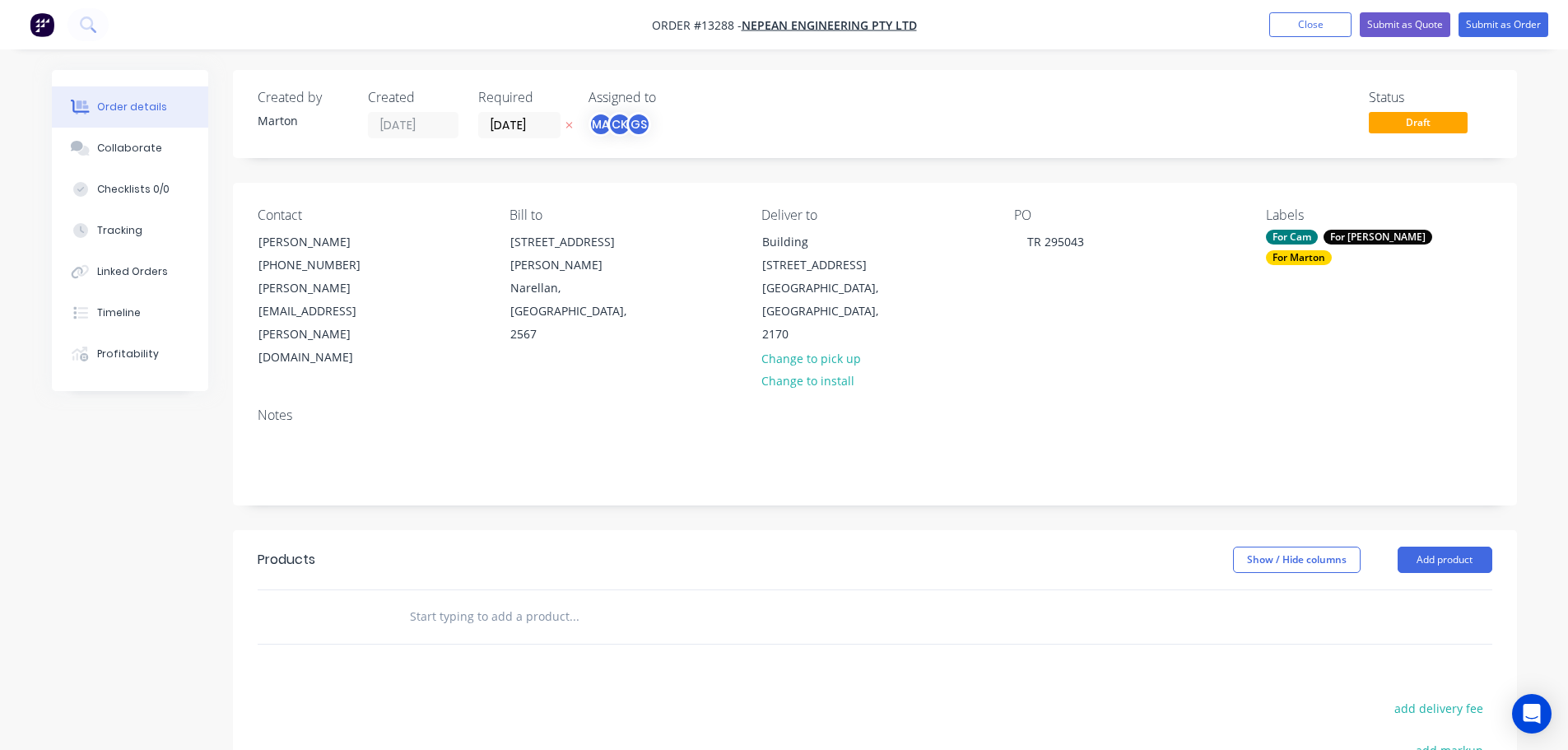
click at [485, 600] on input "text" at bounding box center [574, 616] width 329 height 33
click at [518, 600] on input "text" at bounding box center [574, 616] width 329 height 33
click at [889, 168] on div "Created by [PERSON_NAME] Created [DATE] Required [DATE] Assigned to MA CK GS St…" at bounding box center [875, 555] width 1284 height 970
click at [472, 600] on input "text" at bounding box center [574, 616] width 329 height 33
click at [1317, 25] on button "Close" at bounding box center [1311, 24] width 82 height 24
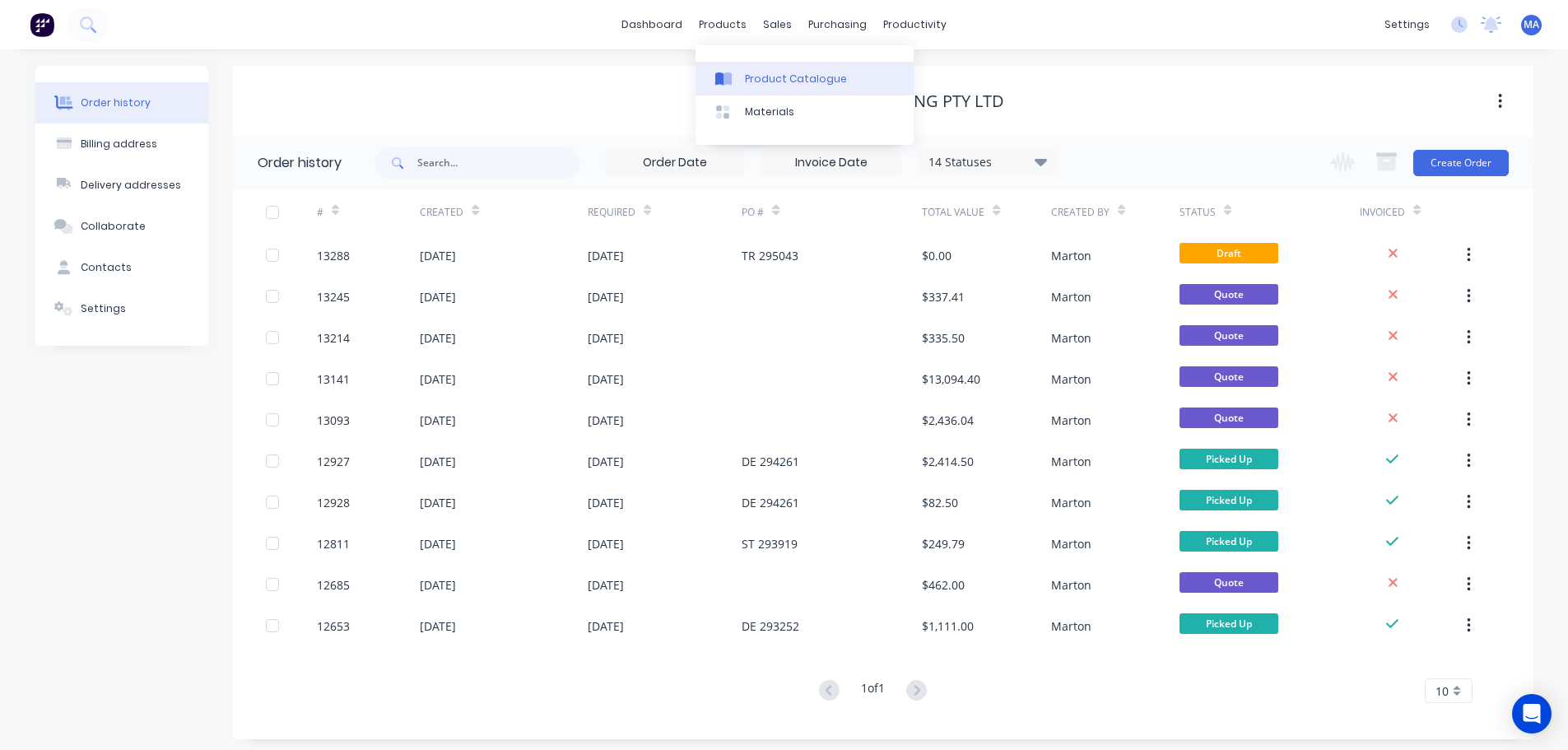
click at [736, 89] on link "Product Catalogue" at bounding box center [805, 77] width 218 height 33
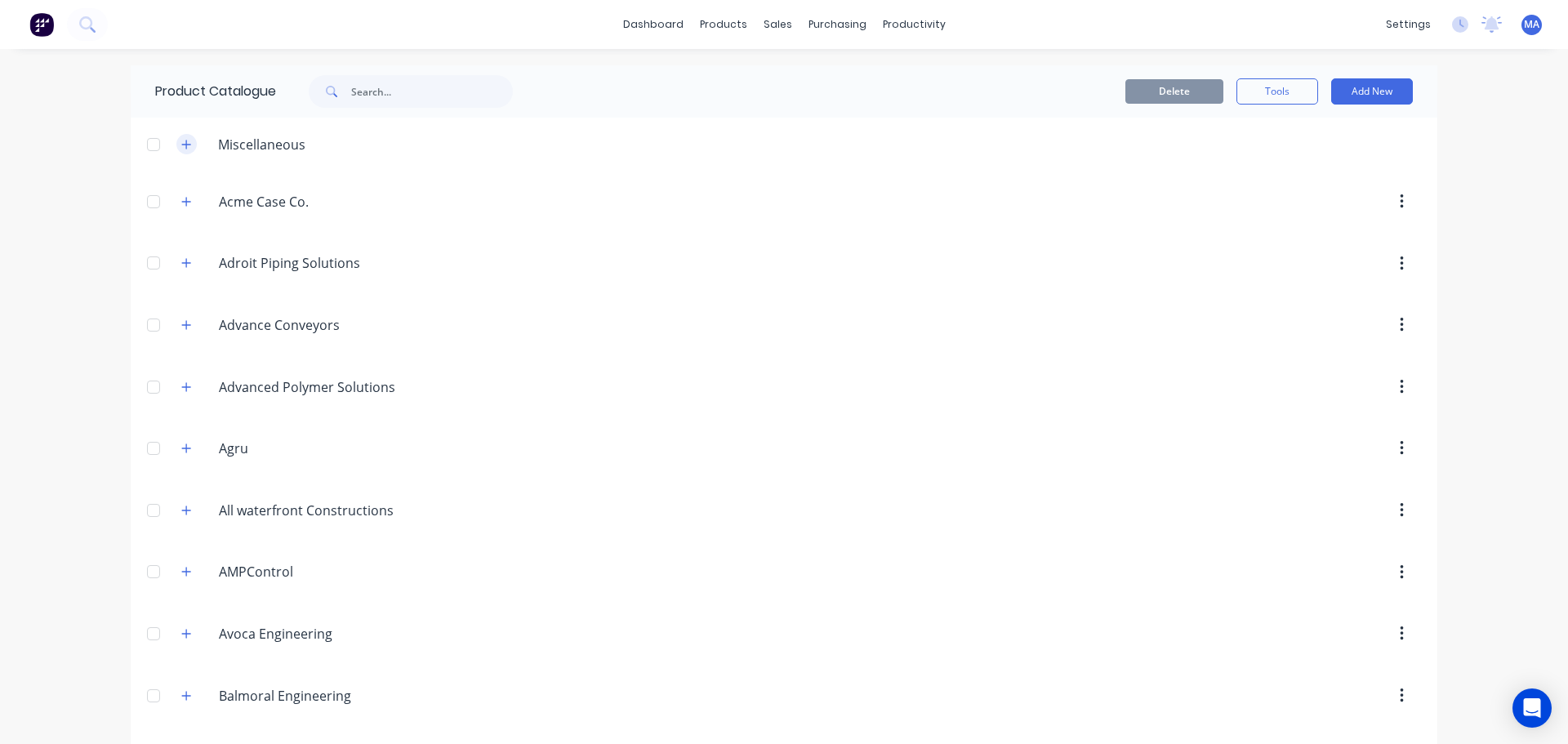
click at [182, 146] on icon "button" at bounding box center [186, 144] width 9 height 9
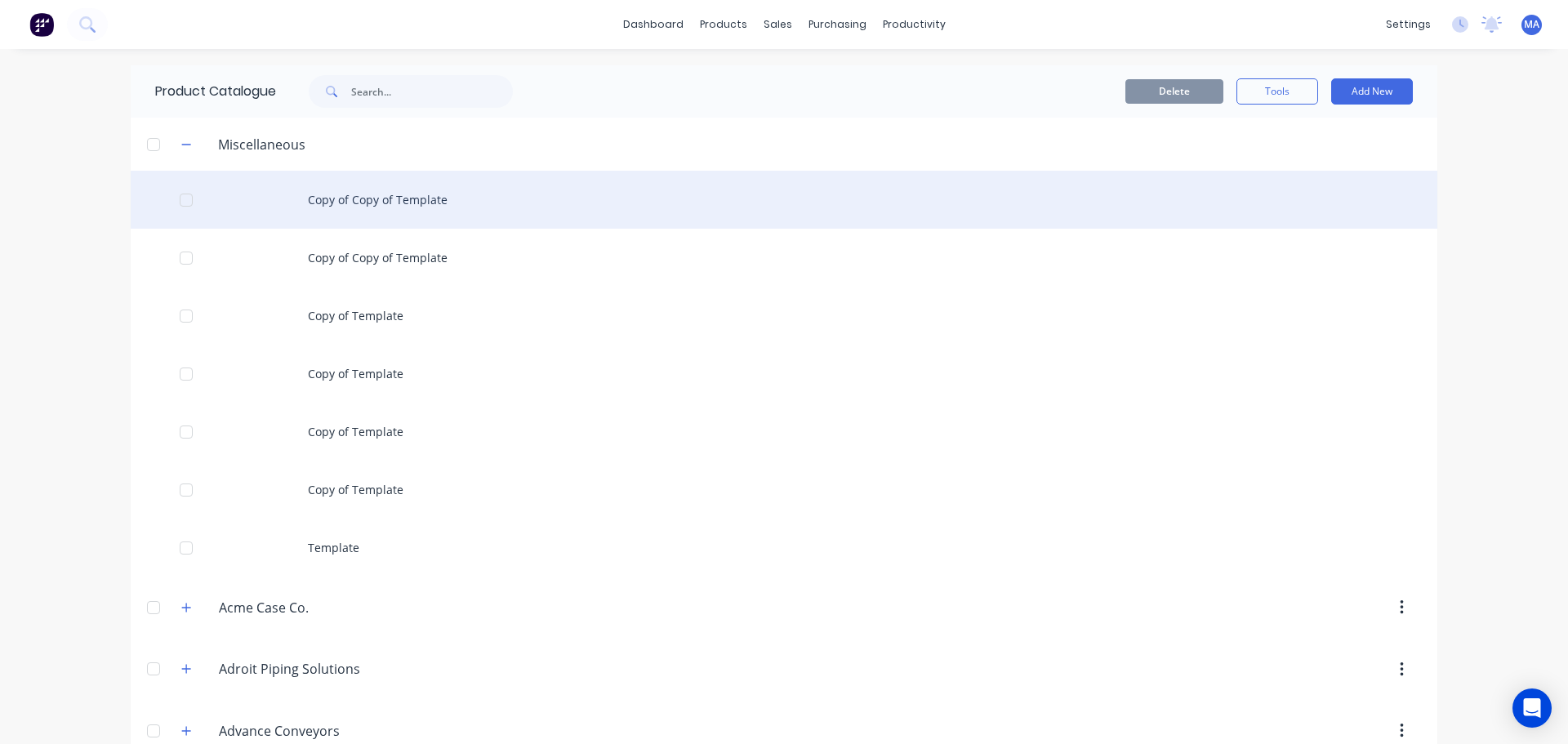
click at [353, 200] on div "Copy of Copy of Template" at bounding box center [784, 200] width 1306 height 58
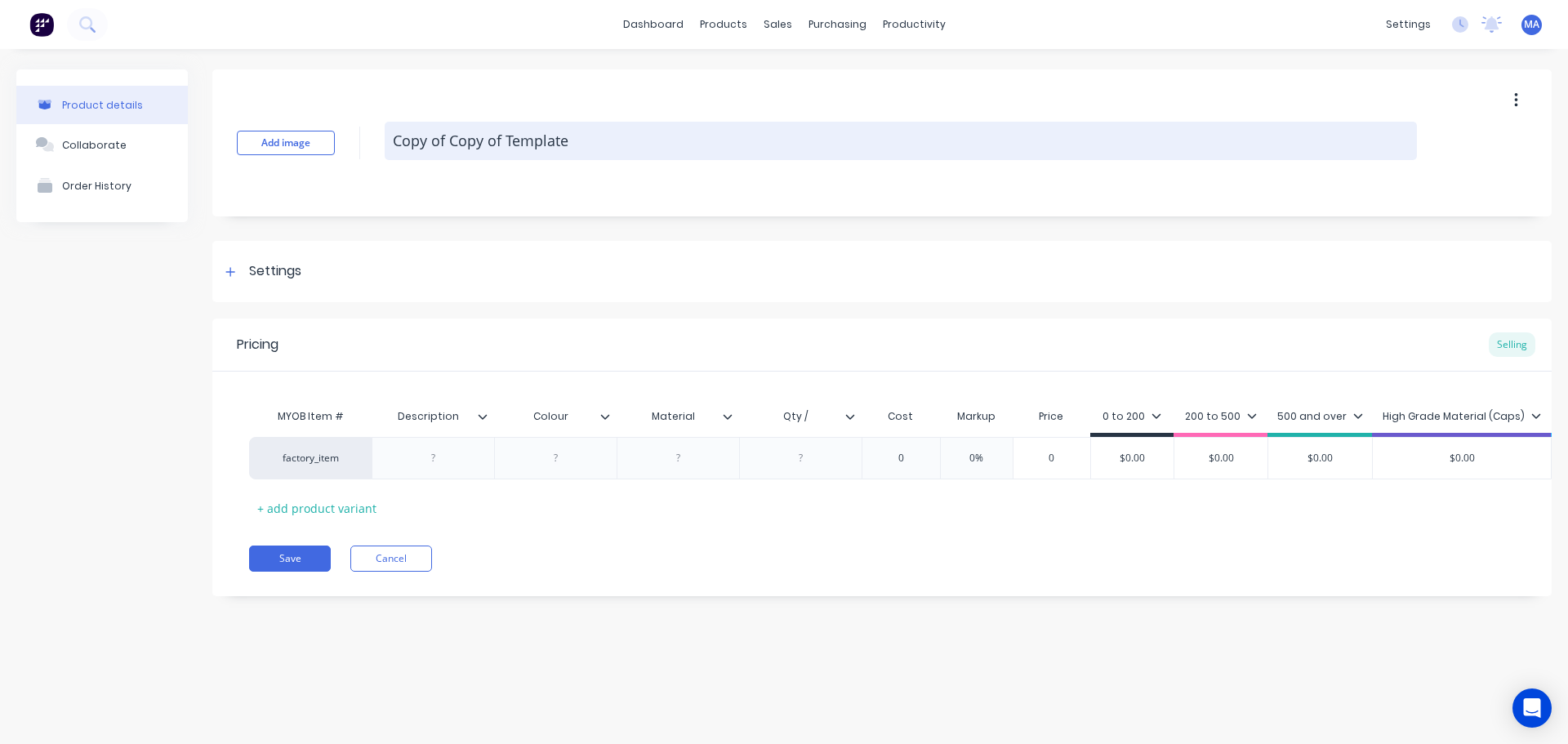
click at [664, 155] on textarea "Copy of Copy of Template" at bounding box center [900, 141] width 1032 height 38
drag, startPoint x: 528, startPoint y: 146, endPoint x: 398, endPoint y: 143, distance: 130.0
click at [398, 143] on textarea "Copy of Copy of Template" at bounding box center [900, 141] width 1032 height 38
type textarea "C"
click at [397, 146] on textarea at bounding box center [900, 141] width 1032 height 38
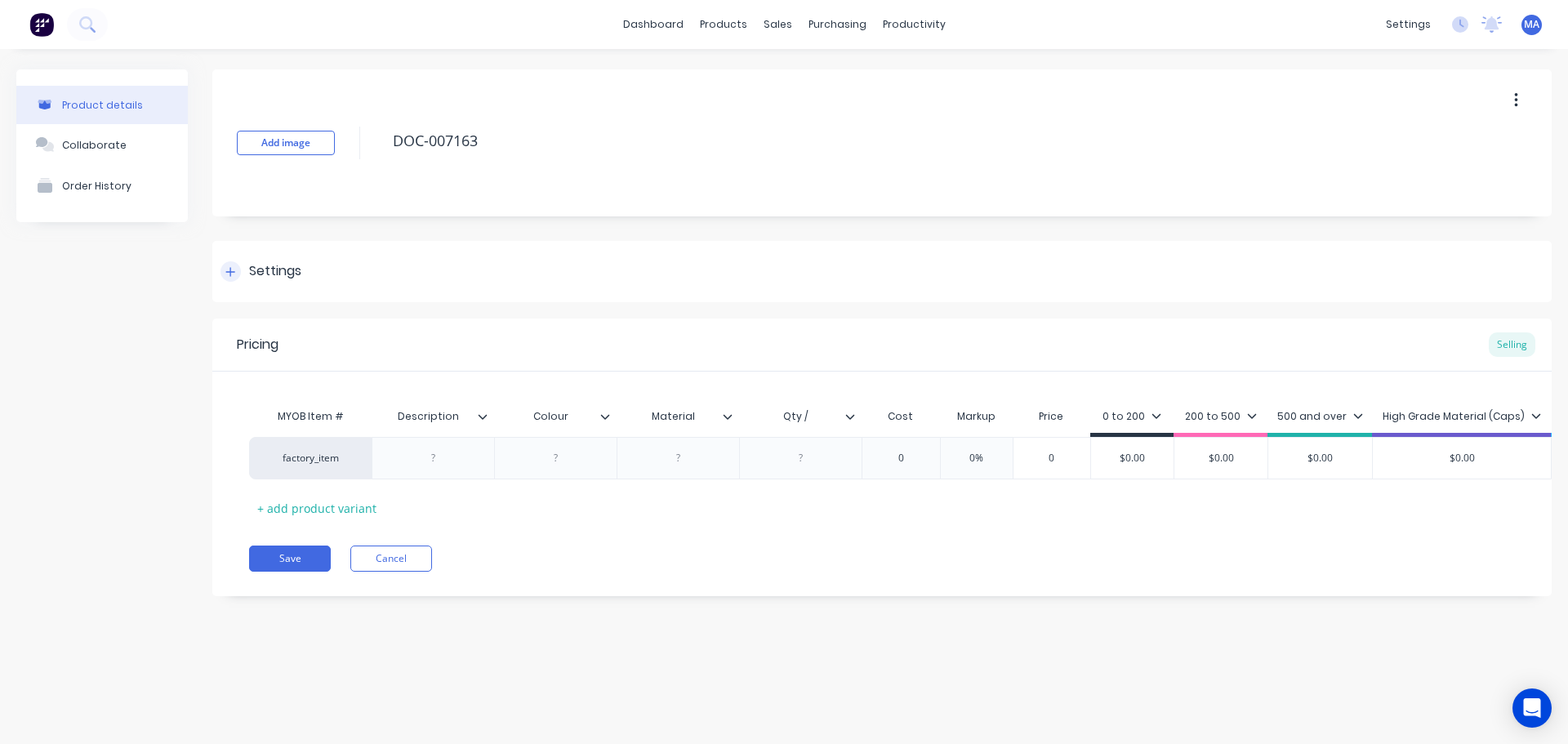
type textarea "DOC-007163"
click at [295, 285] on div "Settings" at bounding box center [882, 271] width 1340 height 61
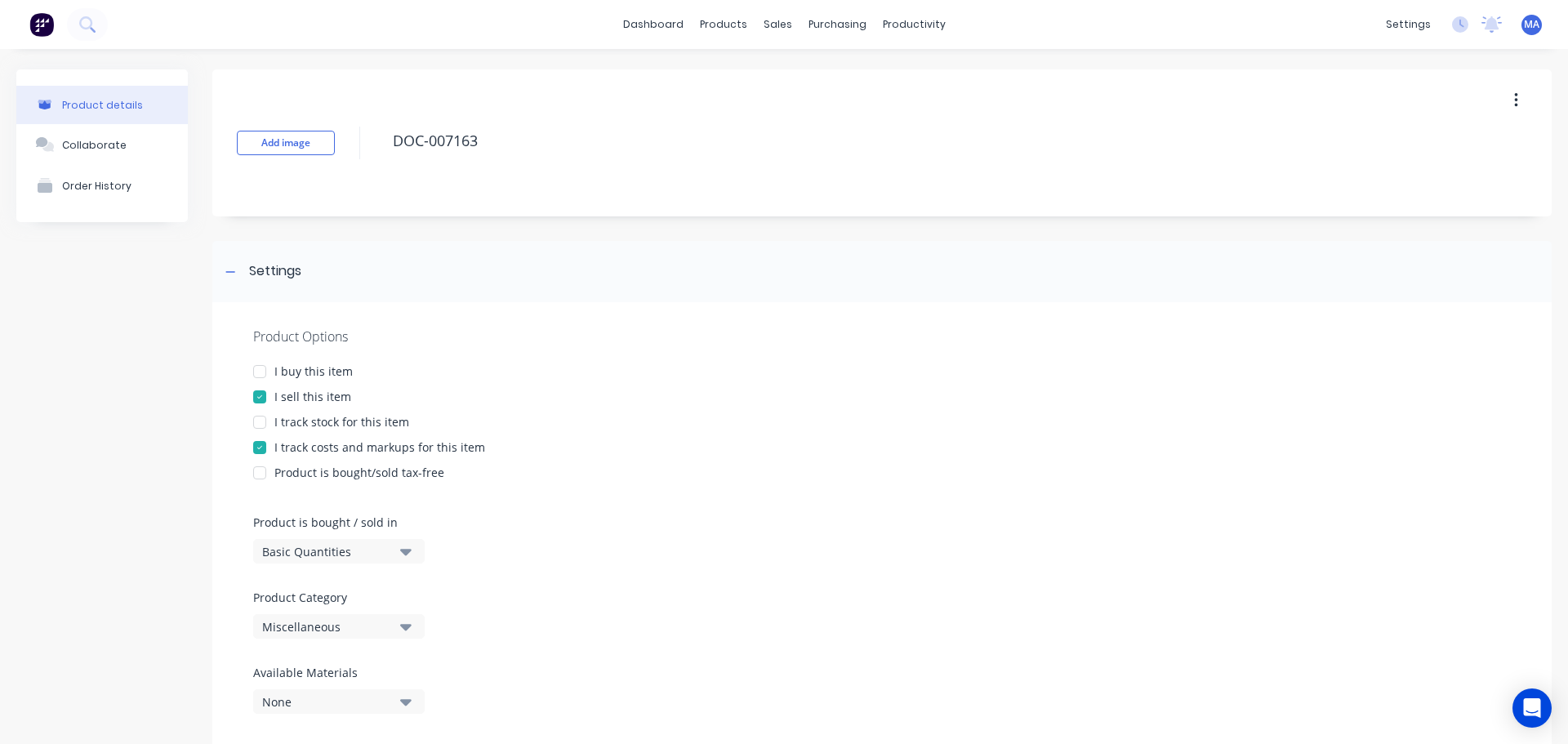
click at [343, 620] on div "Miscellaneous" at bounding box center [327, 627] width 131 height 18
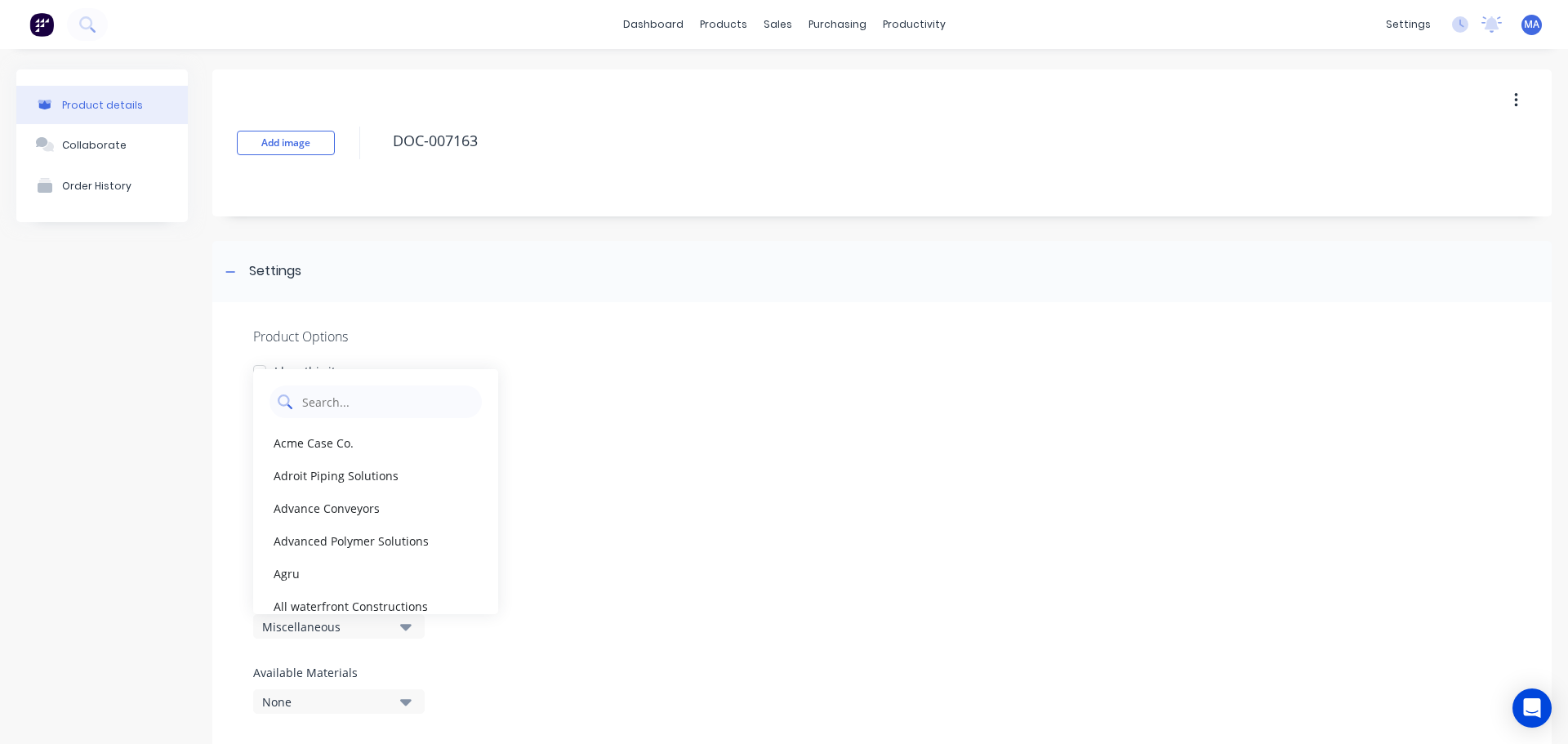
click at [351, 409] on Category "text" at bounding box center [388, 401] width 173 height 33
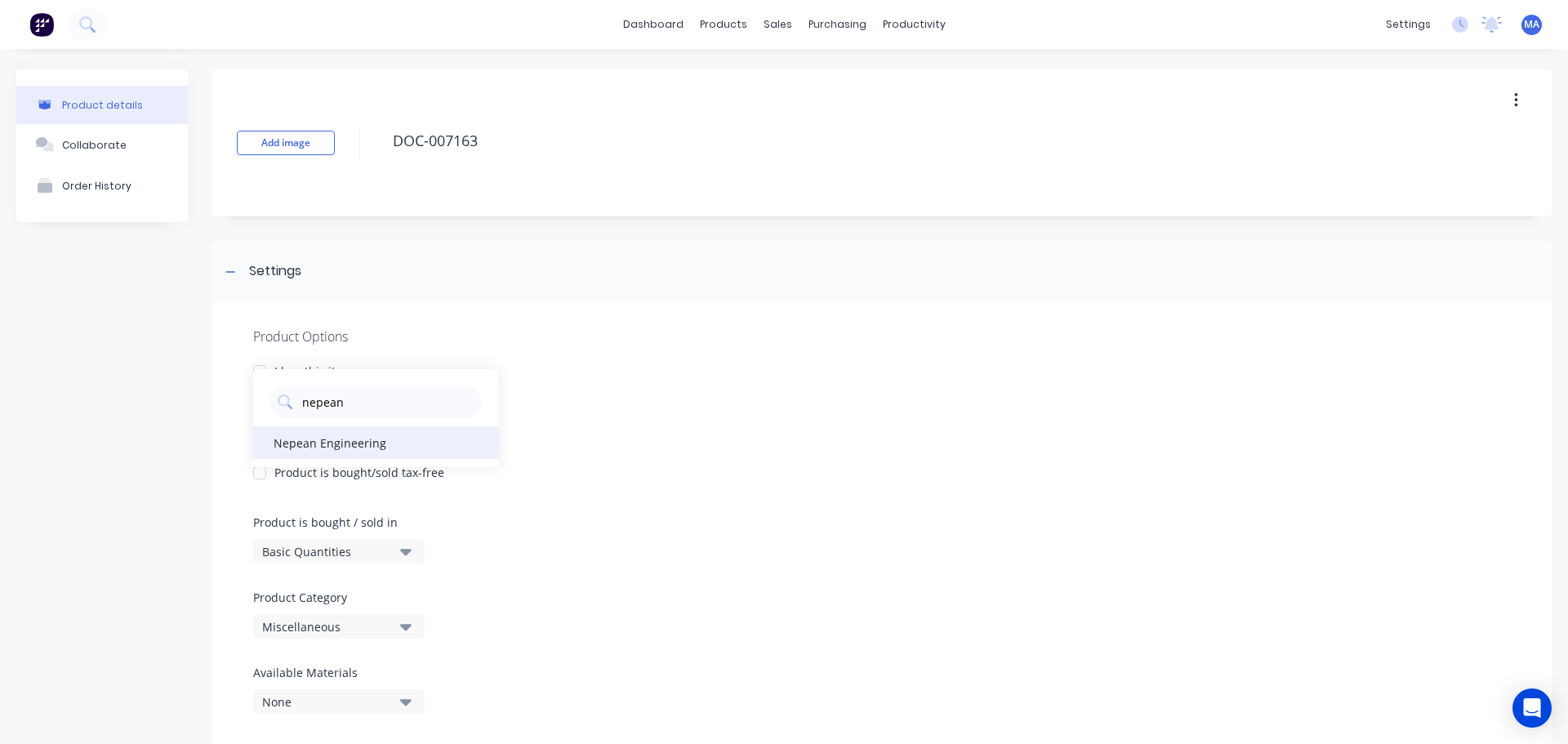
type Category "nepean"
click at [325, 437] on div "Nepean Engineering" at bounding box center [376, 442] width 245 height 33
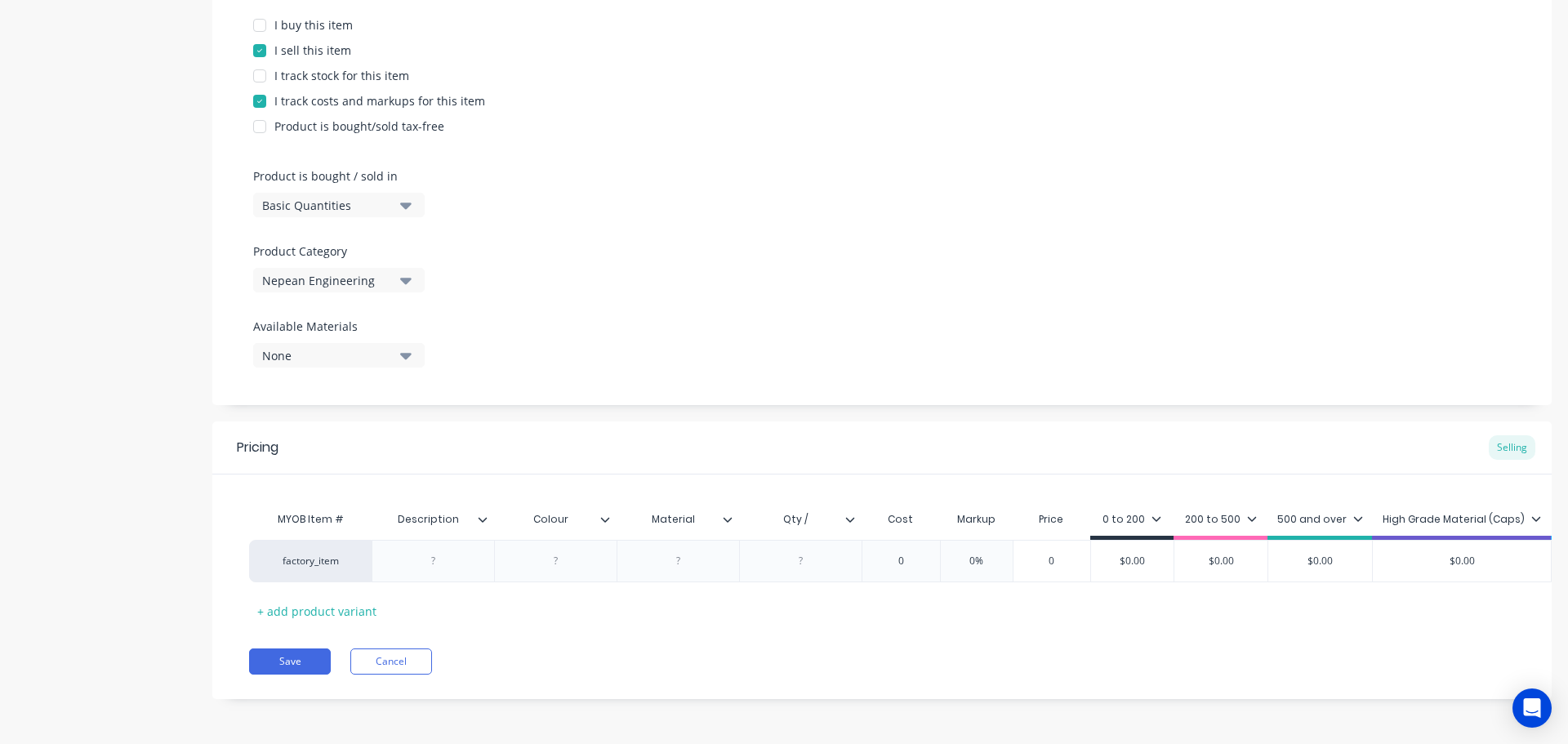
scroll to position [359, 0]
click at [444, 550] on div at bounding box center [433, 561] width 82 height 21
click at [554, 555] on div at bounding box center [556, 561] width 82 height 21
click at [812, 552] on div at bounding box center [801, 561] width 82 height 21
click at [833, 512] on input "Qty /" at bounding box center [799, 520] width 113 height 15
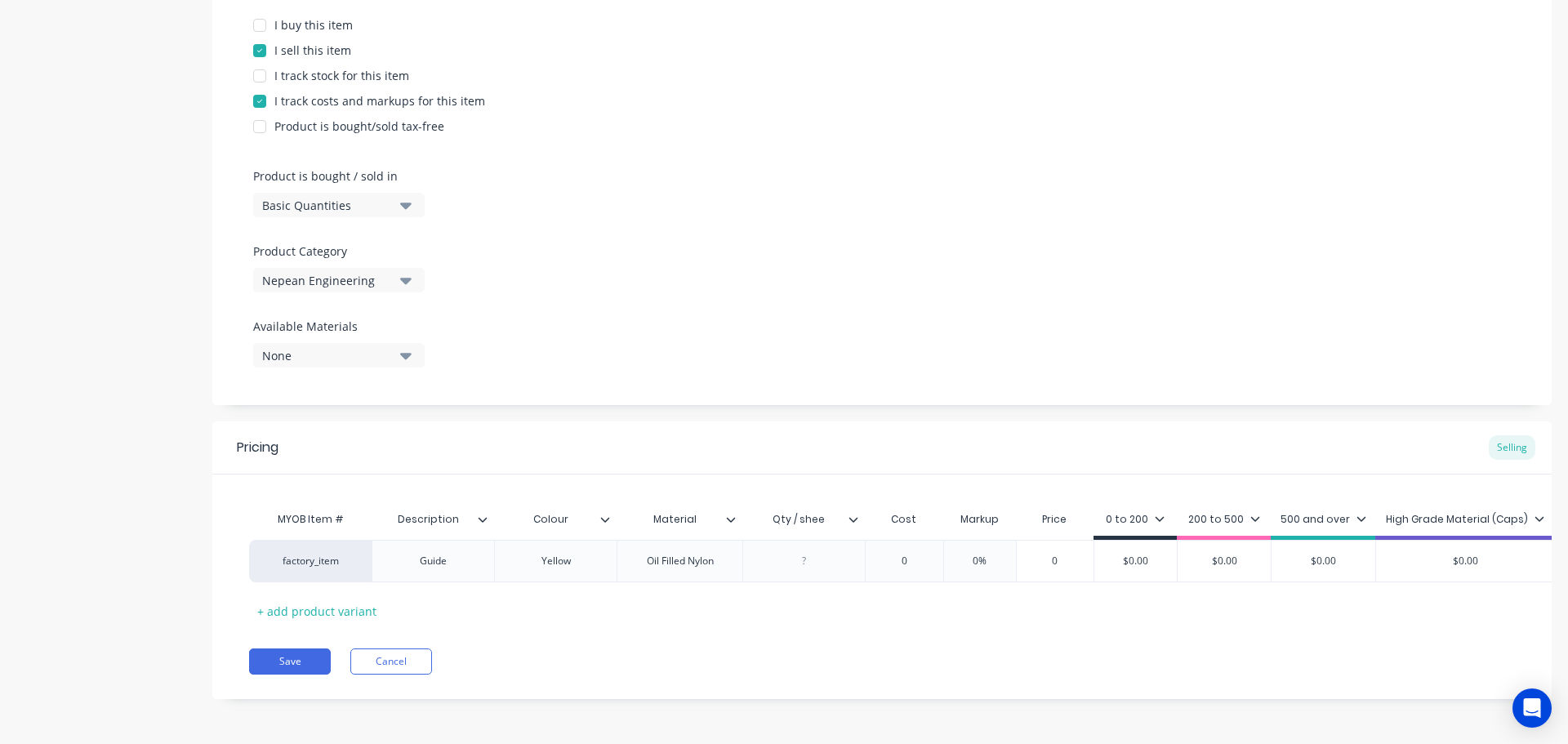
type input "Qty / sheet"
click at [584, 422] on div "Pricing Selling" at bounding box center [882, 449] width 1340 height 53
click at [841, 550] on div at bounding box center [804, 561] width 82 height 21
click at [924, 541] on div "0" at bounding box center [904, 561] width 82 height 41
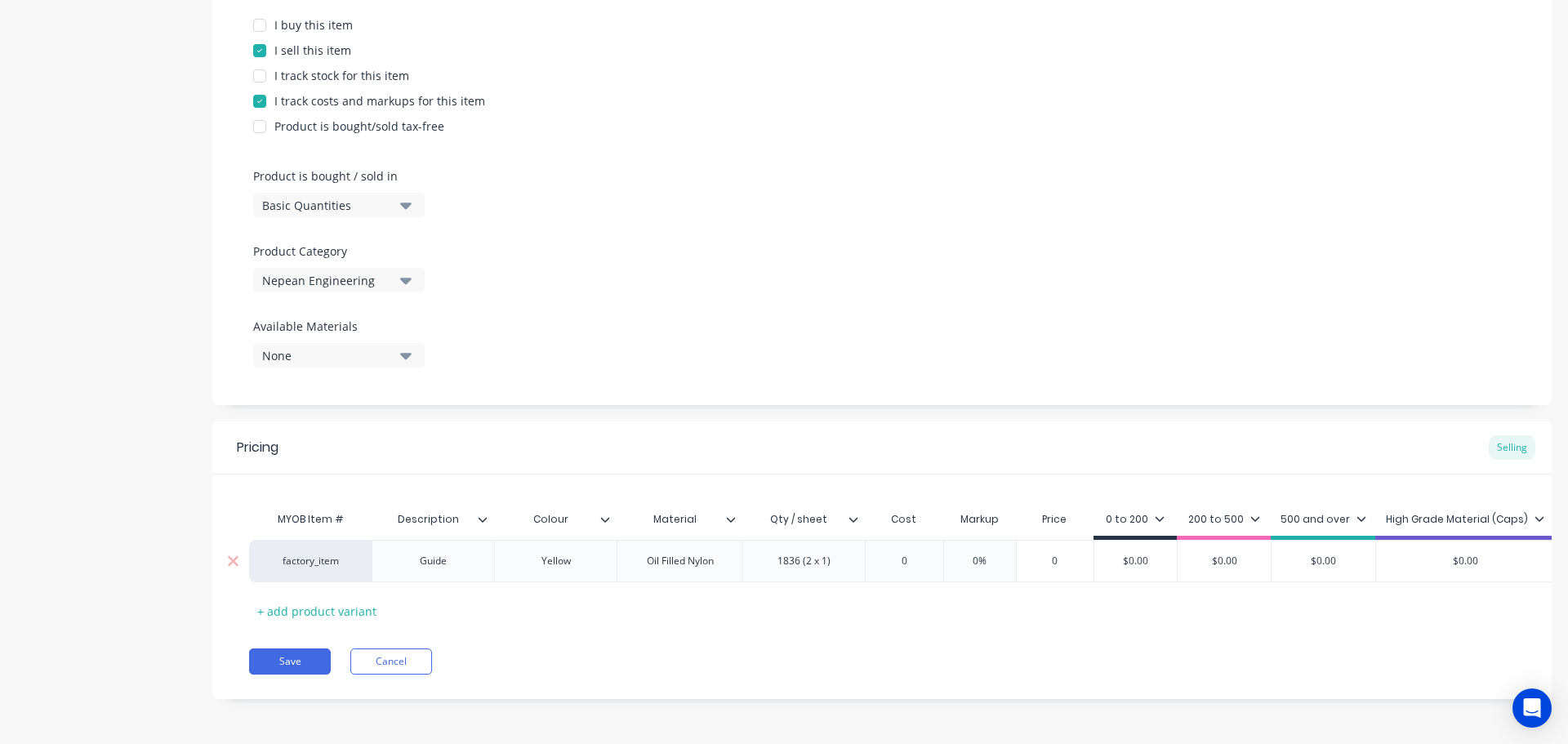
drag, startPoint x: 906, startPoint y: 548, endPoint x: 888, endPoint y: 550, distance: 18.1
click at [889, 554] on input "0" at bounding box center [904, 561] width 82 height 15
click at [1062, 541] on div "$7.65" at bounding box center [1079, 561] width 93 height 41
type input "7.65"
click at [1062, 541] on div "$7.65" at bounding box center [1079, 561] width 93 height 41
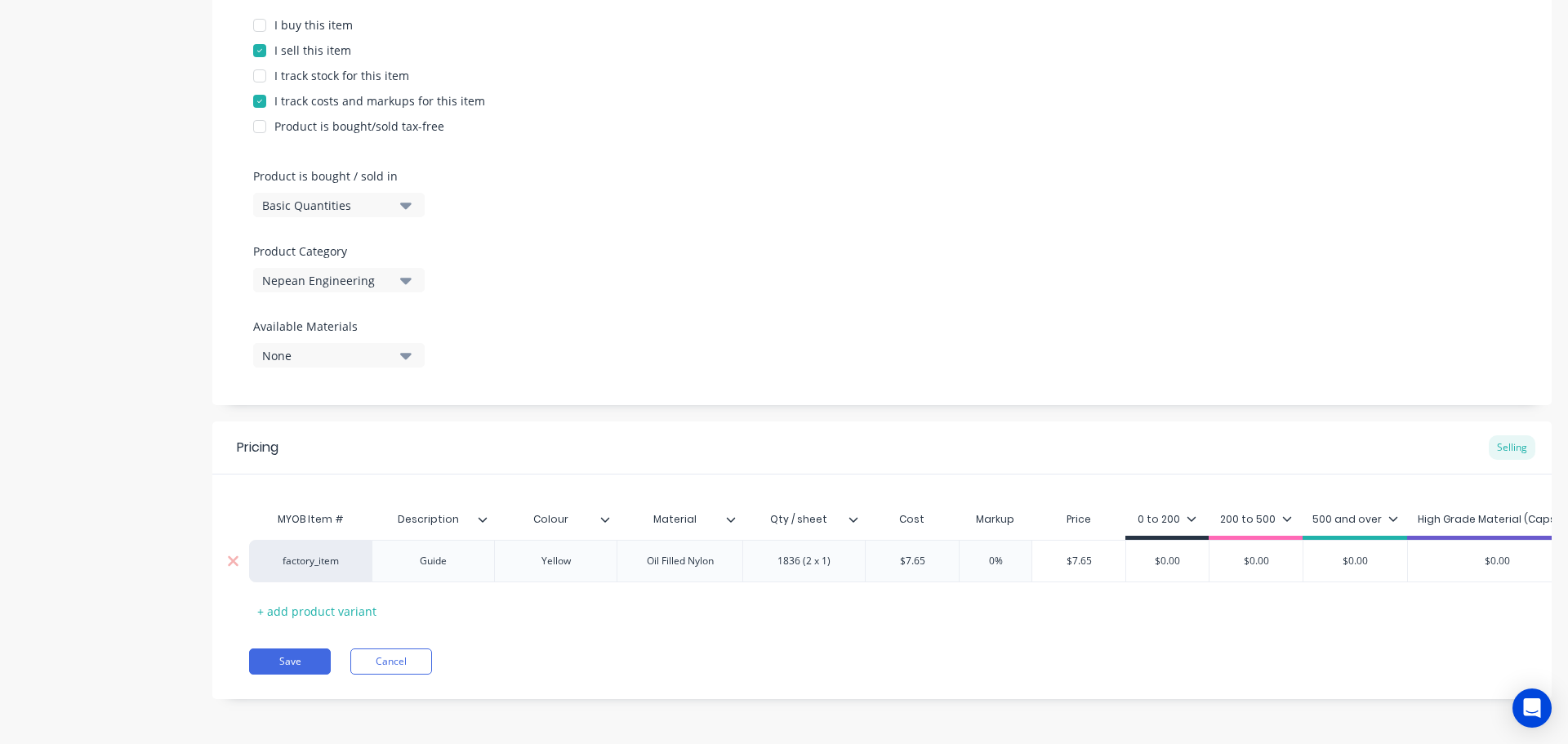
drag, startPoint x: 1105, startPoint y: 547, endPoint x: 1040, endPoint y: 545, distance: 65.0
click at [1040, 554] on input "$7.65" at bounding box center [1079, 561] width 93 height 15
click at [1157, 568] on div "$0.00" at bounding box center [1178, 561] width 83 height 41
type input "3.8"
type input "$0.00"
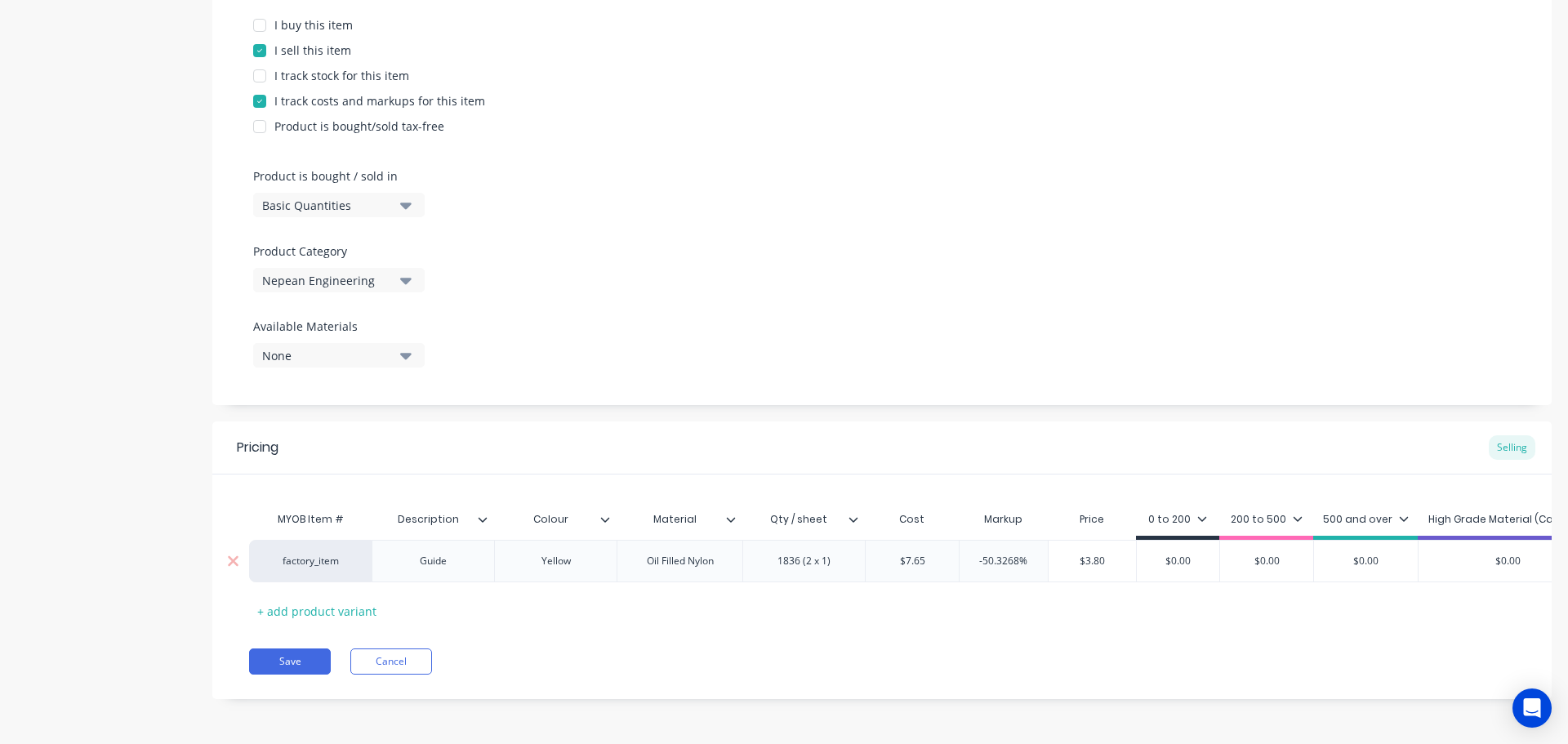
type input "$3.80"
drag, startPoint x: 1085, startPoint y: 546, endPoint x: 1058, endPoint y: 546, distance: 27.0
click at [1058, 554] on input "$3.80" at bounding box center [1093, 561] width 88 height 15
click at [1024, 554] on input "-50.3268%" at bounding box center [1004, 561] width 88 height 15
drag, startPoint x: 1034, startPoint y: 545, endPoint x: 956, endPoint y: 567, distance: 81.0
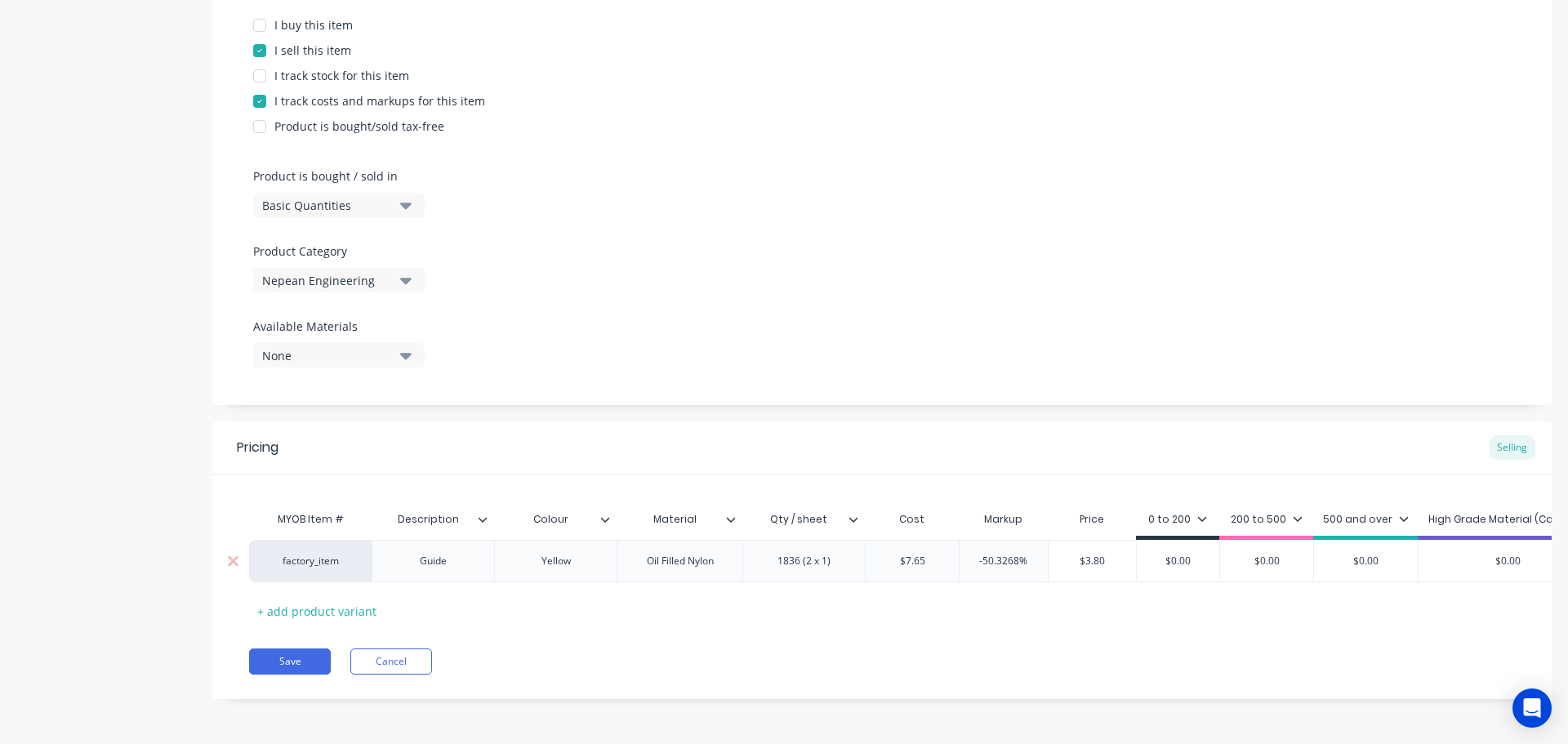
click at [957, 550] on div "factory_item Guide Yellow Oil Filled Nylon 1836 (2 x 1) $7.65 7.65 -50.3268% -5…" at bounding box center [1007, 561] width 1515 height 43
type input "0"
click at [1065, 586] on div "MYOB Item # Description Colour Material Qty / sheet Cost Markup Price 0 to 200 …" at bounding box center [882, 563] width 1266 height 121
click at [642, 435] on div "Pricing Selling" at bounding box center [882, 449] width 1340 height 53
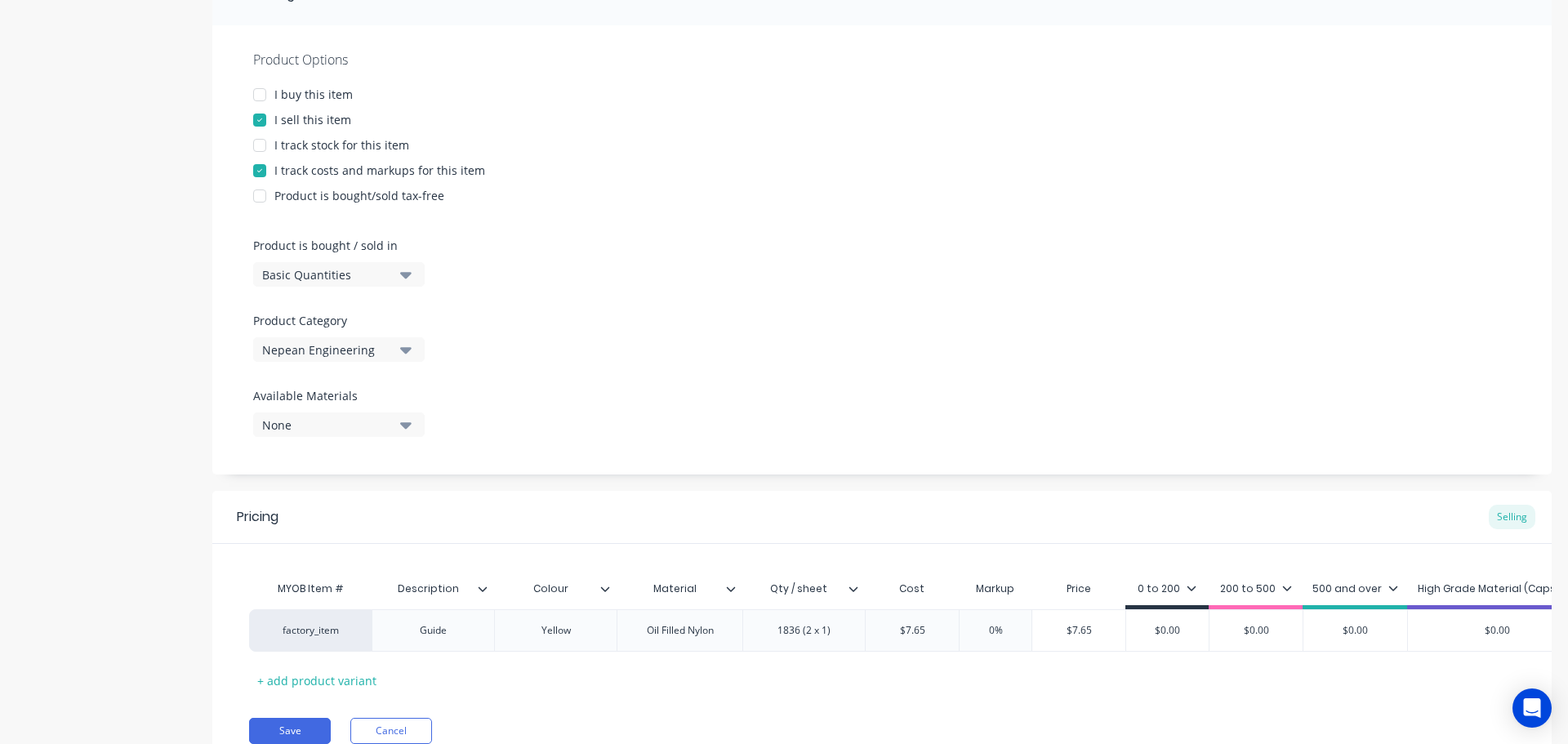
scroll to position [327, 0]
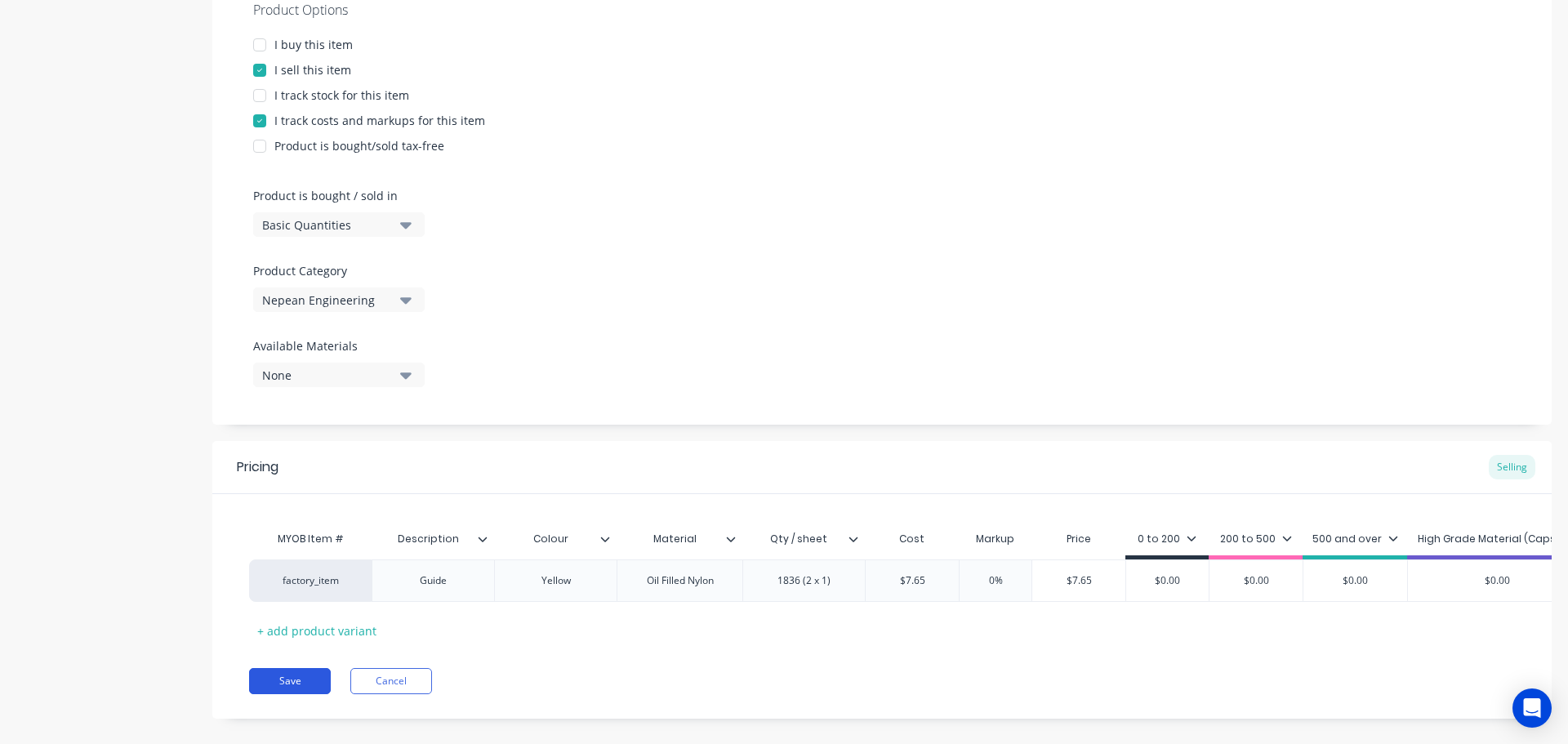
click at [298, 693] on button "Save" at bounding box center [290, 681] width 82 height 26
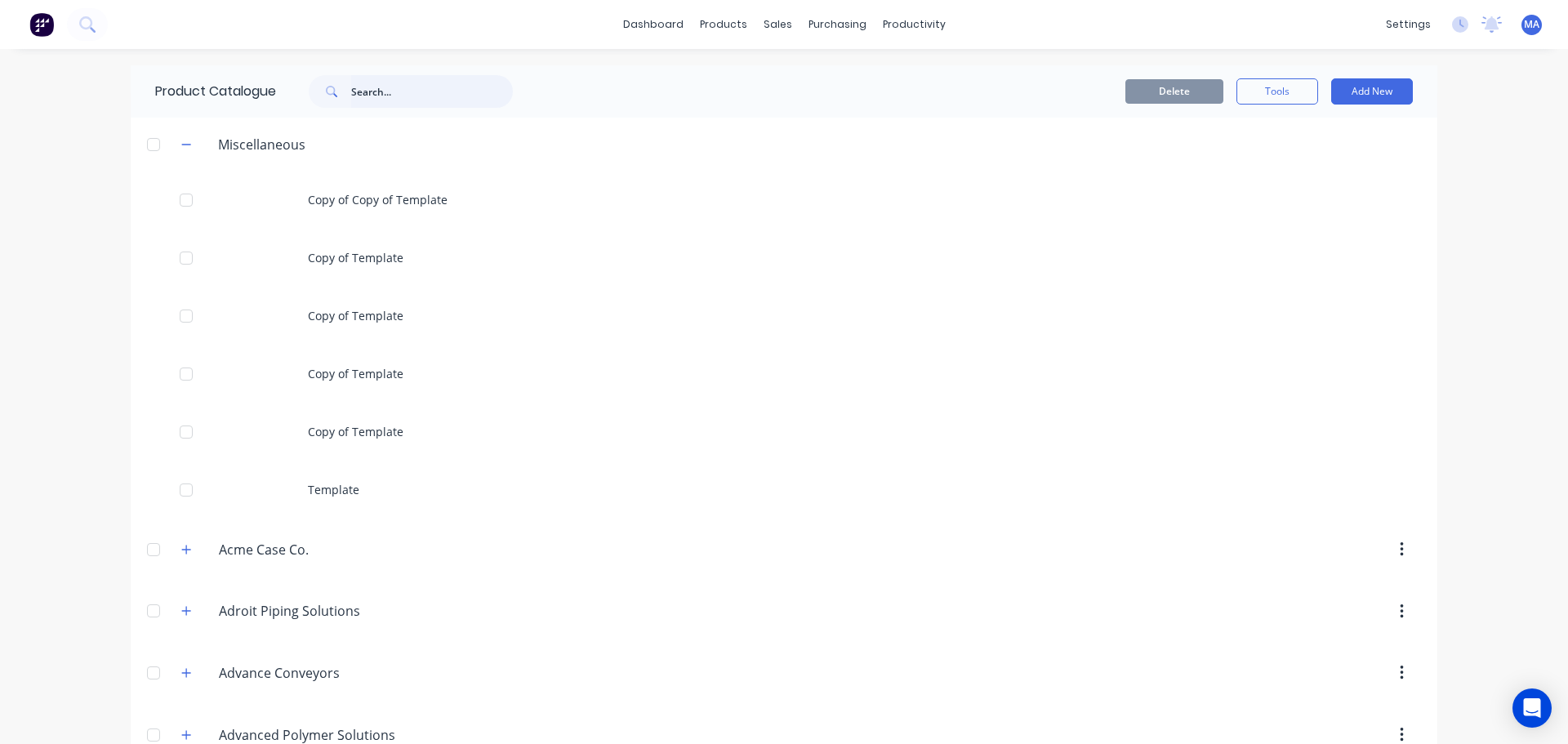
click at [438, 88] on input "text" at bounding box center [432, 91] width 162 height 33
type input "DOC"
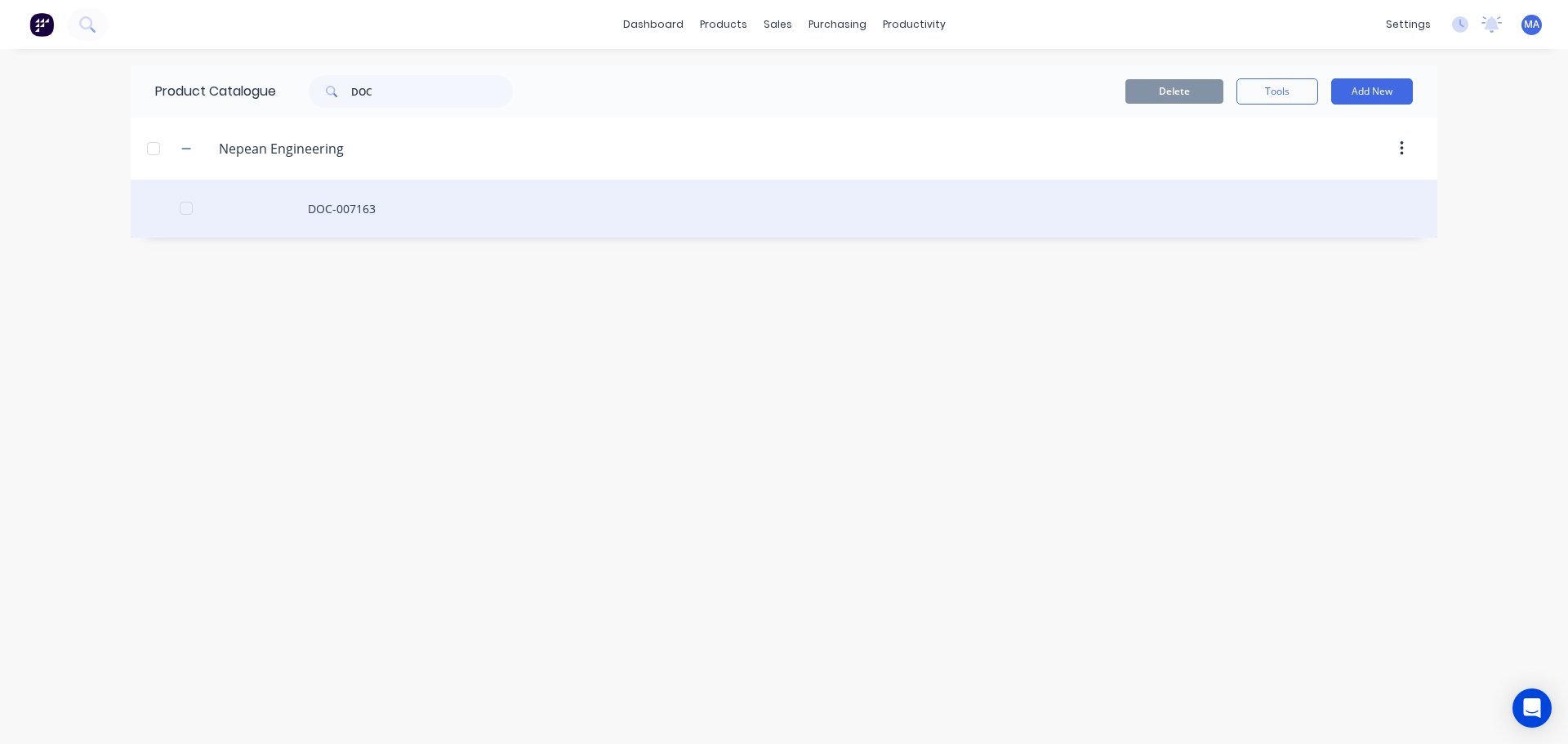
click at [364, 213] on div "DOC-007163" at bounding box center [784, 209] width 1306 height 58
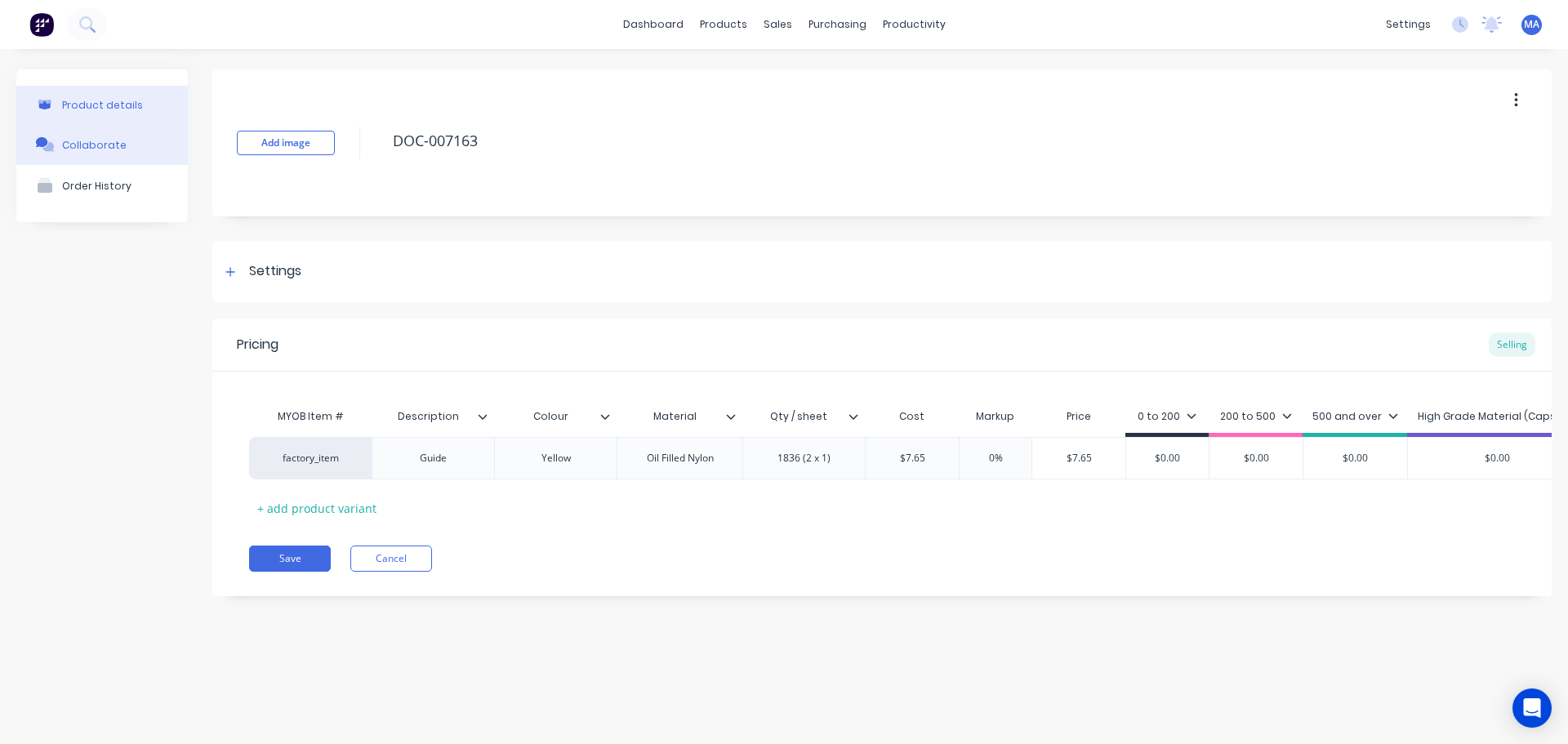
click at [118, 139] on div "Collaborate" at bounding box center [93, 145] width 64 height 13
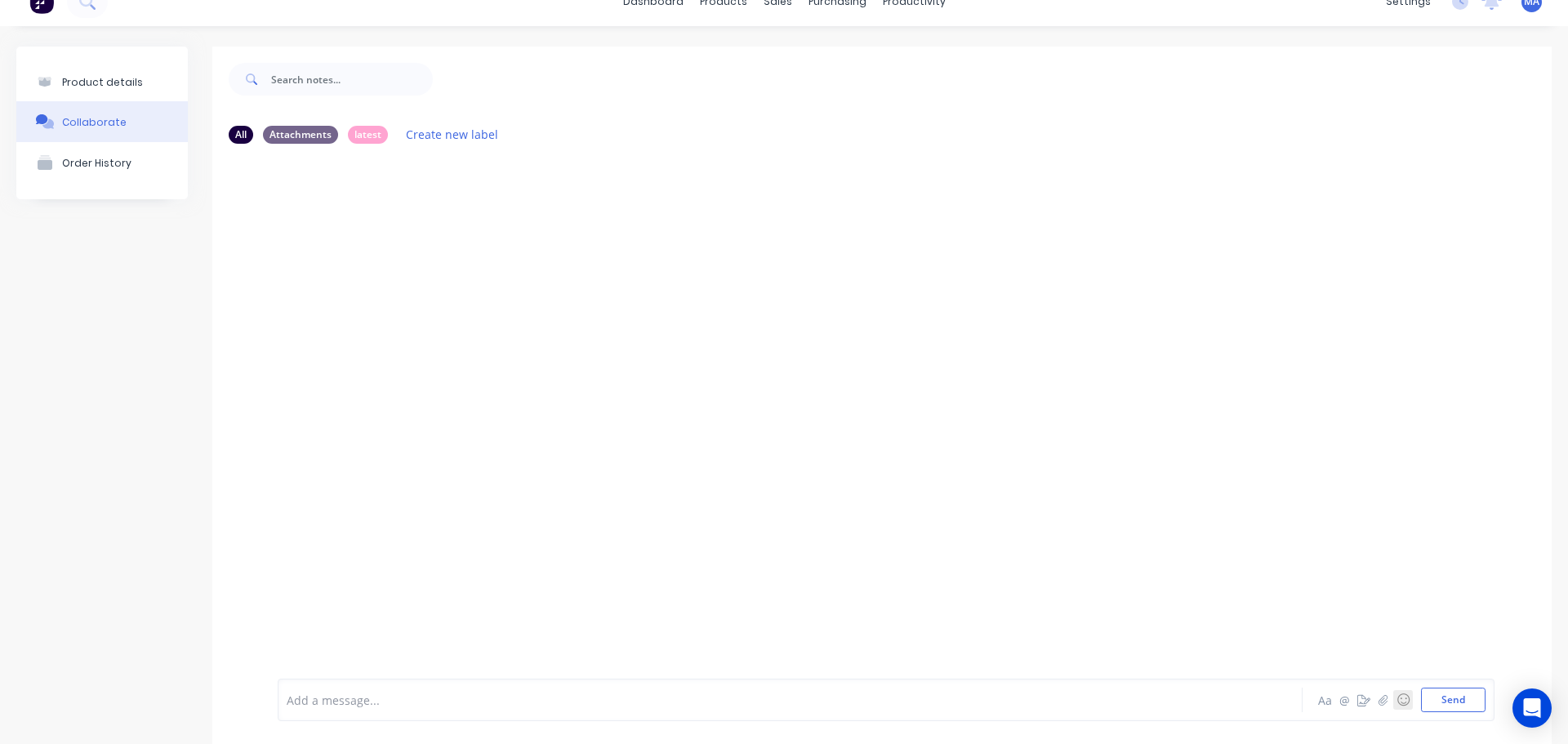
scroll to position [45, 0]
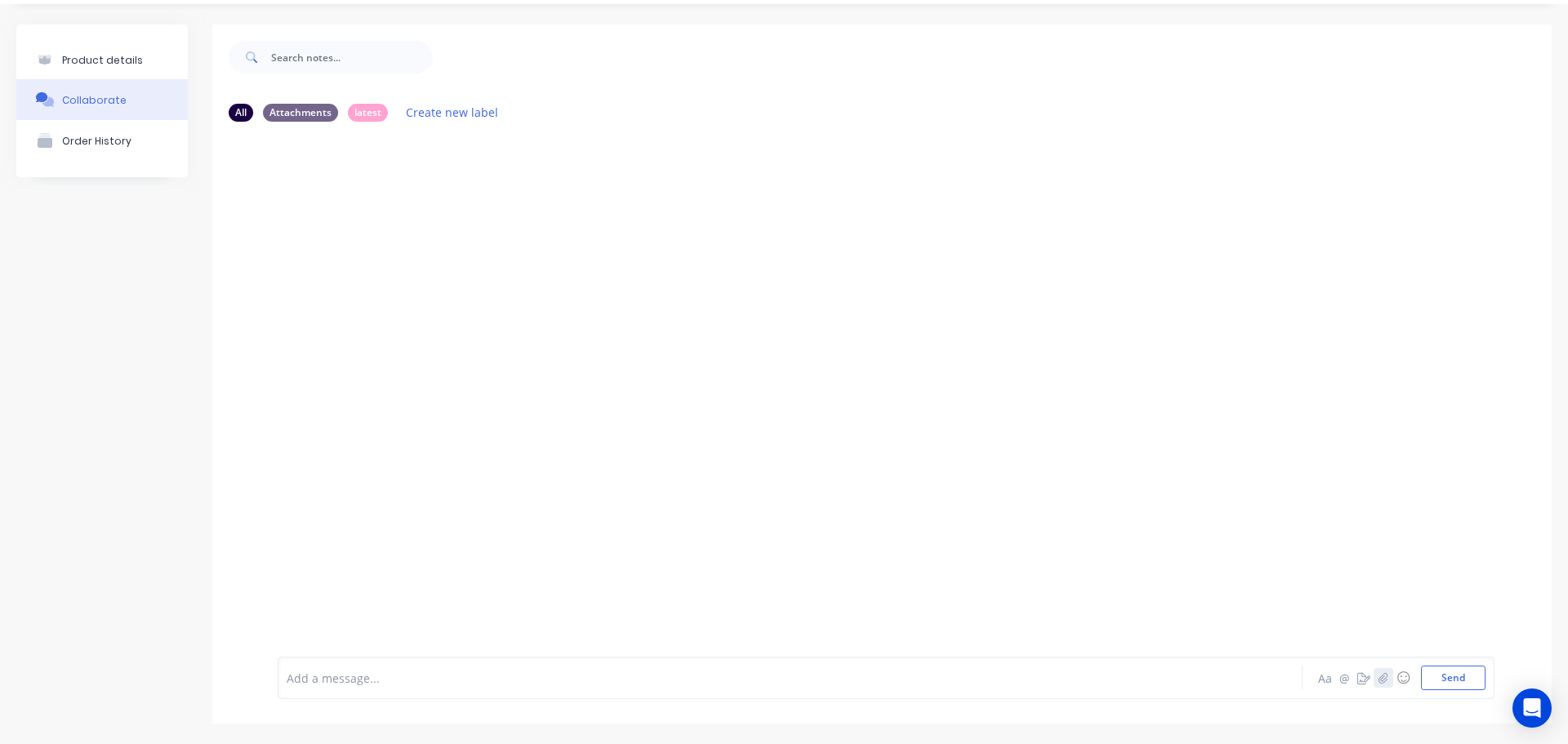
click at [1379, 681] on icon "button" at bounding box center [1384, 678] width 10 height 12
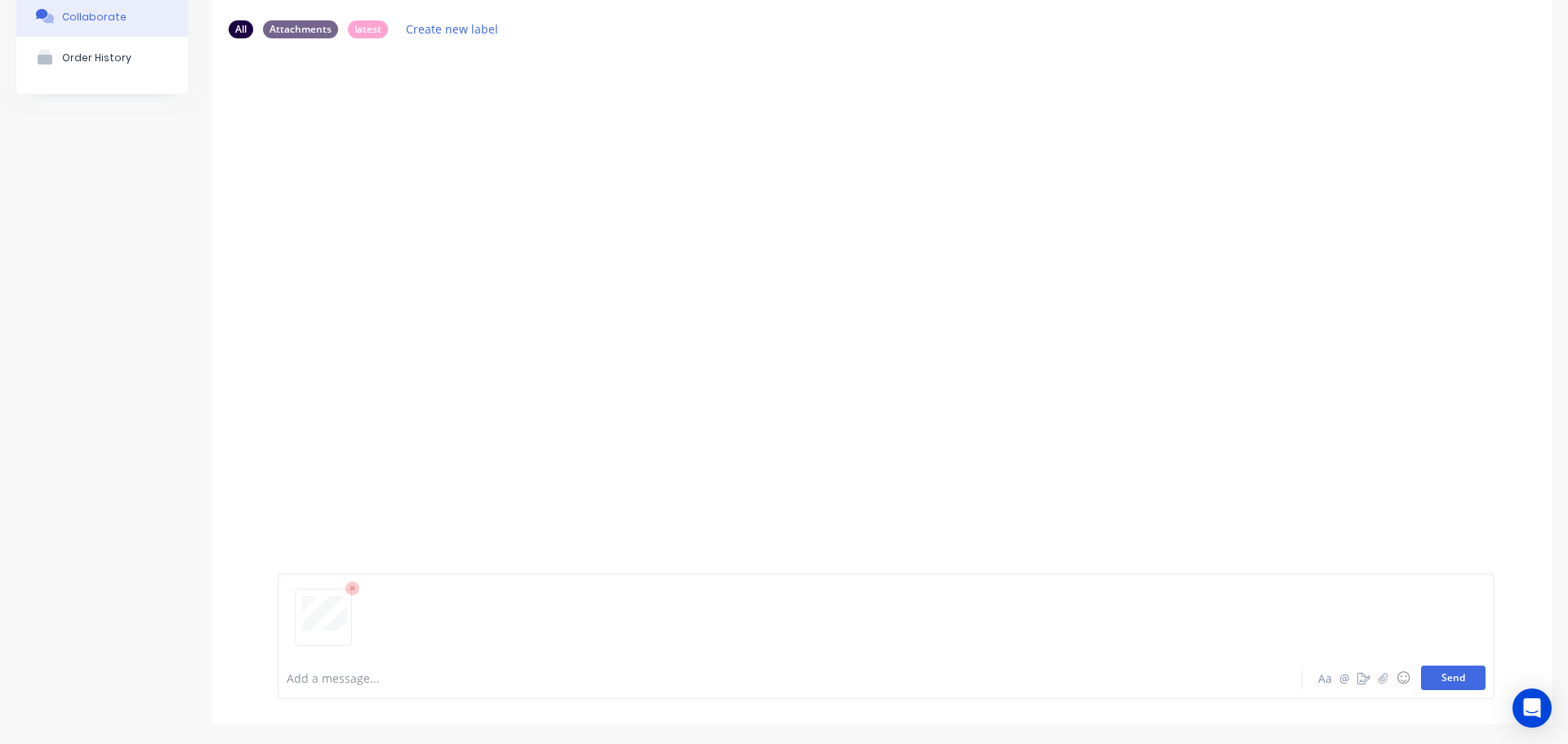
click at [1449, 673] on button "Send" at bounding box center [1453, 677] width 64 height 24
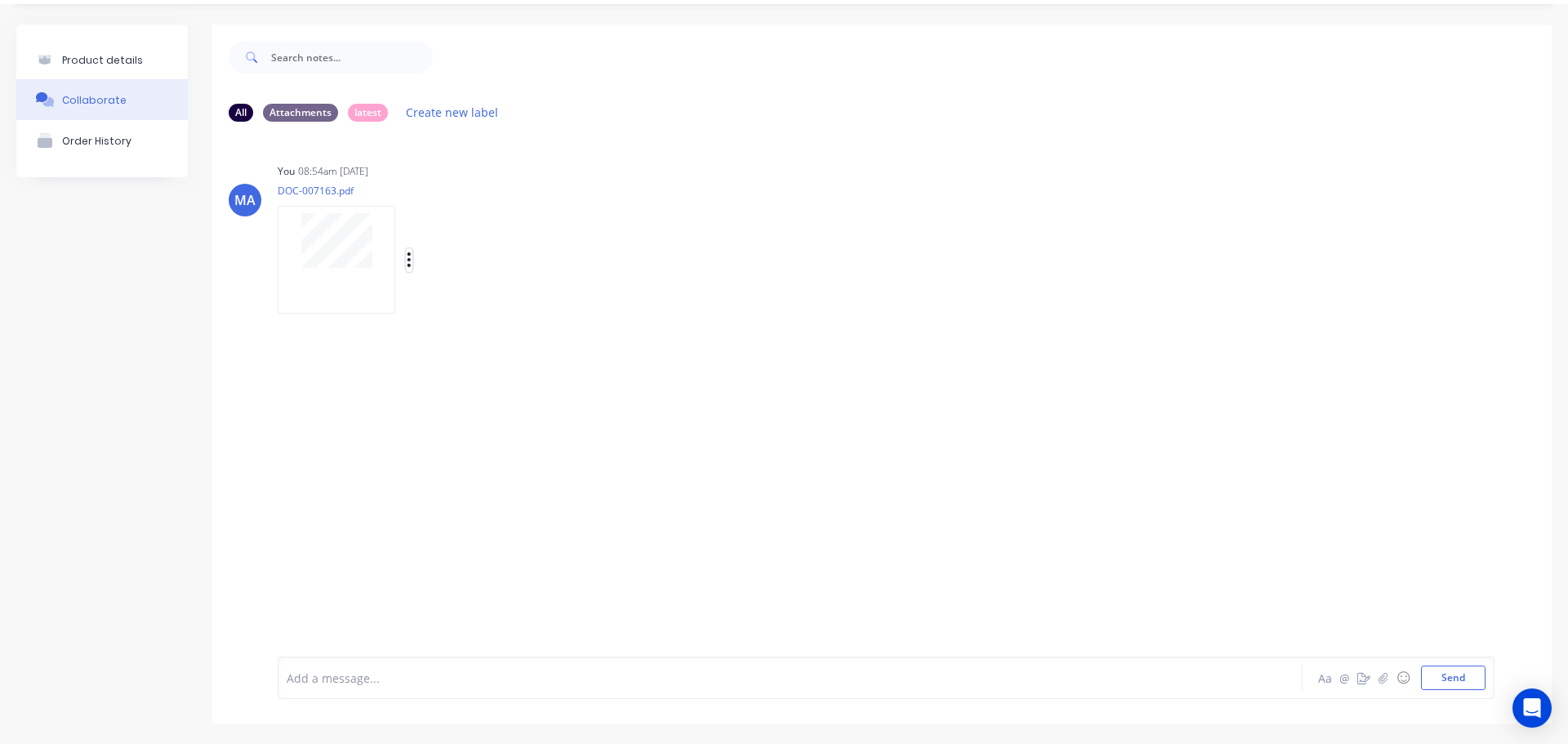
click at [411, 261] on icon "button" at bounding box center [409, 260] width 5 height 19
click at [462, 307] on button "Auto-attach to new orders" at bounding box center [516, 304] width 183 height 38
click at [674, 295] on label at bounding box center [674, 295] width 0 height 0
click at [642, 303] on input "checkbox" at bounding box center [642, 303] width 13 height 16
checkbox input "true"
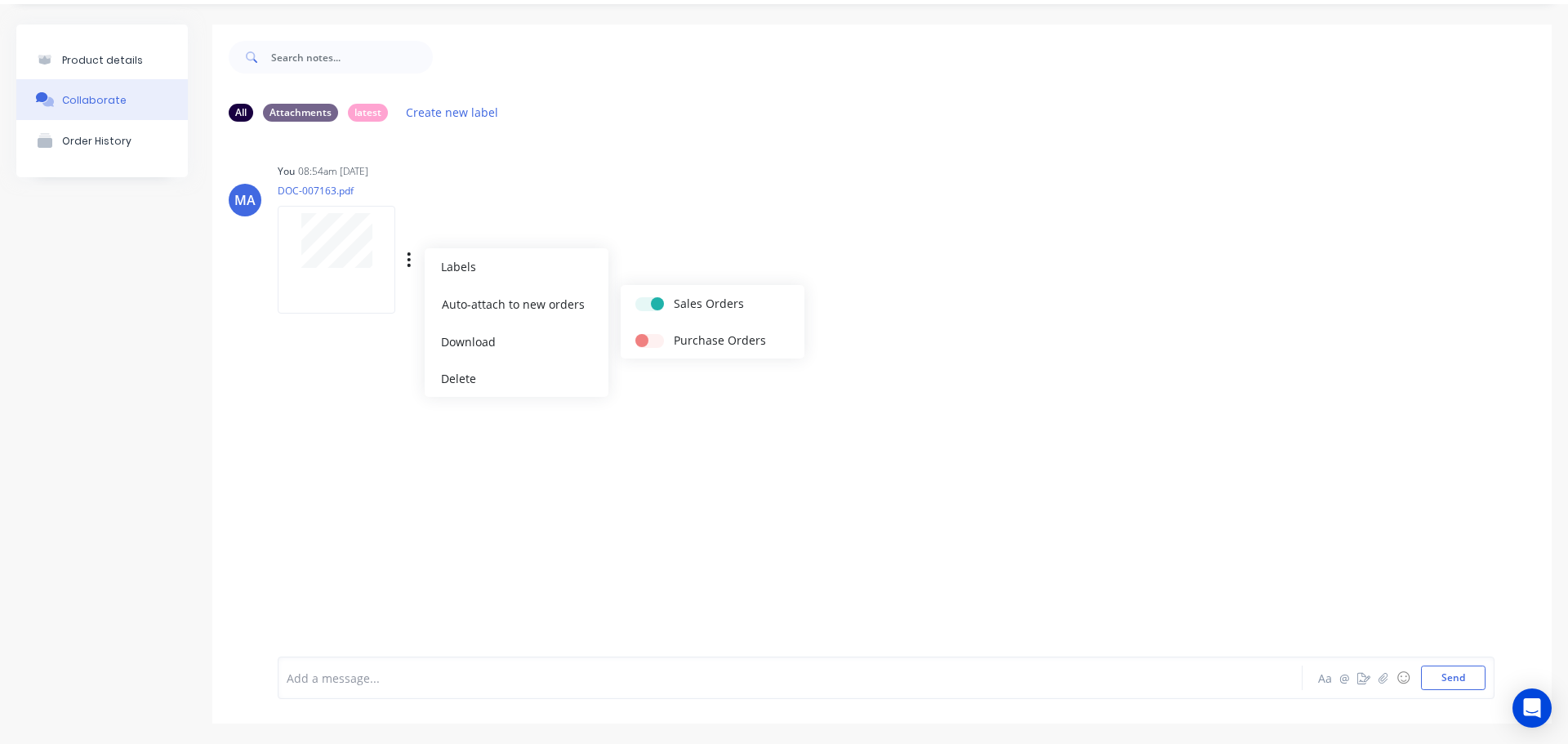
click at [646, 224] on div "You 08:54am [DATE] DOC-007163.pdf Labels Auto-attach to new orders Sales Orders…" at bounding box center [533, 233] width 510 height 147
click at [81, 49] on button "Product details" at bounding box center [103, 60] width 172 height 38
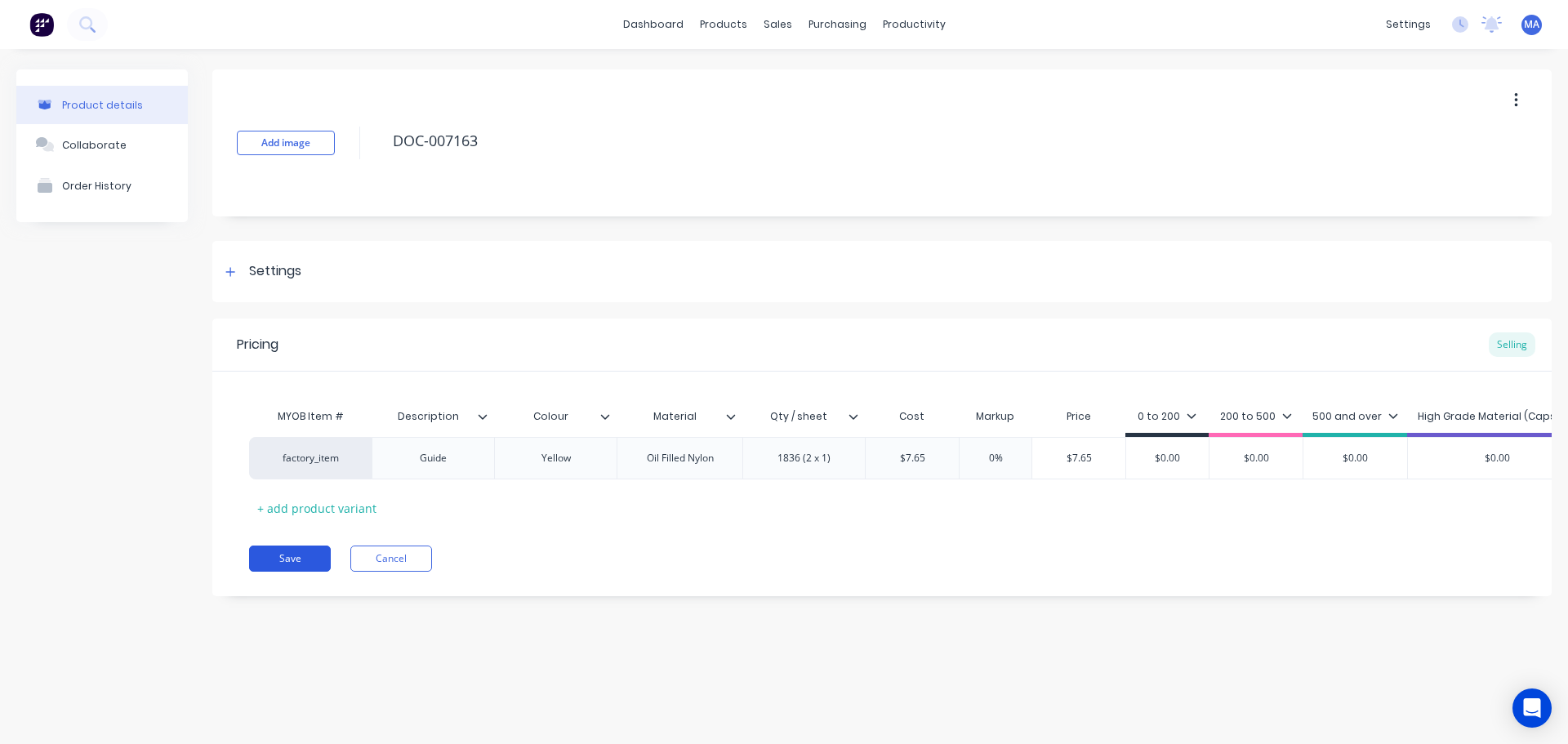
click at [324, 572] on button "Save" at bounding box center [290, 558] width 82 height 26
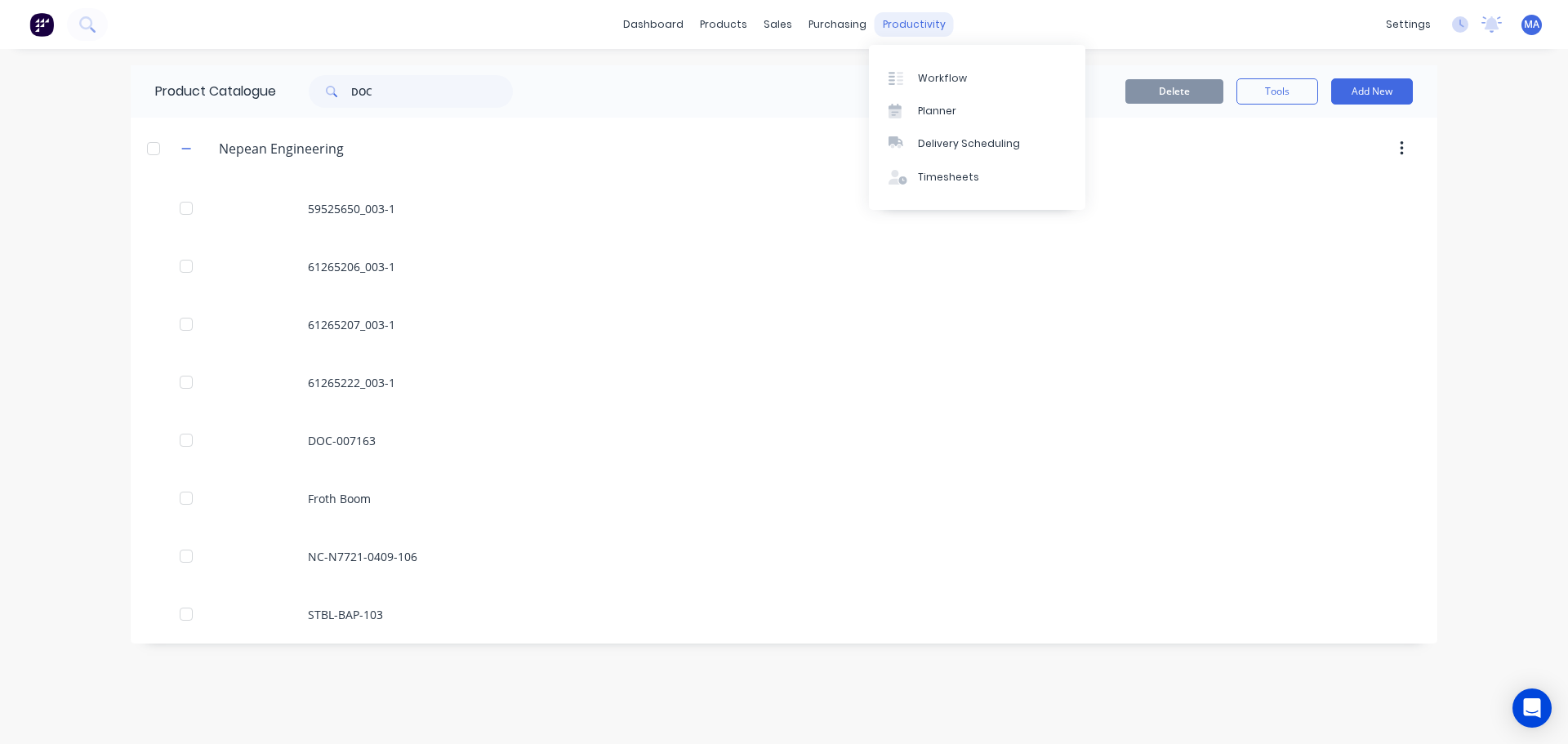
click at [934, 26] on div "productivity" at bounding box center [914, 24] width 79 height 24
click at [949, 71] on div "Workflow" at bounding box center [942, 78] width 49 height 15
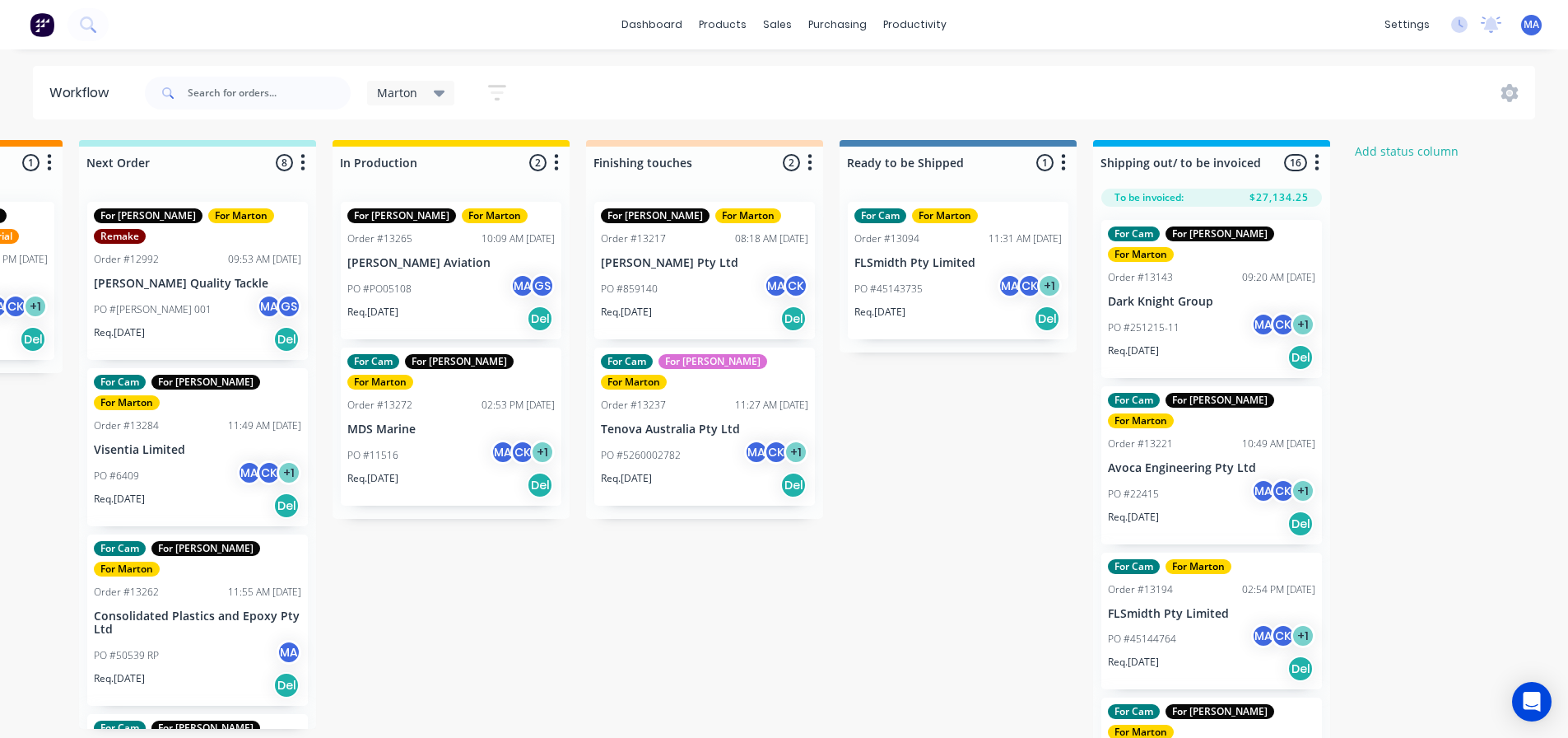
scroll to position [0, 485]
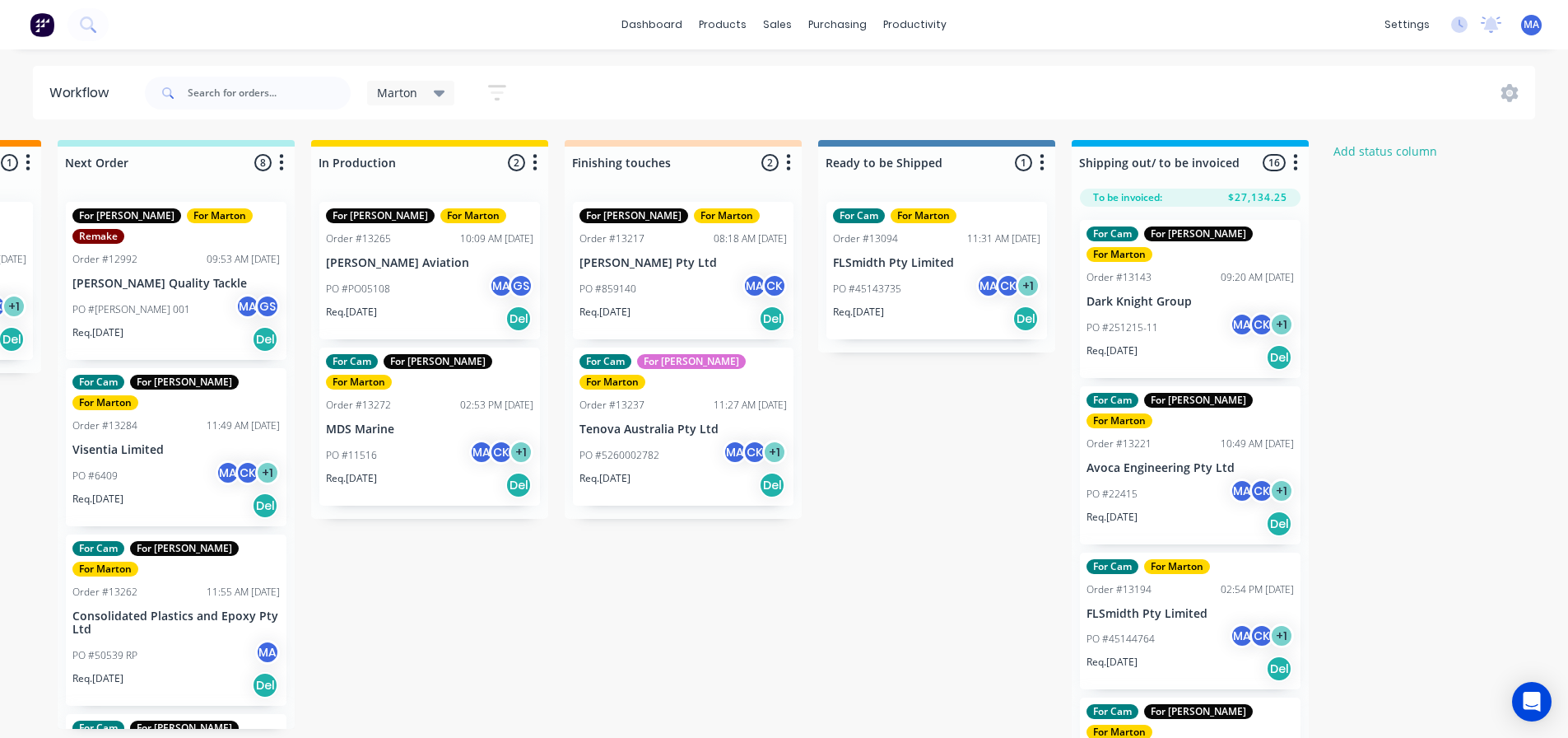
click at [664, 286] on div "PO #859140 MA CK" at bounding box center [683, 288] width 208 height 31
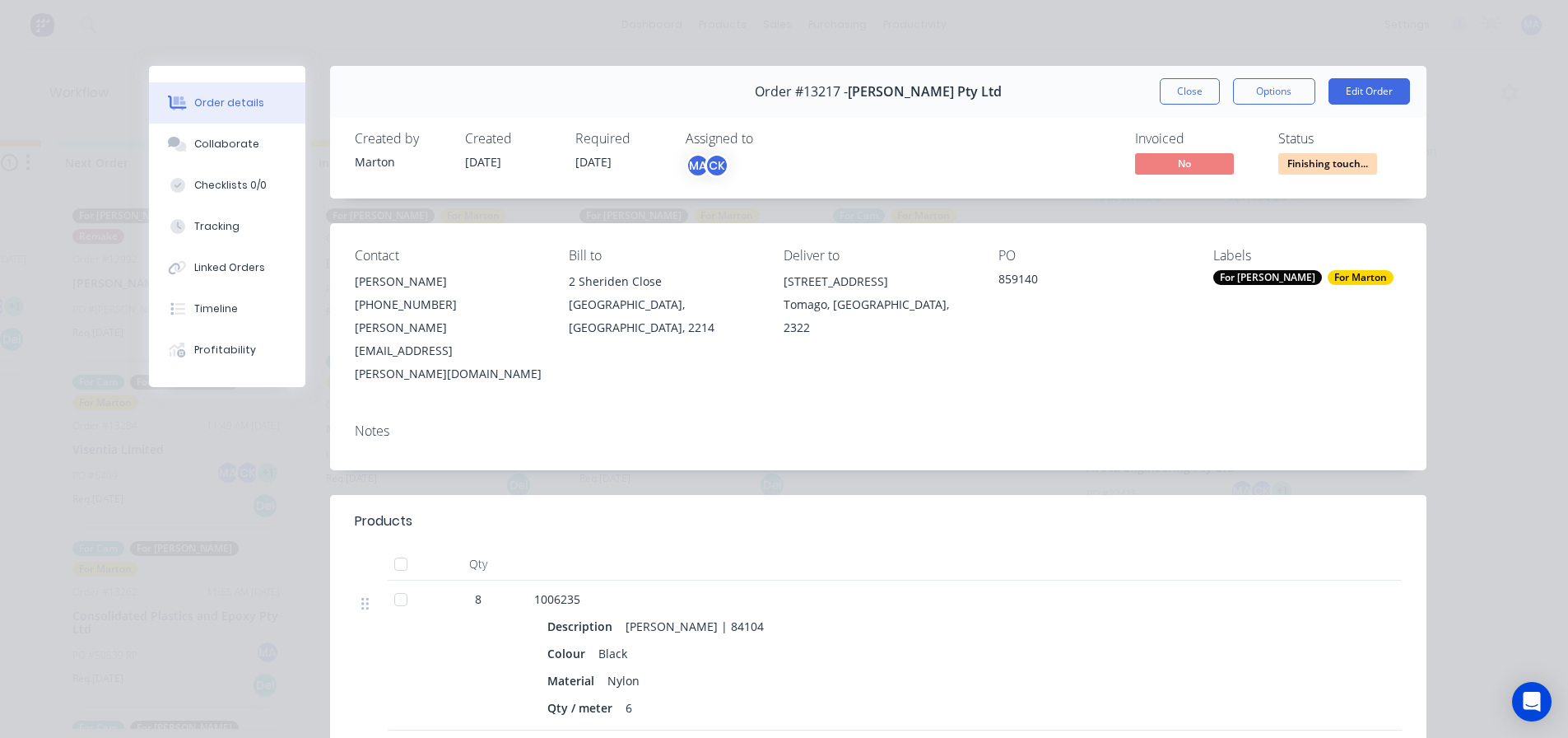
click at [1253, 76] on div "Order #13217 - [PERSON_NAME] Pty Ltd Close Options Edit Order" at bounding box center [878, 92] width 1097 height 52
click at [1252, 89] on button "Options" at bounding box center [1275, 91] width 82 height 26
click at [1204, 199] on div "Delivery Docket" at bounding box center [1229, 199] width 143 height 24
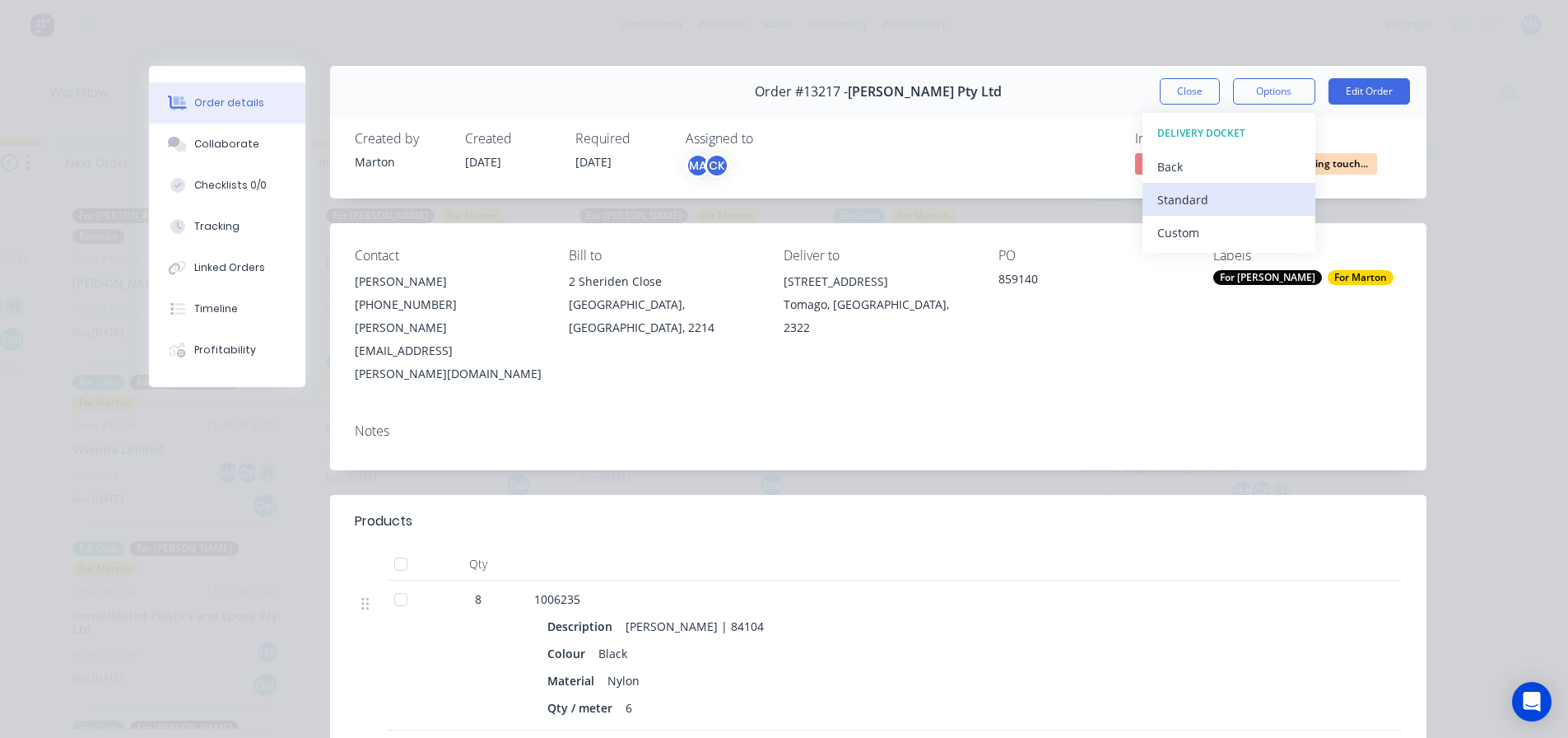
click at [1203, 200] on div "Standard" at bounding box center [1229, 199] width 143 height 24
click at [1187, 94] on button "Close" at bounding box center [1190, 91] width 61 height 26
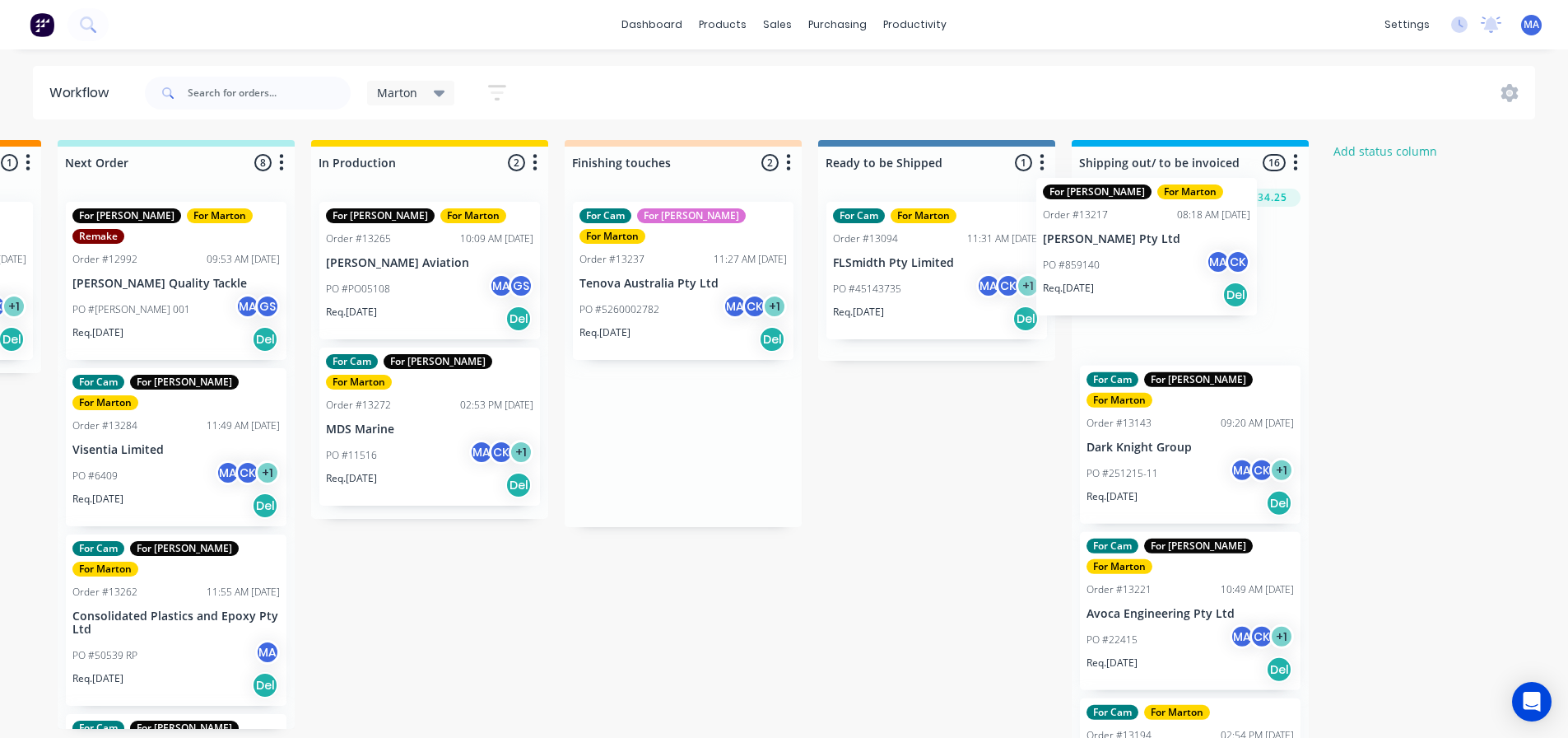
drag, startPoint x: 634, startPoint y: 297, endPoint x: 1114, endPoint y: 272, distance: 480.7
click at [1114, 272] on div "Submitted 1 Status colour #32CD32 hex #32CD32 Save Cancel Summaries Total order…" at bounding box center [636, 444] width 2268 height 607
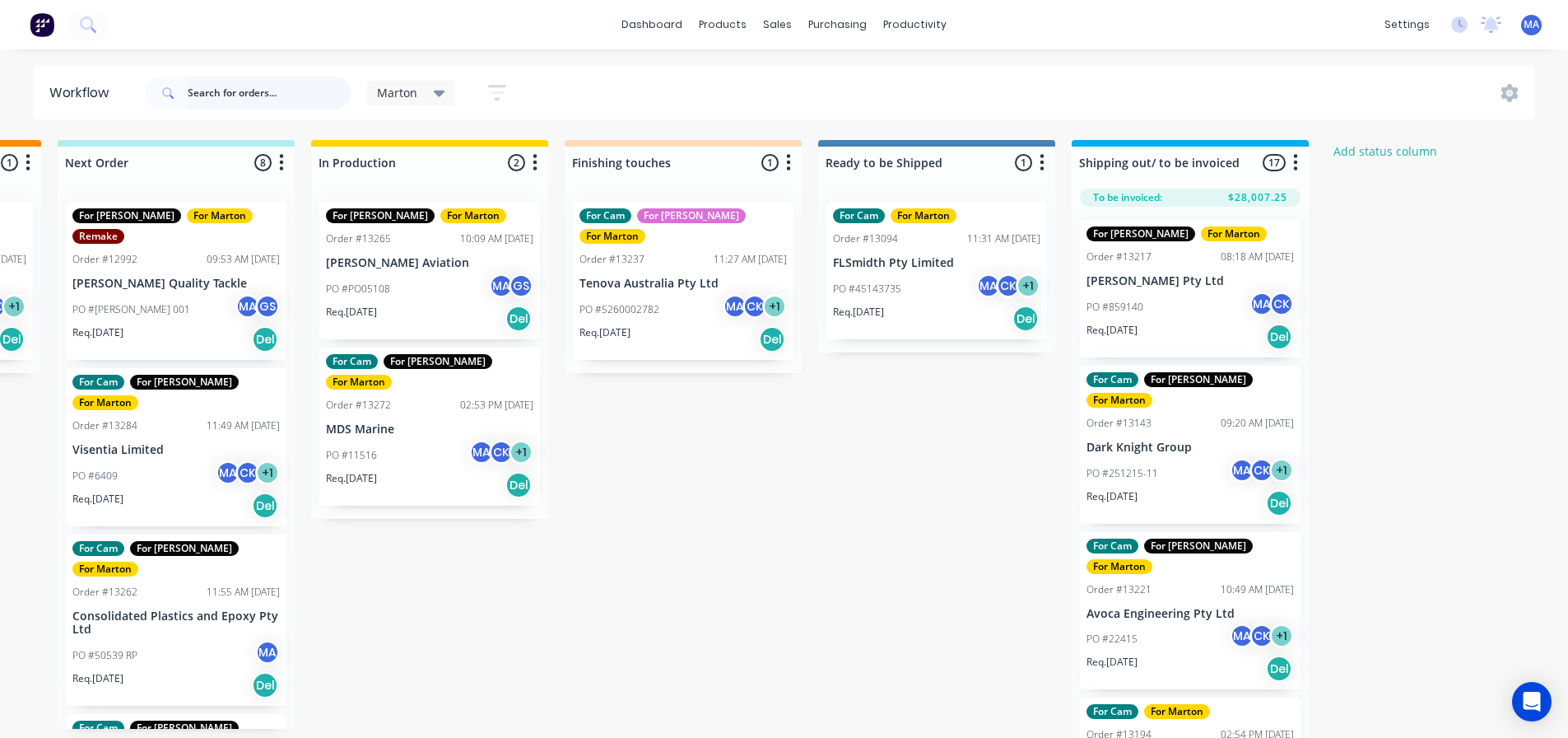
click at [276, 97] on input "text" at bounding box center [269, 92] width 163 height 33
paste input "860870"
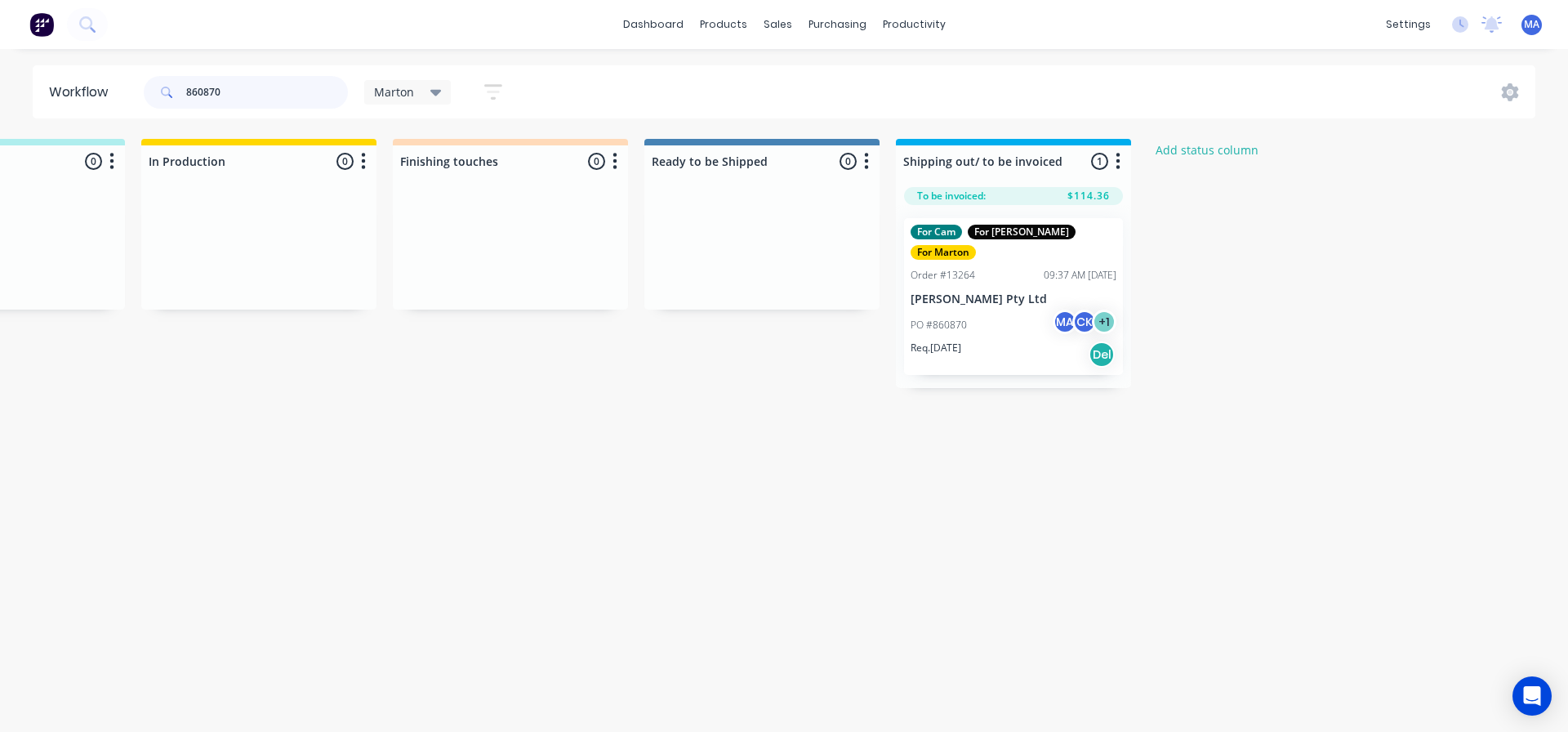
scroll to position [0, 682]
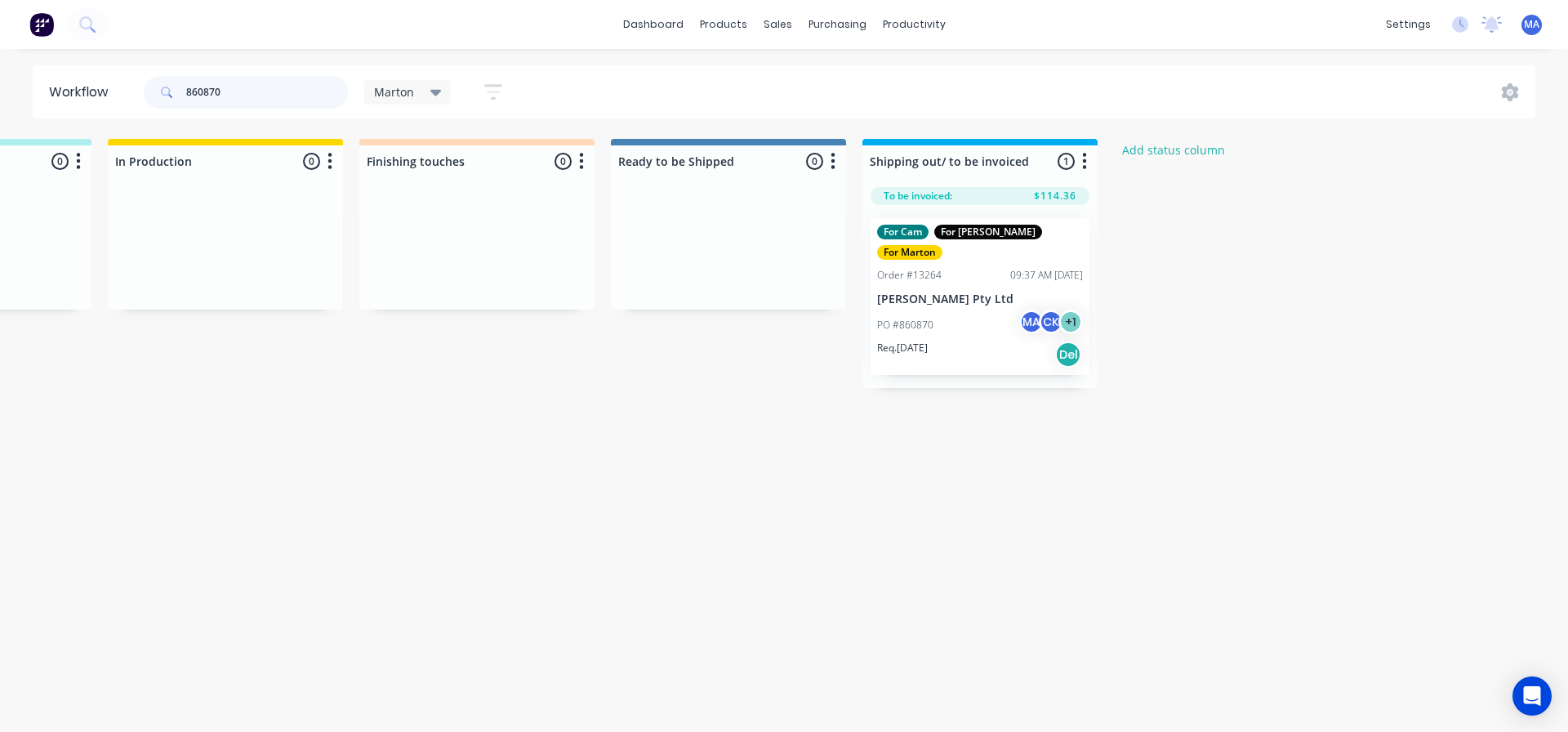
type input "860870"
click at [928, 341] on p "Req. [DATE]" at bounding box center [902, 348] width 51 height 15
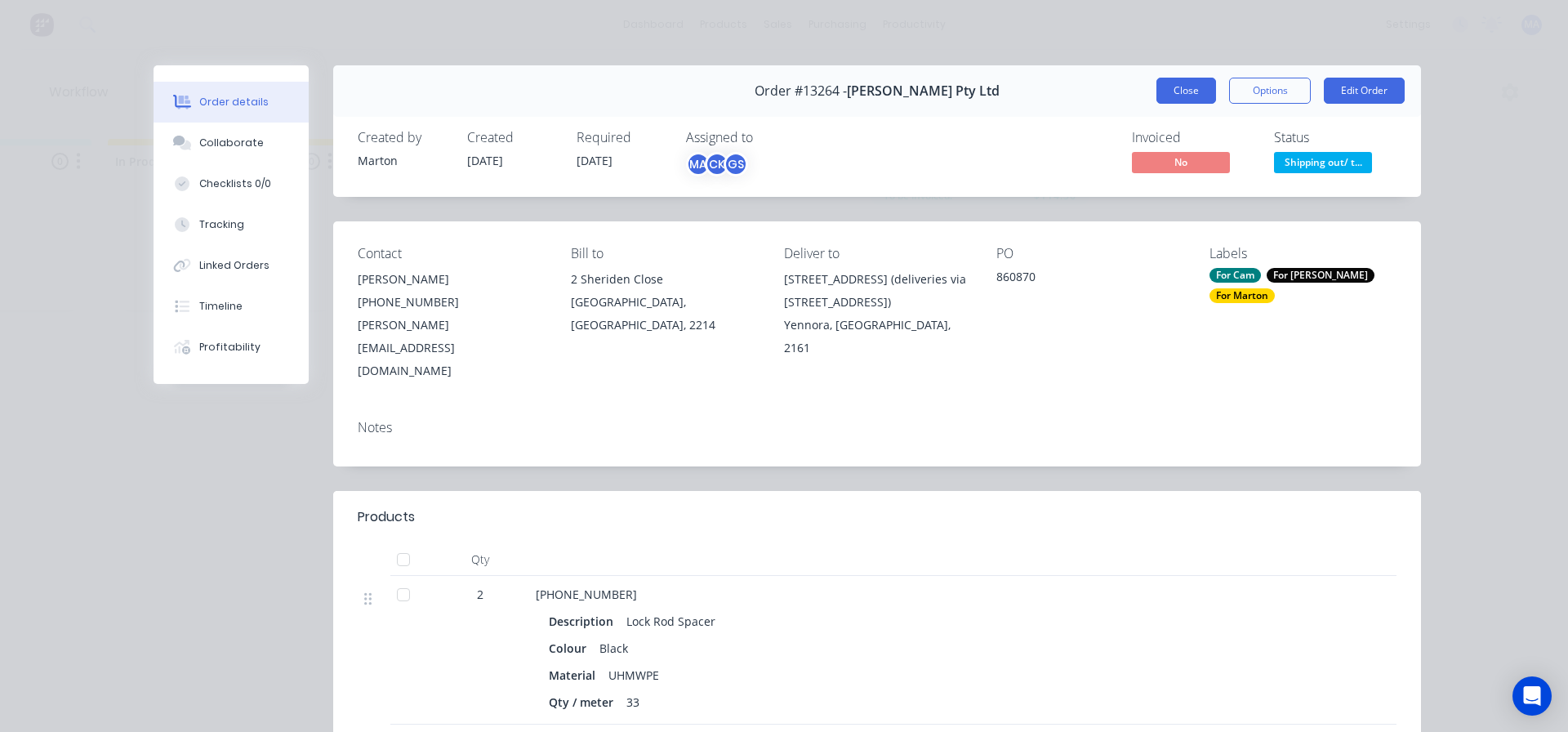
click at [1190, 85] on button "Close" at bounding box center [1186, 90] width 60 height 26
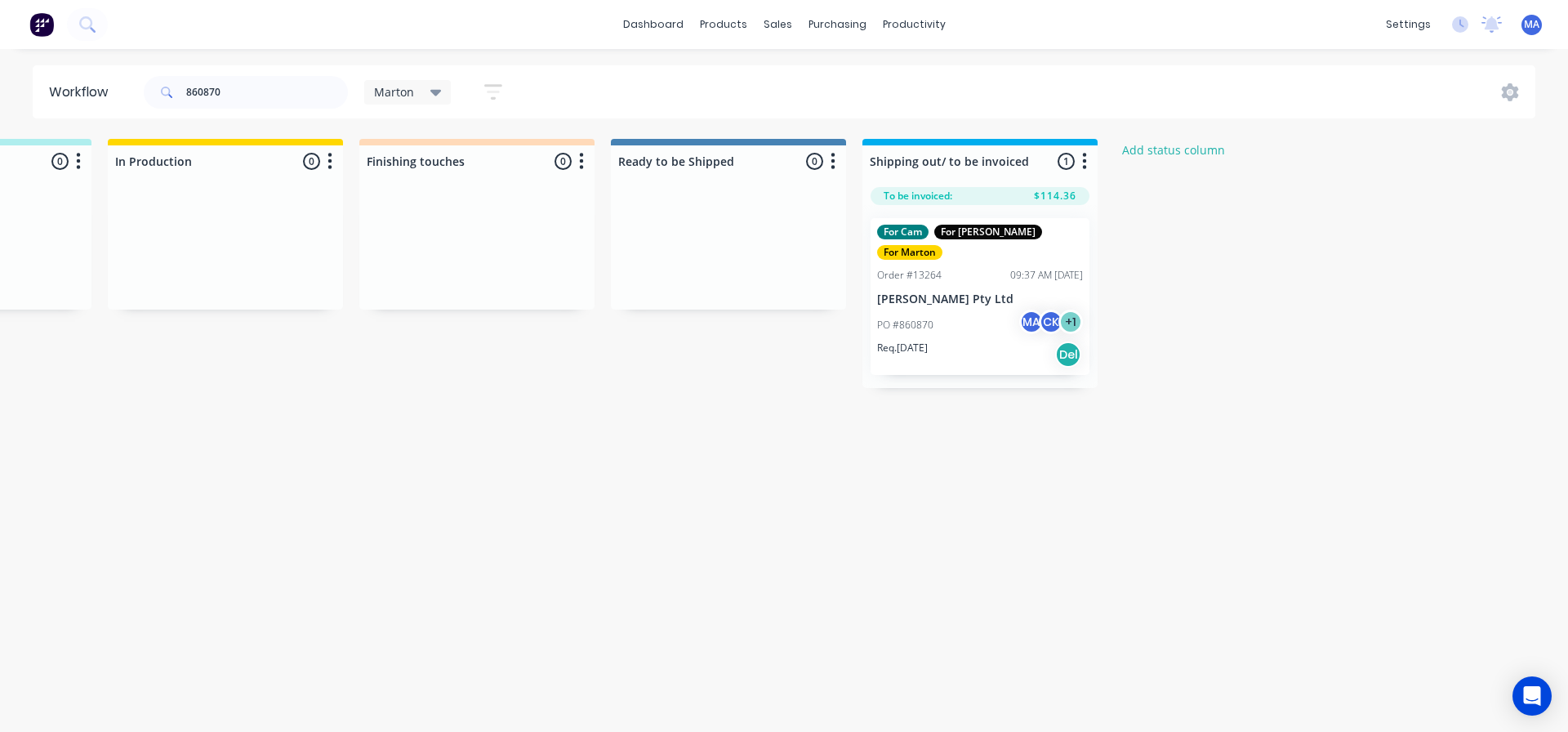
click at [826, 98] on div "860870 Marton Save new view None edit Marton (Default) edit For Cam edit For [P…" at bounding box center [839, 92] width 1395 height 49
drag, startPoint x: 268, startPoint y: 84, endPoint x: 158, endPoint y: 93, distance: 110.4
click at [158, 93] on div "860870" at bounding box center [245, 92] width 204 height 33
click at [202, 48] on div "dashboard products sales purchasing productivity dashboard products Product Cat…" at bounding box center [784, 24] width 1568 height 49
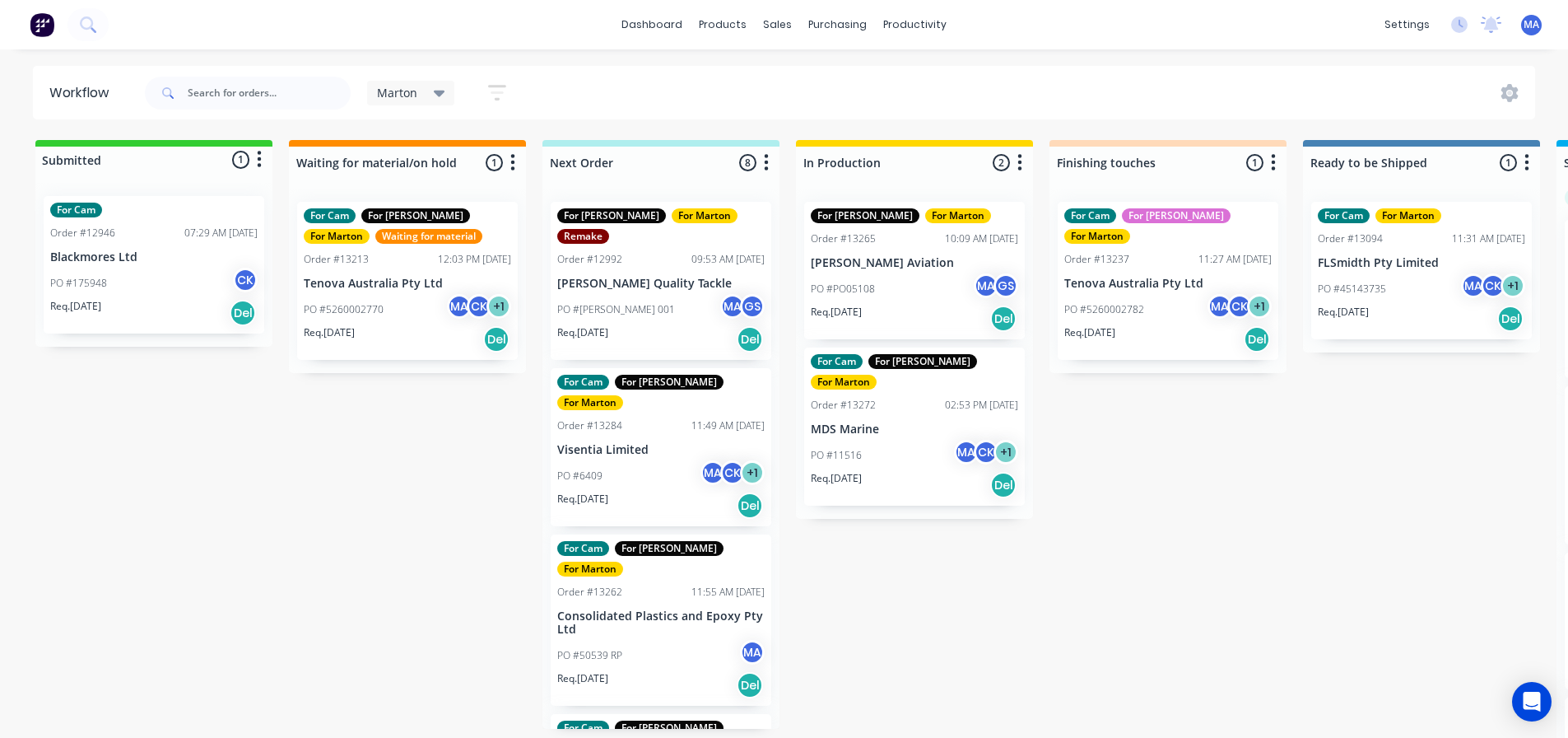
click at [467, 59] on div "dashboard products sales purchasing productivity dashboard products Product Cat…" at bounding box center [784, 319] width 1568 height 639
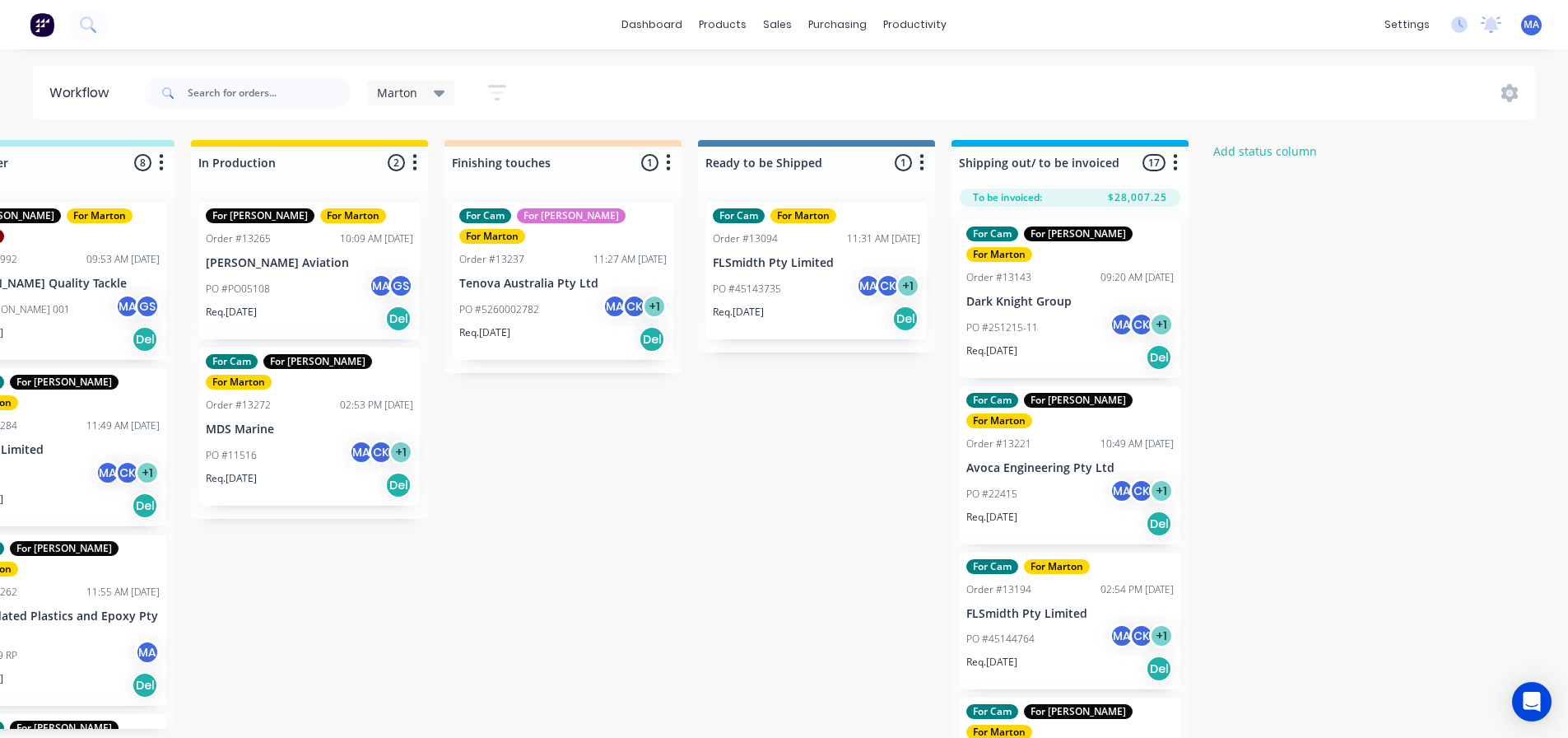
scroll to position [0, 600]
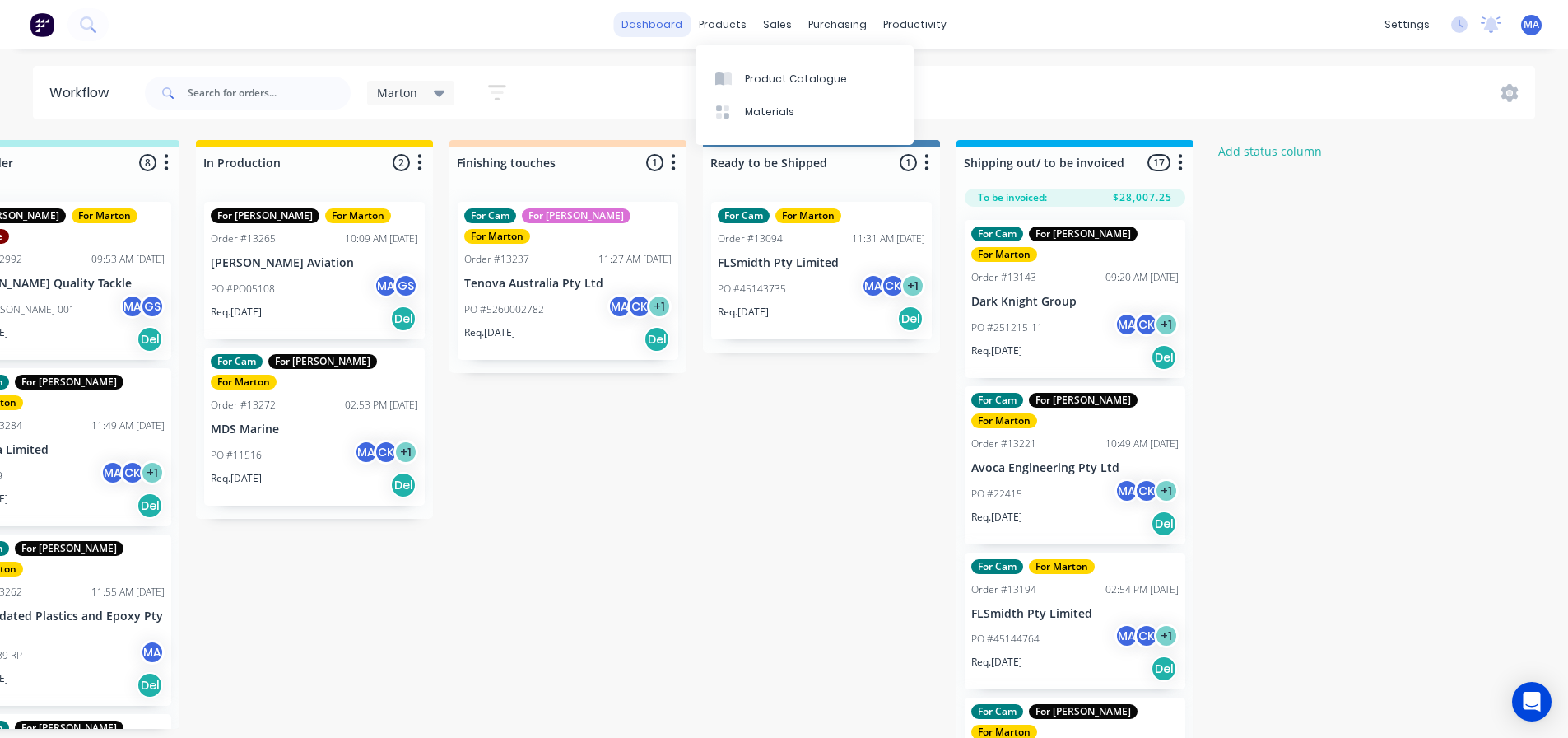
click at [665, 31] on link "dashboard" at bounding box center [652, 24] width 77 height 24
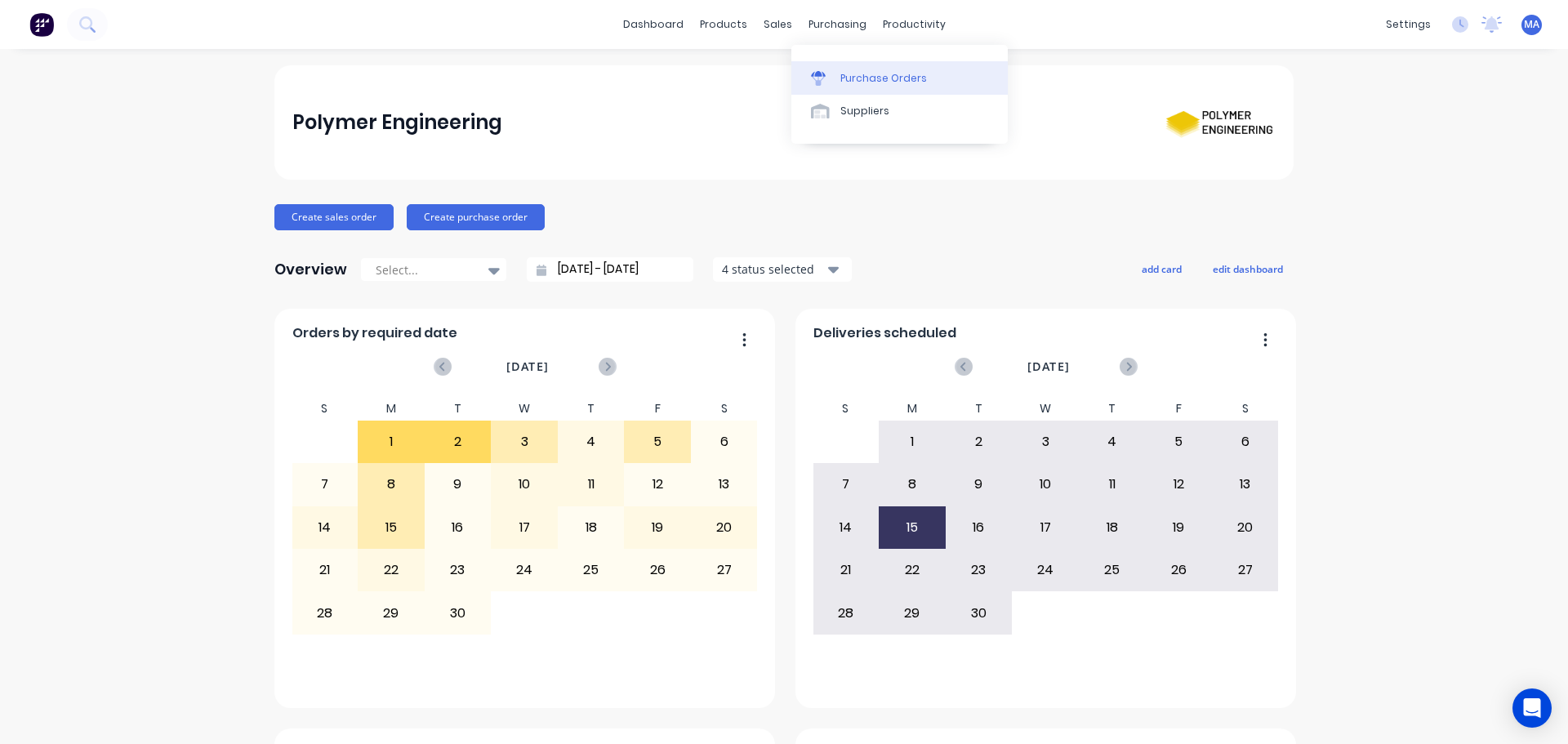
click at [848, 71] on div "Purchase Orders" at bounding box center [884, 78] width 87 height 15
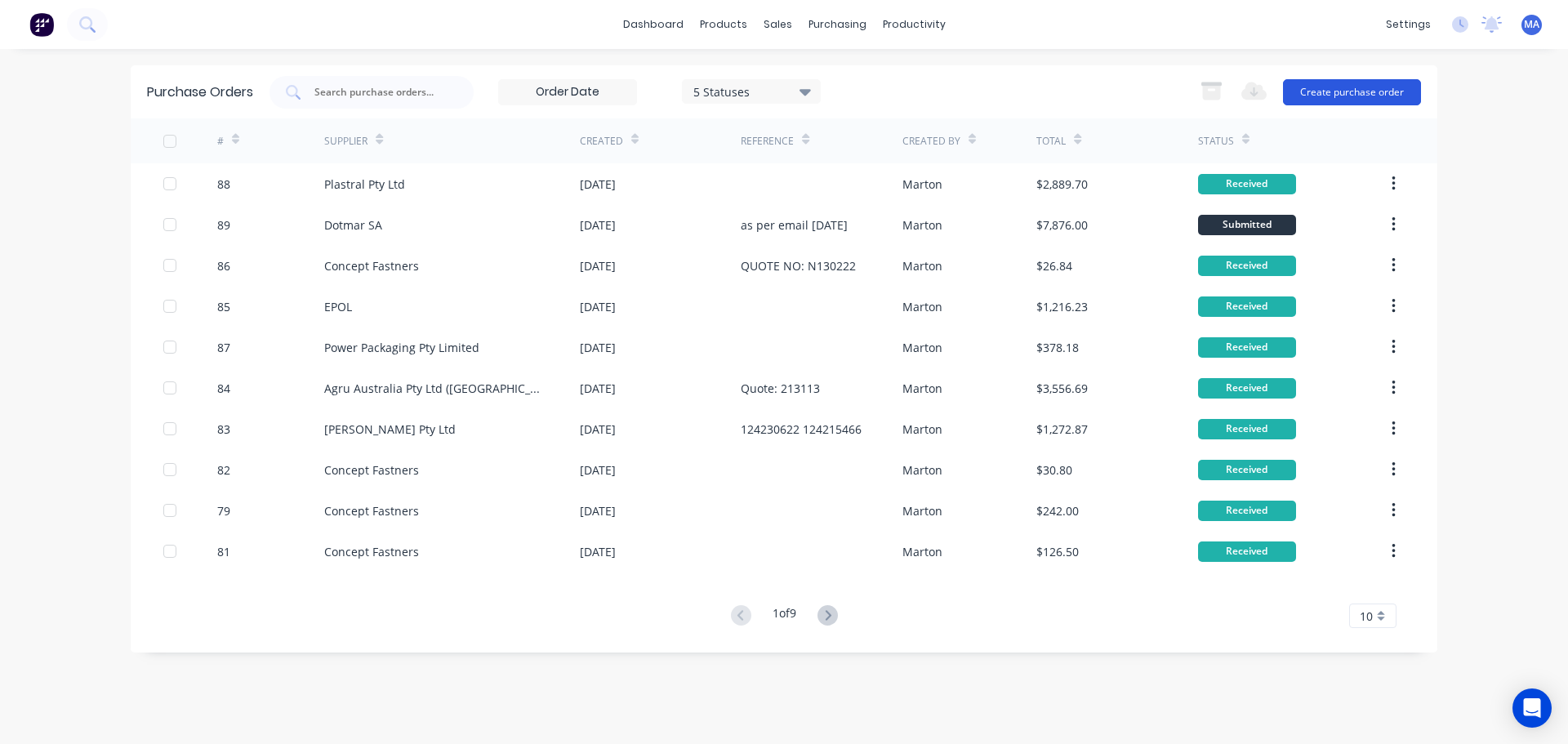
click at [1355, 93] on button "Create purchase order" at bounding box center [1352, 92] width 138 height 26
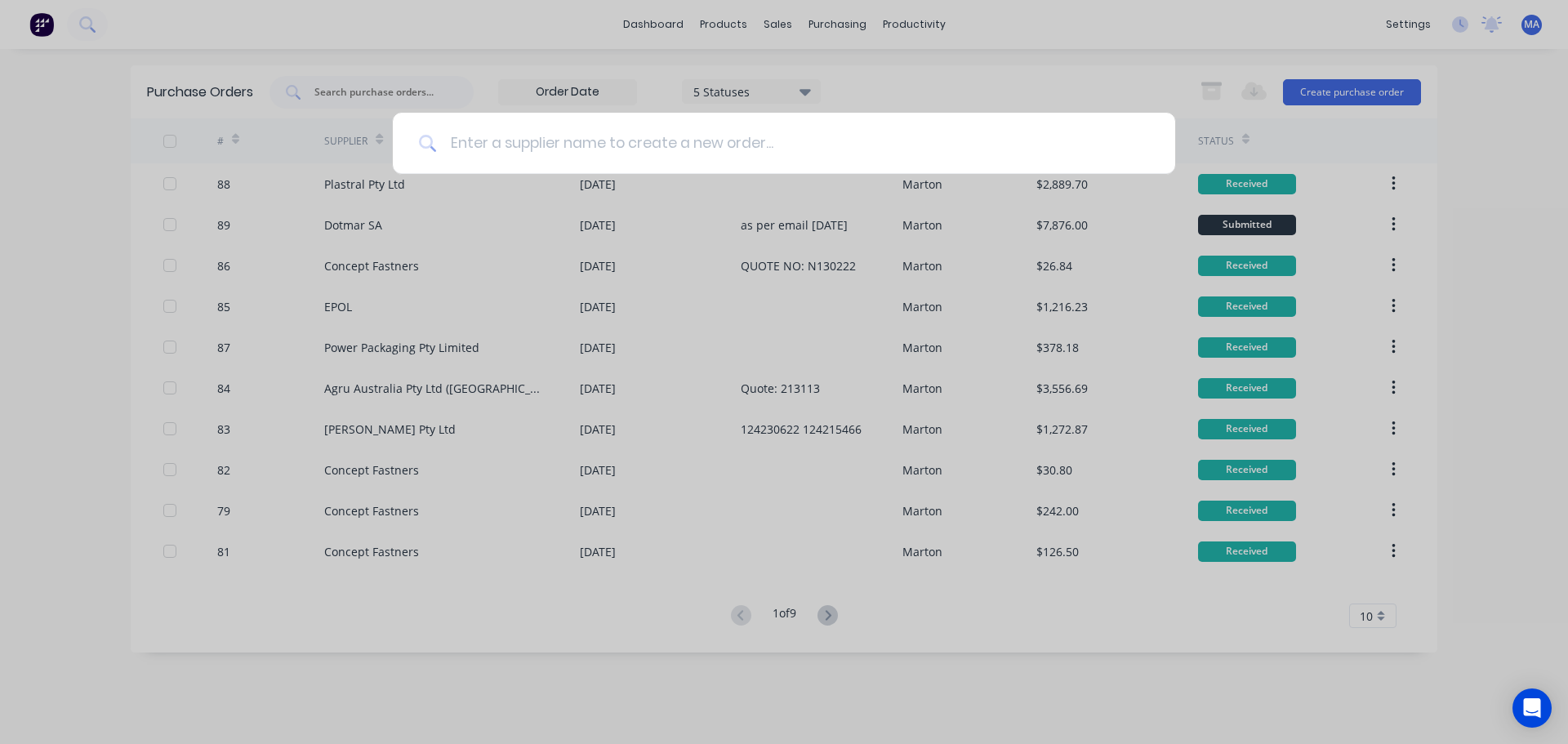
click at [507, 129] on input at bounding box center [793, 143] width 712 height 61
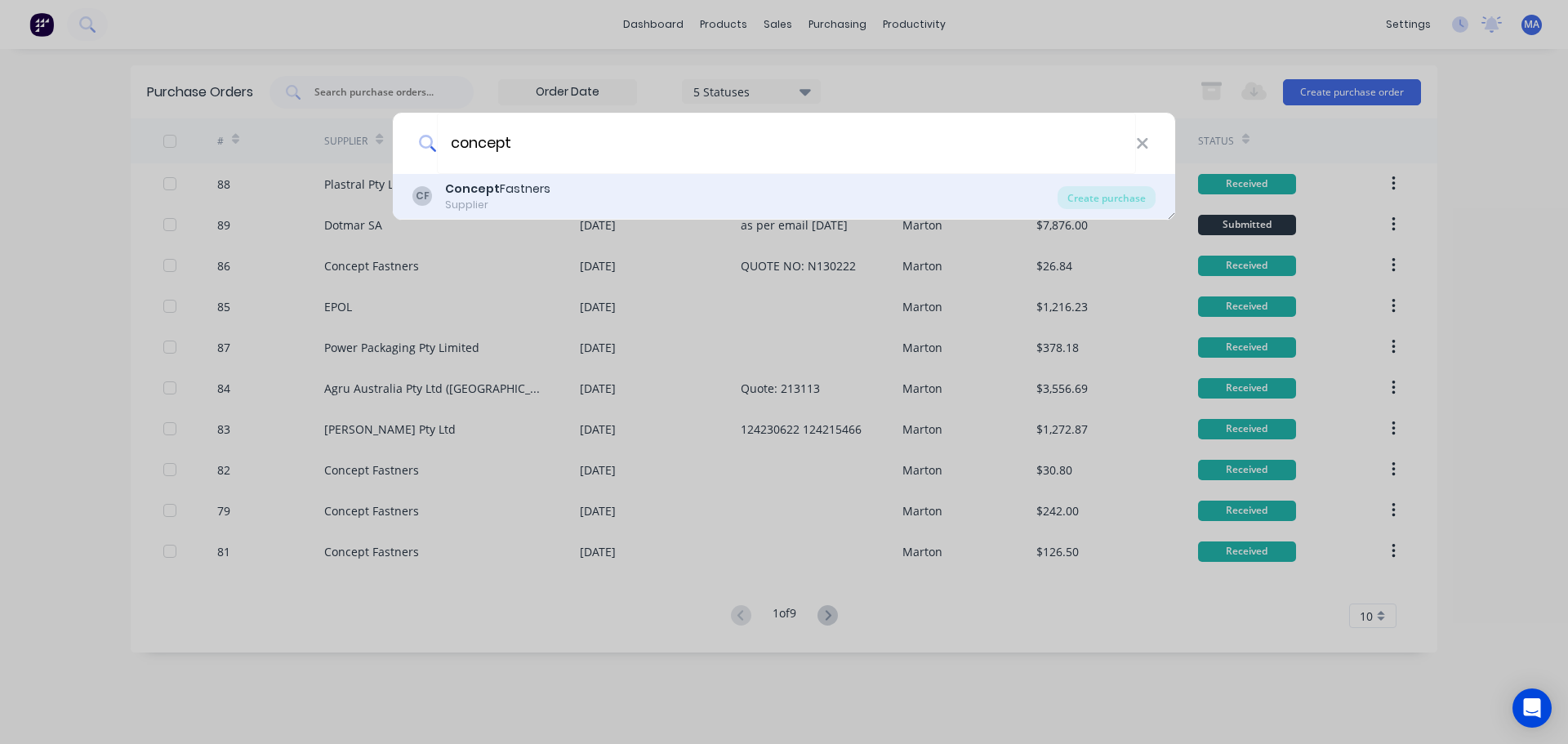
type input "concept"
click at [497, 186] on div "Concept Fastners" at bounding box center [498, 189] width 105 height 18
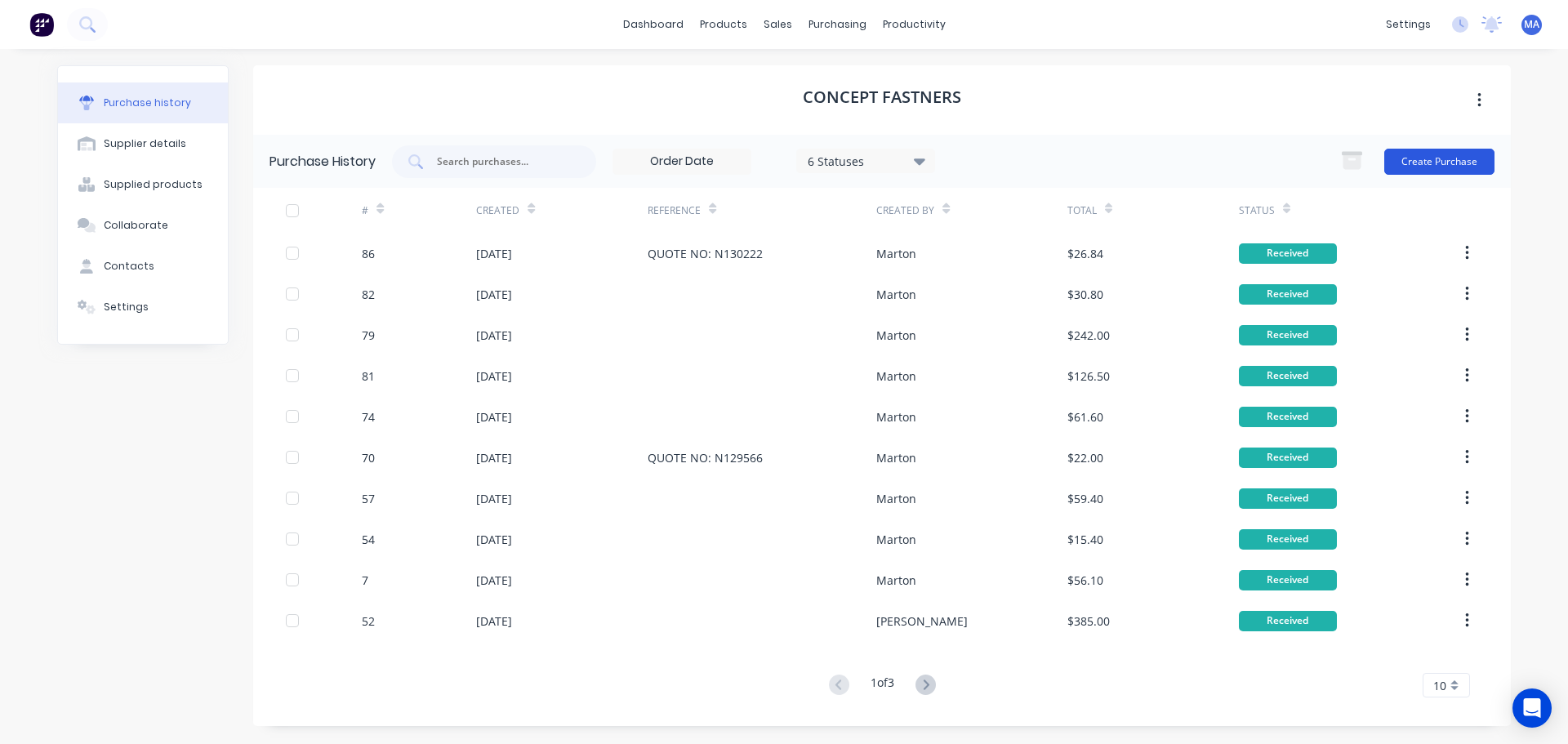
click at [1458, 156] on button "Create Purchase" at bounding box center [1440, 161] width 110 height 26
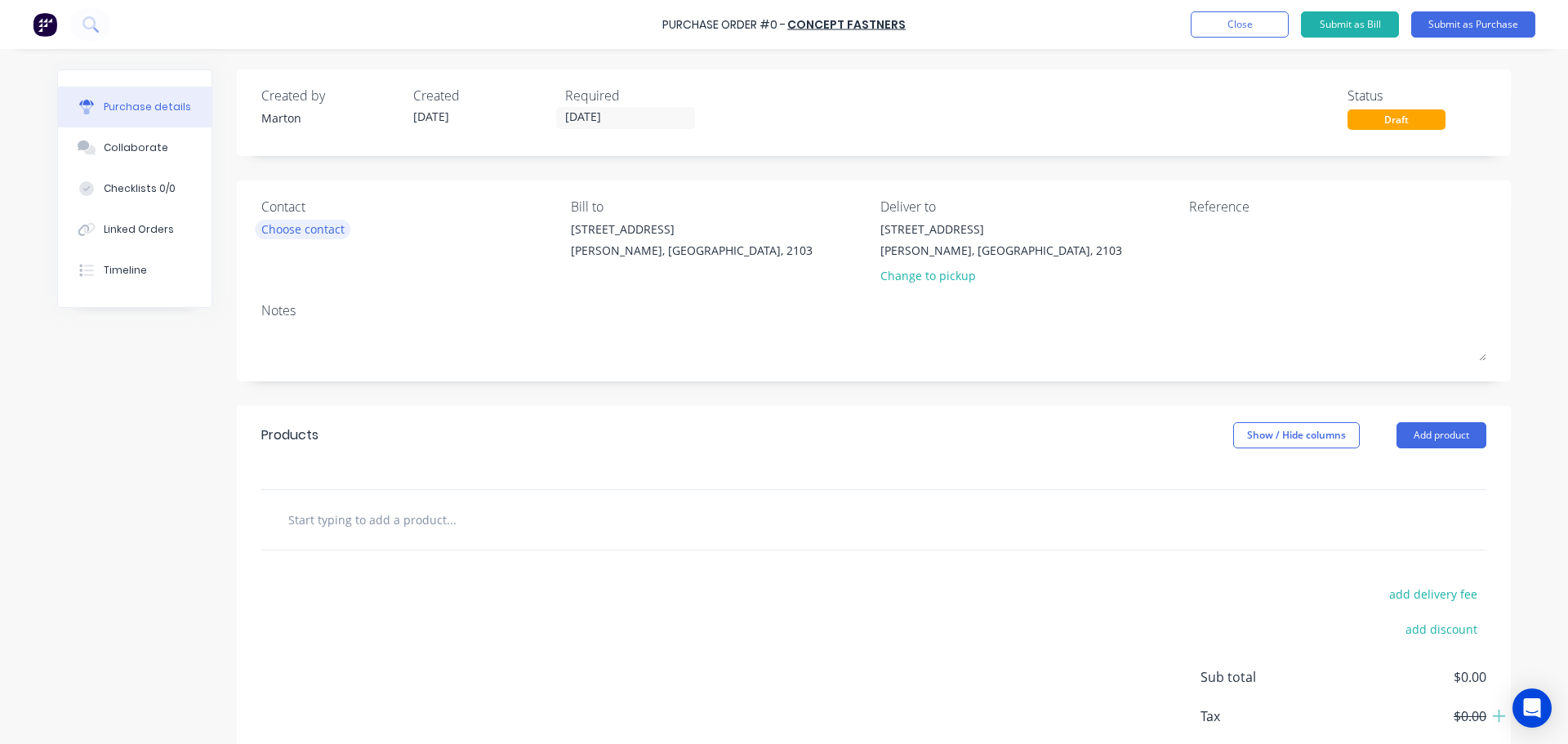
click at [293, 229] on div "Choose contact" at bounding box center [303, 229] width 83 height 18
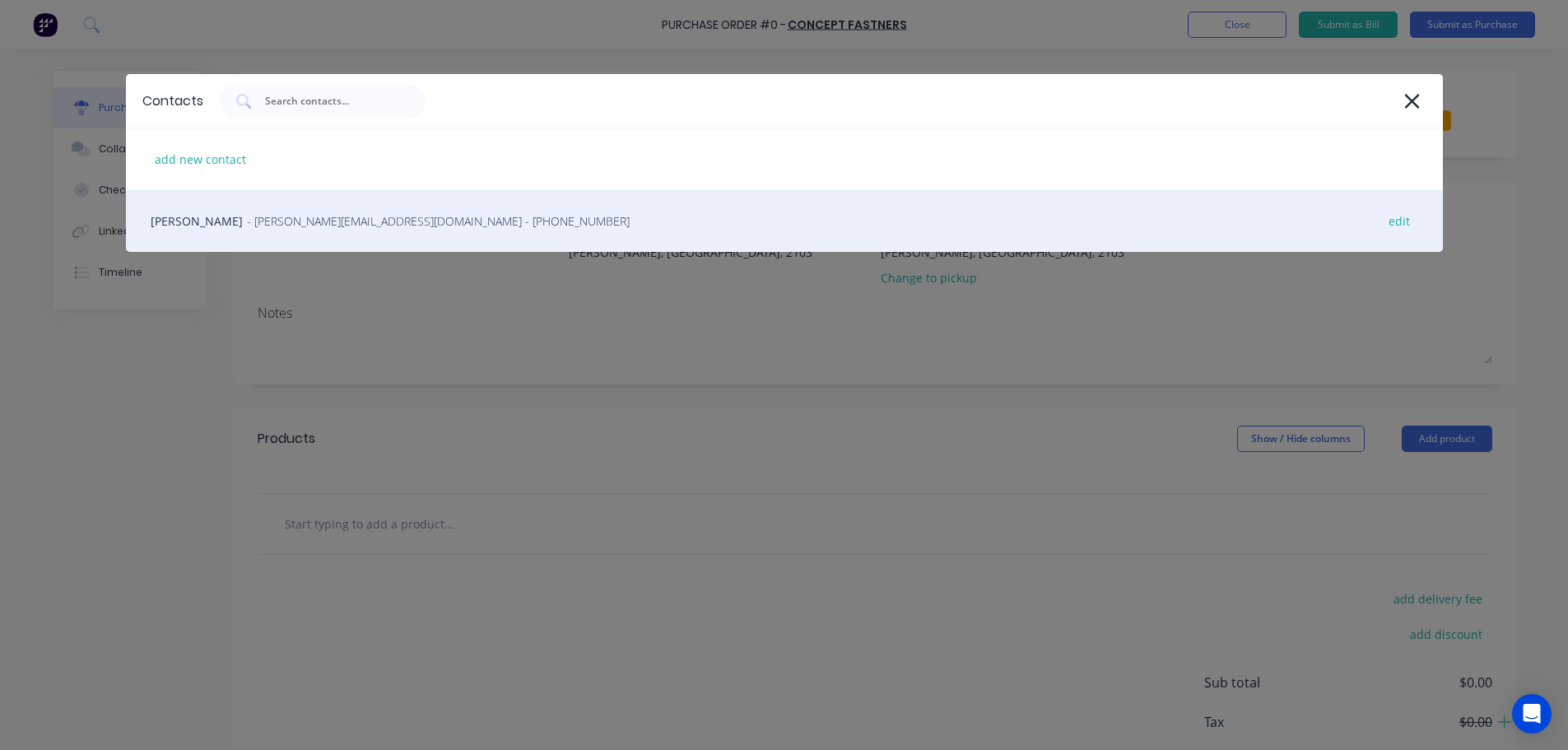
click at [247, 219] on span "- [PERSON_NAME][EMAIL_ADDRESS][DOMAIN_NAME] - [PHONE_NUMBER]" at bounding box center [439, 221] width 383 height 18
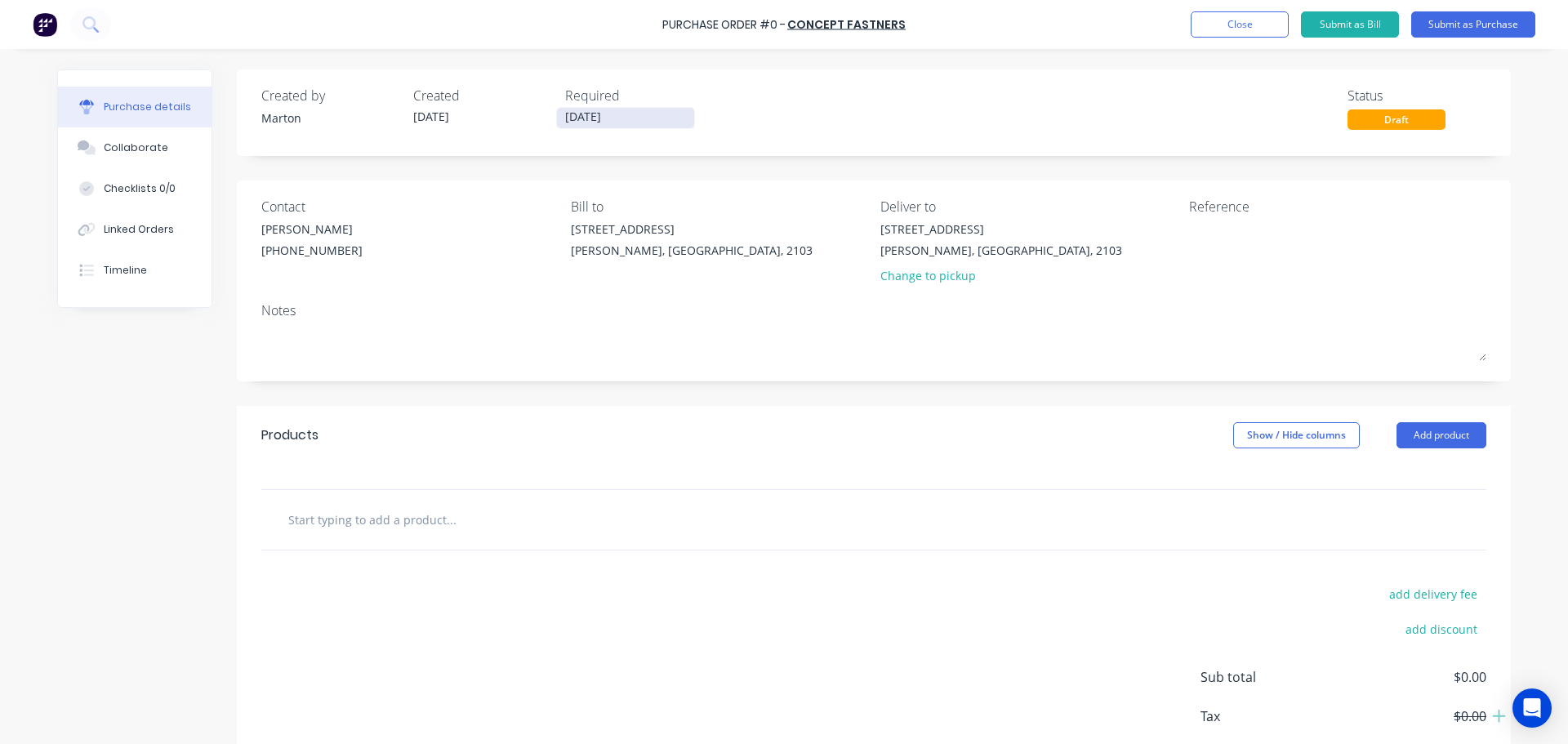
click at [615, 119] on input "[DATE]" at bounding box center [625, 118] width 138 height 20
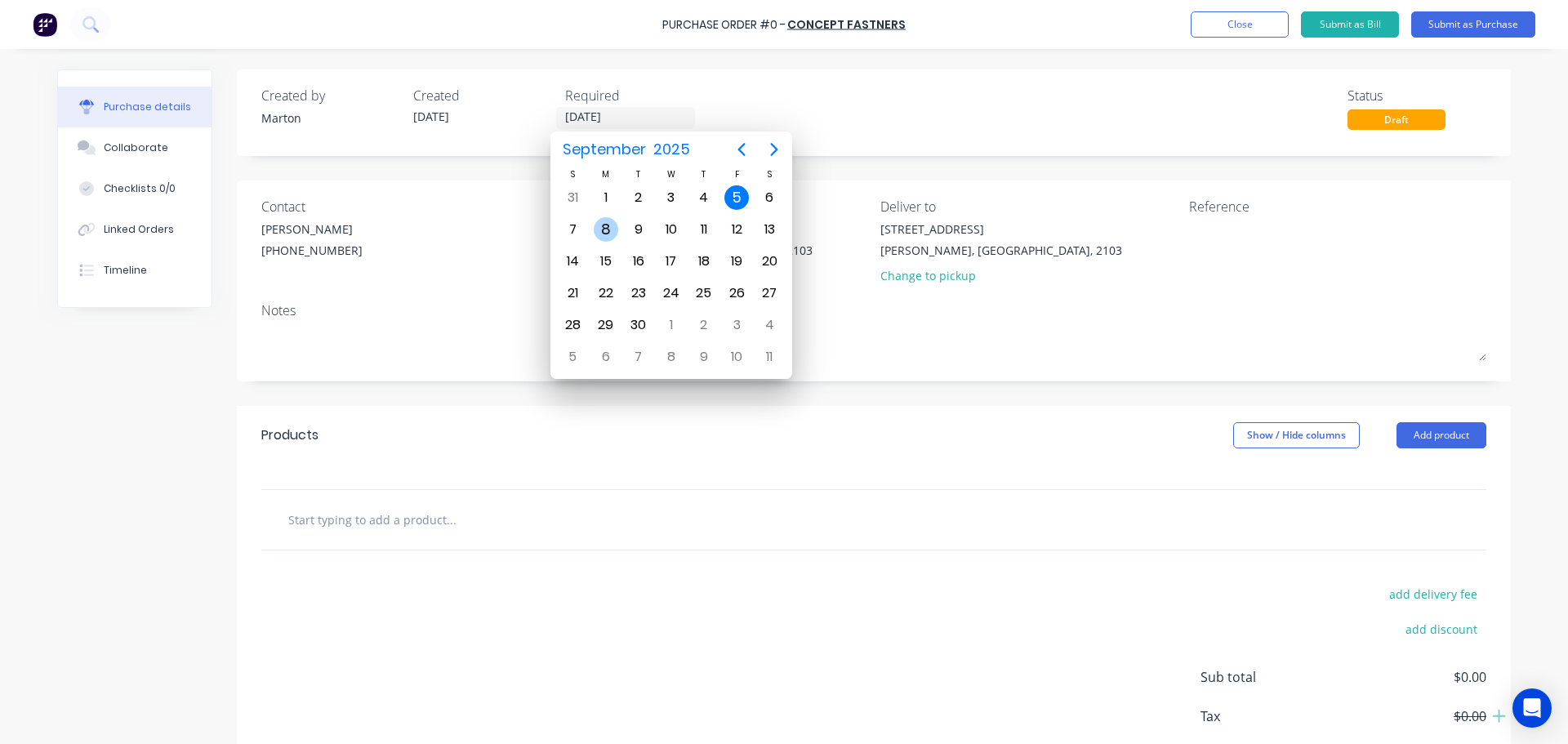
click at [604, 229] on div "8" at bounding box center [605, 229] width 24 height 24
type input "[DATE]"
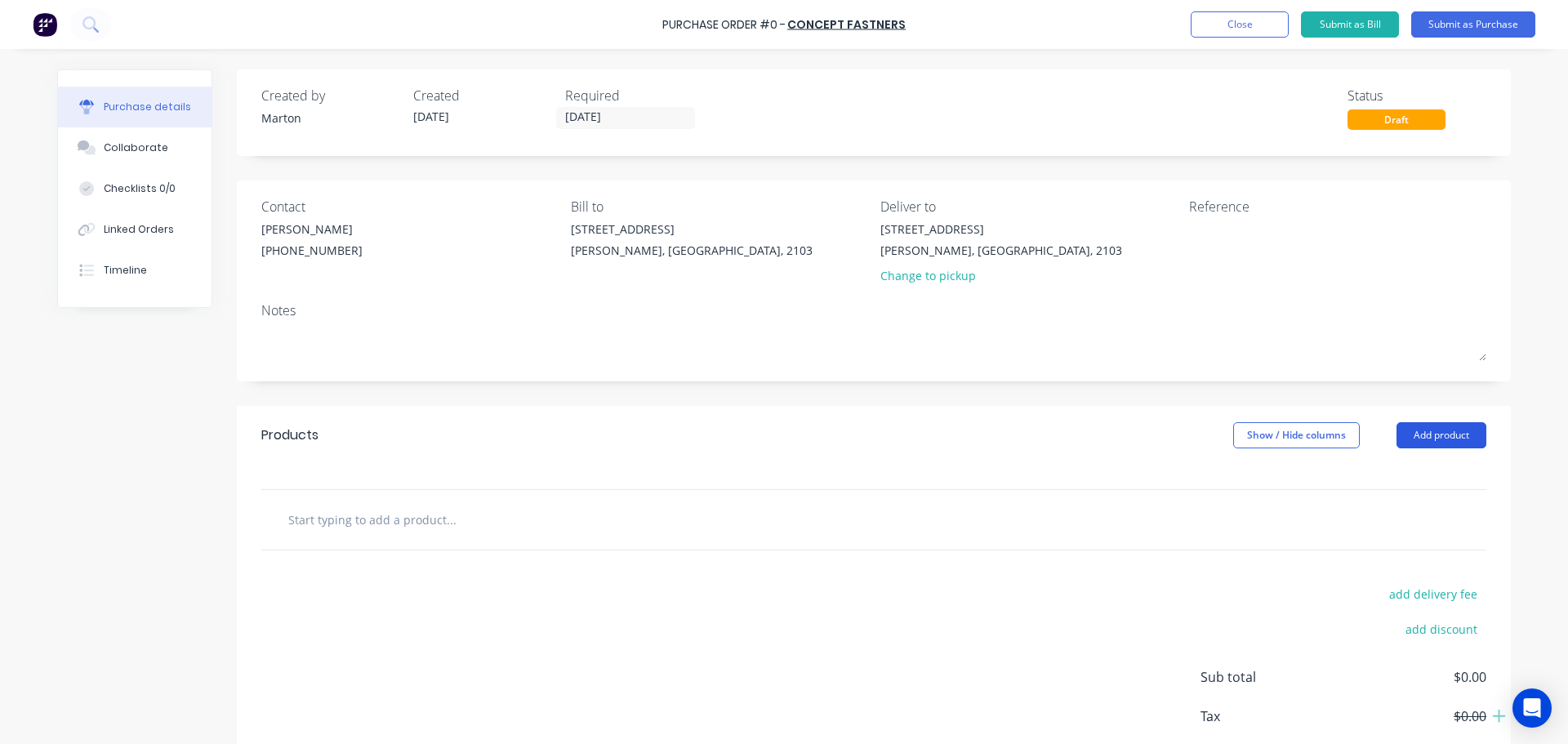
click at [1431, 445] on button "Add product" at bounding box center [1441, 435] width 90 height 26
click at [1391, 479] on div "Product catalogue" at bounding box center [1409, 477] width 126 height 23
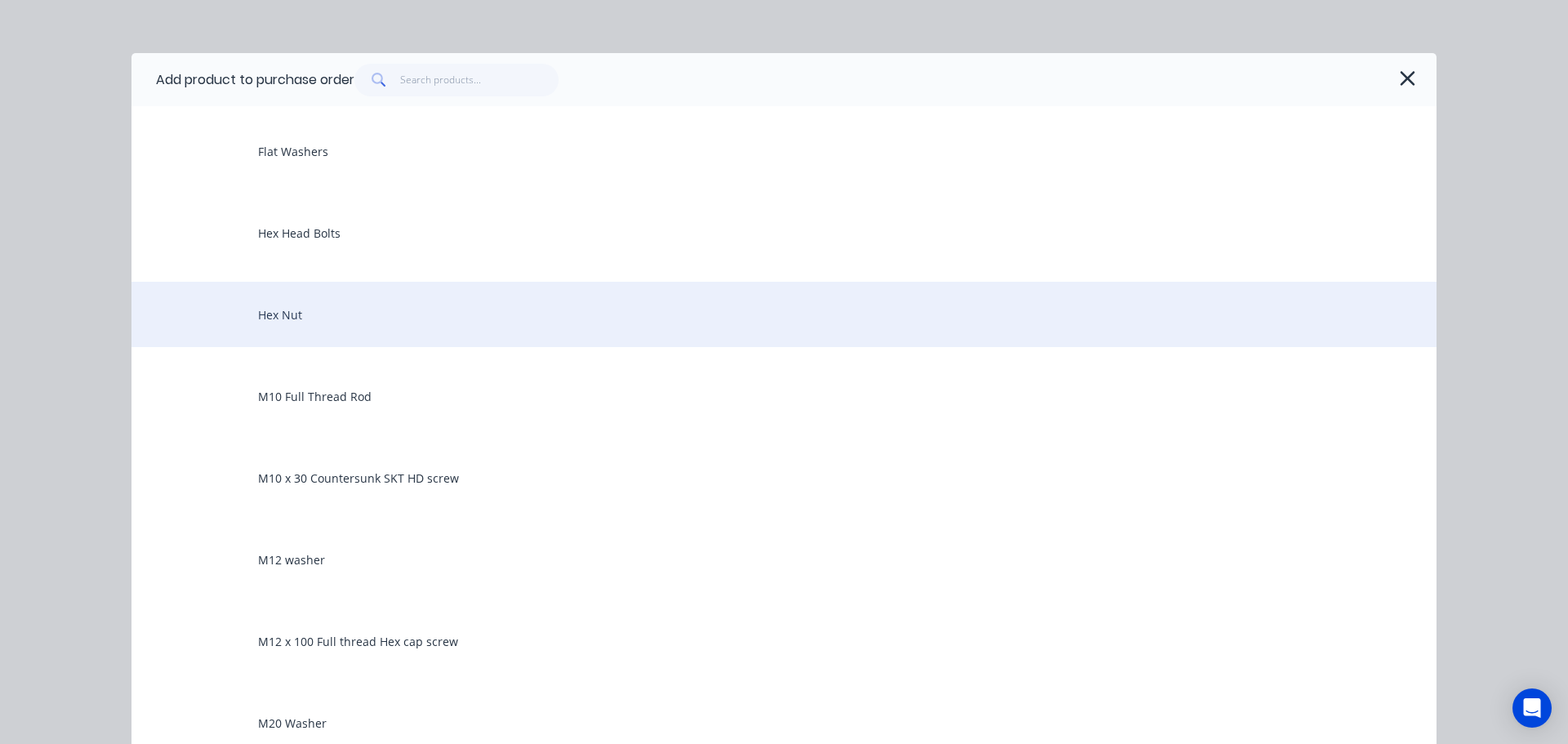
scroll to position [82, 0]
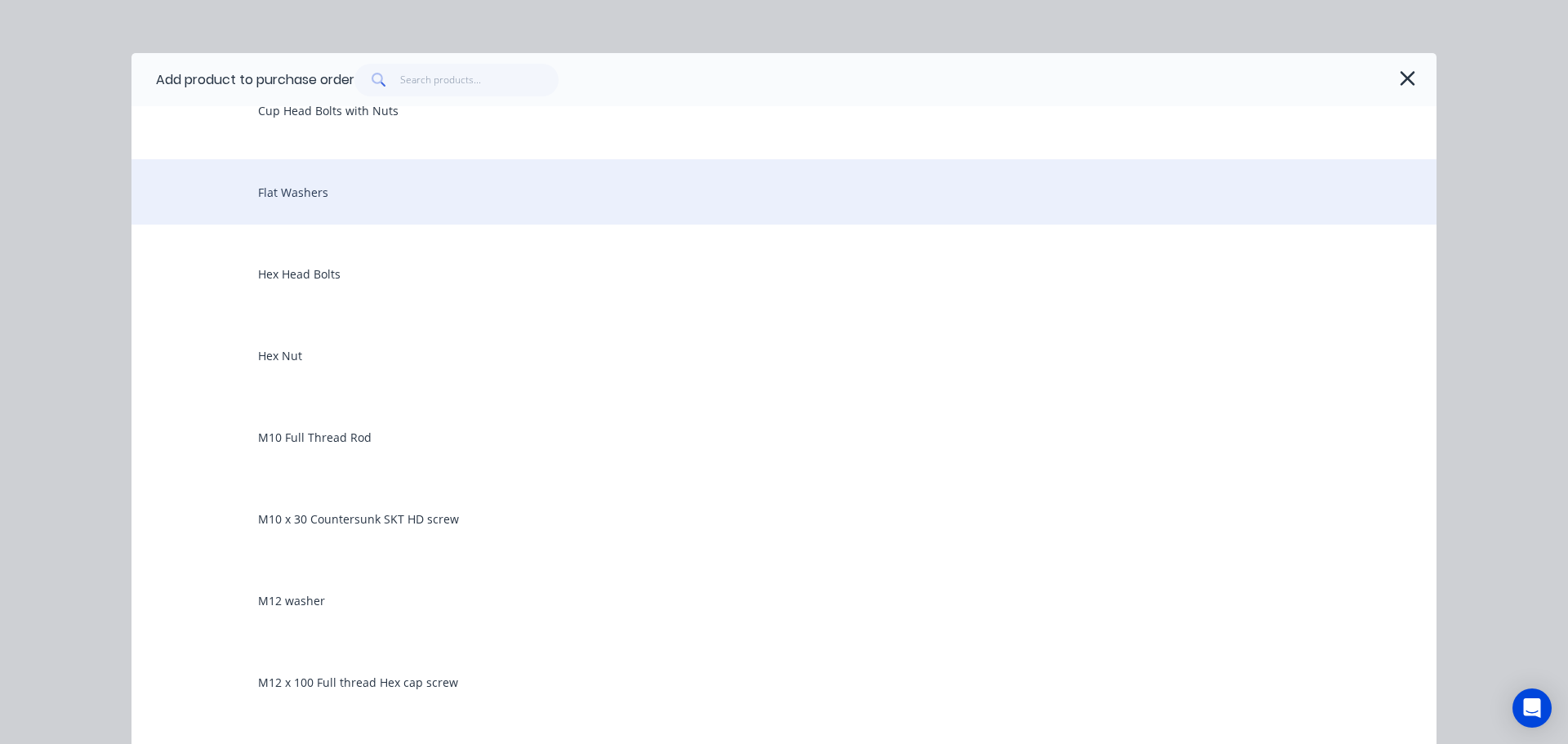
click at [351, 188] on div "Flat Washers" at bounding box center [784, 192] width 1305 height 65
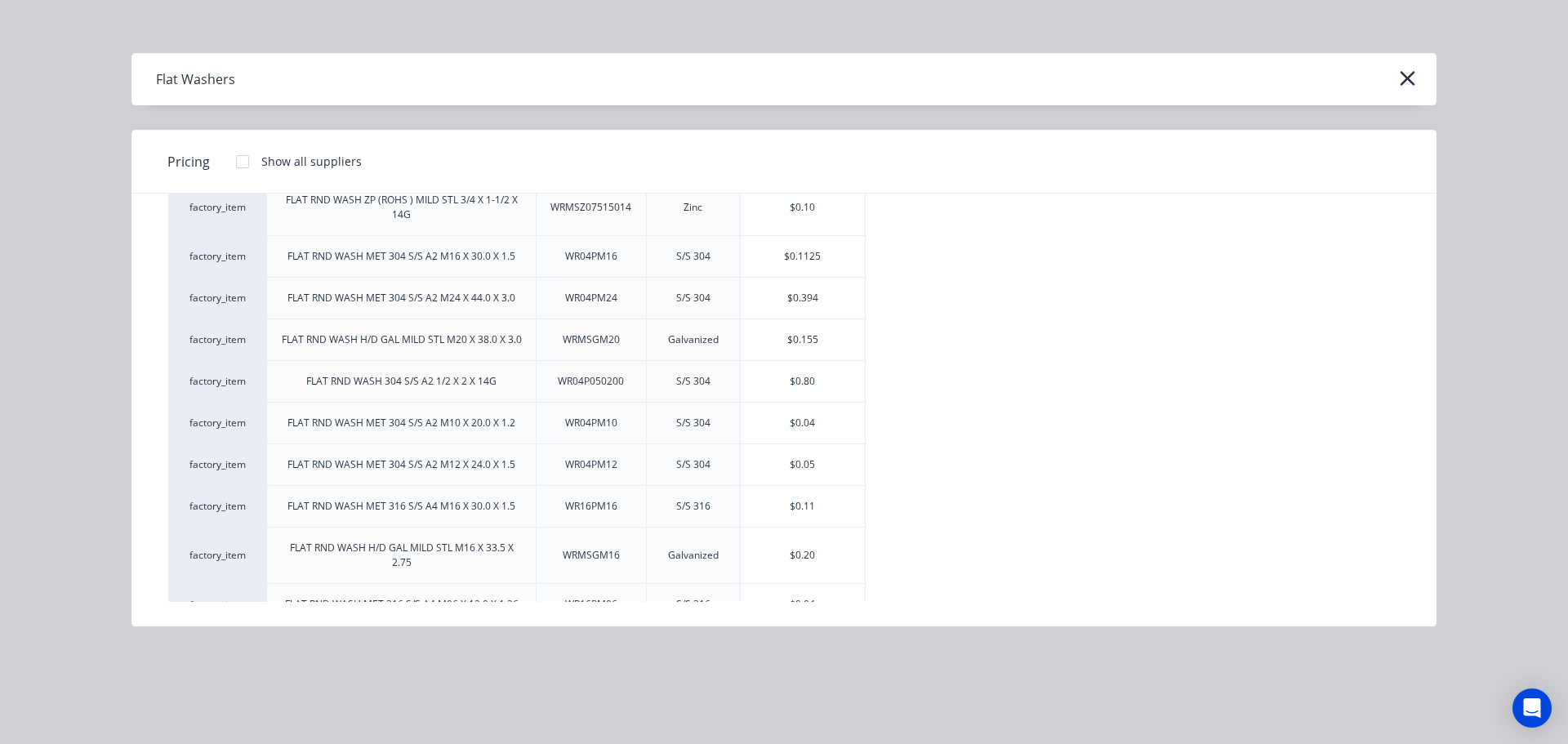
scroll to position [269, 0]
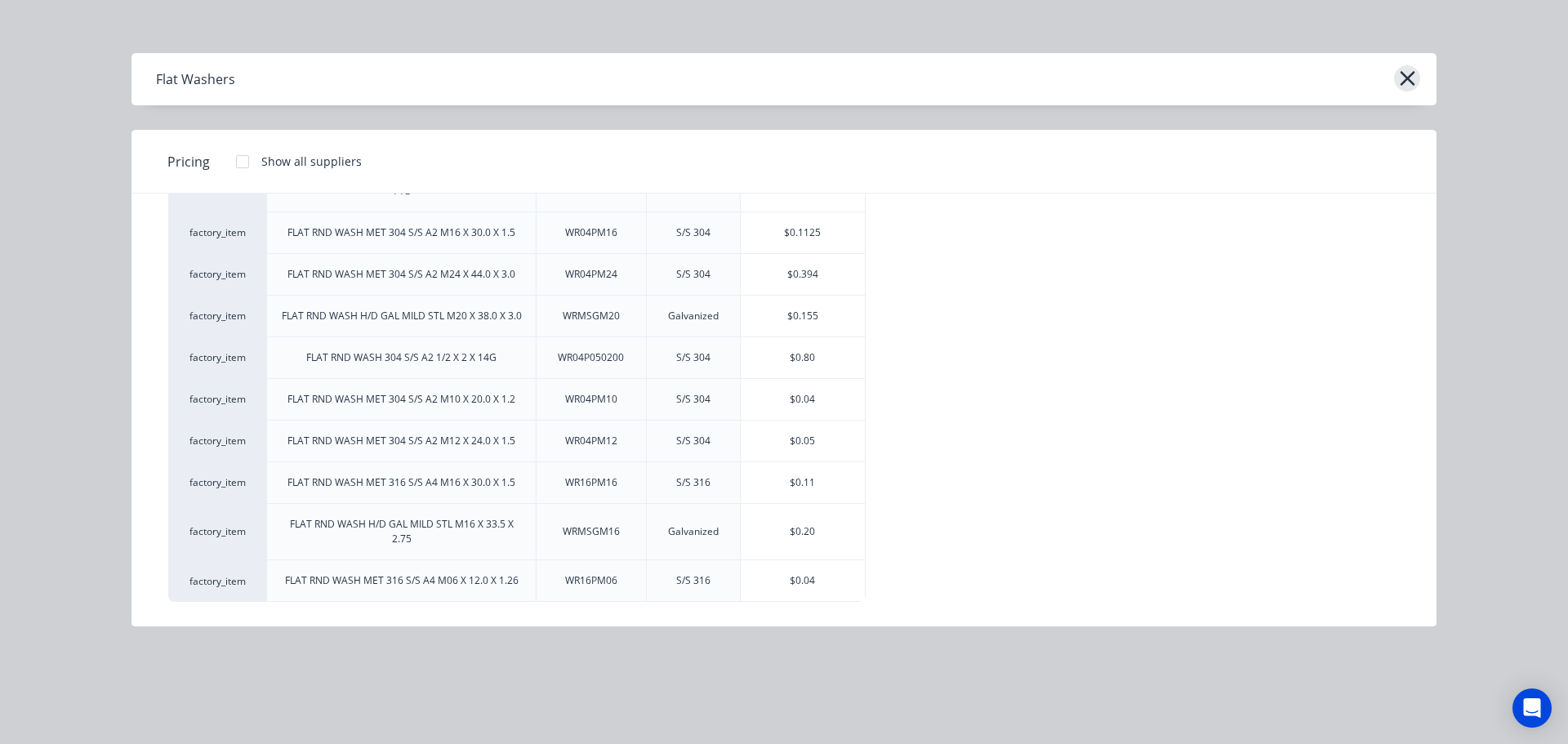
click at [1413, 71] on icon "button" at bounding box center [1407, 78] width 18 height 23
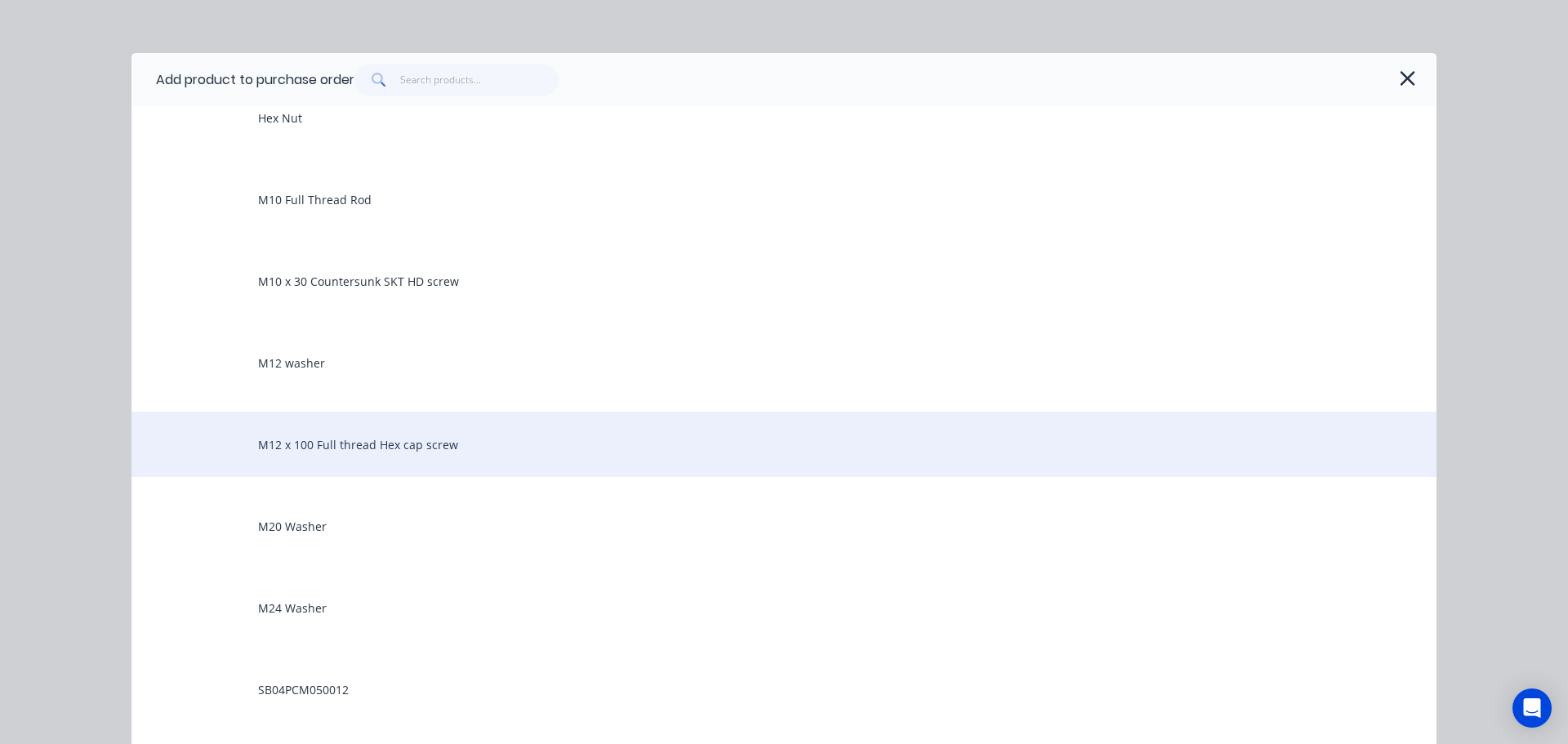
scroll to position [327, 0]
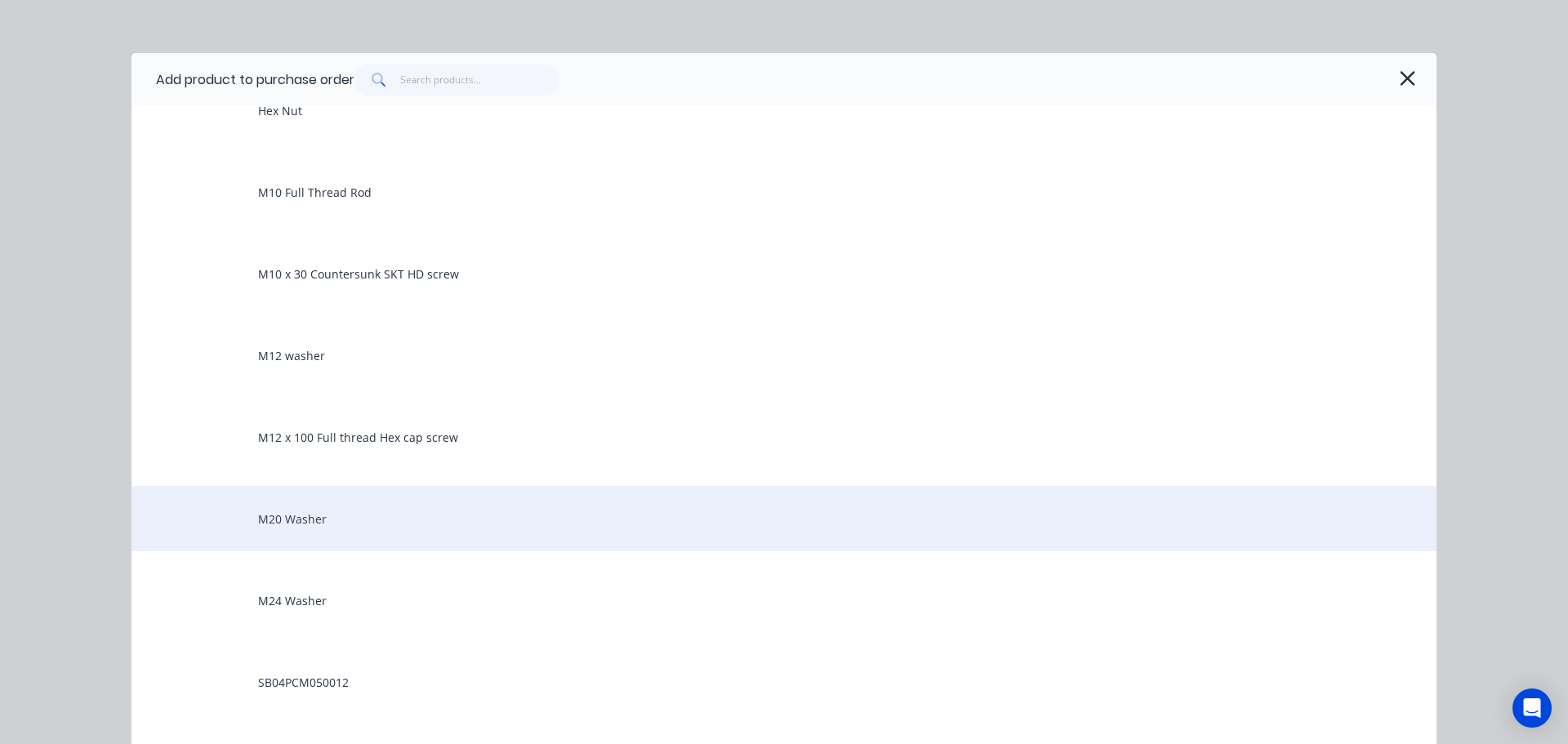
click at [433, 517] on div "M20 Washer" at bounding box center [784, 519] width 1305 height 65
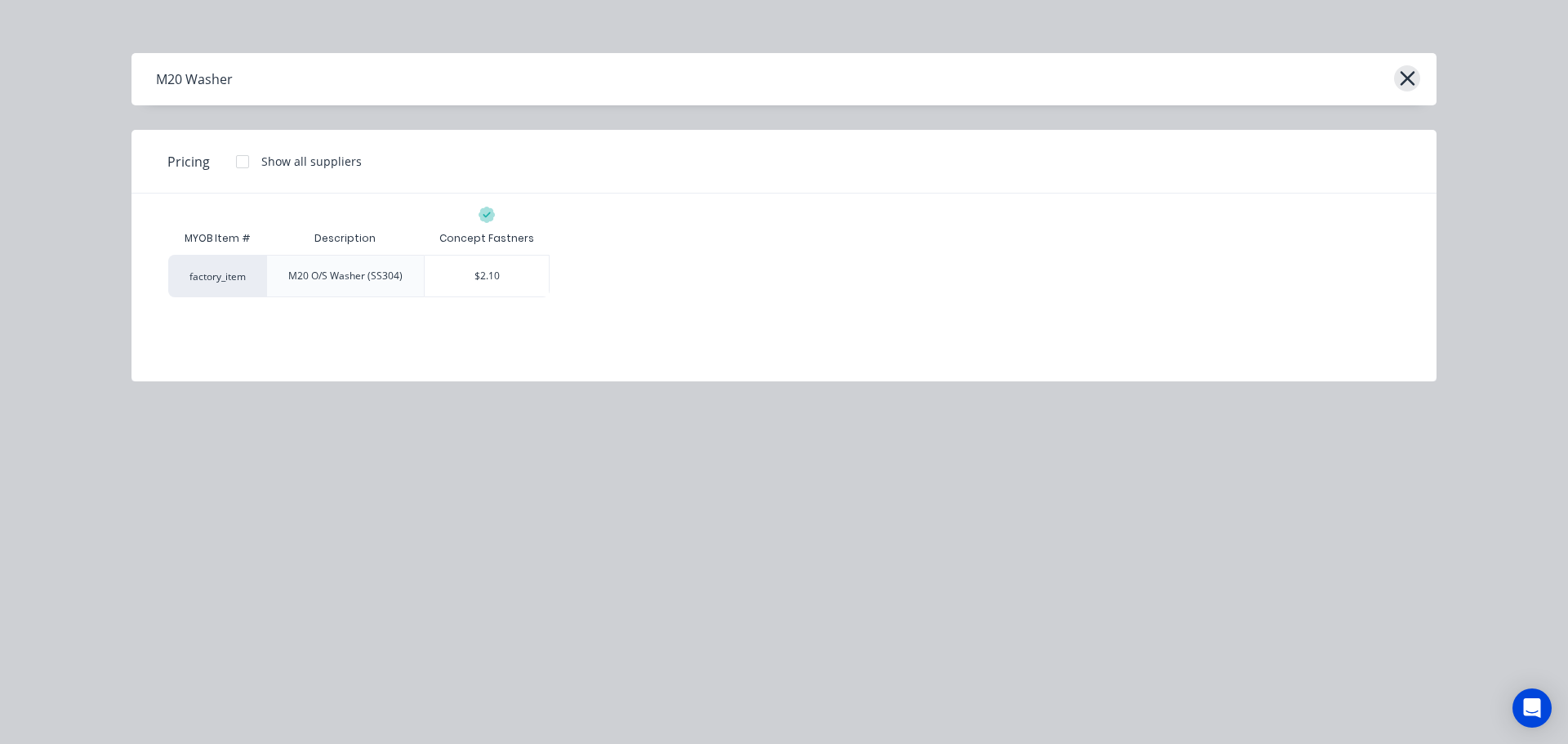
click at [1407, 84] on icon "button" at bounding box center [1407, 78] width 18 height 23
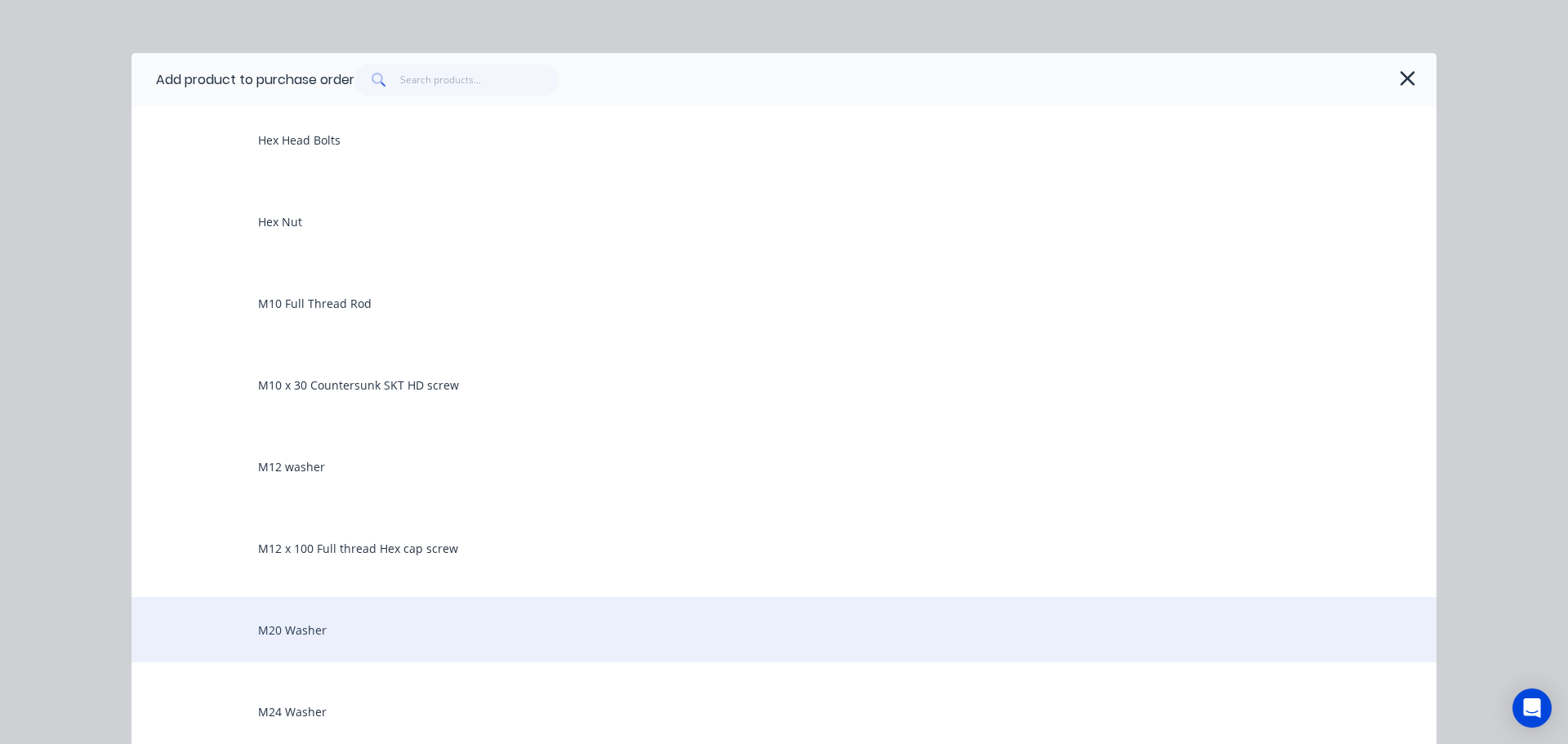
scroll to position [245, 0]
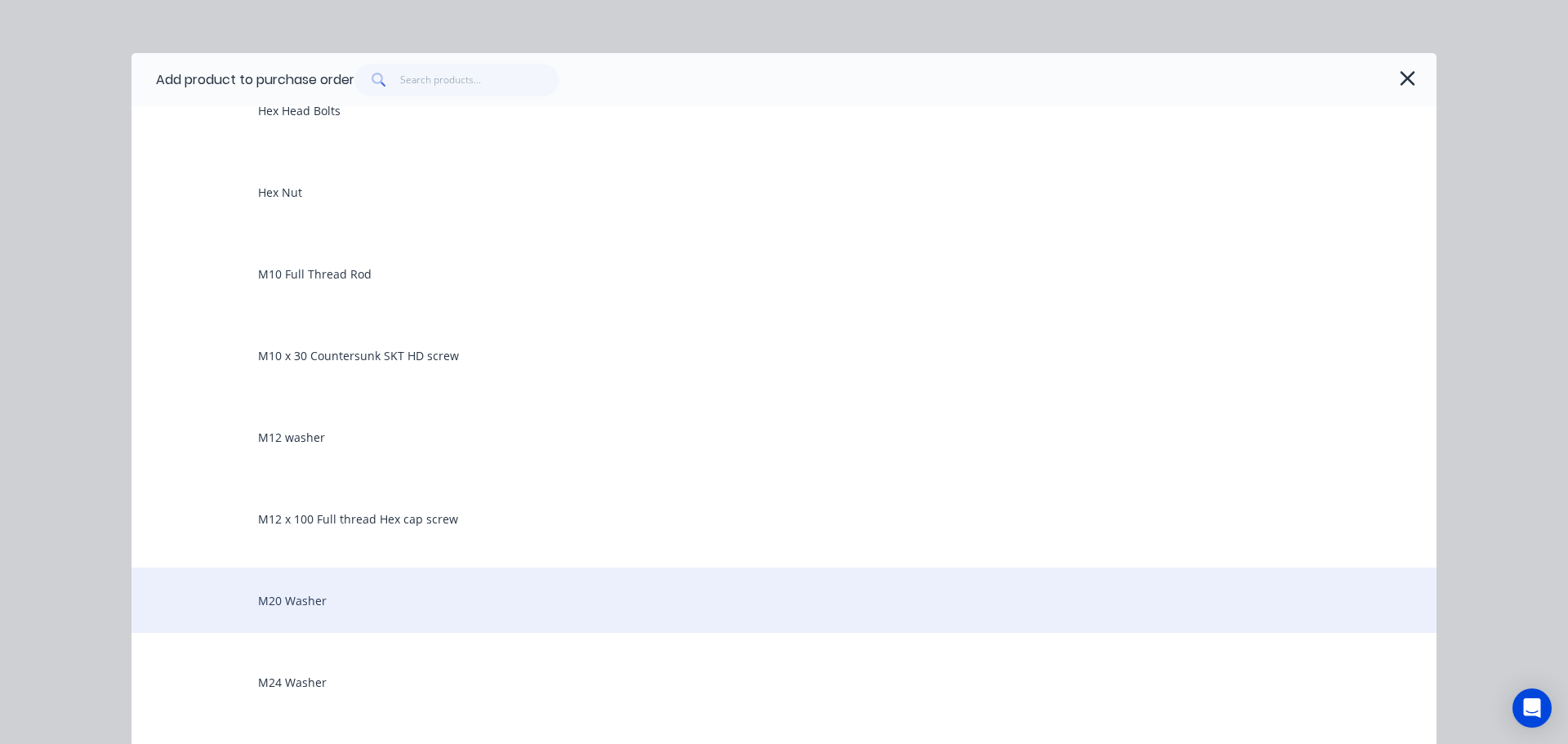
click at [389, 623] on div "M20 Washer" at bounding box center [784, 601] width 1305 height 65
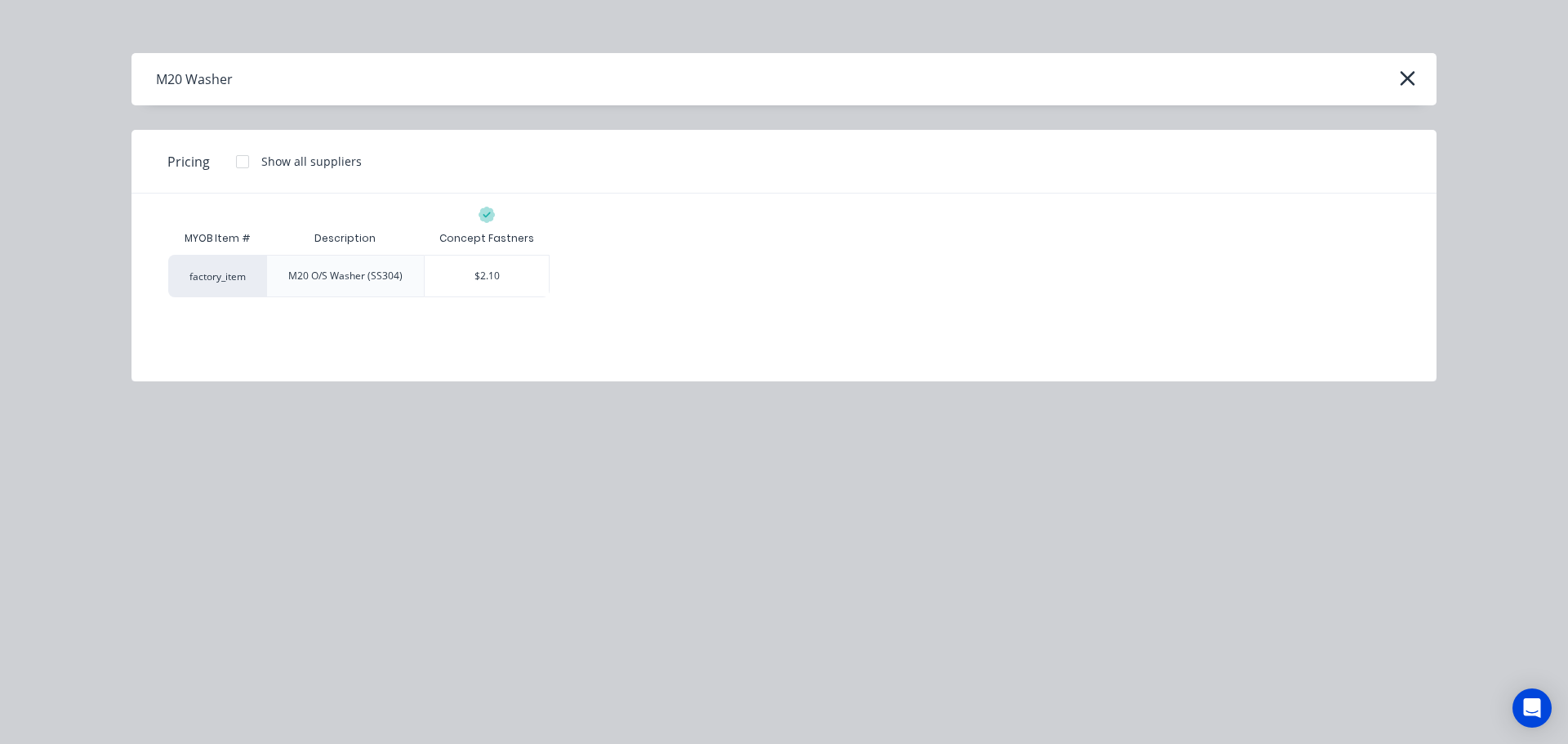
click at [465, 300] on div "MYOB Item # Description Concept Fastners factory_item M20 O/S Washer (SS304) $2…" at bounding box center [784, 275] width 1305 height 163
click at [494, 280] on div "$2.10" at bounding box center [486, 276] width 124 height 41
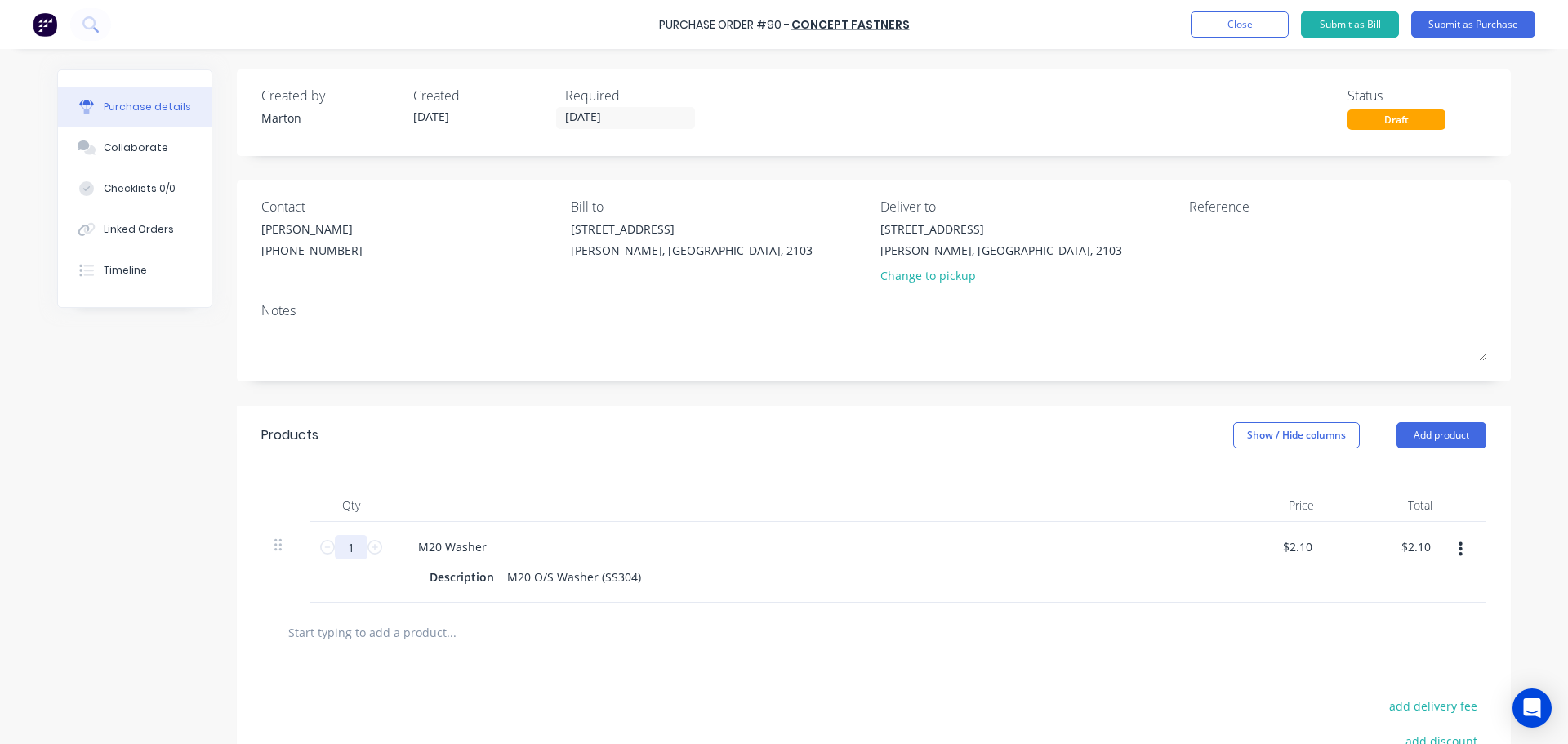
click at [353, 543] on input "1" at bounding box center [351, 547] width 33 height 24
type input "2"
type input "$4.20"
type input "20"
type input "$42.00"
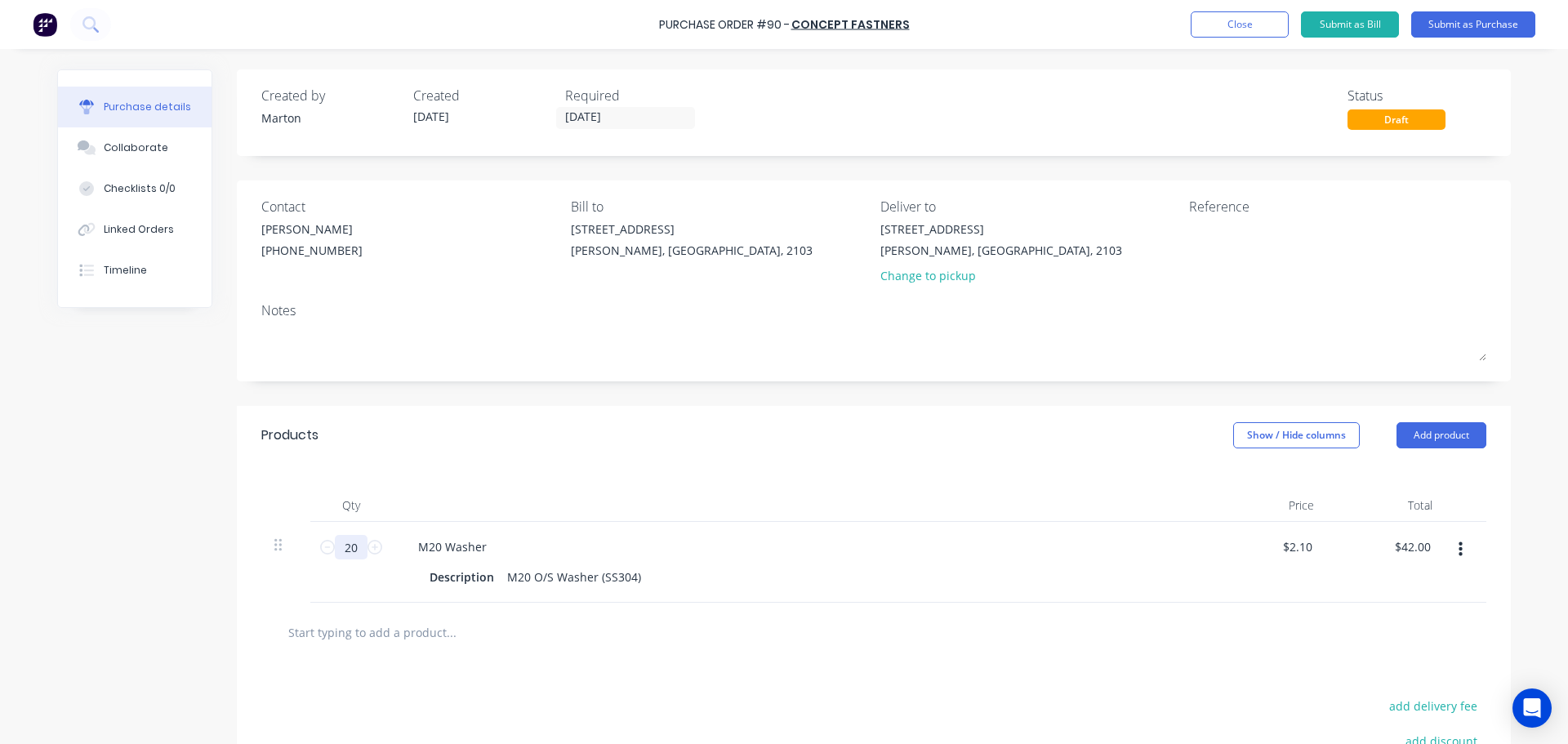
type input "2"
type input "$4.20"
type input "20"
type input "$42.00"
type input "200"
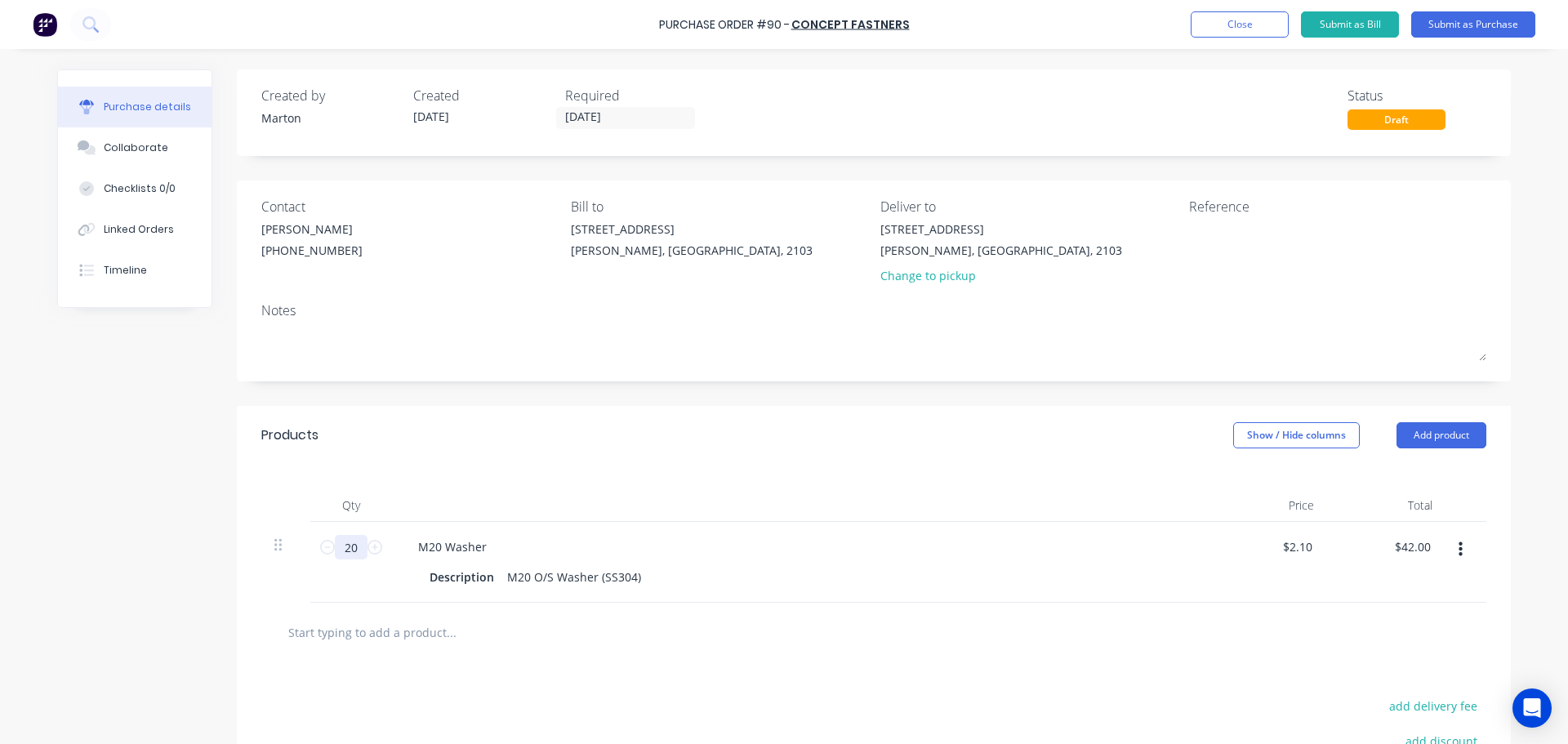
type input "$420.00"
type input "200"
click at [673, 455] on div "Products Show / Hide columns Add product" at bounding box center [874, 435] width 1274 height 59
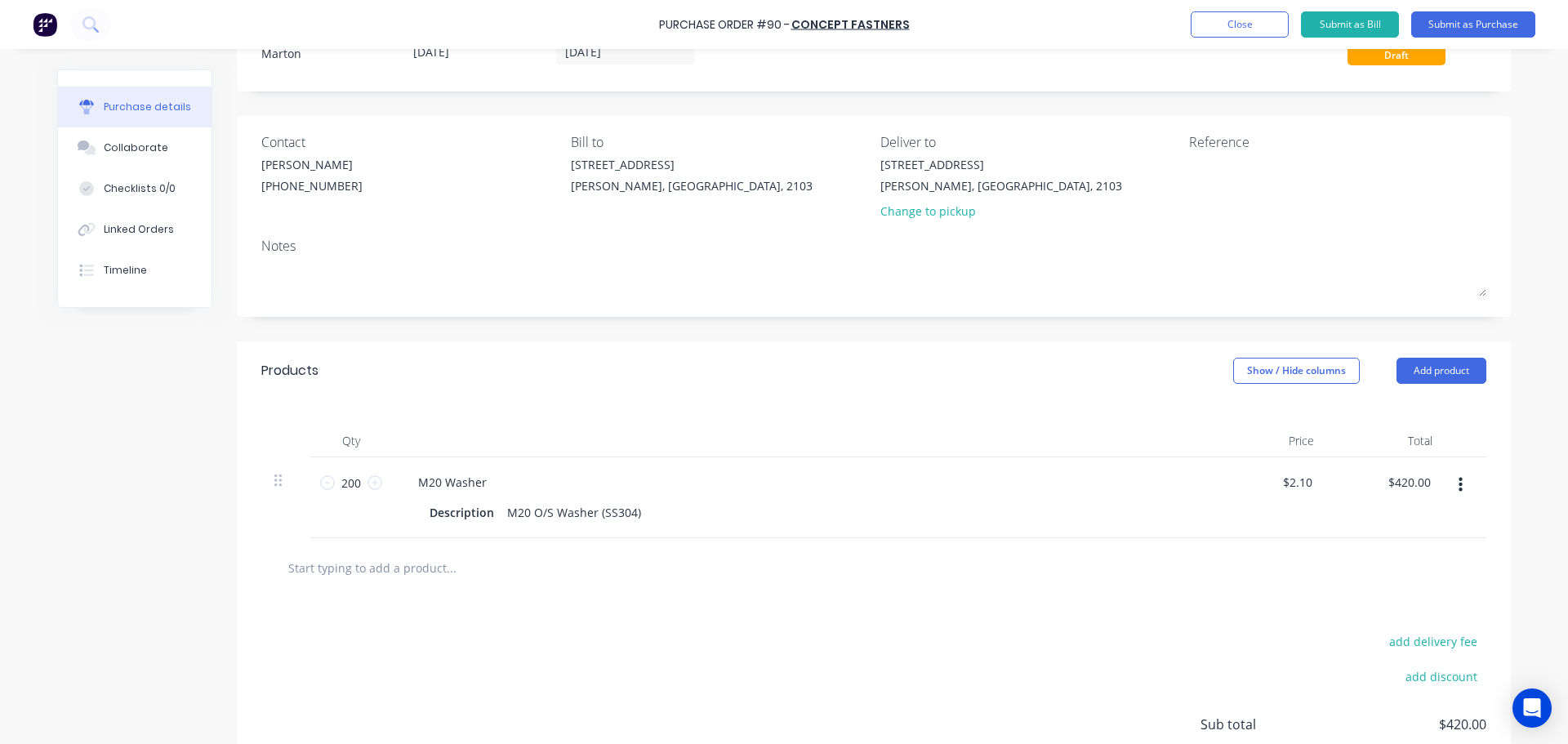
scroll to position [163, 0]
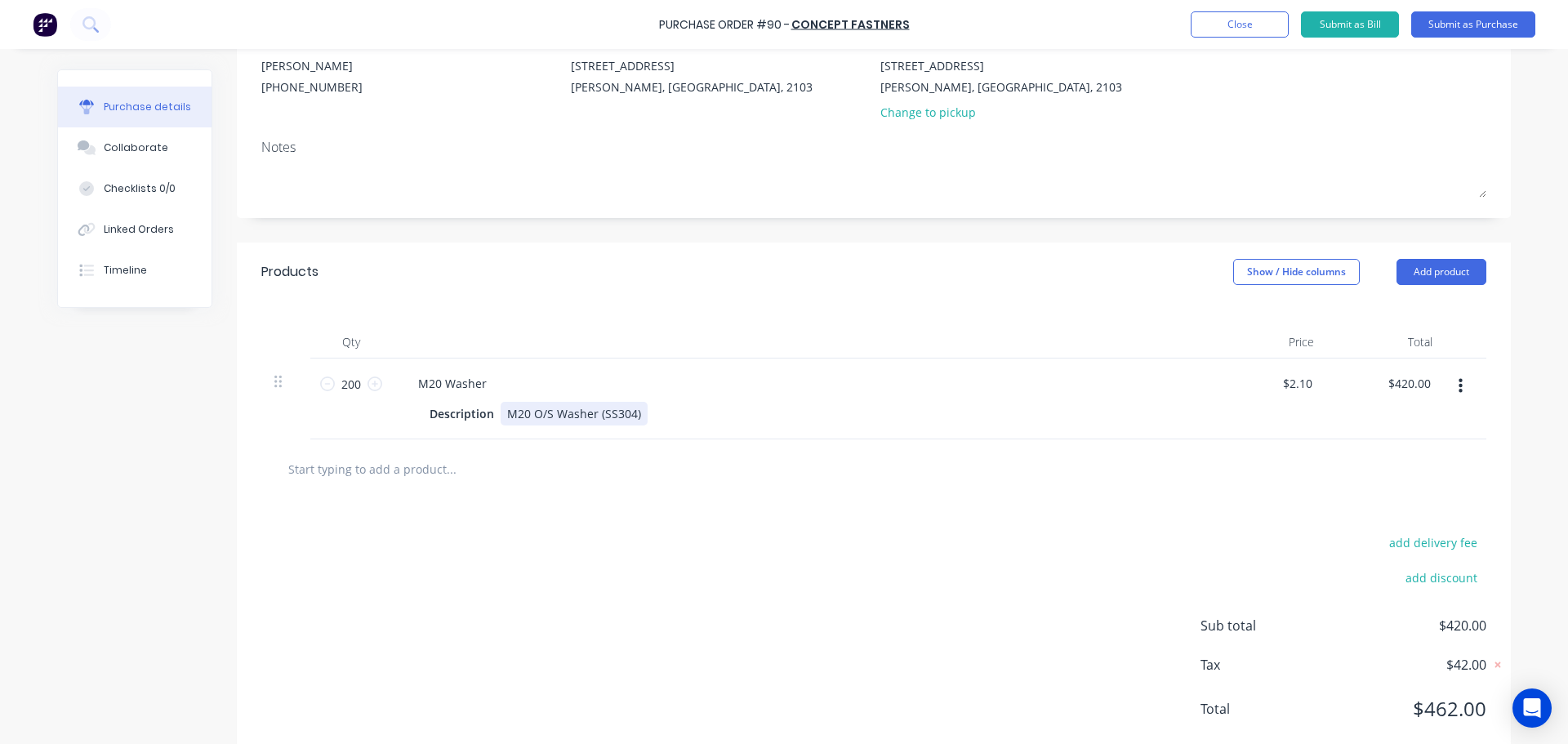
click at [728, 404] on div "Description M20 O/S Washer (SS304)" at bounding box center [796, 414] width 748 height 23
click at [729, 314] on div "Qty Price Total 200 200 M20 Washer Description M20 O/S Washer (SS304) $2.10 $2.…" at bounding box center [874, 371] width 1274 height 138
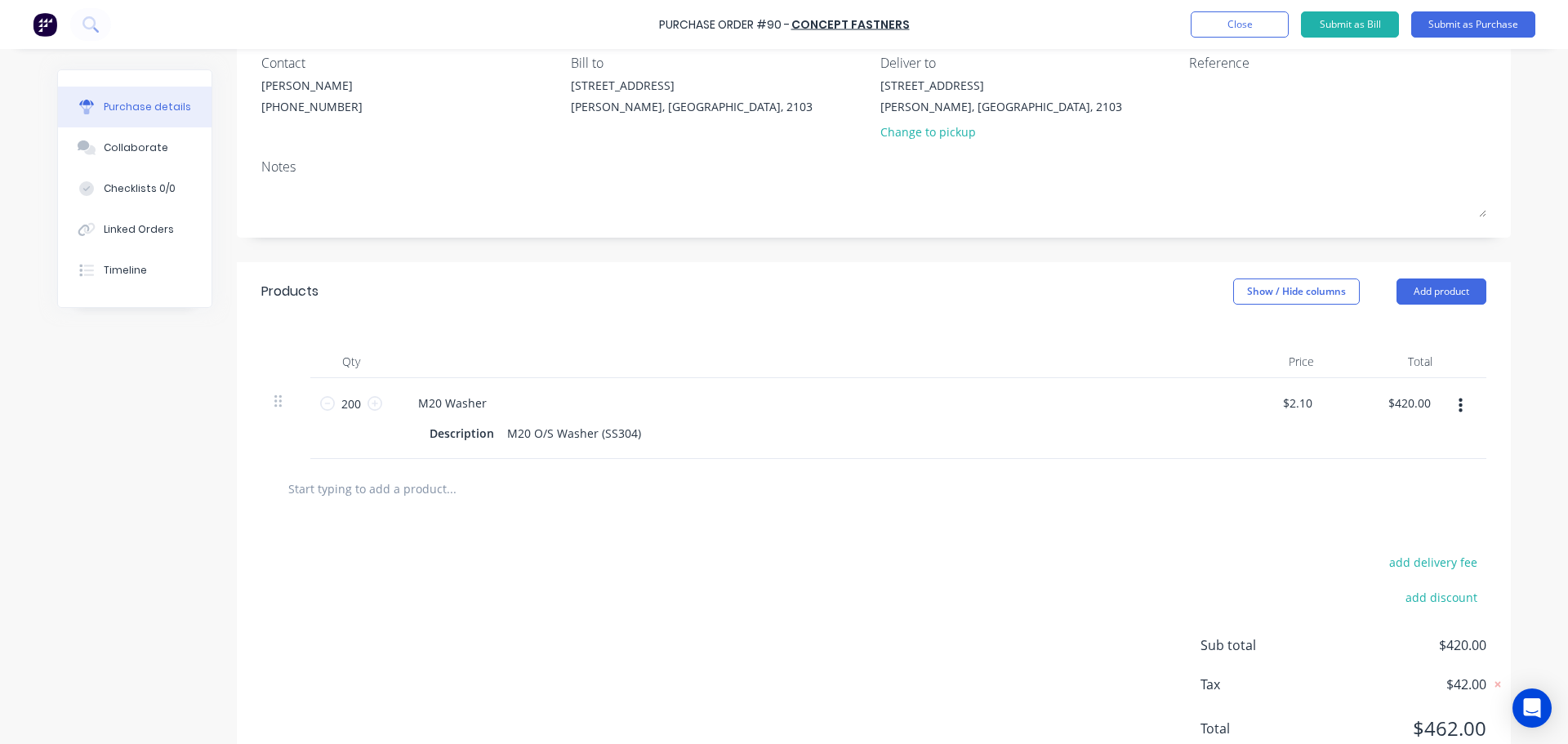
scroll to position [0, 0]
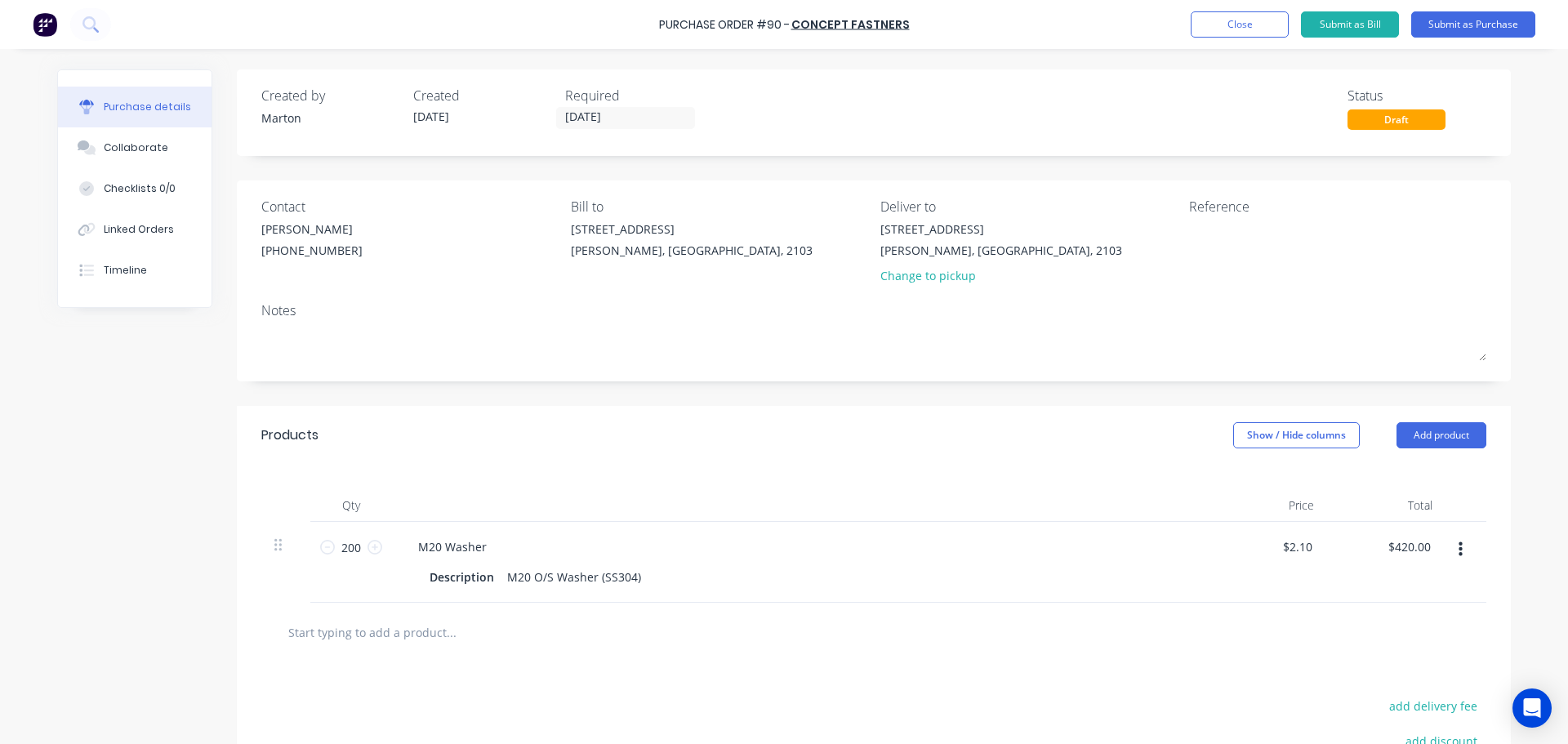
click at [548, 490] on div at bounding box center [800, 505] width 817 height 33
click at [772, 470] on div "Qty Price Total 200 200 M20 Washer Description M20 O/S Washer (SS304) $2.10 $2.…" at bounding box center [874, 534] width 1274 height 138
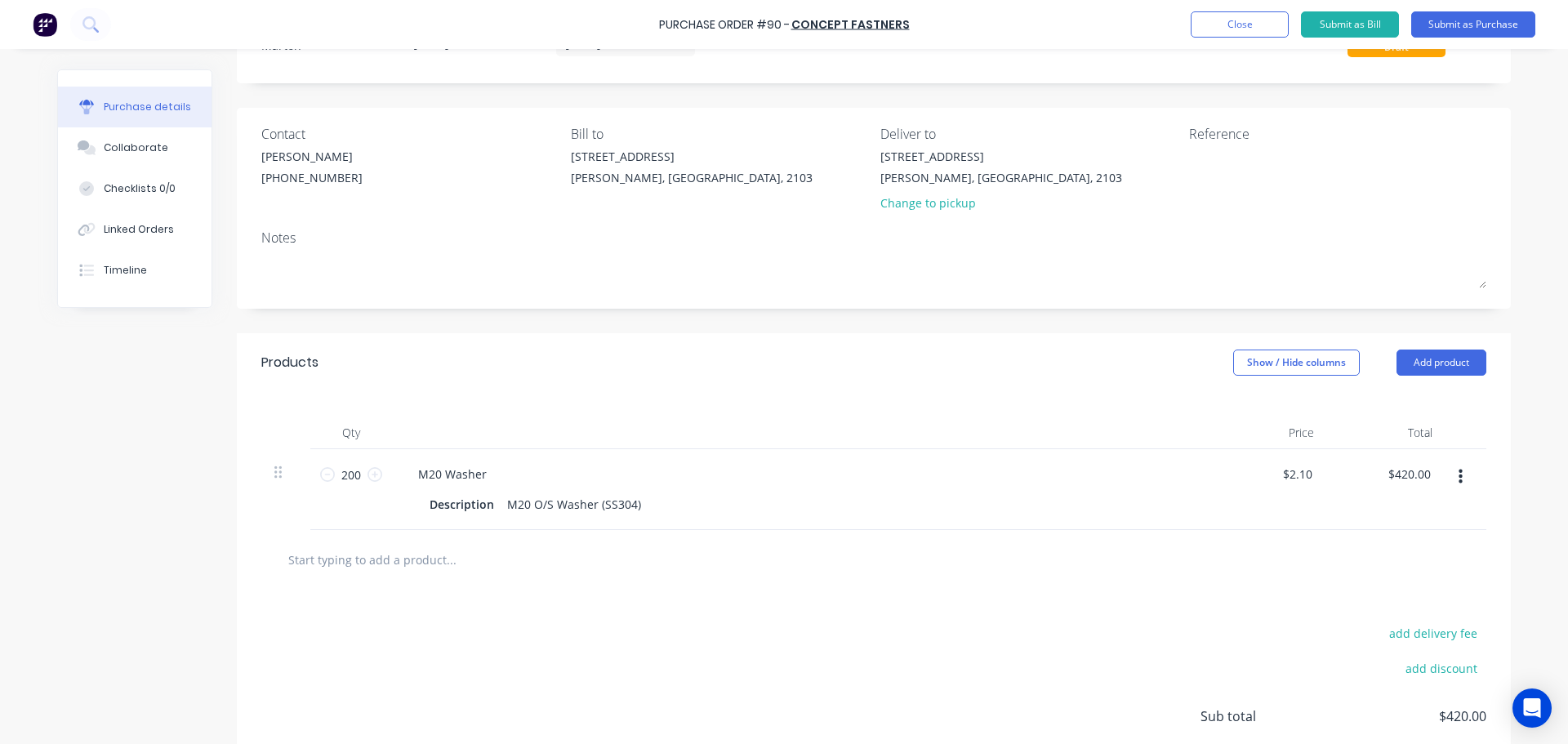
scroll to position [204, 0]
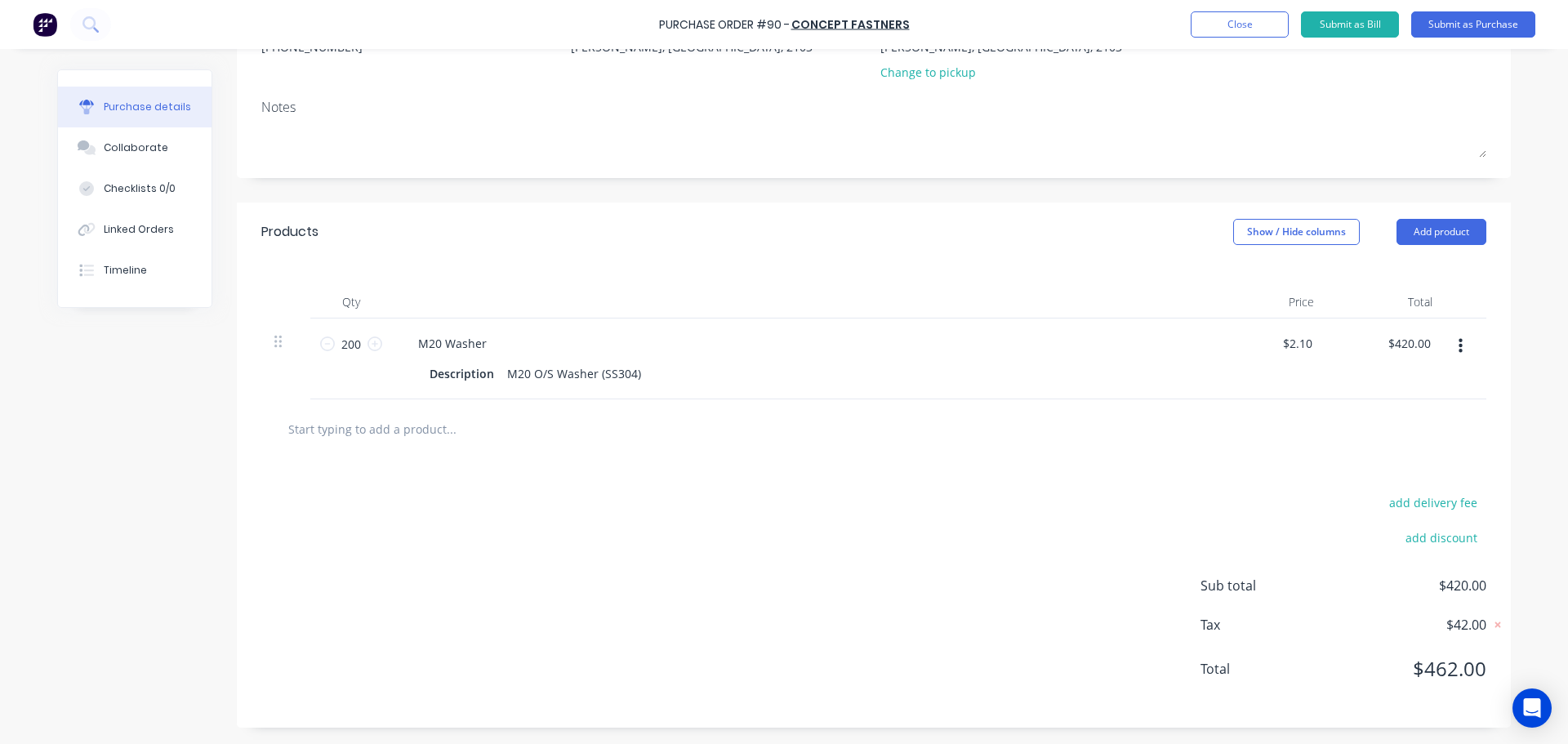
click at [833, 265] on div "Qty Price Total 200 200 M20 Washer Description M20 O/S Washer (SS304) $2.10 $2.…" at bounding box center [874, 330] width 1274 height 138
click at [1210, 18] on button "Close" at bounding box center [1240, 24] width 98 height 26
